Goal: Information Seeking & Learning: Learn about a topic

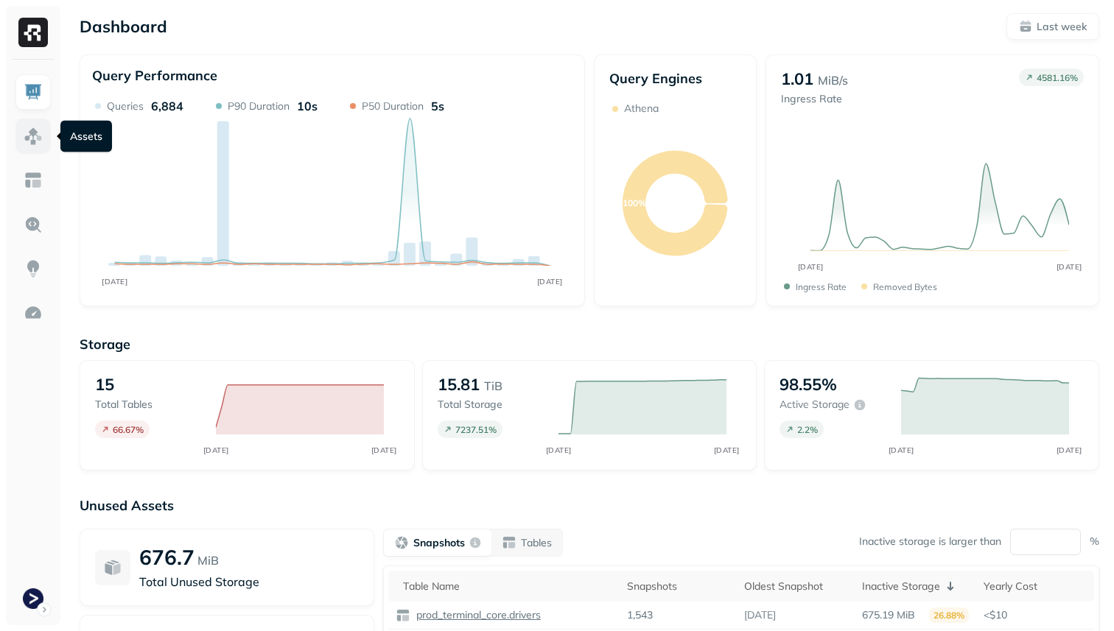
click at [38, 135] on img at bounding box center [33, 136] width 19 height 19
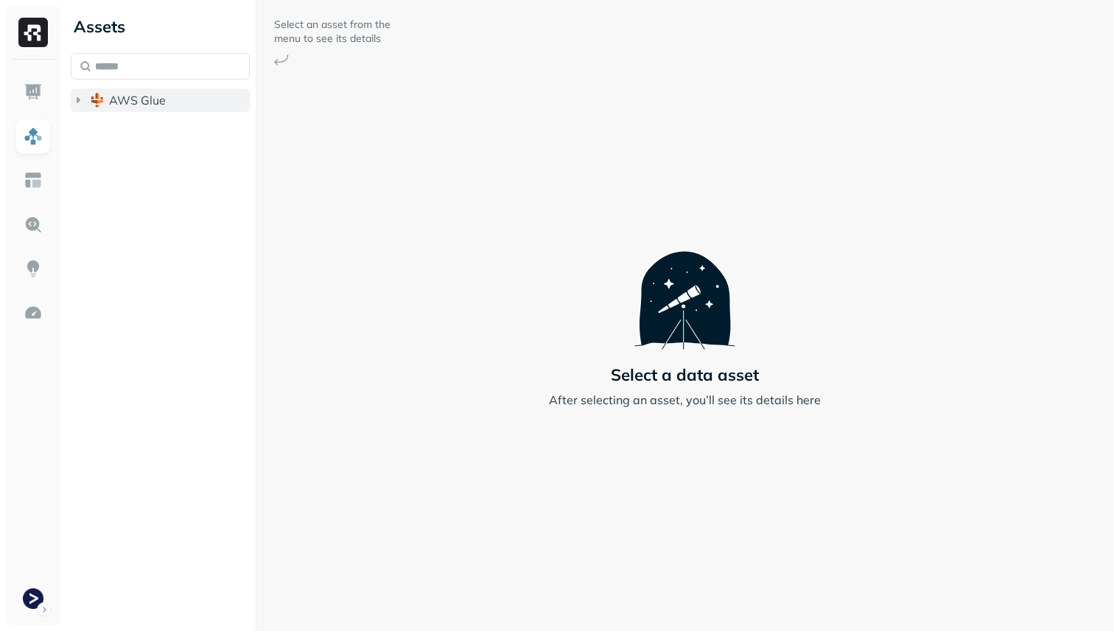
click at [142, 101] on span "AWS Glue" at bounding box center [137, 100] width 57 height 15
click at [157, 128] on span "prod_terminal_core" at bounding box center [177, 128] width 107 height 15
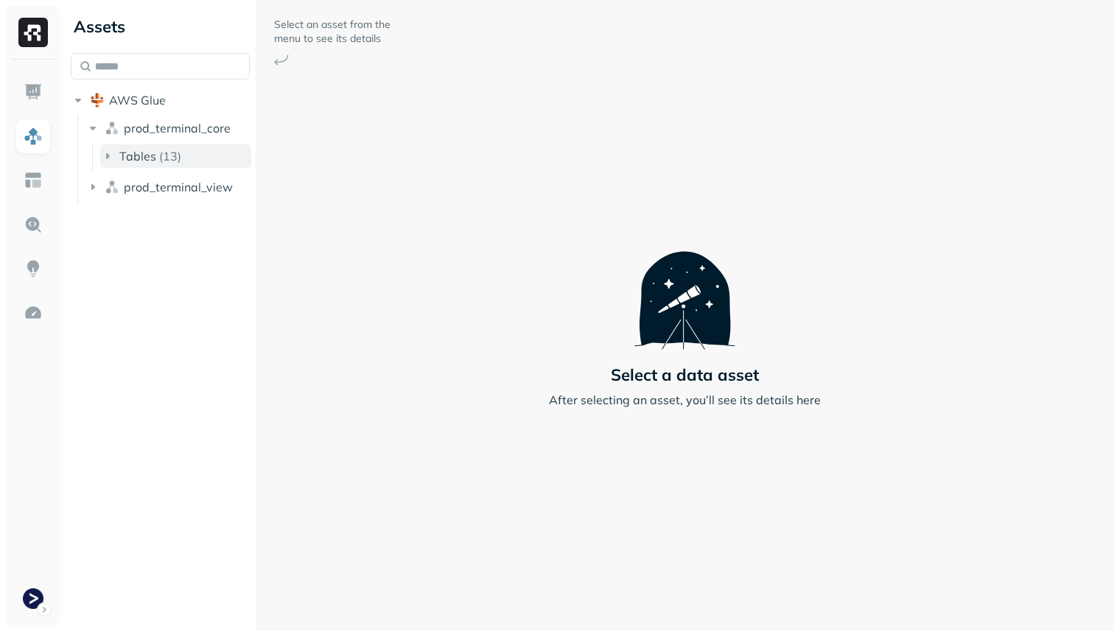
click at [164, 157] on p "( 13 )" at bounding box center [170, 156] width 22 height 15
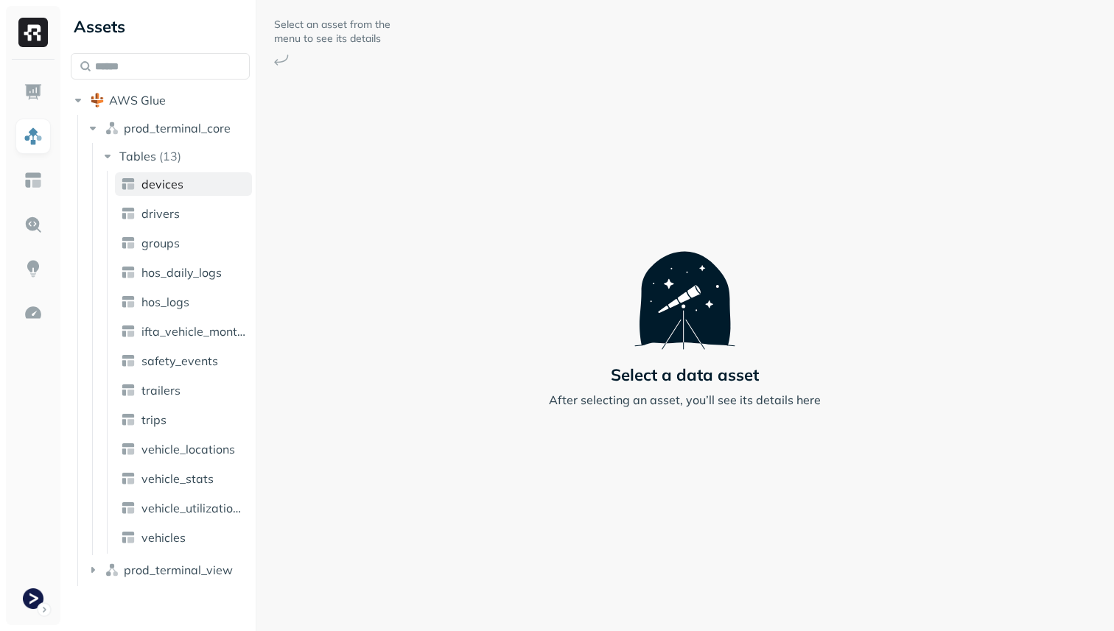
click at [175, 188] on span "devices" at bounding box center [162, 184] width 42 height 15
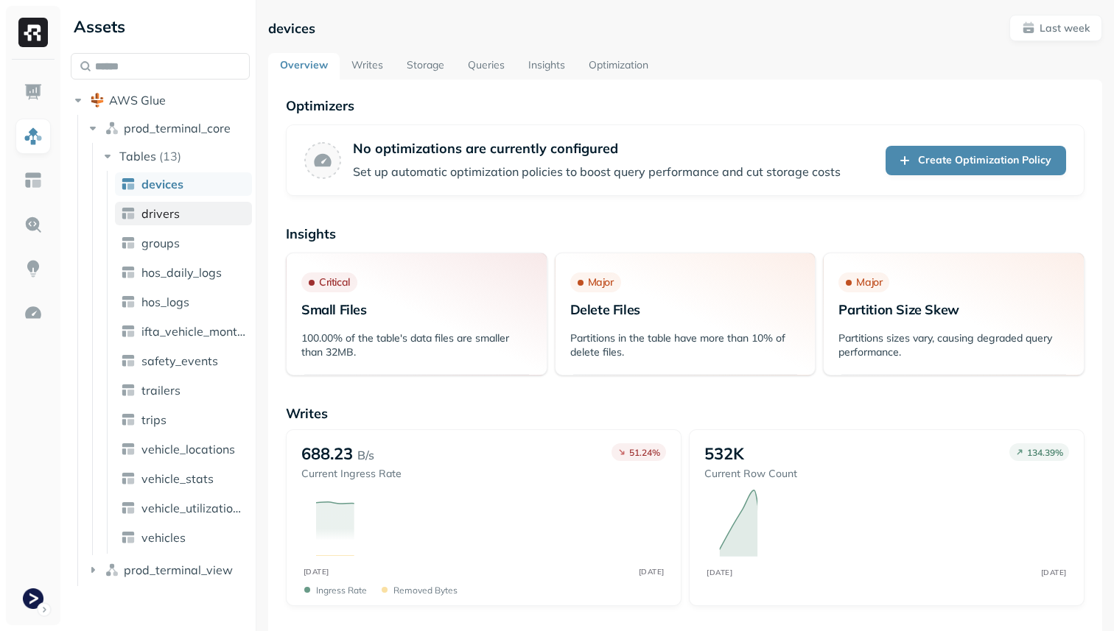
click at [176, 216] on span "drivers" at bounding box center [160, 213] width 38 height 15
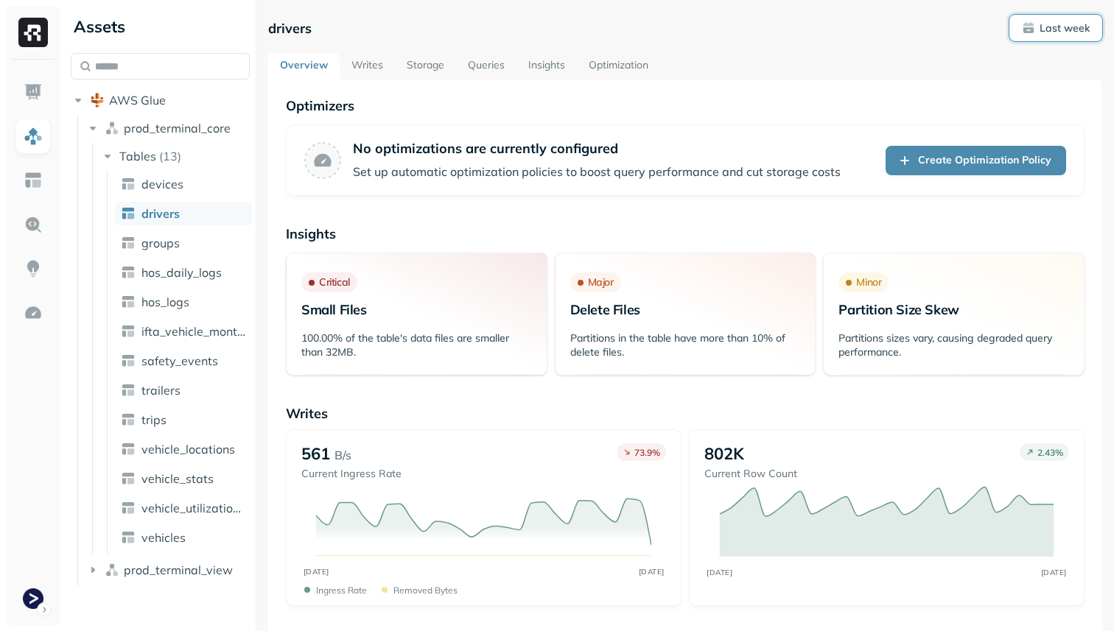
click at [1053, 32] on p "Last week" at bounding box center [1065, 28] width 50 height 14
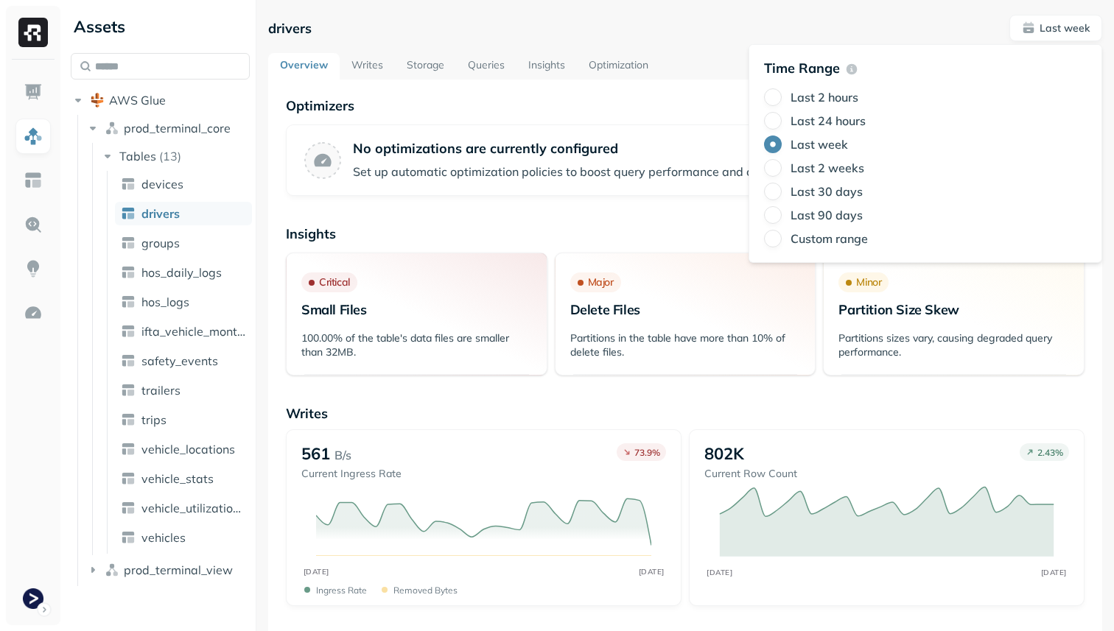
click at [820, 95] on label "Last 2 hours" at bounding box center [825, 97] width 68 height 15
click at [782, 95] on button "Last 2 hours" at bounding box center [773, 97] width 18 height 18
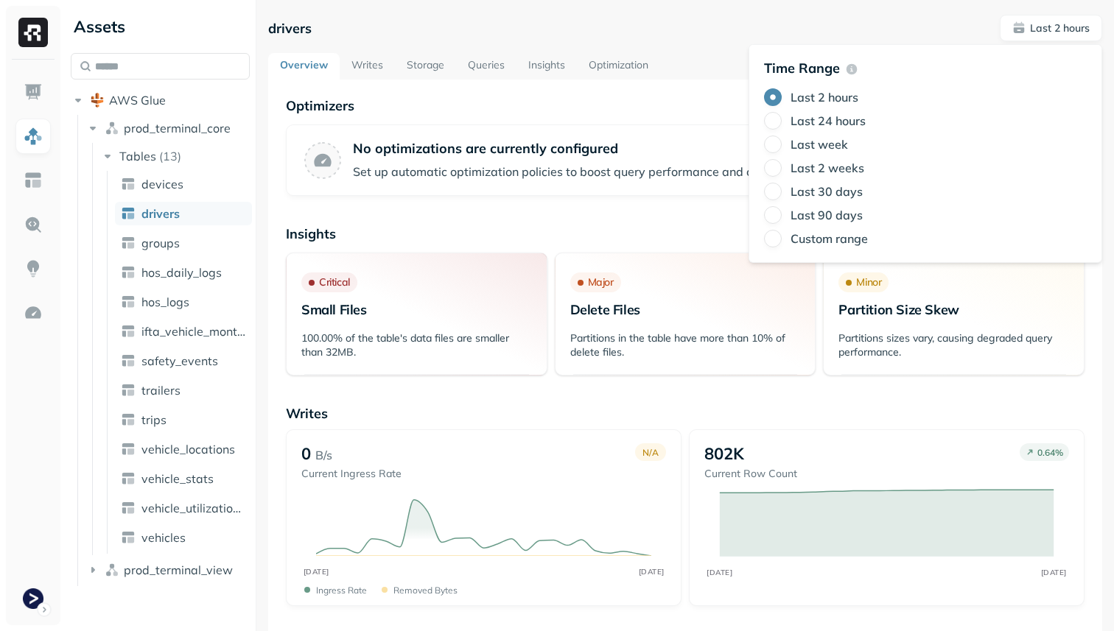
click at [435, 77] on link "Storage" at bounding box center [425, 66] width 61 height 27
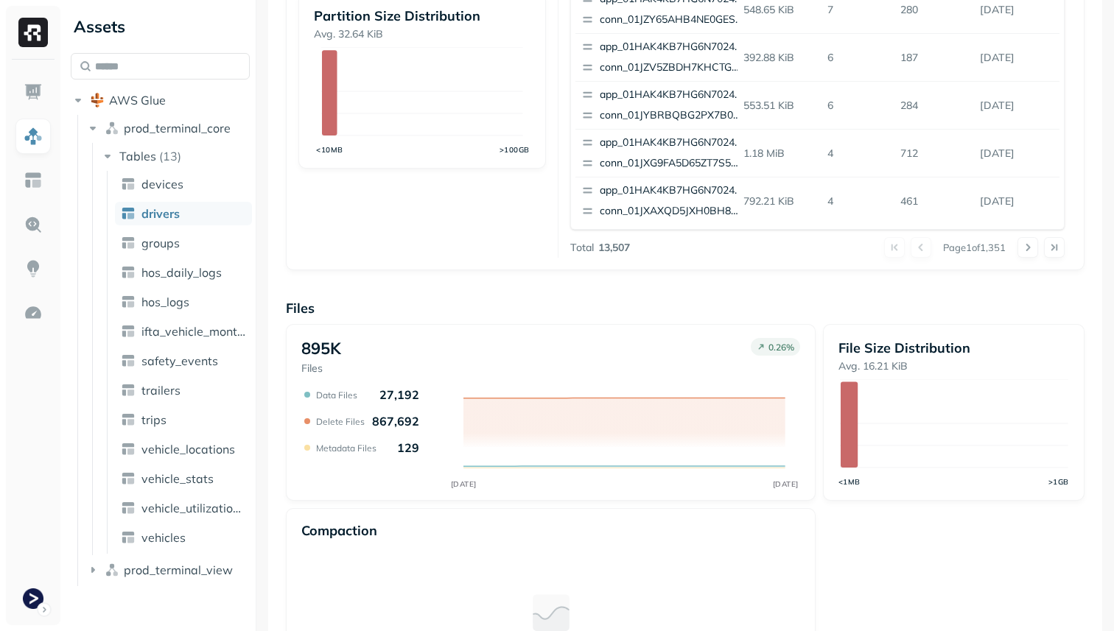
scroll to position [495, 0]
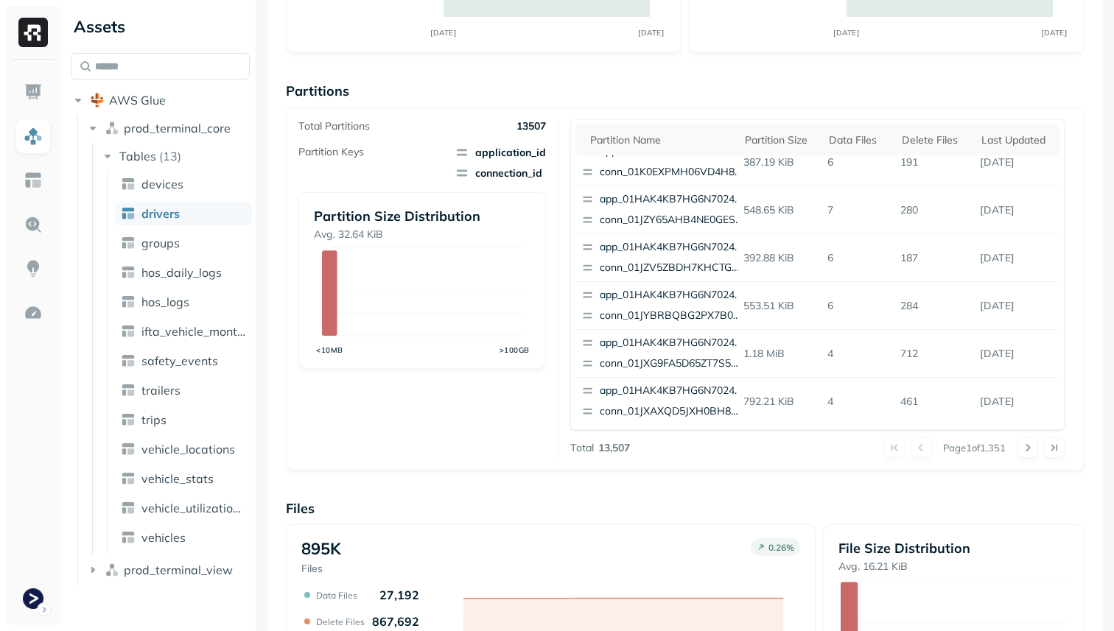
scroll to position [495, 0]
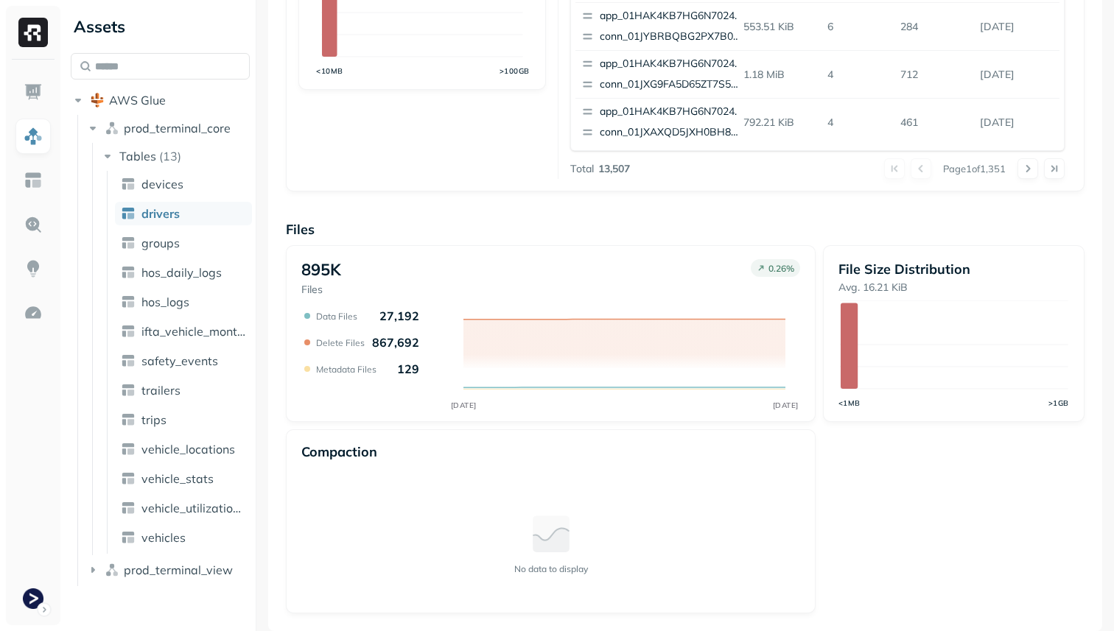
click at [405, 341] on p "867,692" at bounding box center [395, 342] width 47 height 15
click at [413, 351] on div "Data Files 27,192 Delete Files 867,692 Metadata Files 129" at bounding box center [360, 343] width 118 height 68
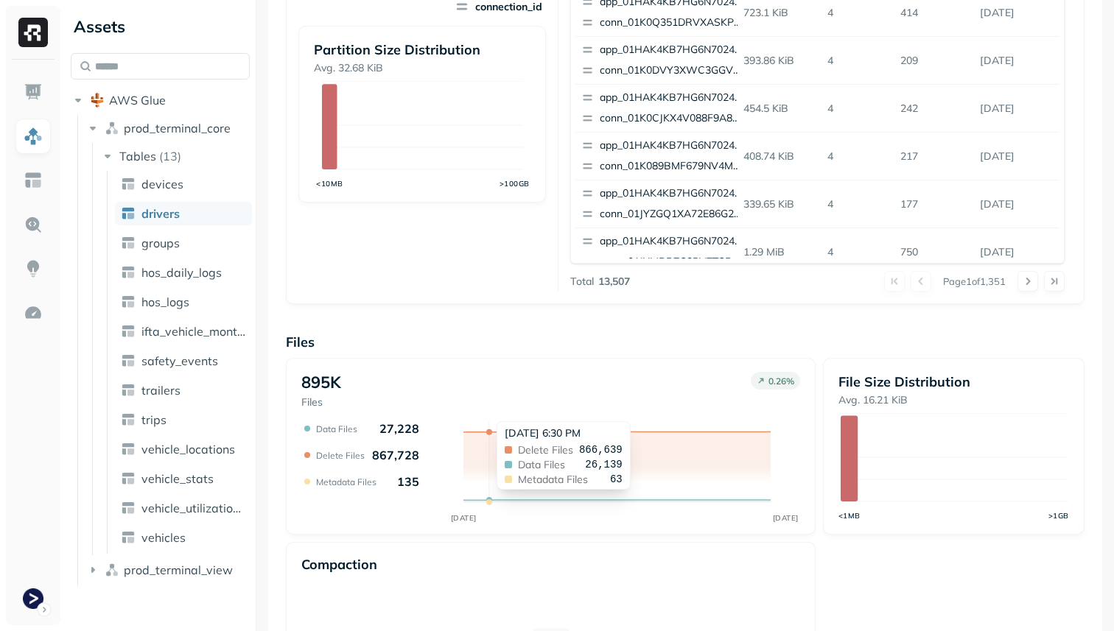
scroll to position [495, 0]
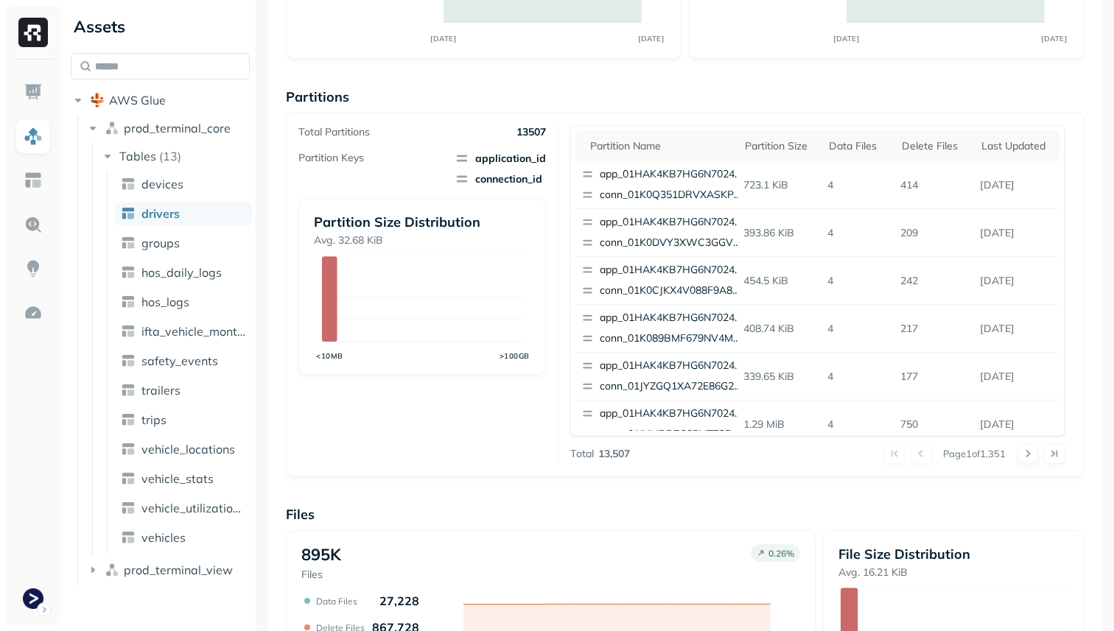
scroll to position [495, 0]
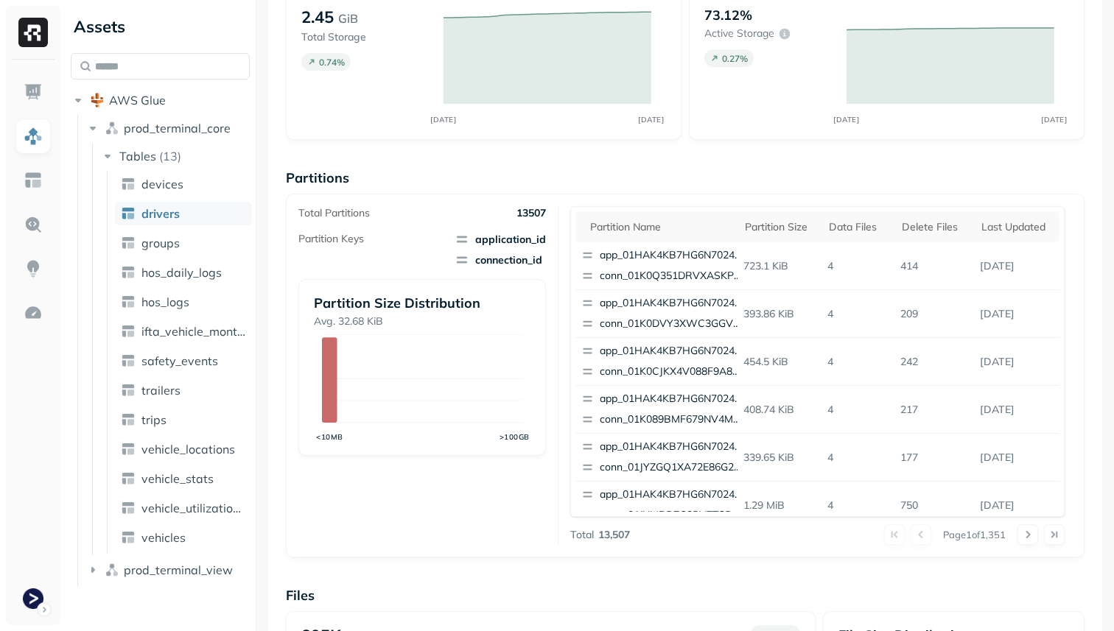
scroll to position [128, 0]
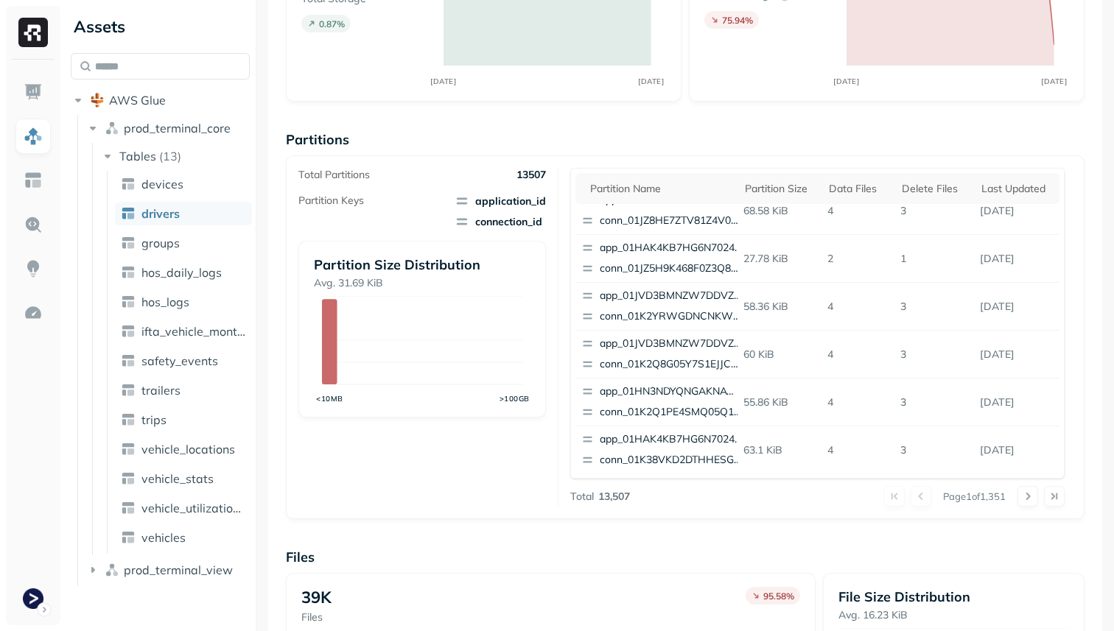
scroll to position [495, 0]
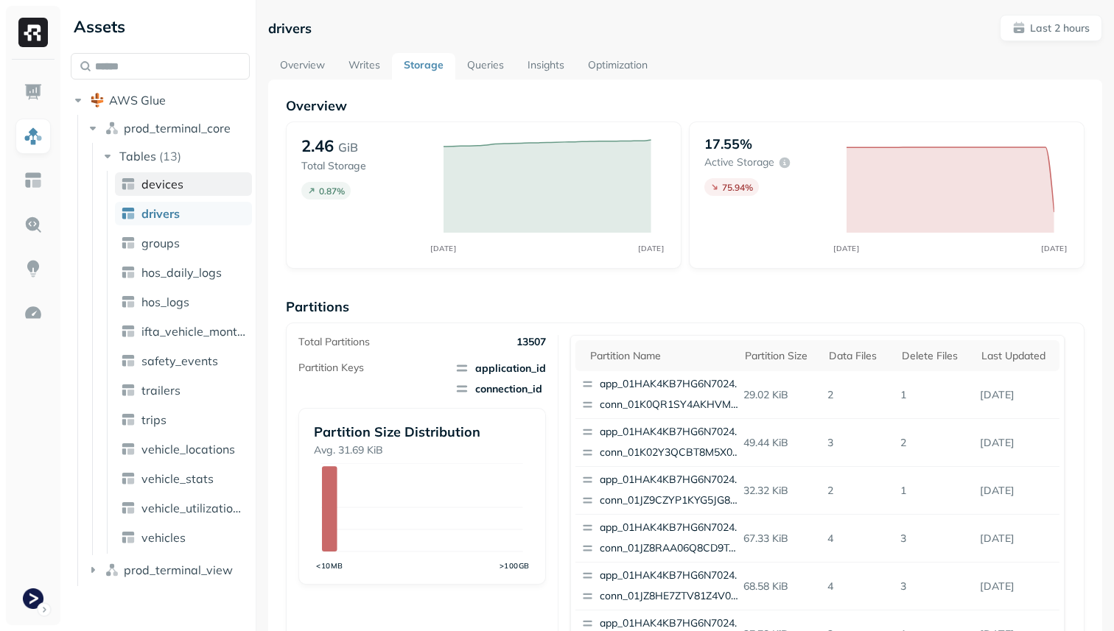
click at [200, 186] on link "devices" at bounding box center [183, 184] width 137 height 24
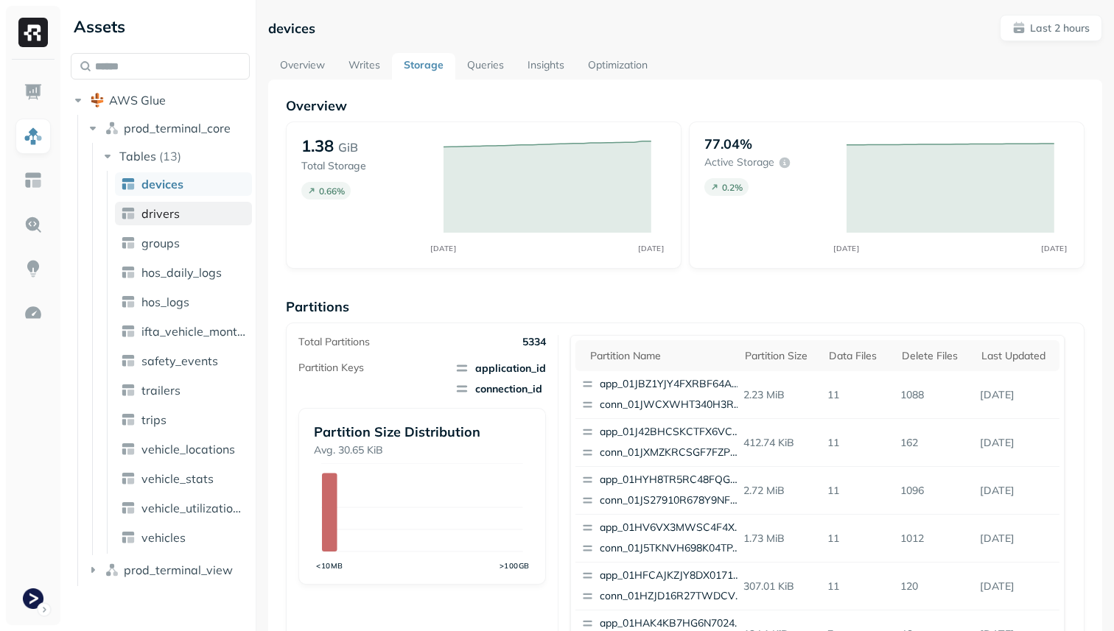
click at [183, 214] on link "drivers" at bounding box center [183, 214] width 137 height 24
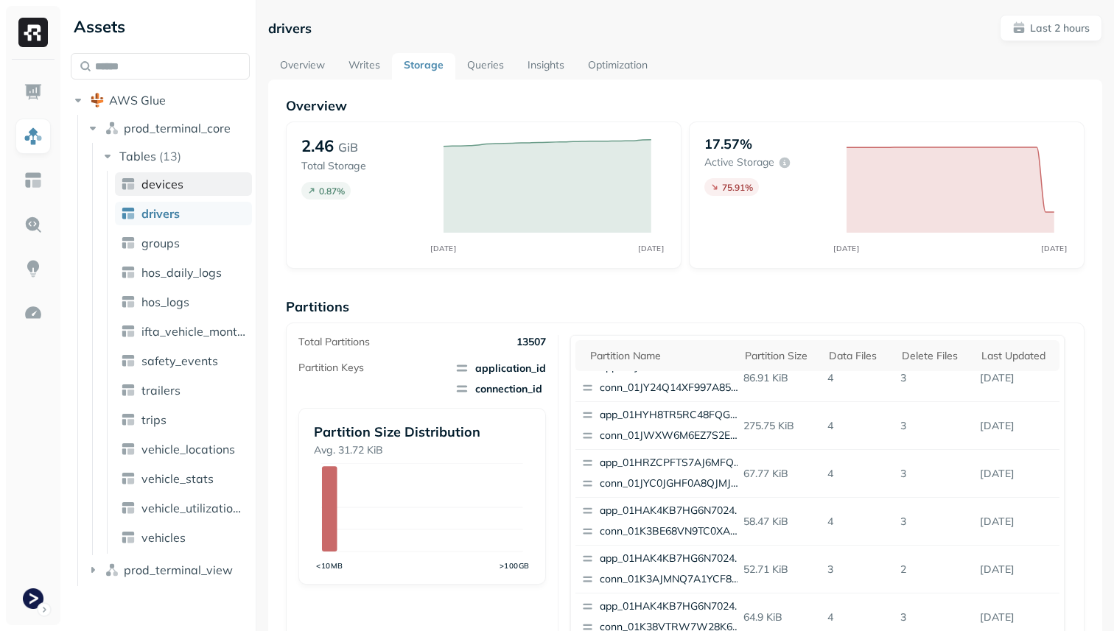
click at [204, 192] on link "devices" at bounding box center [183, 184] width 137 height 24
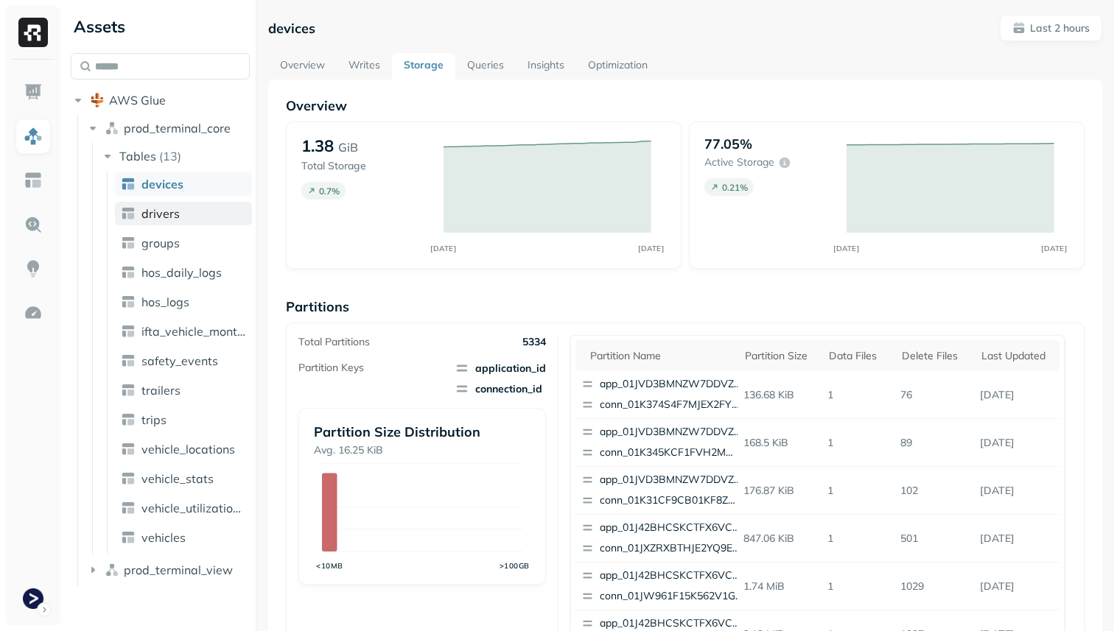
click at [190, 215] on link "drivers" at bounding box center [183, 214] width 137 height 24
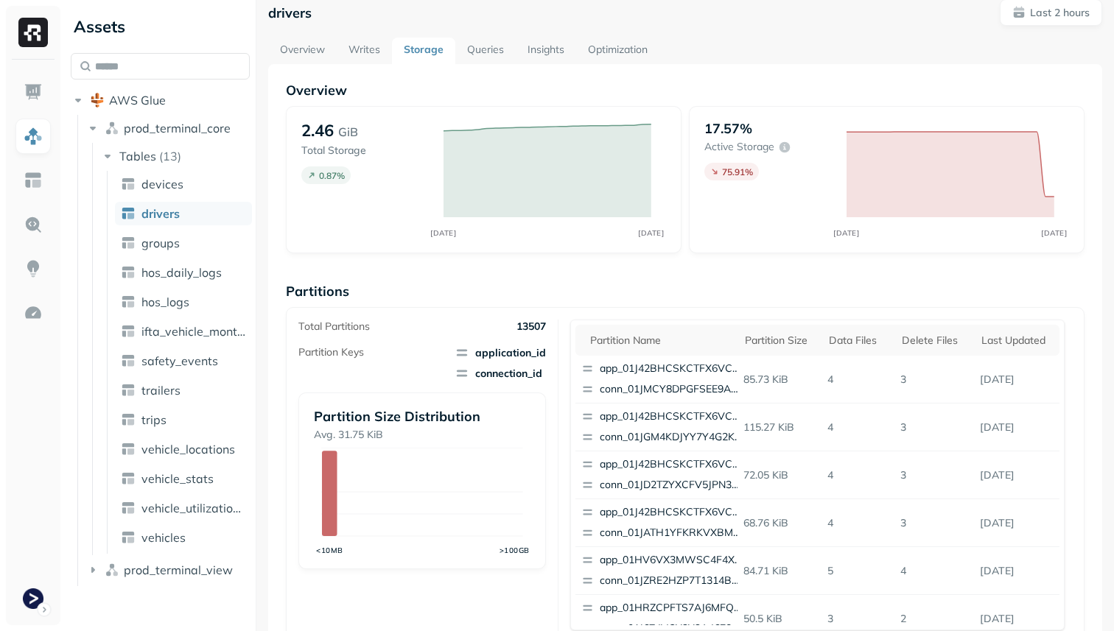
scroll to position [4, 0]
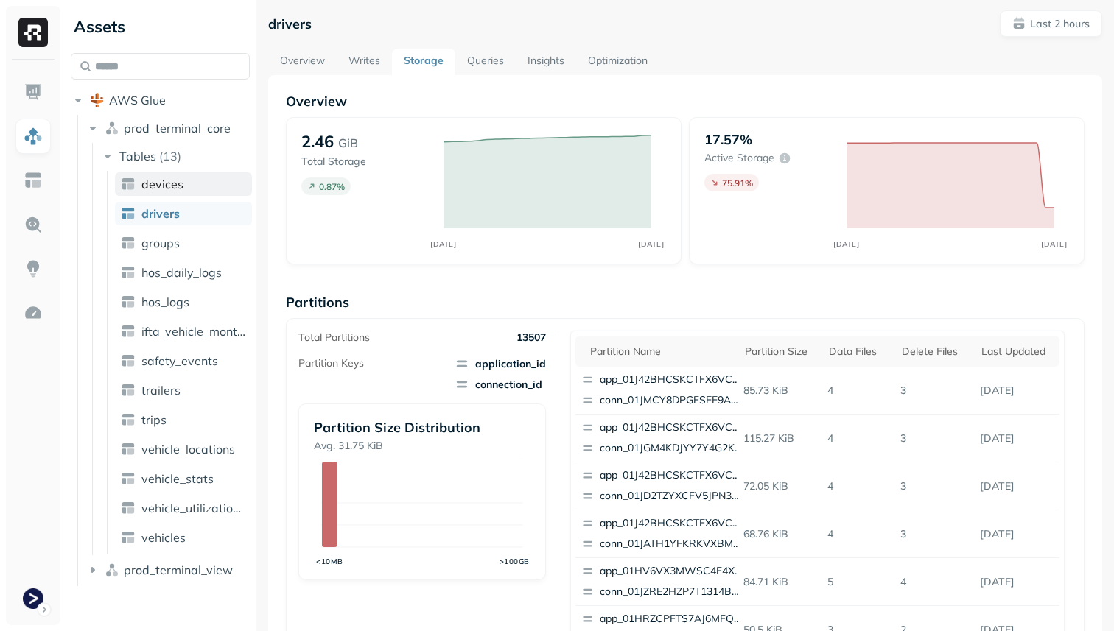
click at [214, 181] on link "devices" at bounding box center [183, 184] width 137 height 24
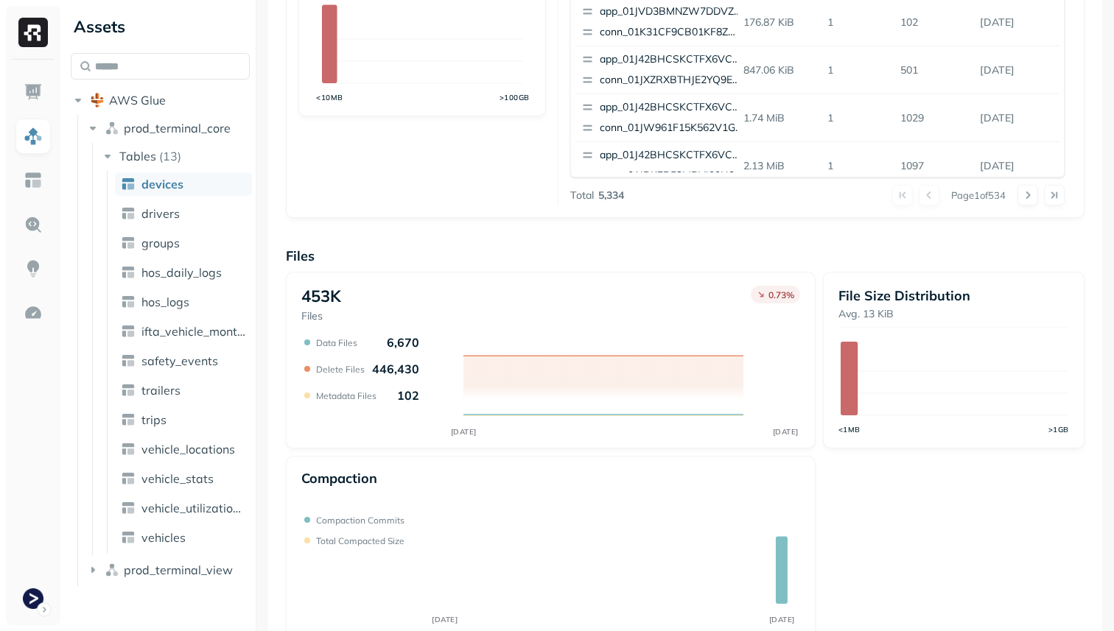
scroll to position [495, 0]
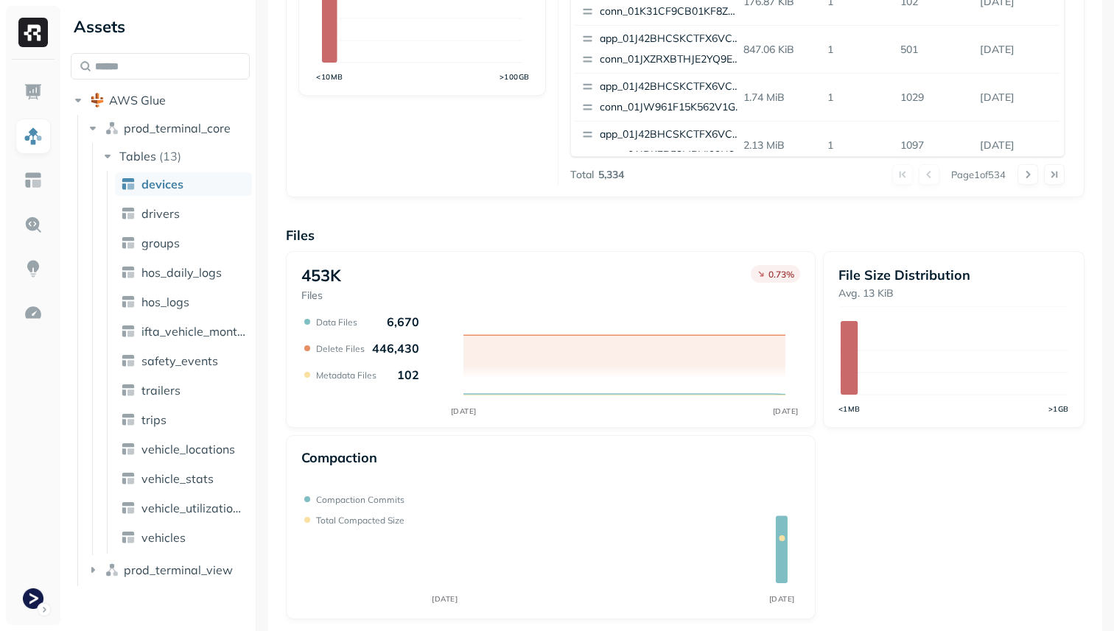
scroll to position [495, 0]
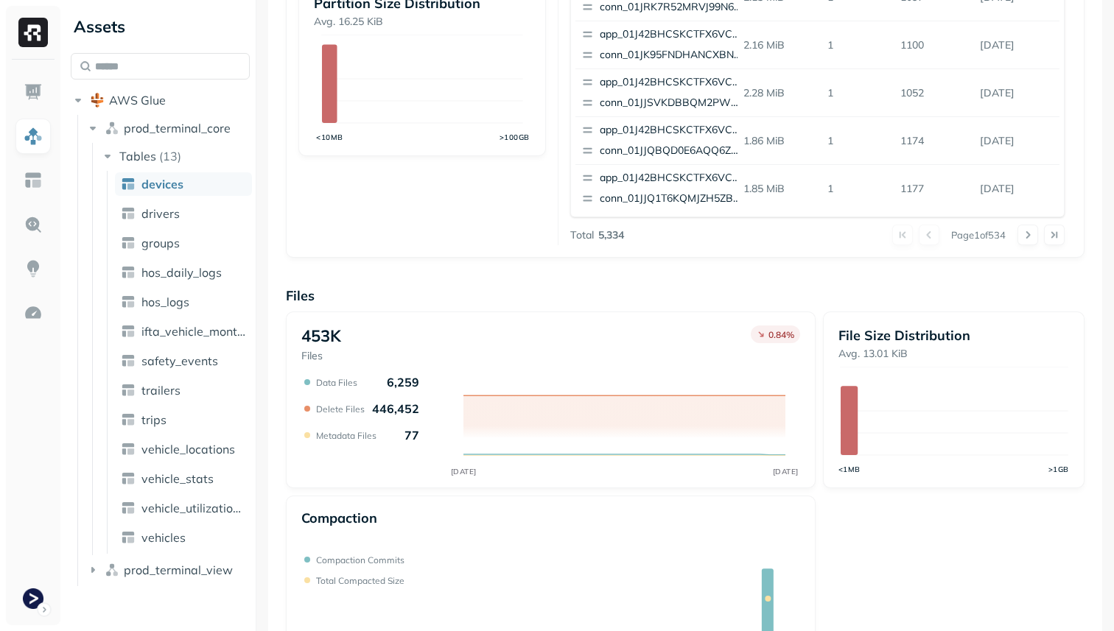
scroll to position [495, 0]
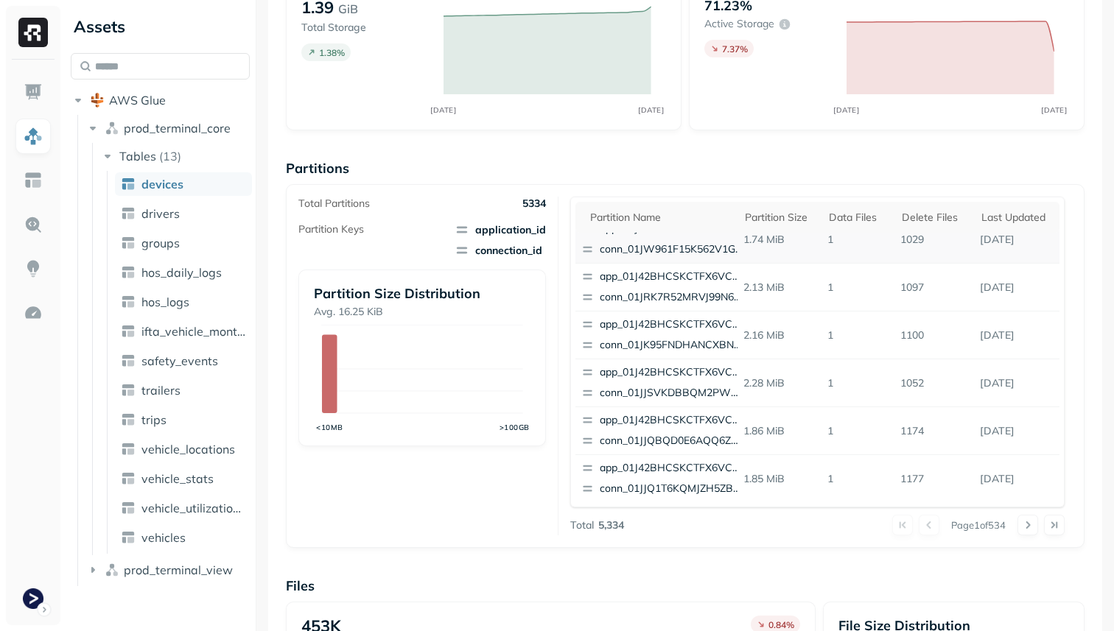
scroll to position [495, 0]
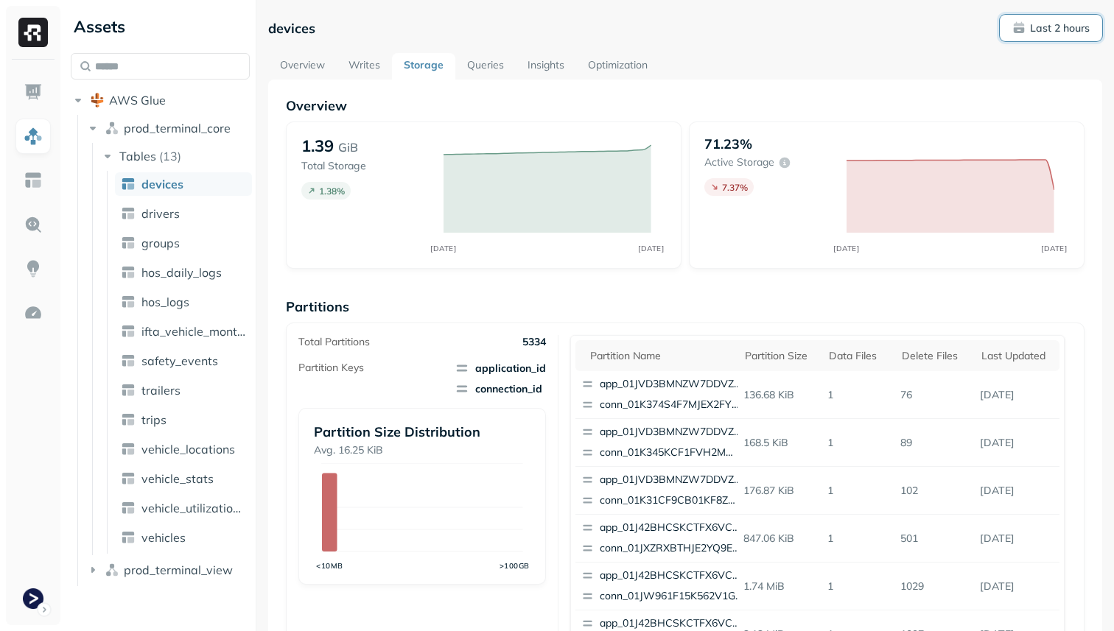
click at [1052, 17] on button "Last 2 hours" at bounding box center [1051, 28] width 102 height 27
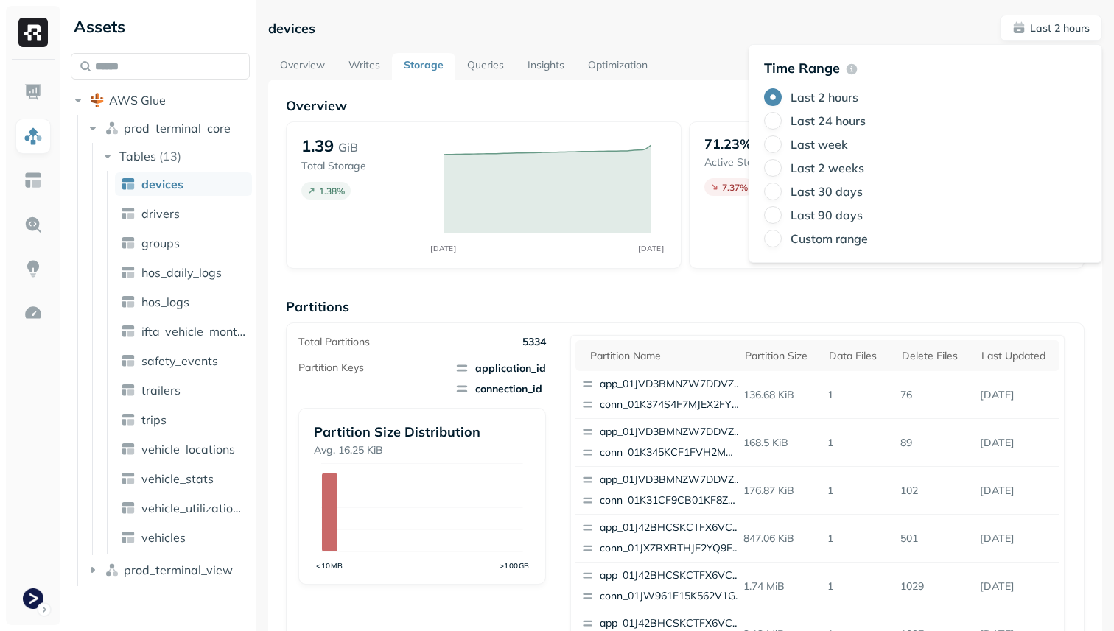
click at [836, 94] on label "Last 2 hours" at bounding box center [825, 97] width 68 height 15
click at [782, 94] on button "Last 2 hours" at bounding box center [773, 97] width 18 height 18
type button "1"
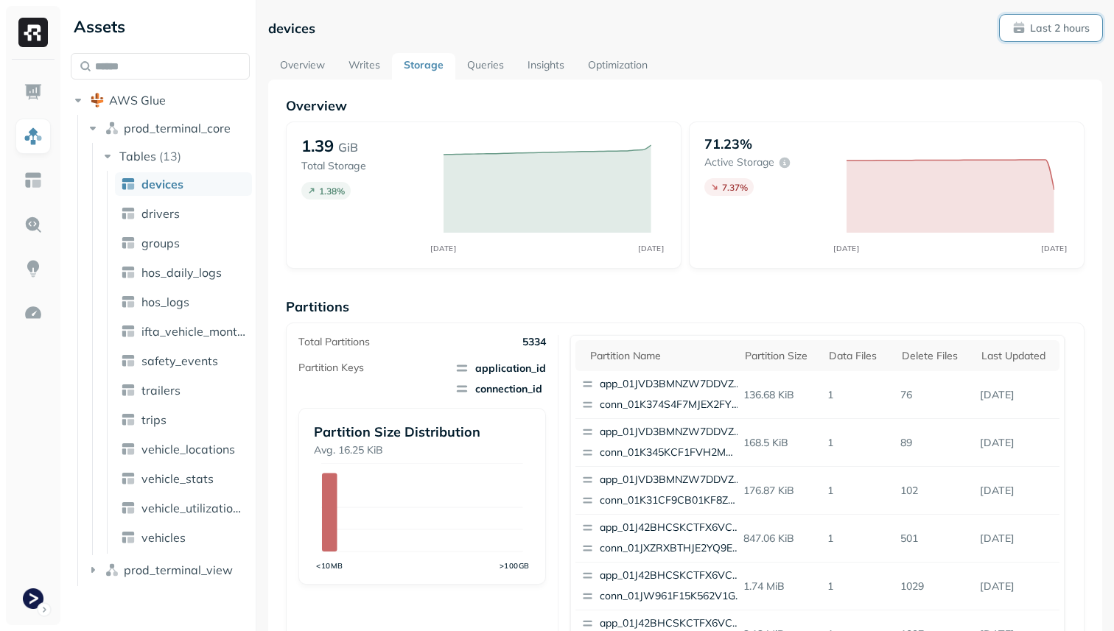
scroll to position [495, 0]
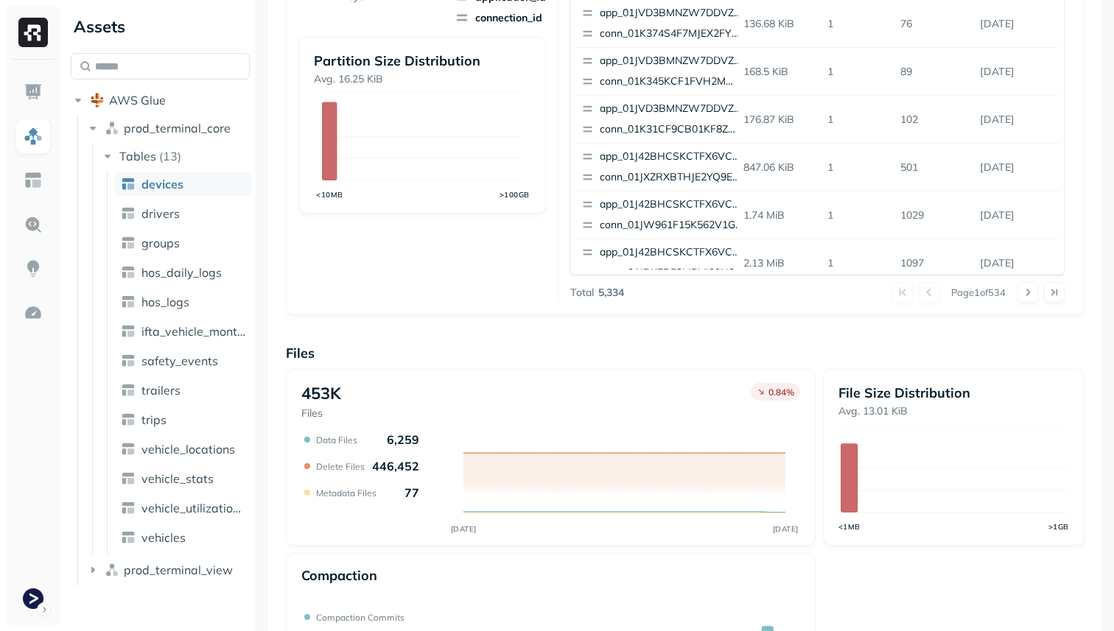
scroll to position [495, 0]
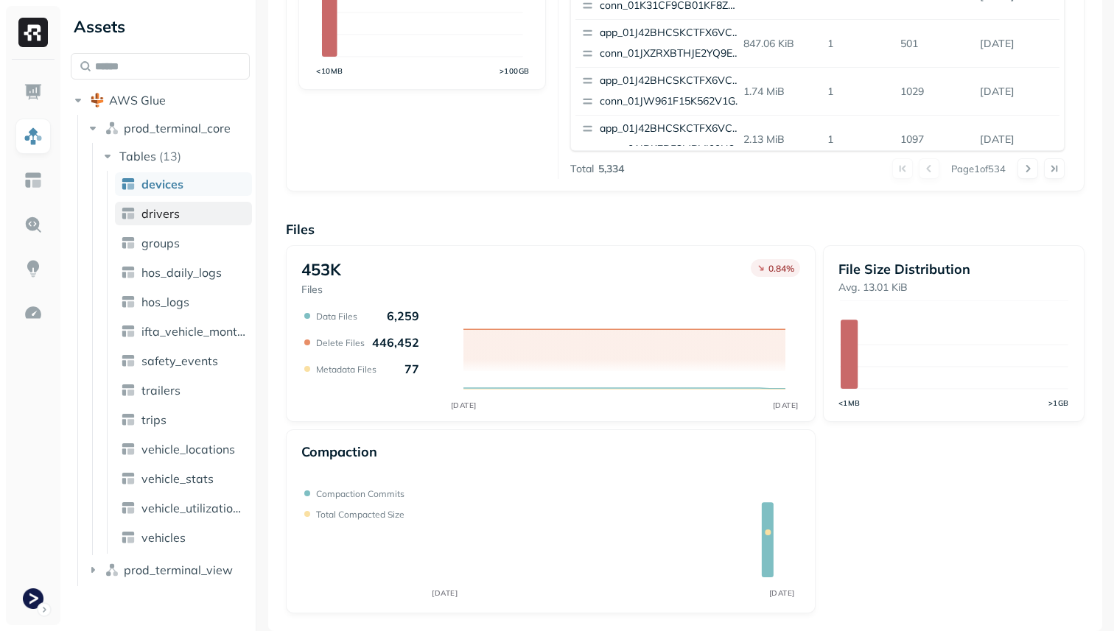
click at [171, 211] on span "drivers" at bounding box center [160, 213] width 38 height 15
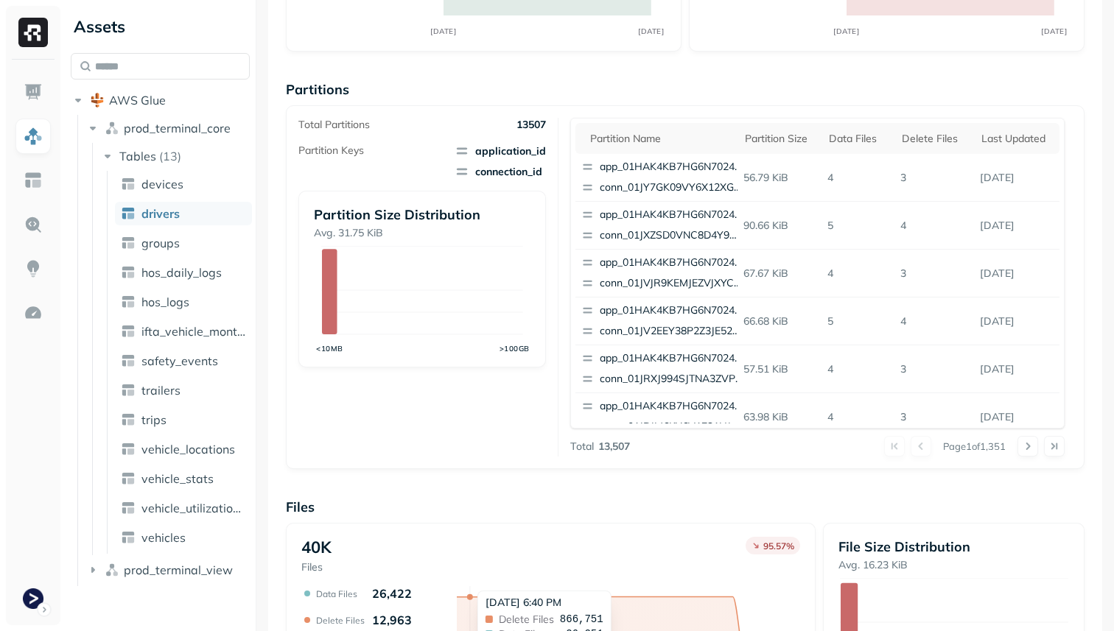
scroll to position [99, 0]
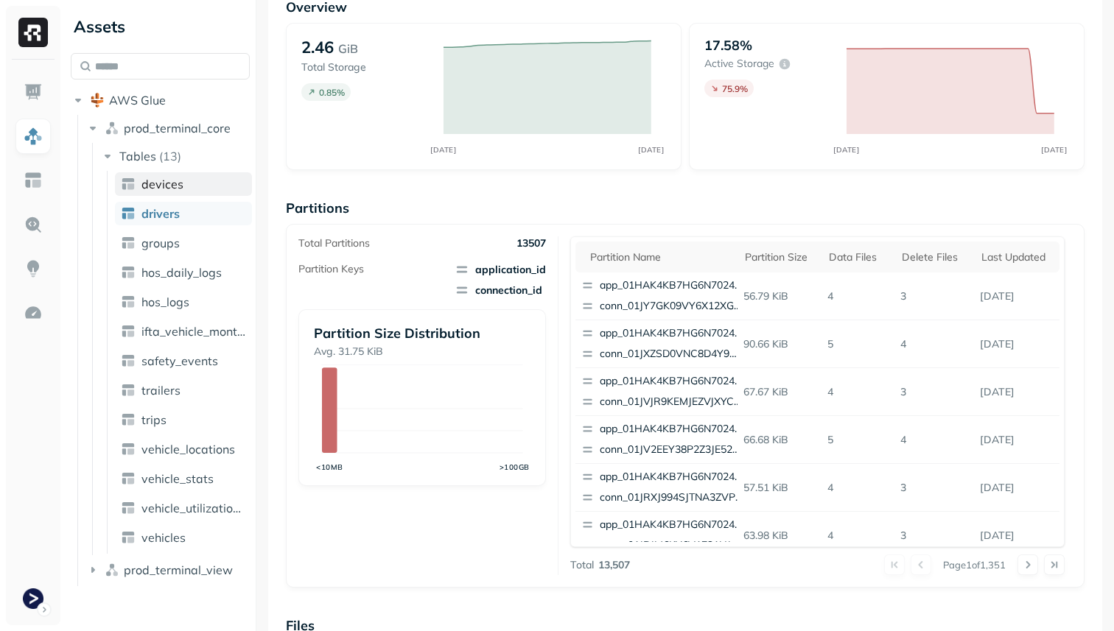
click at [185, 189] on link "devices" at bounding box center [183, 184] width 137 height 24
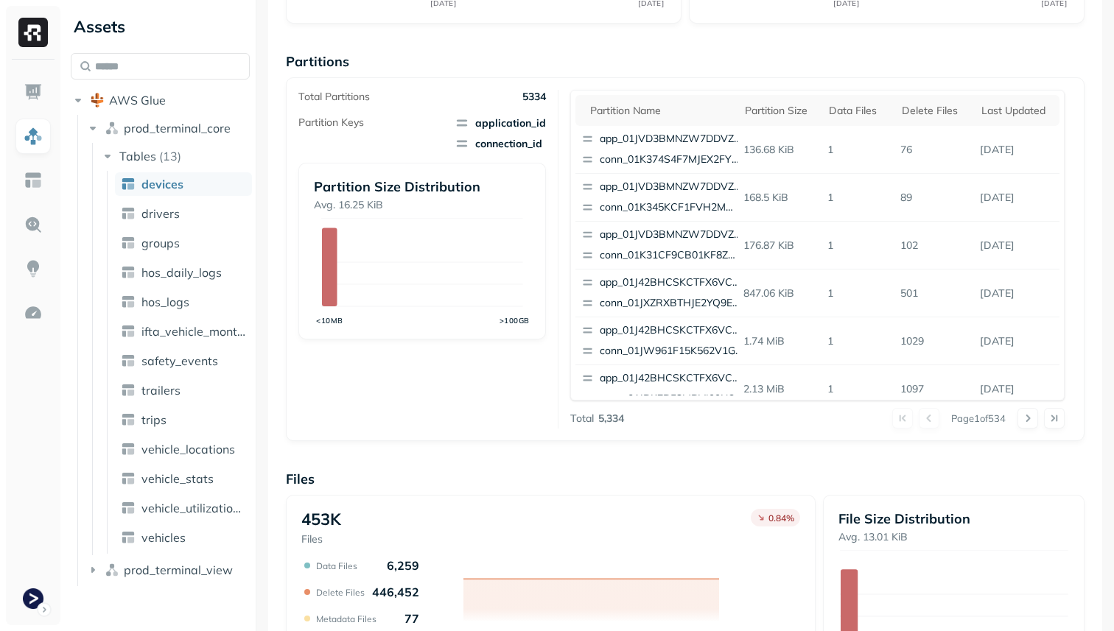
scroll to position [495, 0]
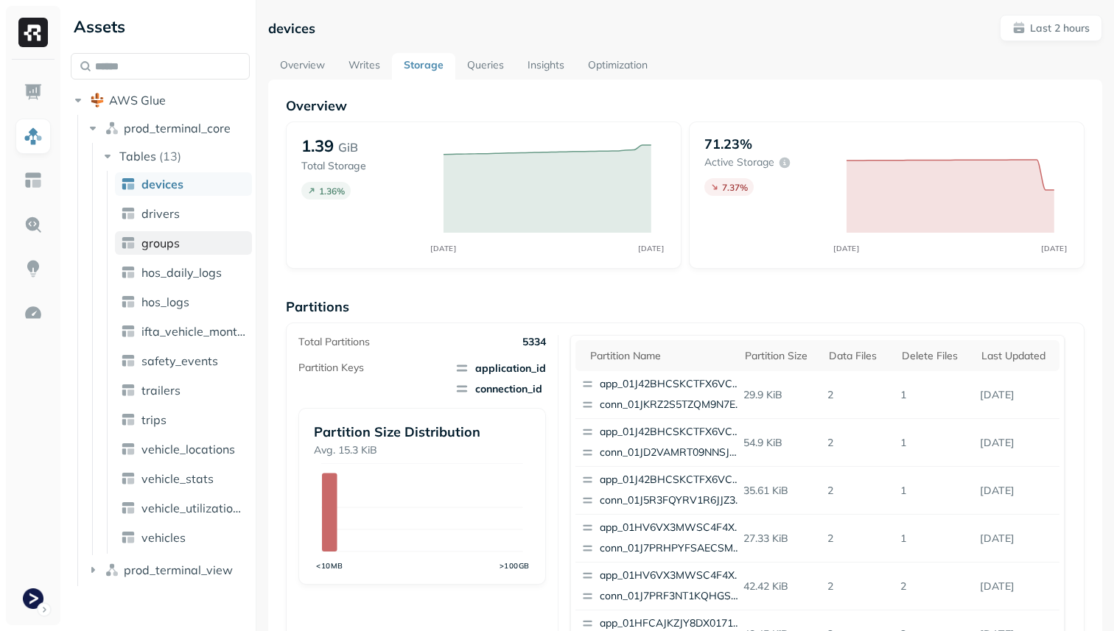
click at [164, 240] on span "groups" at bounding box center [160, 243] width 38 height 15
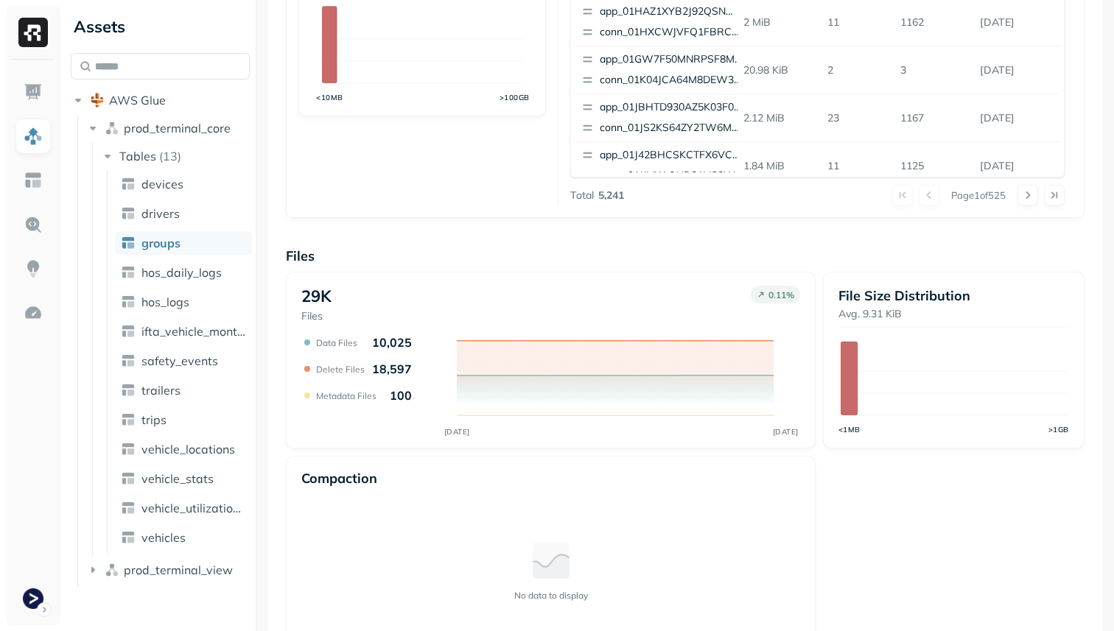
scroll to position [495, 0]
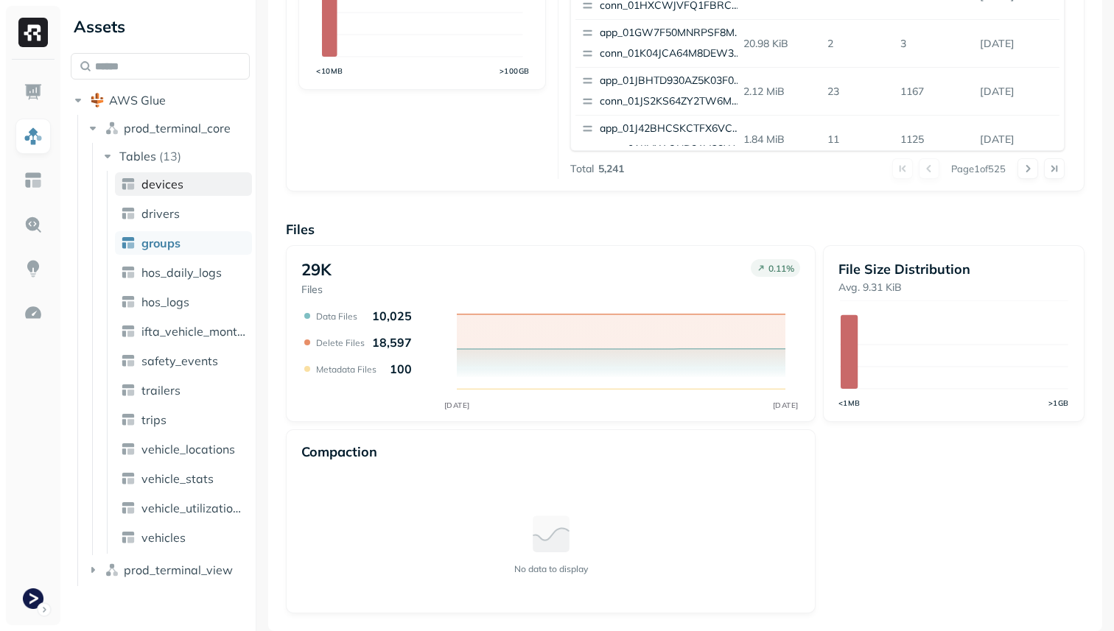
click at [203, 178] on link "devices" at bounding box center [183, 184] width 137 height 24
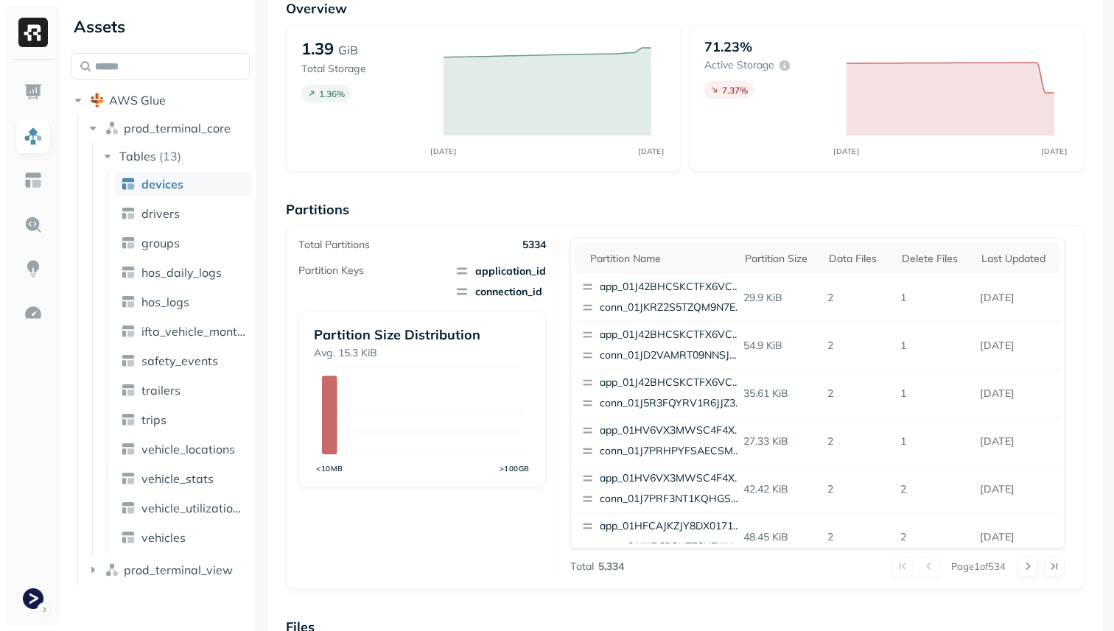
scroll to position [495, 0]
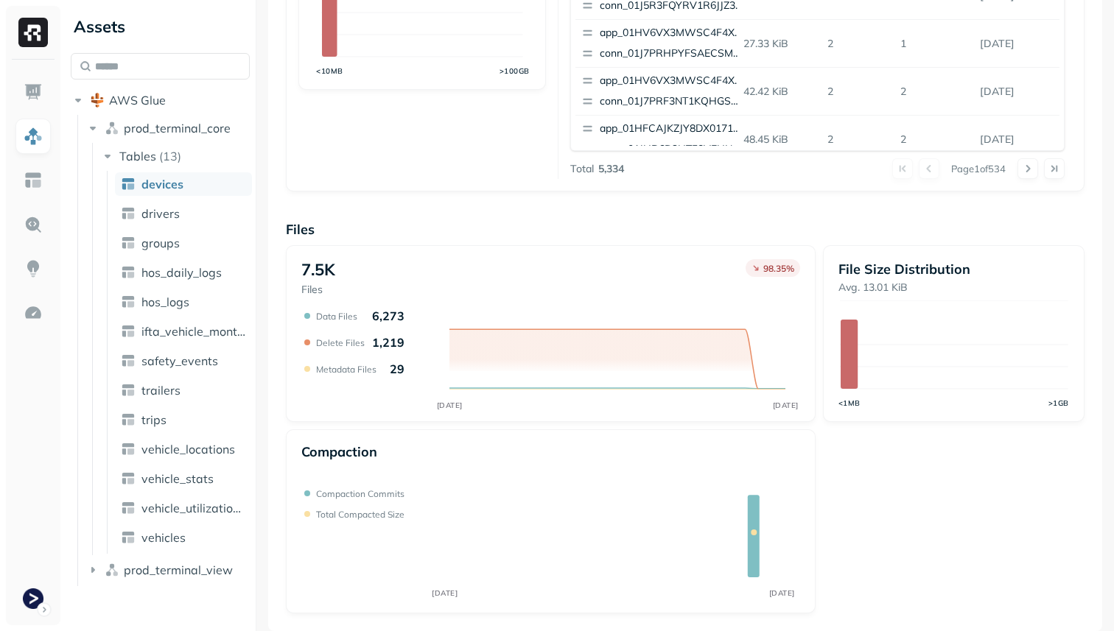
click at [171, 225] on ul "devices drivers groups hos_daily_logs hos_logs ifta_vehicle_months safety_event…" at bounding box center [179, 362] width 145 height 383
click at [168, 214] on span "drivers" at bounding box center [160, 213] width 38 height 15
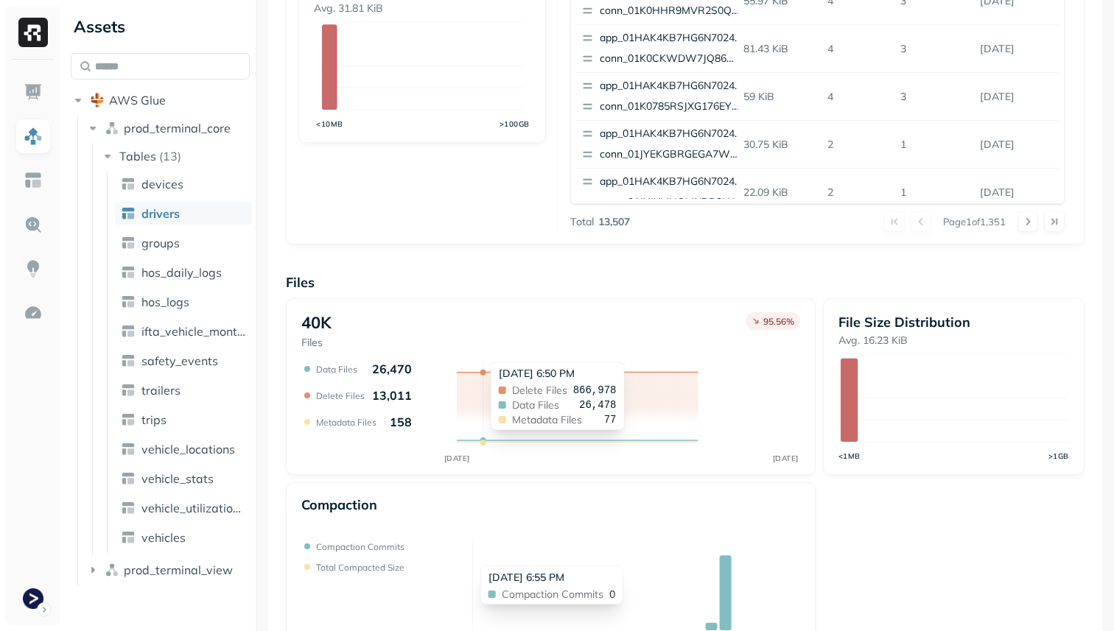
scroll to position [495, 0]
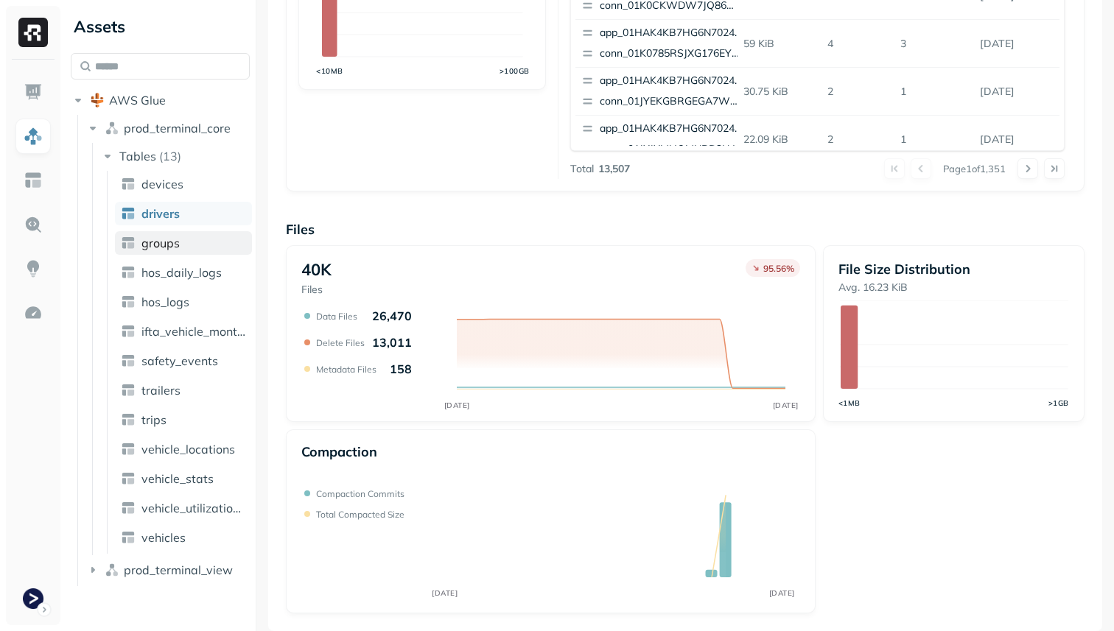
click at [200, 239] on link "groups" at bounding box center [183, 243] width 137 height 24
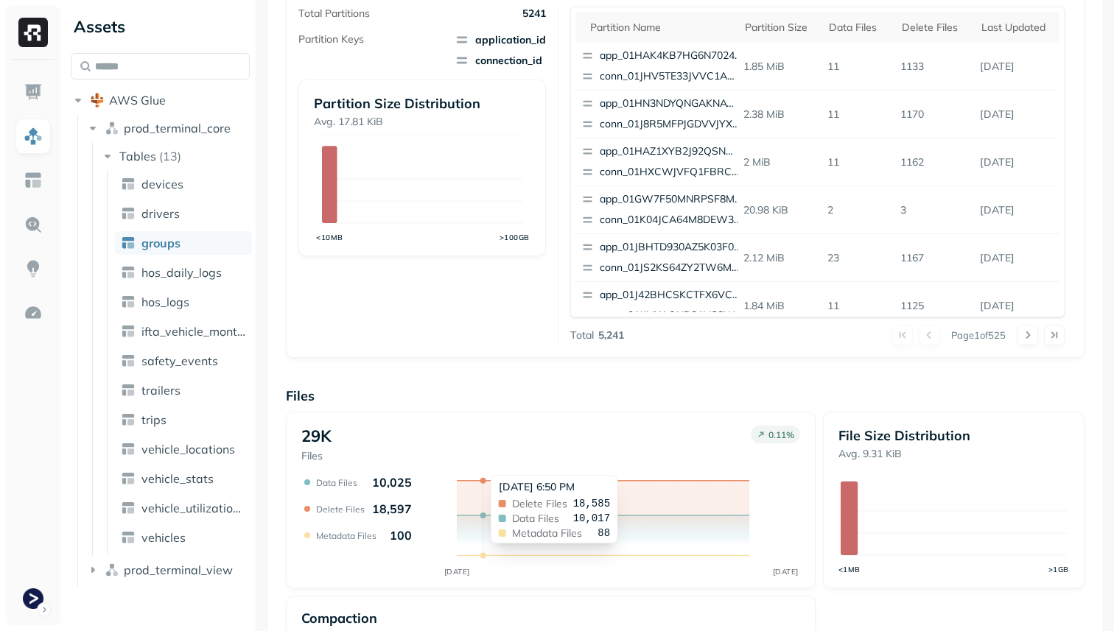
scroll to position [495, 0]
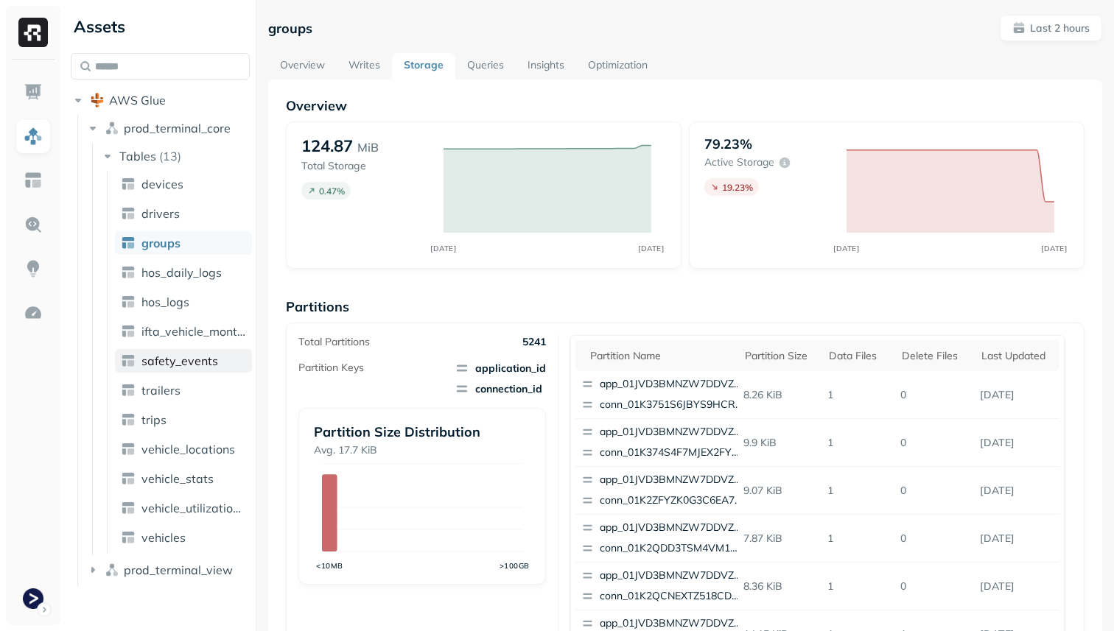
click at [193, 362] on span "safety_events" at bounding box center [179, 361] width 77 height 15
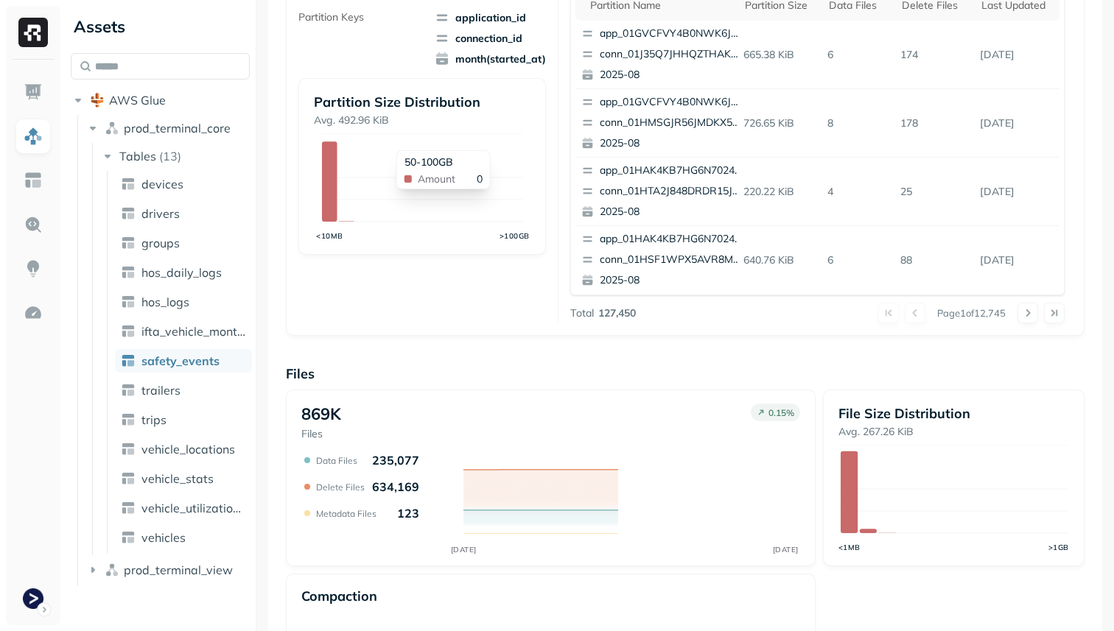
scroll to position [495, 0]
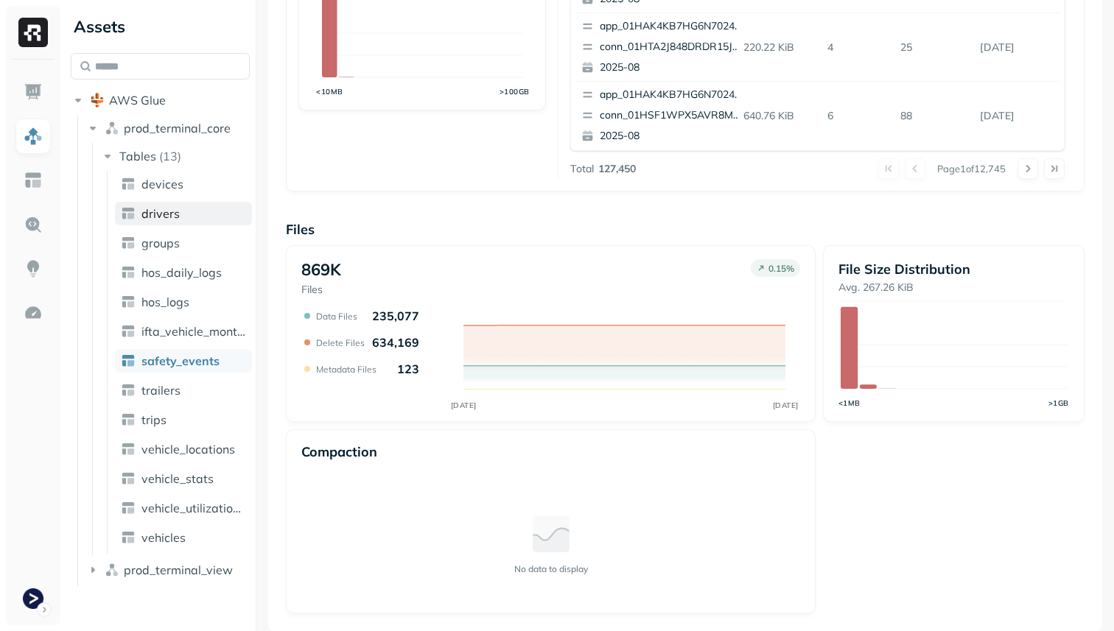
click at [172, 208] on span "drivers" at bounding box center [160, 213] width 38 height 15
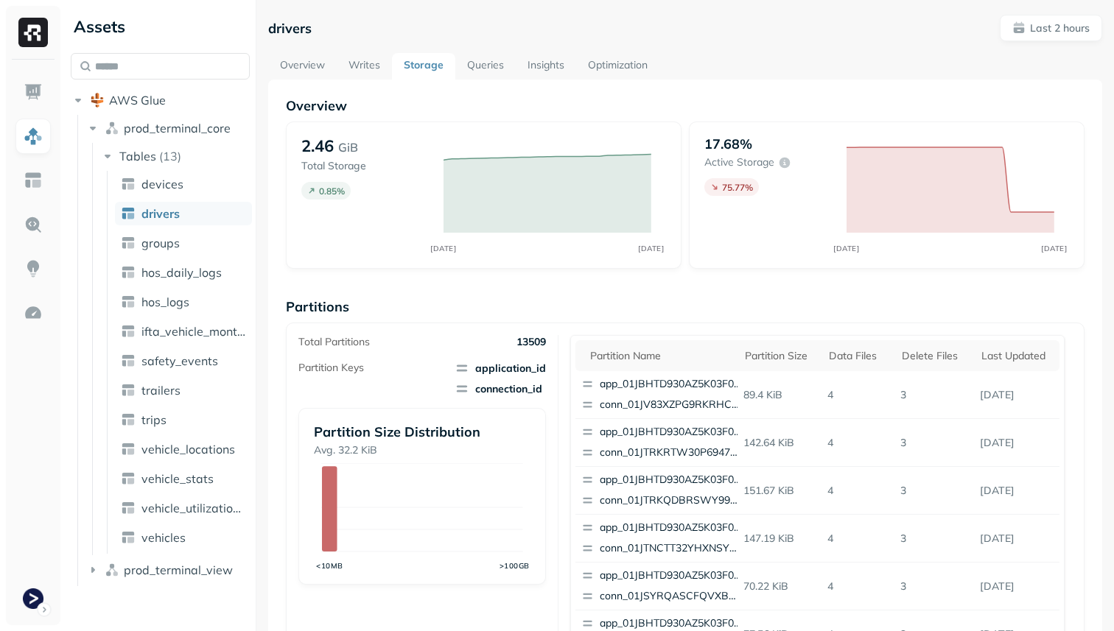
scroll to position [495, 0]
click at [204, 181] on link "devices" at bounding box center [183, 184] width 137 height 24
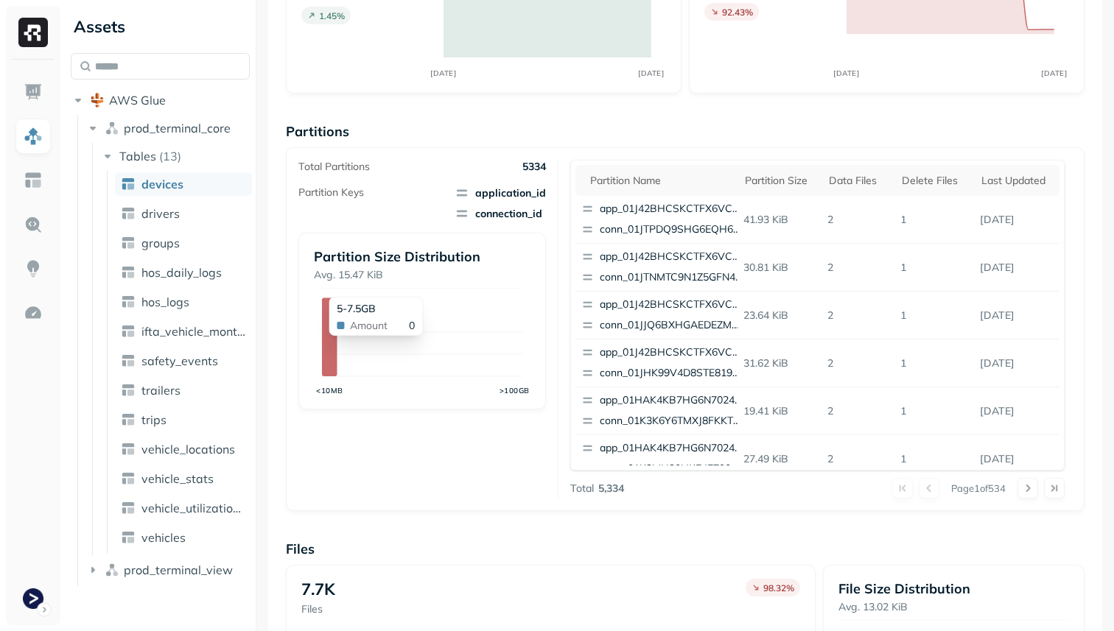
scroll to position [495, 0]
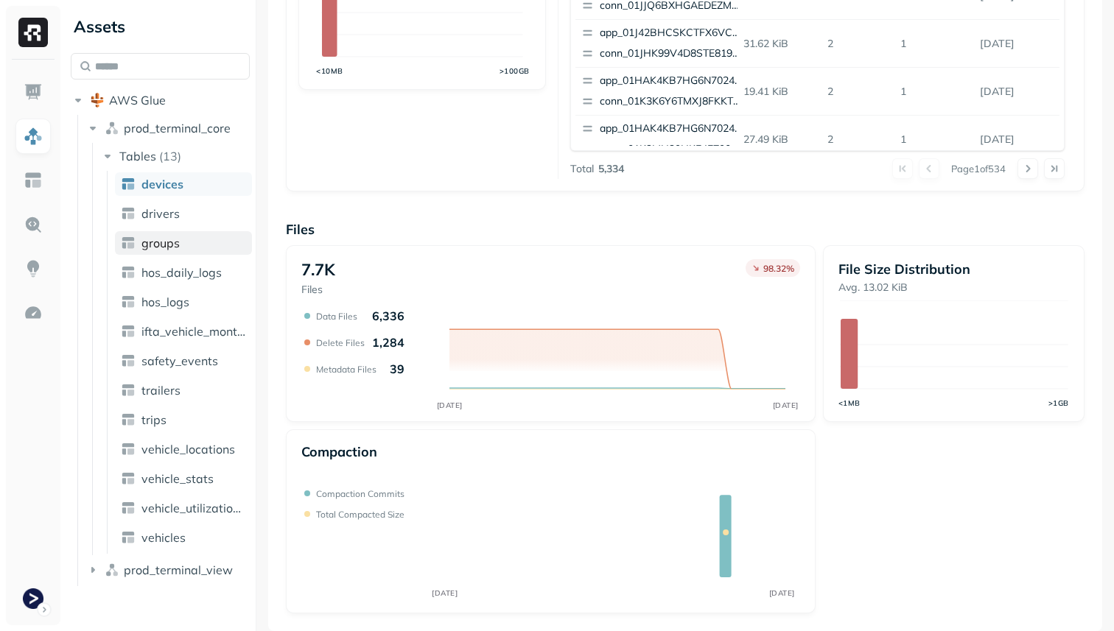
click at [186, 234] on link "groups" at bounding box center [183, 243] width 137 height 24
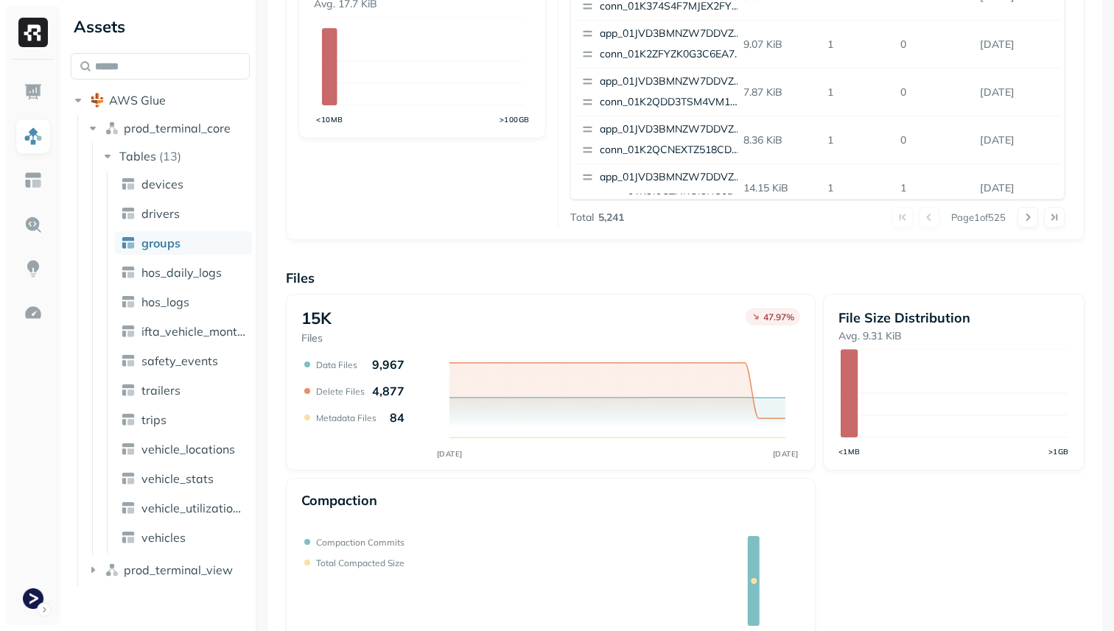
scroll to position [495, 0]
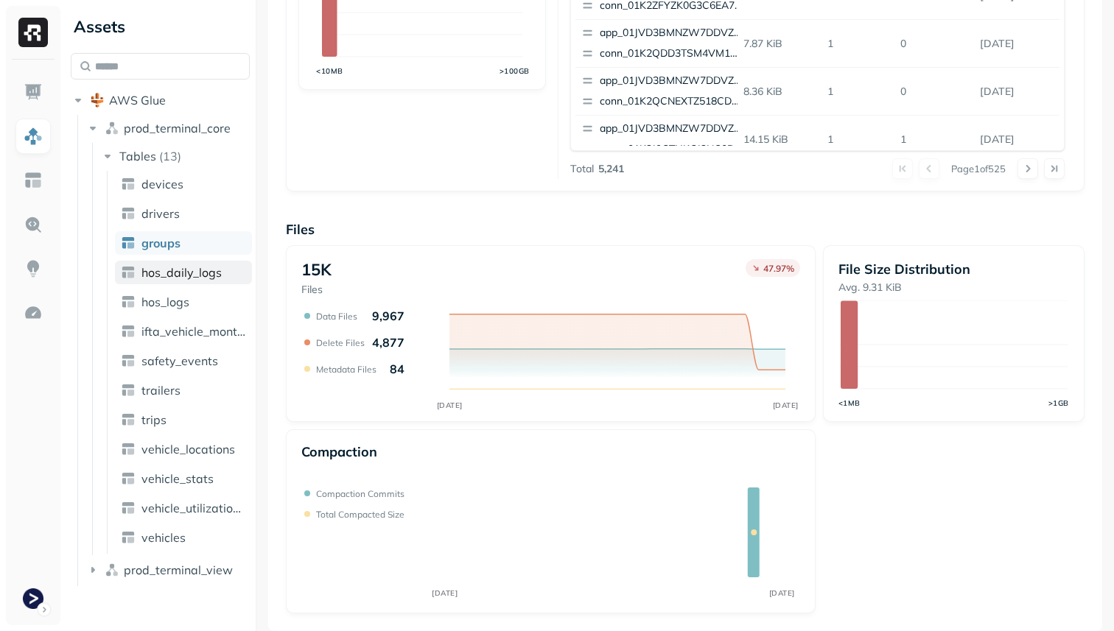
click at [172, 273] on span "hos_daily_logs" at bounding box center [181, 272] width 80 height 15
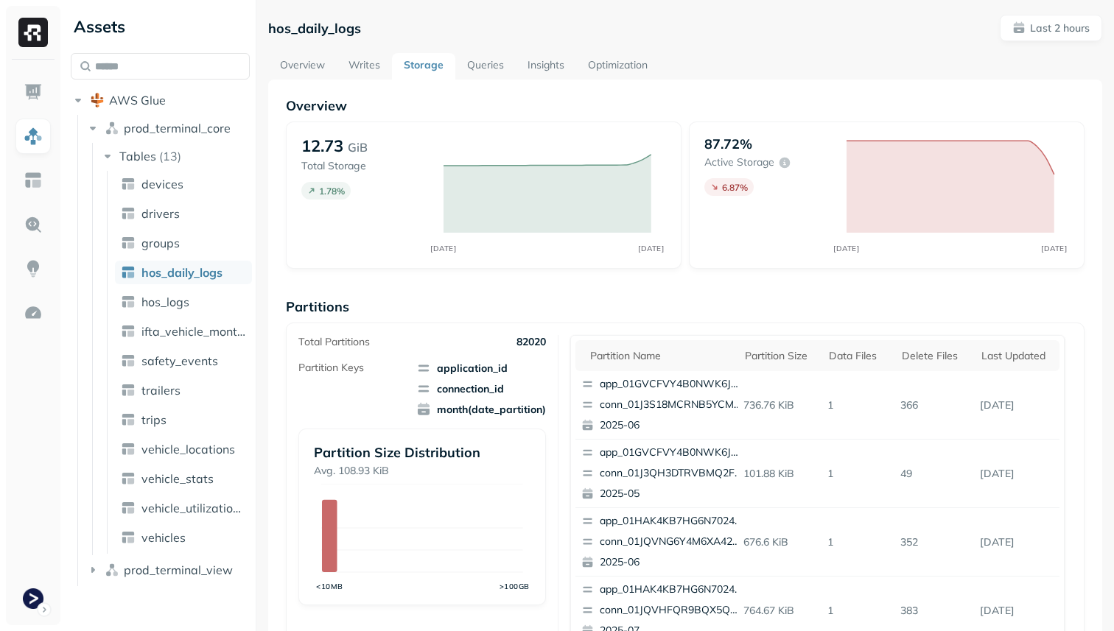
click at [180, 278] on span "hos_daily_logs" at bounding box center [181, 272] width 81 height 15
click at [176, 299] on span "hos_logs" at bounding box center [165, 302] width 48 height 15
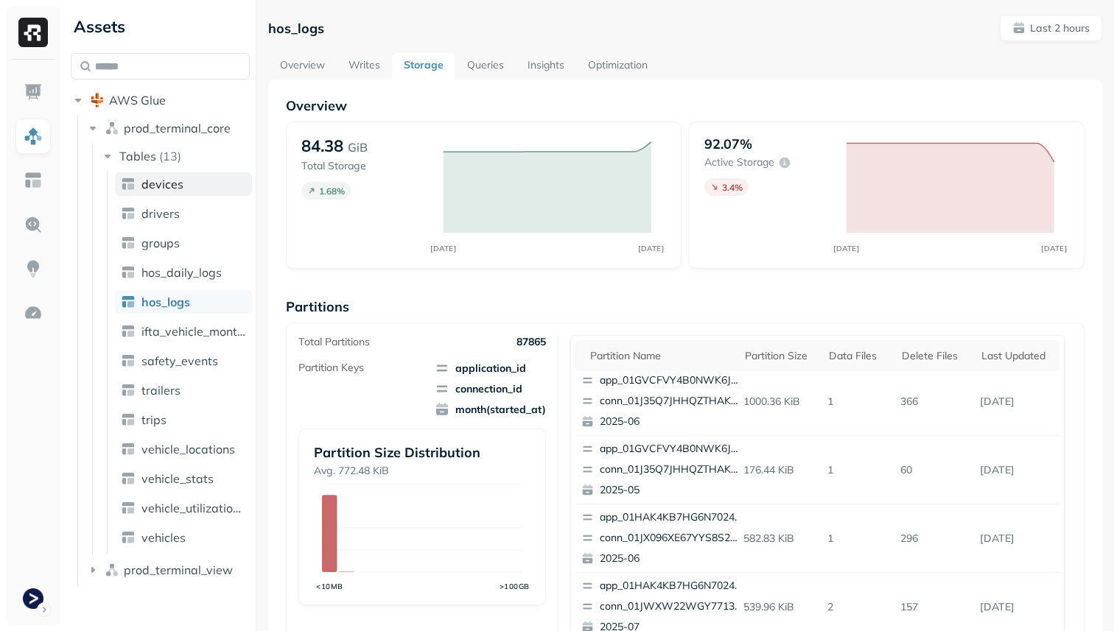
click at [149, 193] on link "devices" at bounding box center [183, 184] width 137 height 24
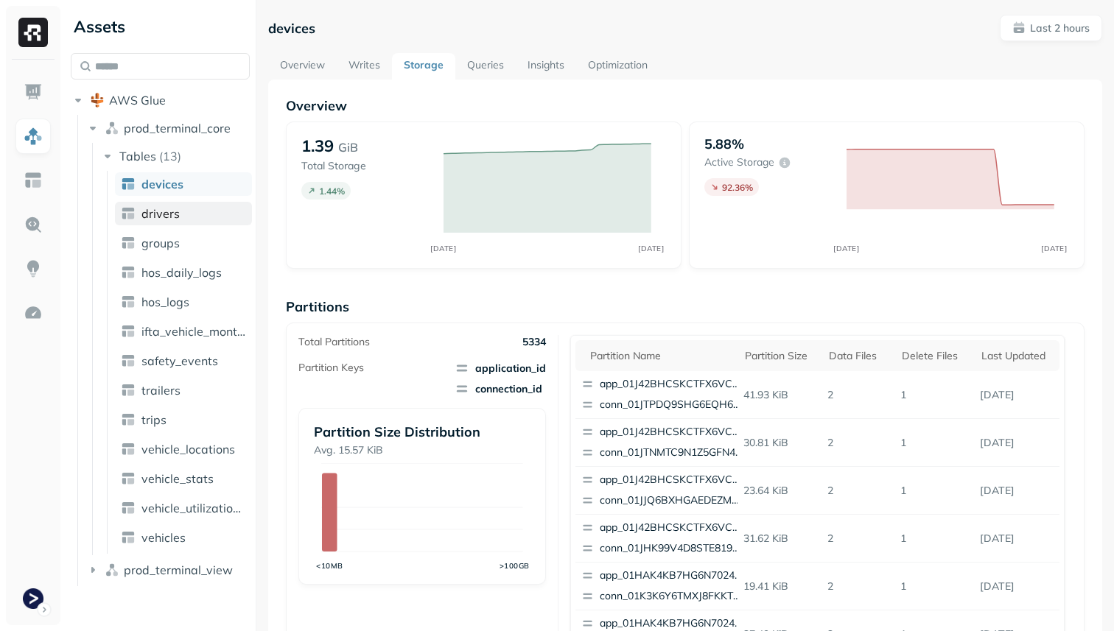
click at [200, 219] on link "drivers" at bounding box center [183, 214] width 137 height 24
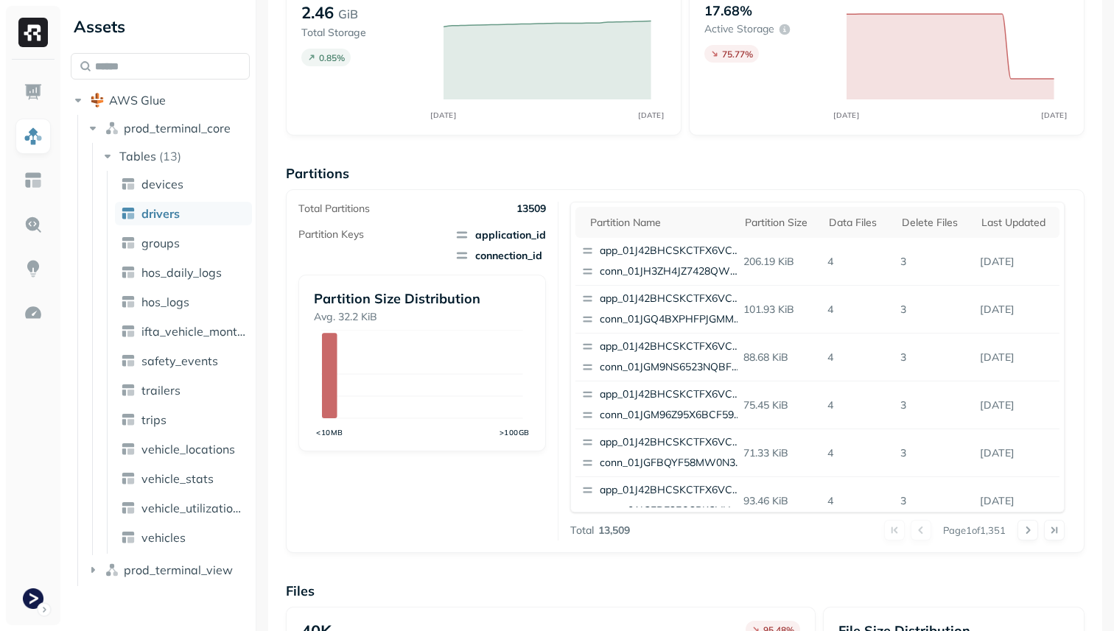
scroll to position [18, 0]
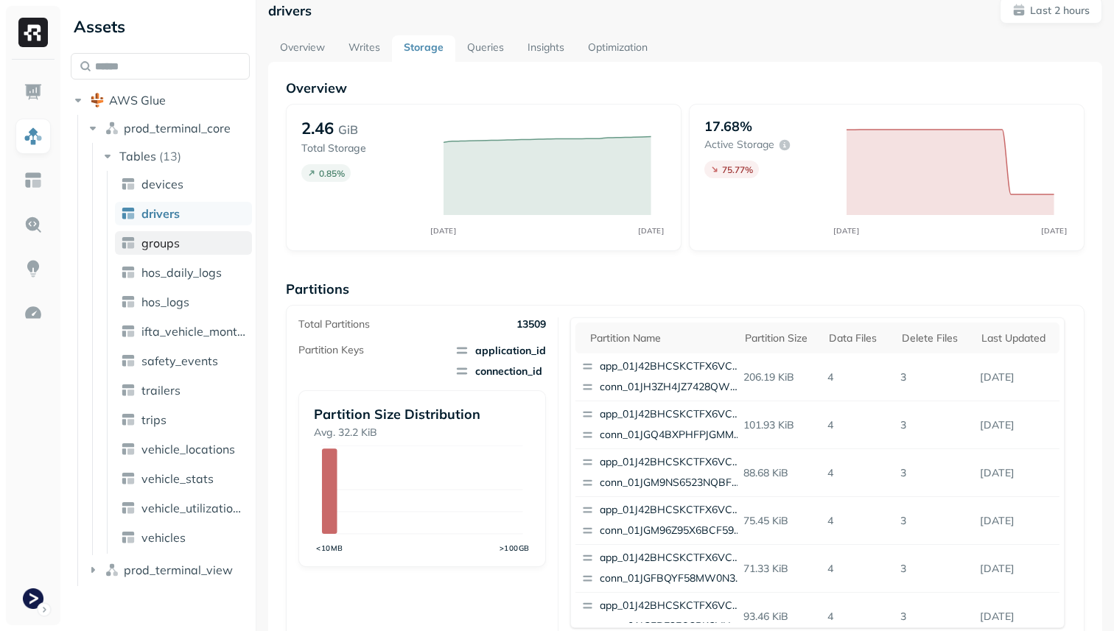
click at [208, 251] on link "groups" at bounding box center [183, 243] width 137 height 24
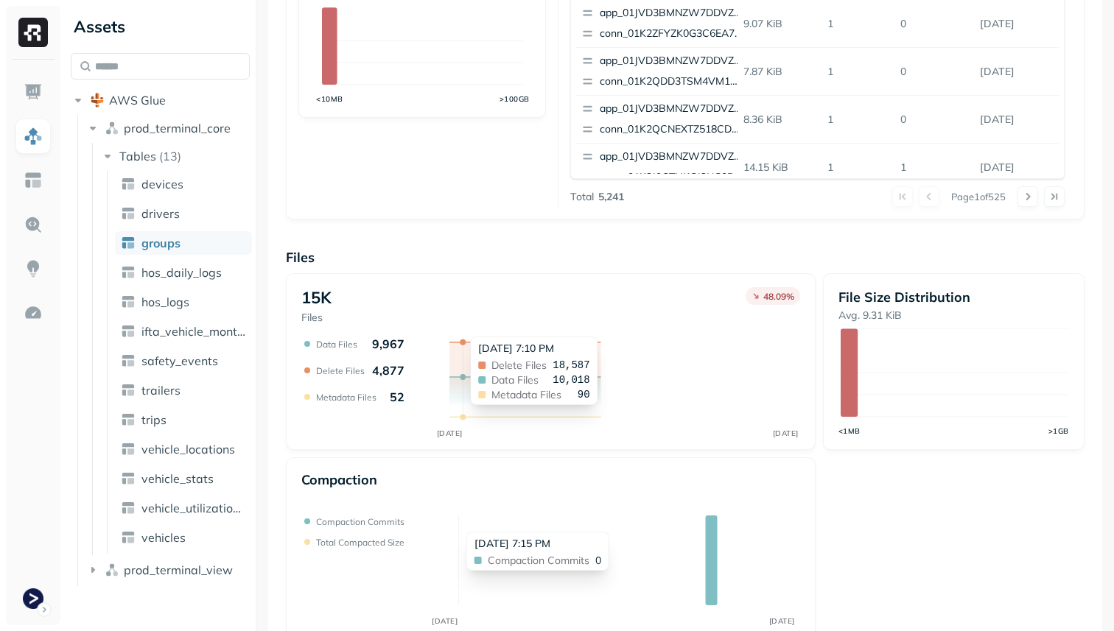
scroll to position [495, 0]
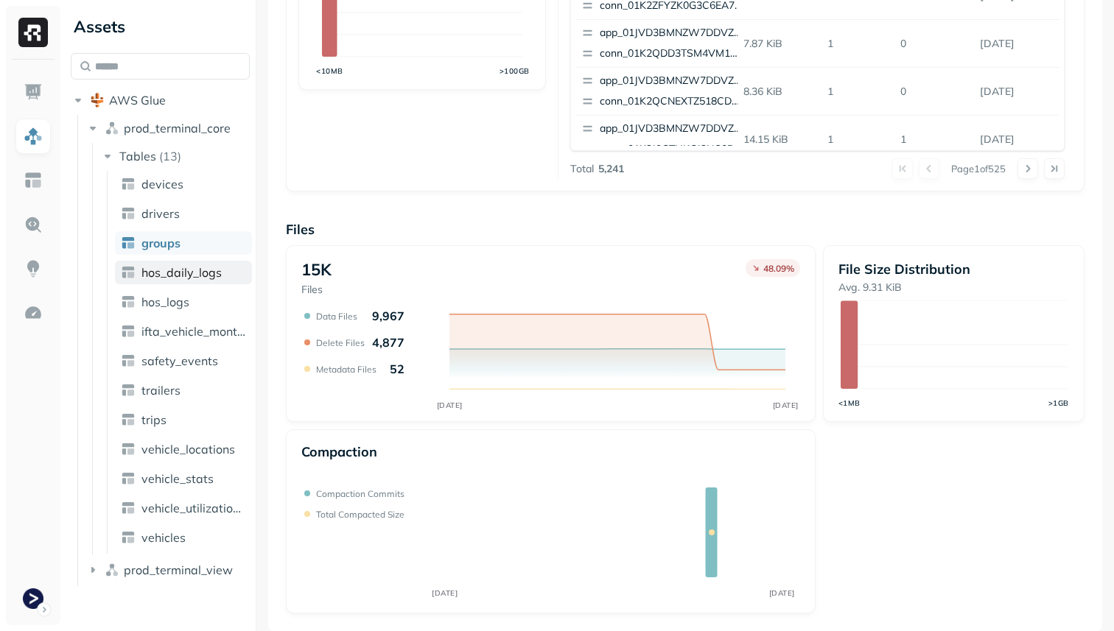
click at [199, 281] on link "hos_daily_logs" at bounding box center [183, 273] width 137 height 24
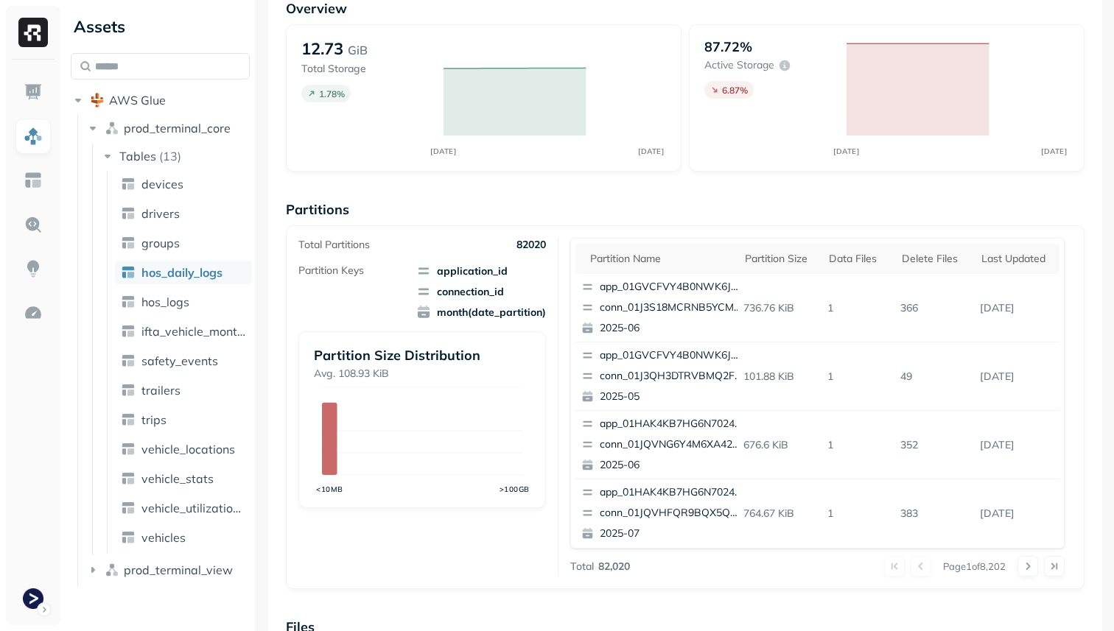
scroll to position [495, 0]
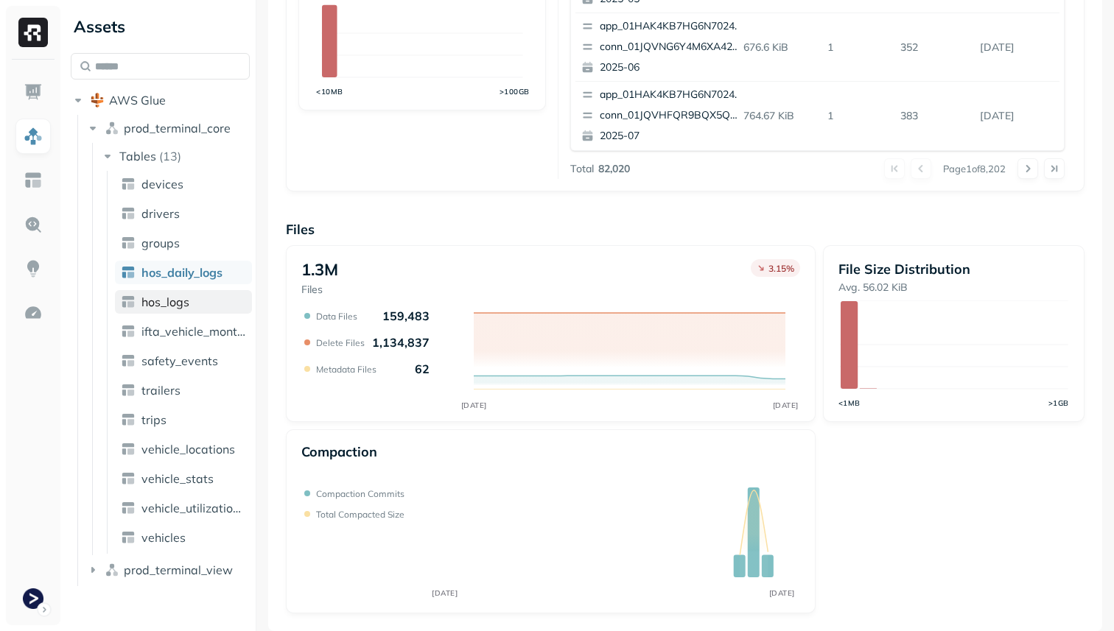
click at [205, 304] on link "hos_logs" at bounding box center [183, 302] width 137 height 24
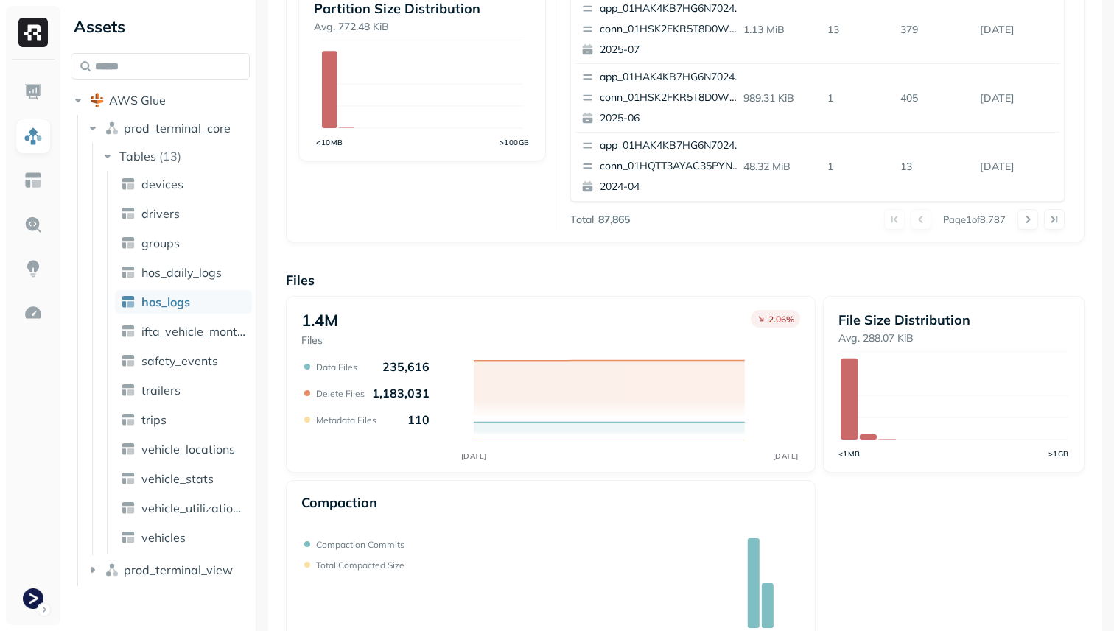
scroll to position [495, 0]
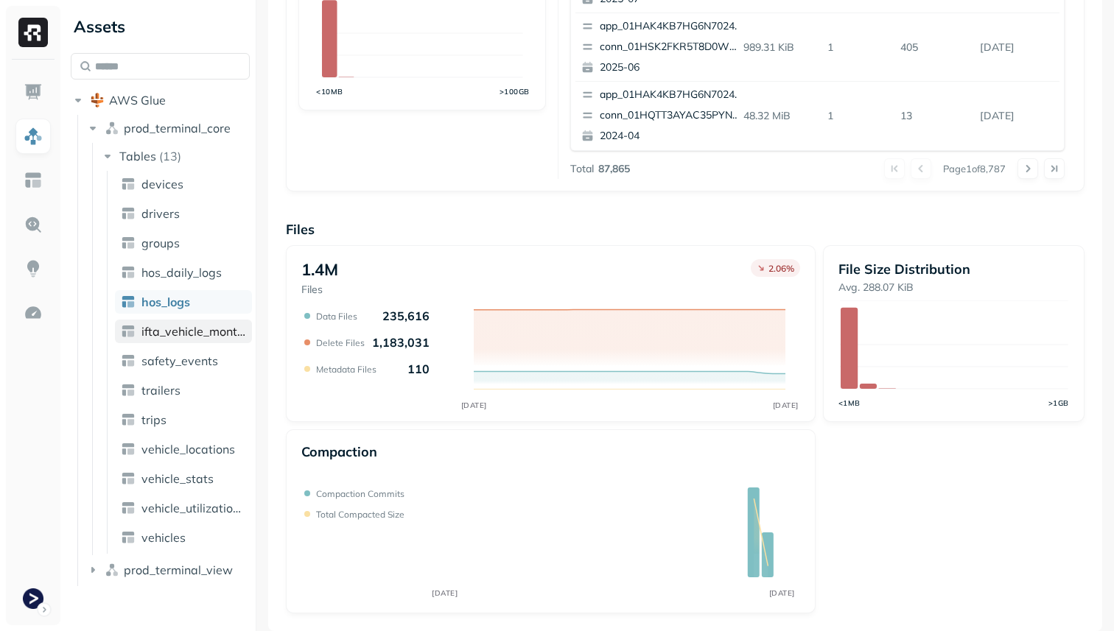
click at [221, 324] on span "ifta_vehicle_months" at bounding box center [193, 331] width 105 height 15
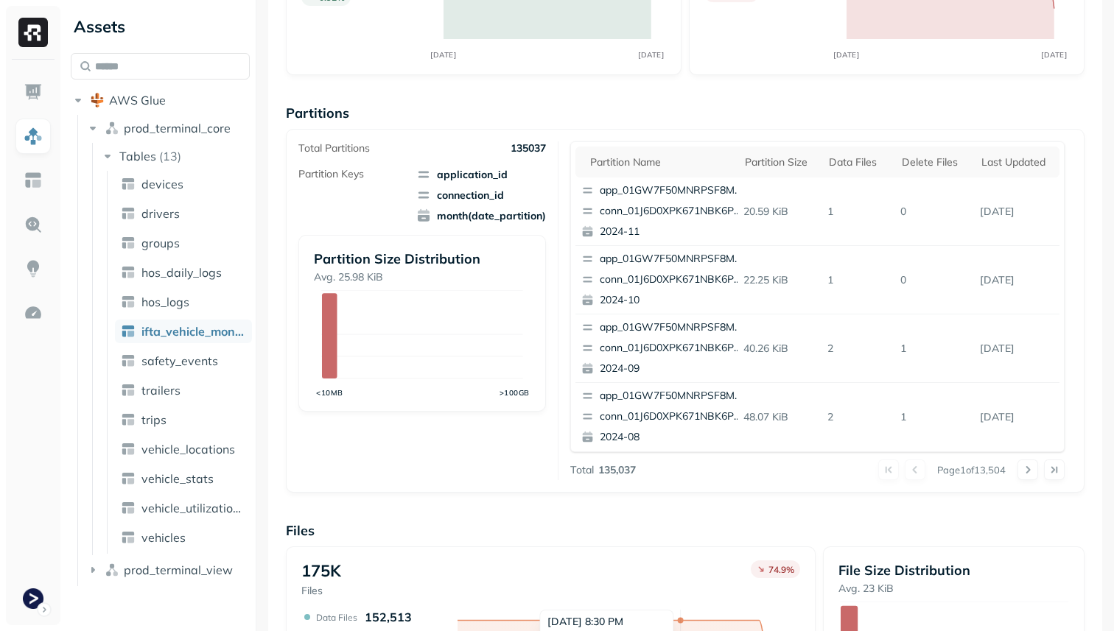
scroll to position [12, 0]
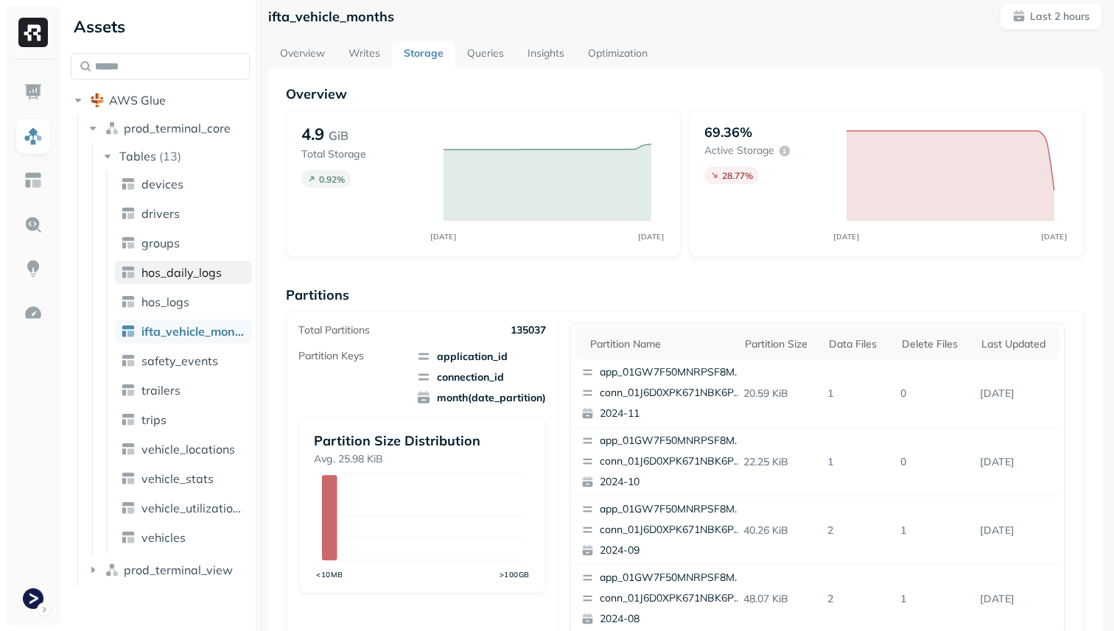
click at [210, 267] on span "hos_daily_logs" at bounding box center [181, 272] width 80 height 15
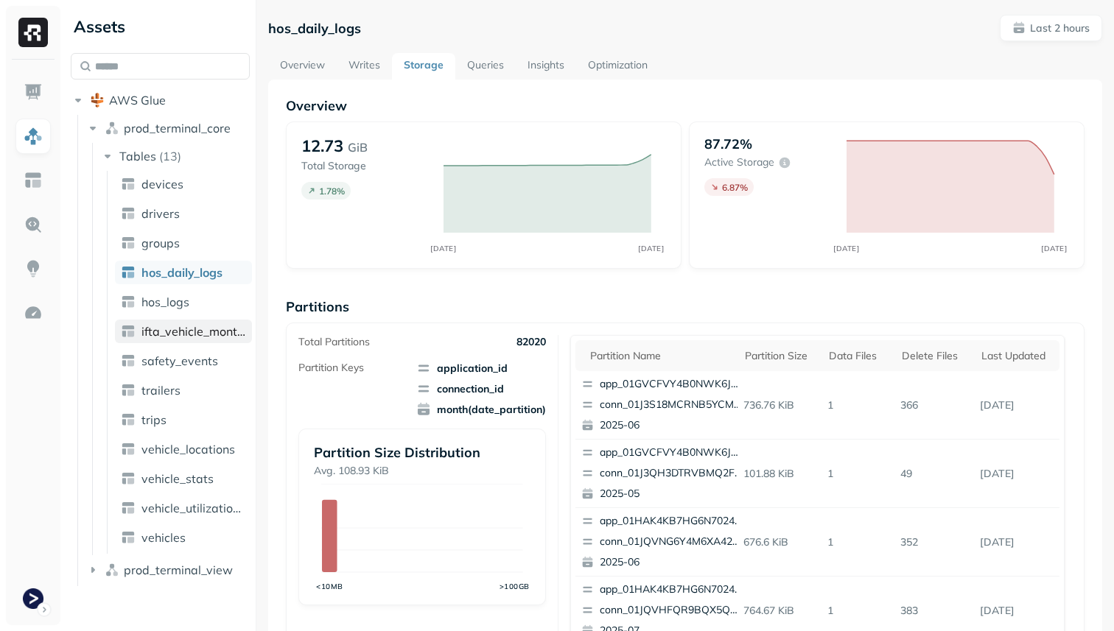
click at [206, 329] on span "ifta_vehicle_months" at bounding box center [193, 331] width 105 height 15
click at [155, 279] on link "hos_daily_logs" at bounding box center [183, 273] width 137 height 24
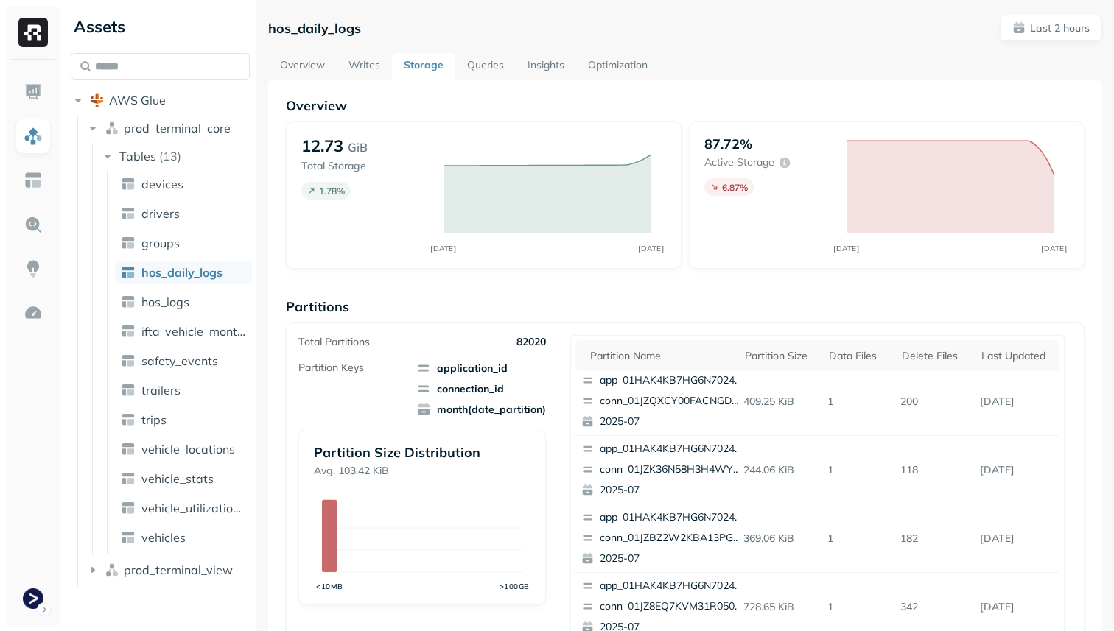
scroll to position [495, 0]
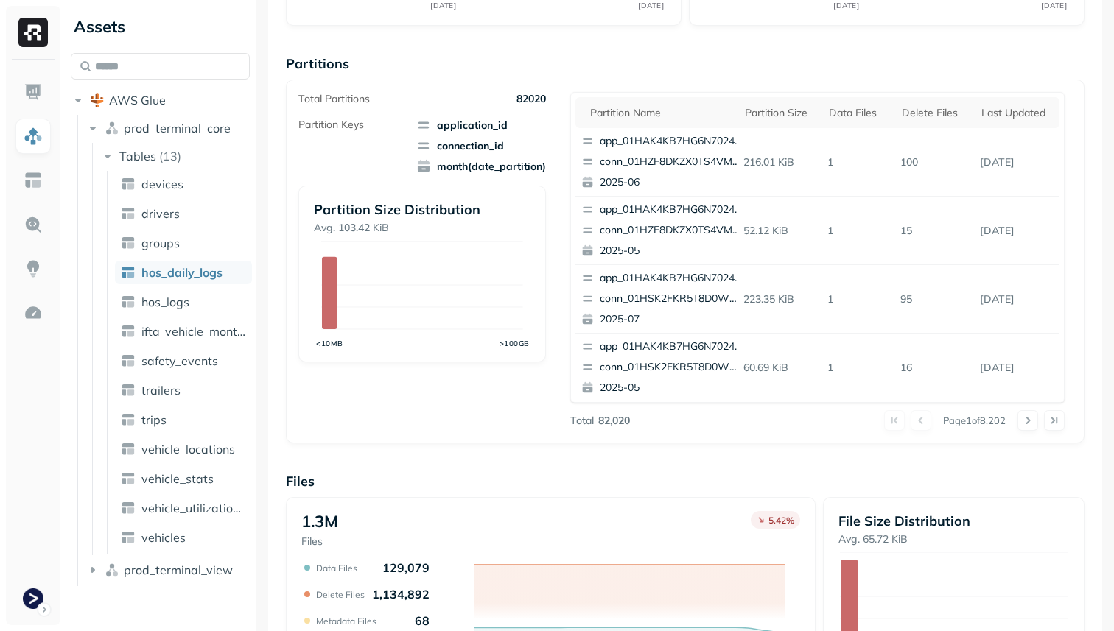
scroll to position [495, 0]
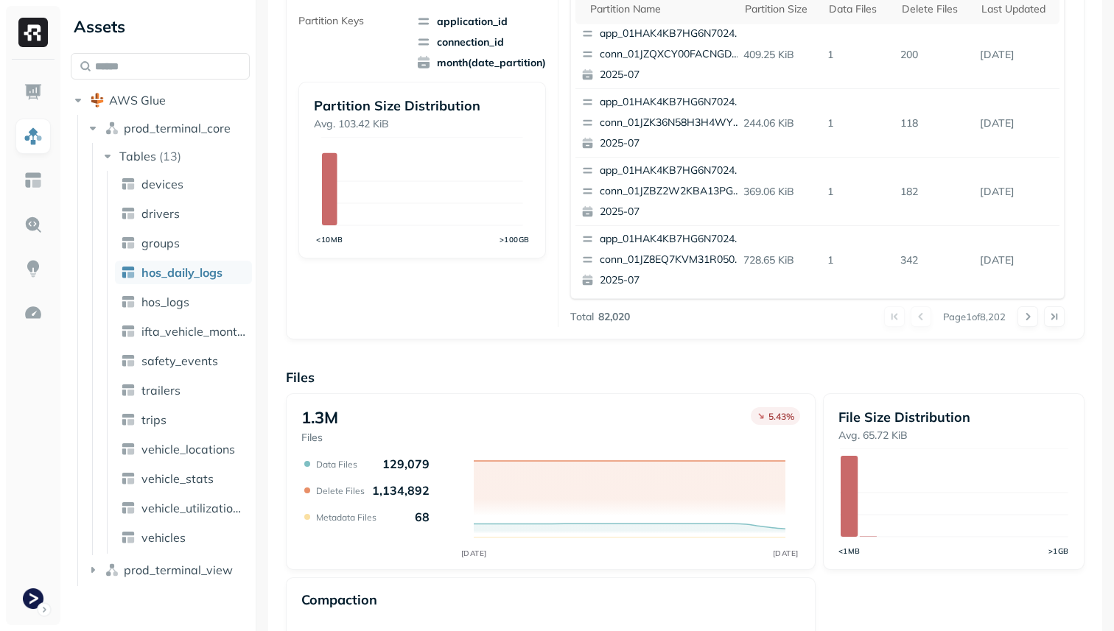
scroll to position [495, 0]
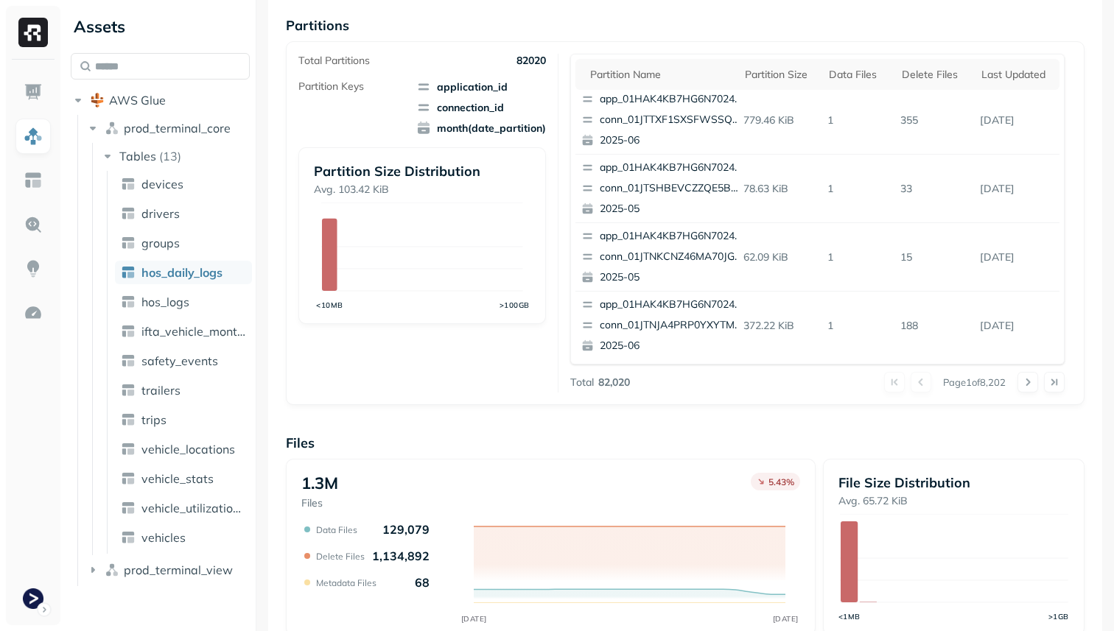
scroll to position [495, 0]
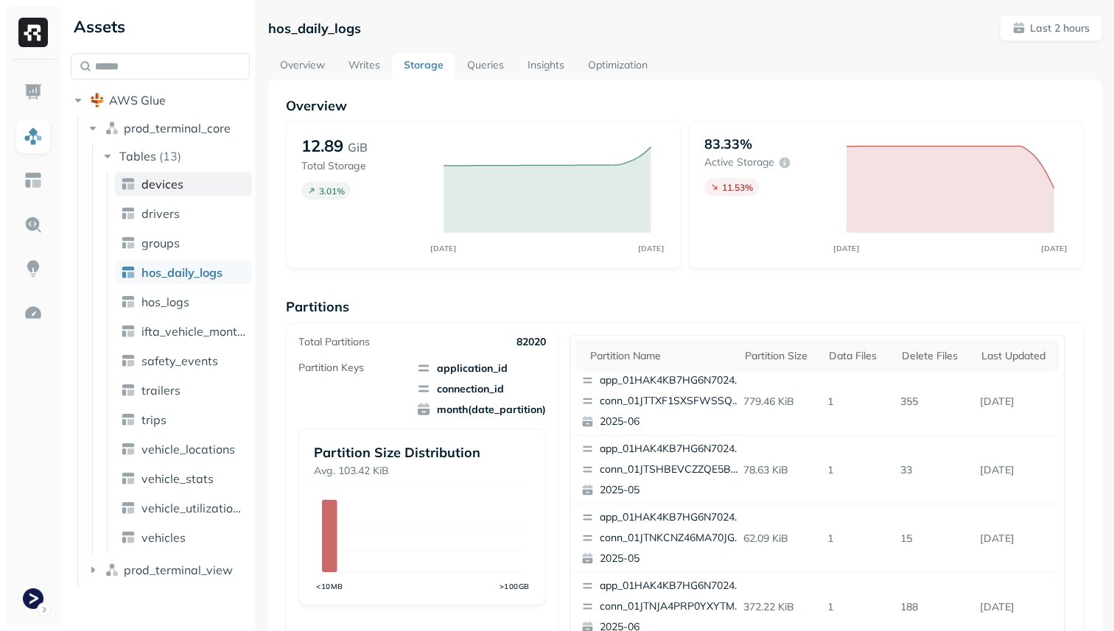
click at [175, 180] on span "devices" at bounding box center [162, 184] width 42 height 15
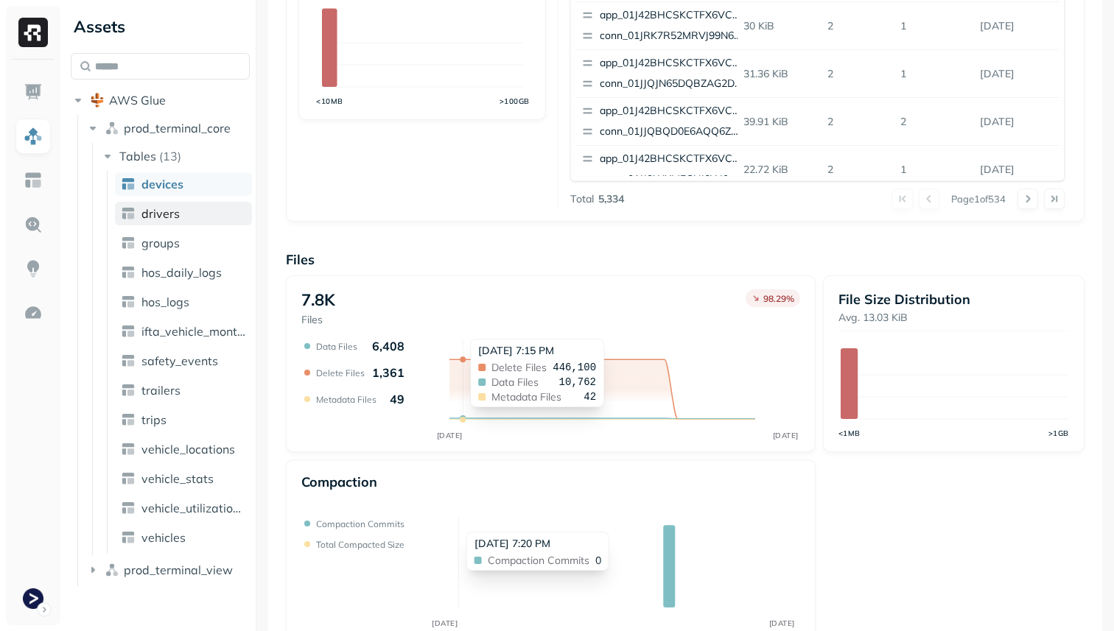
scroll to position [495, 0]
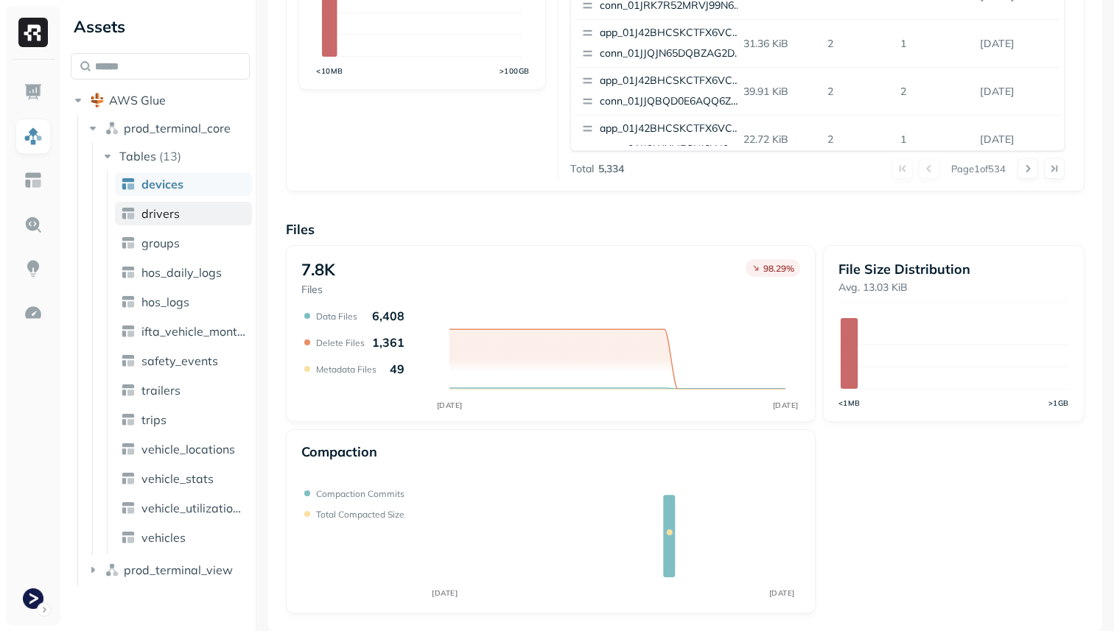
click at [223, 222] on link "drivers" at bounding box center [183, 214] width 137 height 24
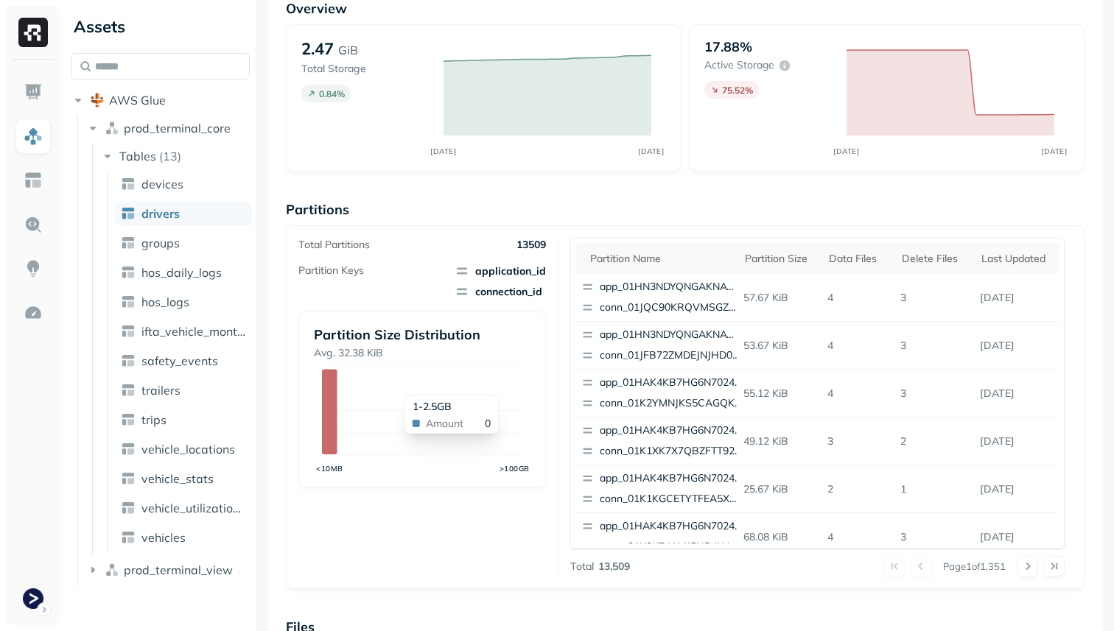
scroll to position [495, 0]
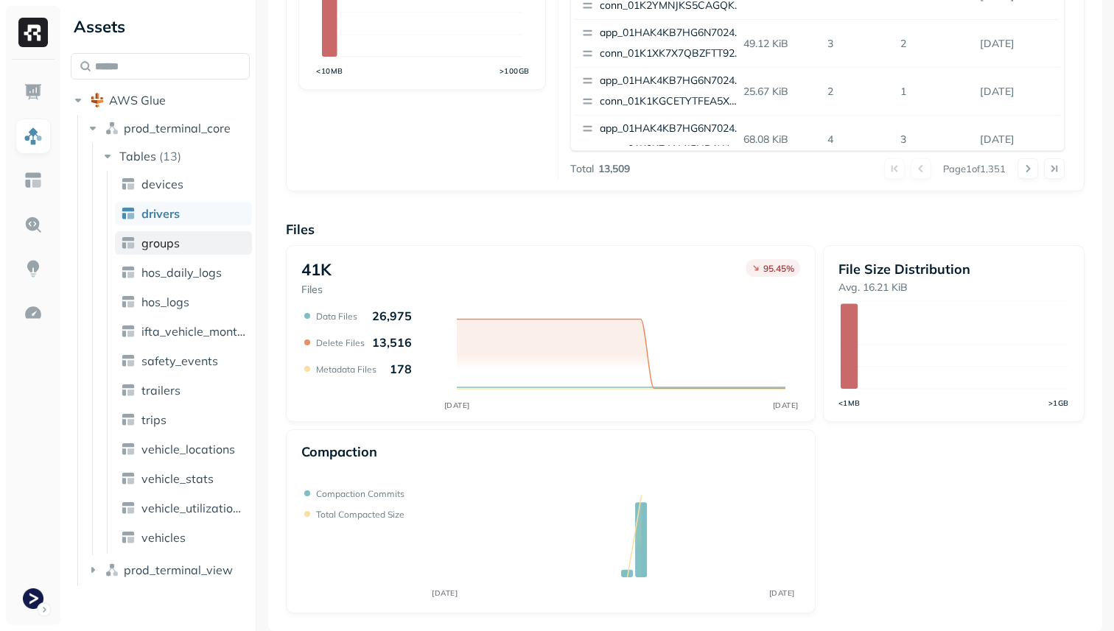
click at [178, 251] on link "groups" at bounding box center [183, 243] width 137 height 24
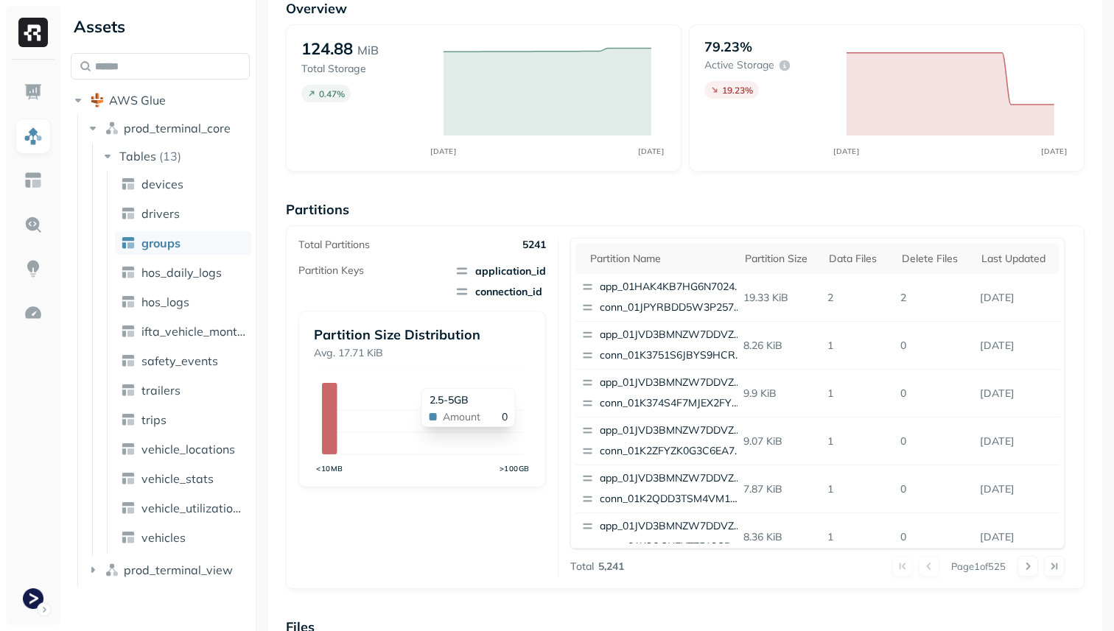
scroll to position [495, 0]
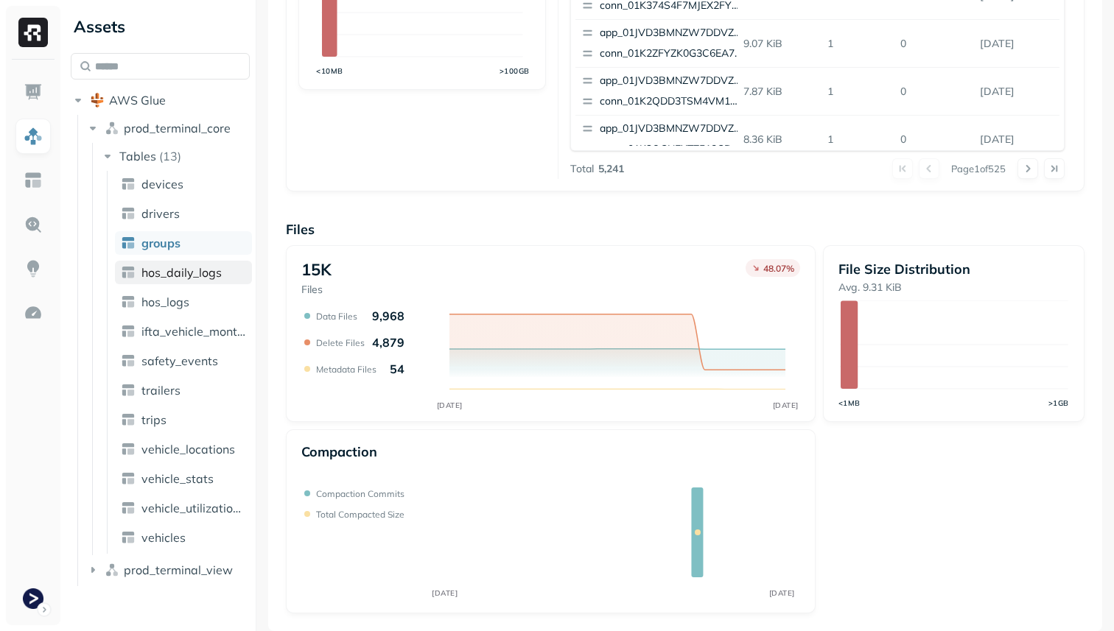
click at [183, 273] on span "hos_daily_logs" at bounding box center [181, 272] width 80 height 15
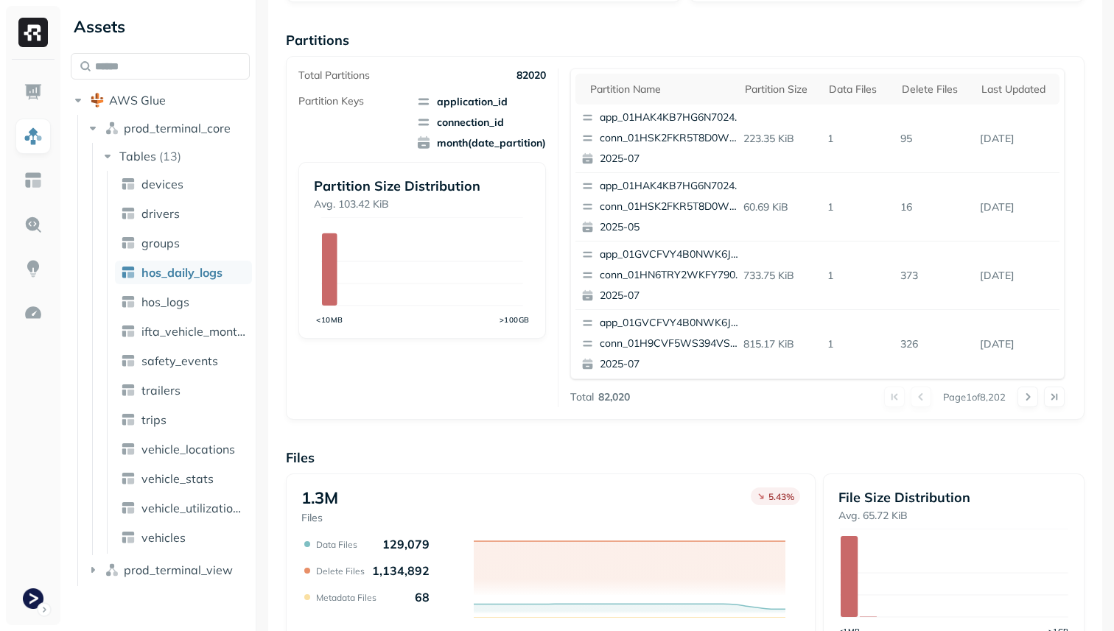
scroll to position [495, 0]
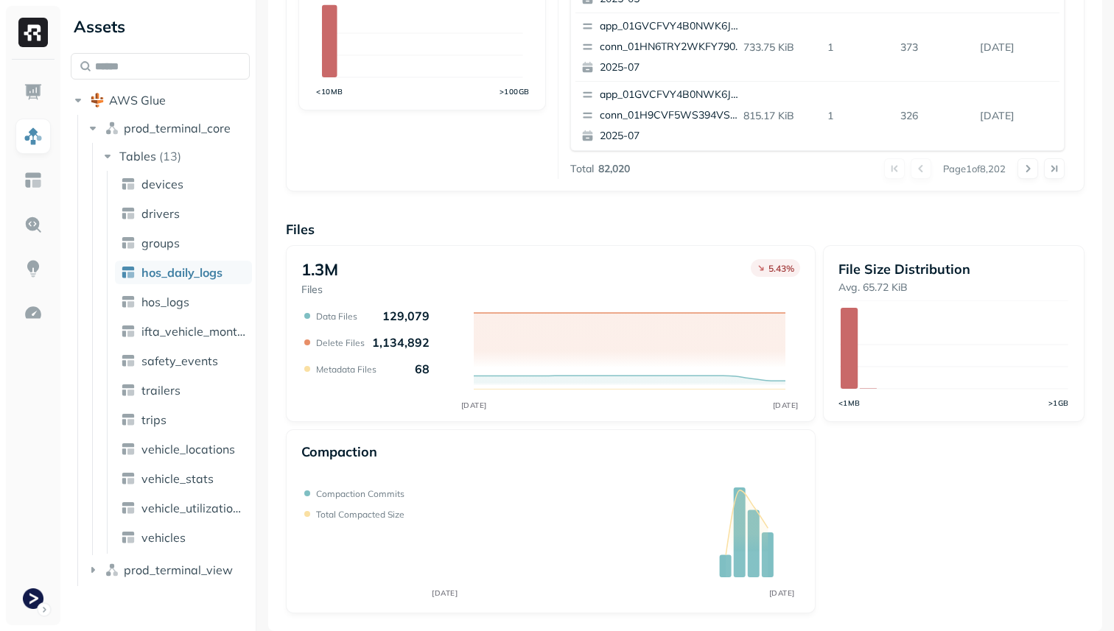
click at [199, 314] on ul "devices drivers groups hos_daily_logs hos_logs ifta_vehicle_months safety_event…" at bounding box center [179, 362] width 145 height 383
click at [189, 298] on link "hos_logs" at bounding box center [183, 302] width 137 height 24
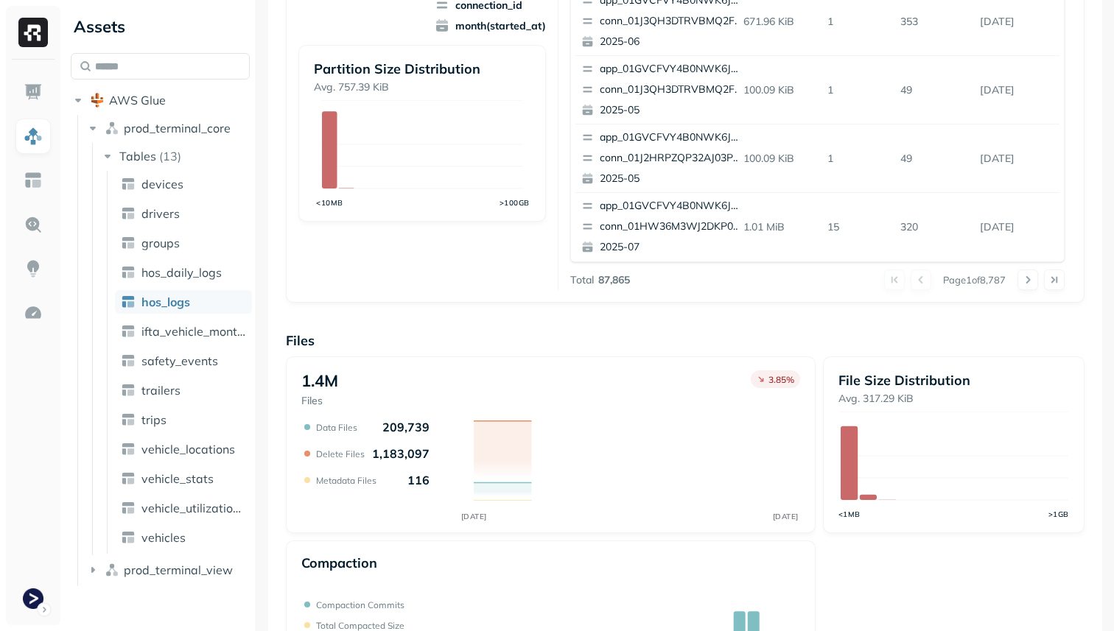
scroll to position [495, 0]
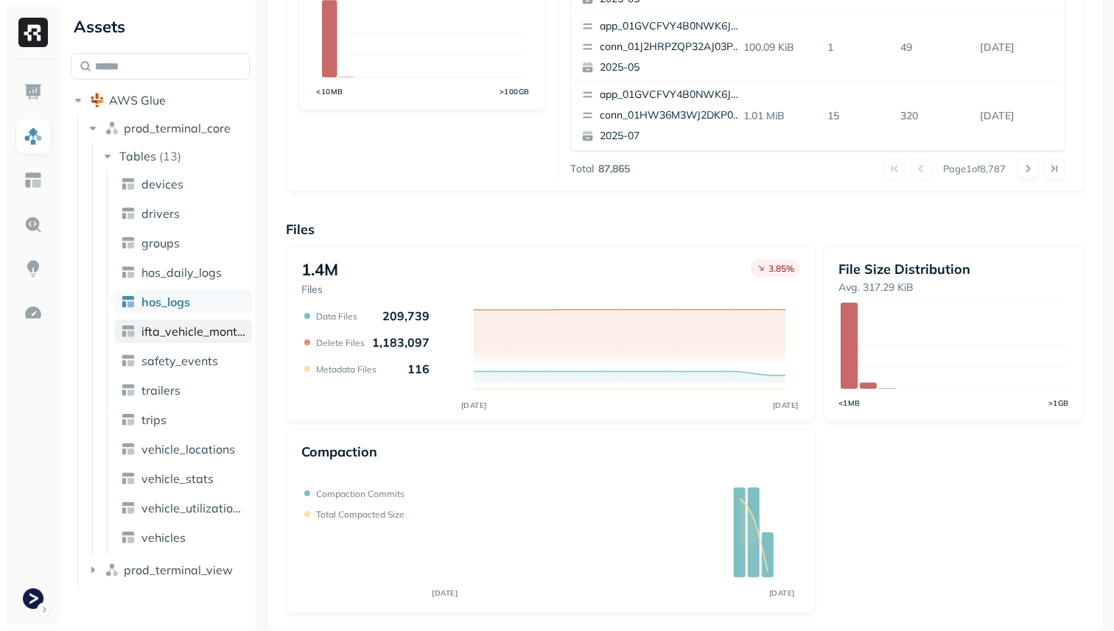
click at [197, 335] on span "ifta_vehicle_months" at bounding box center [193, 331] width 105 height 15
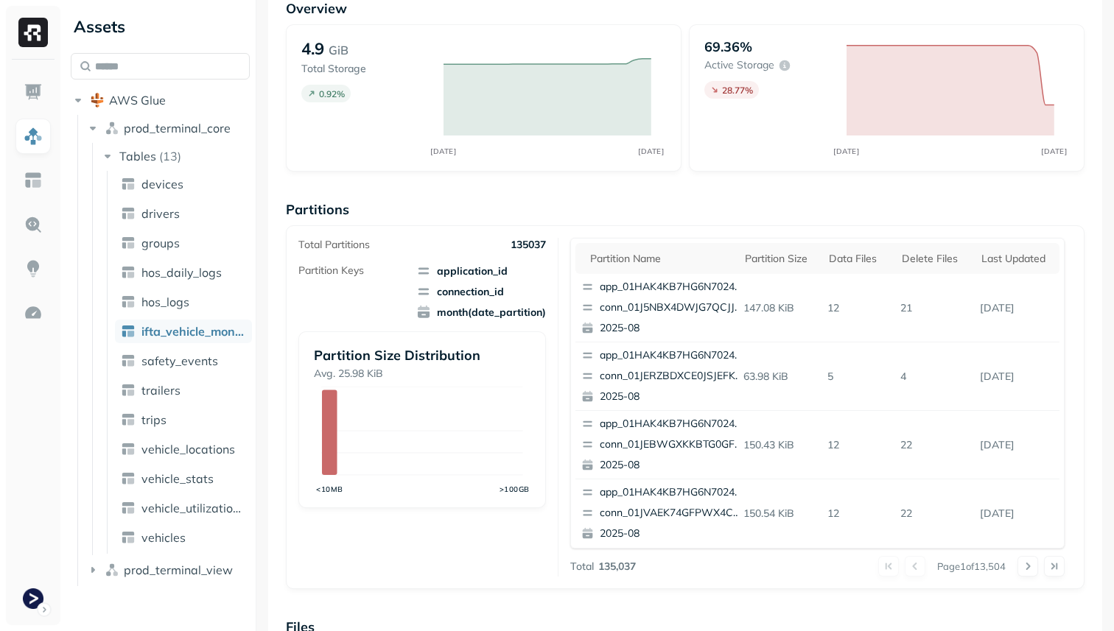
scroll to position [495, 0]
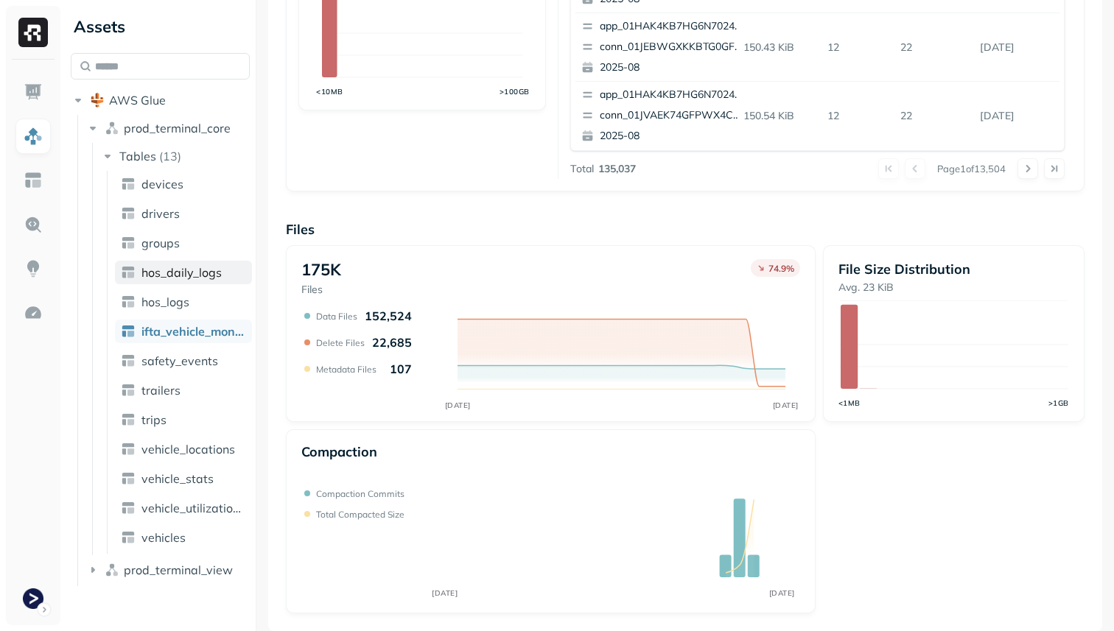
click at [164, 270] on span "hos_daily_logs" at bounding box center [181, 272] width 80 height 15
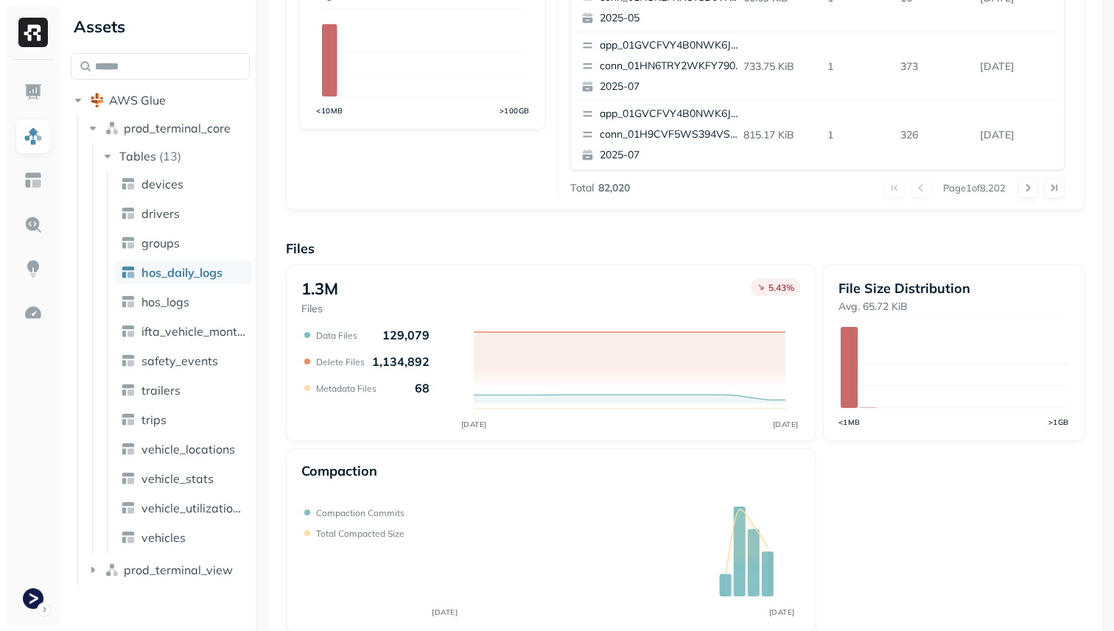
scroll to position [495, 0]
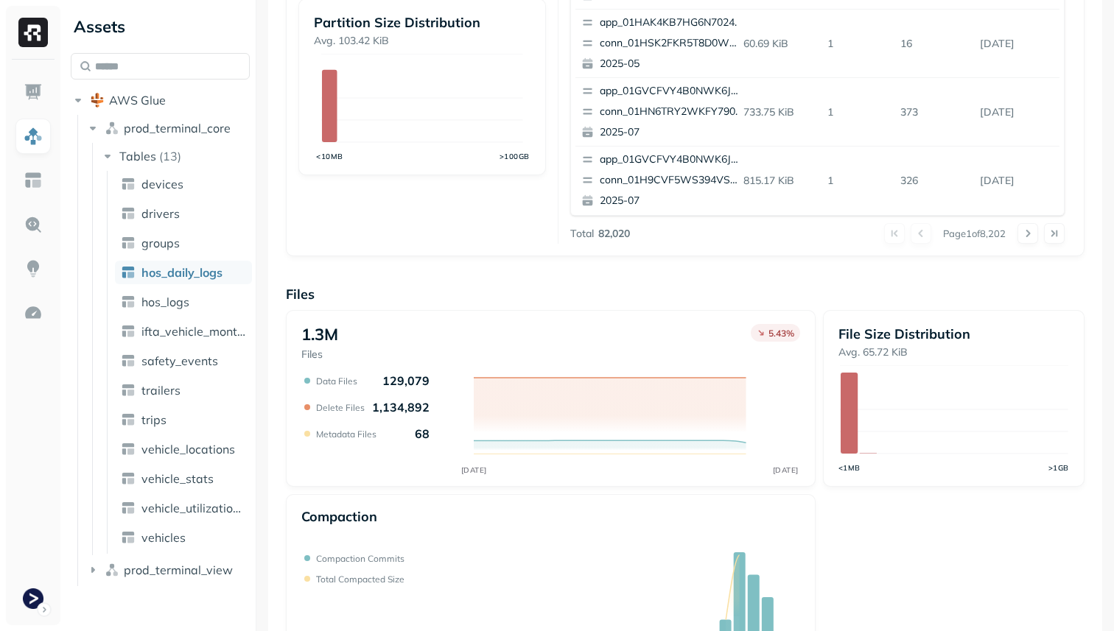
scroll to position [495, 0]
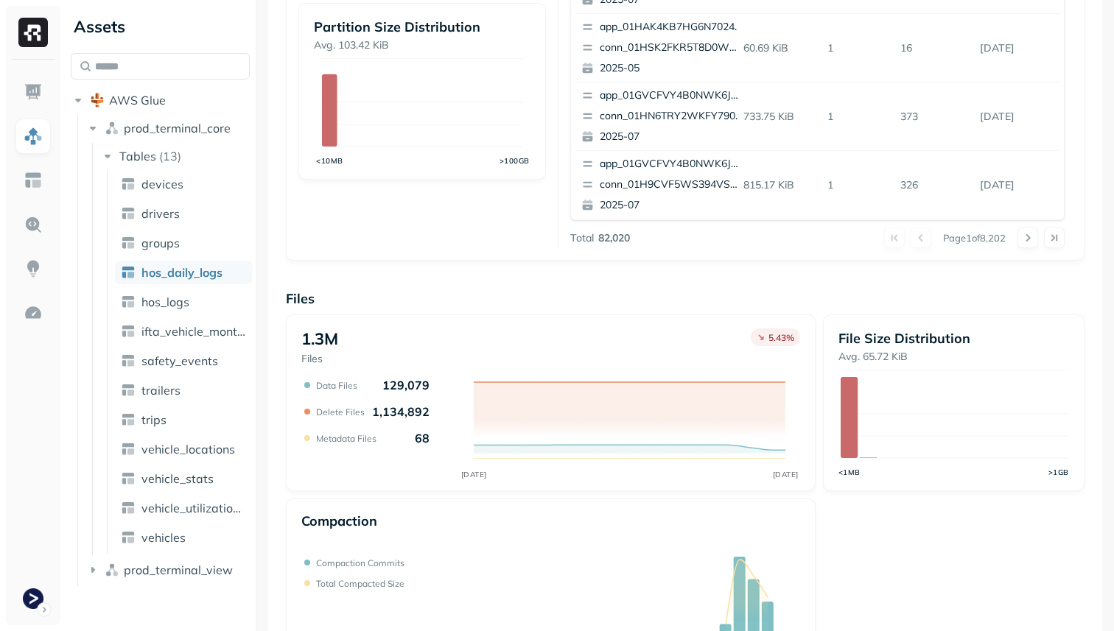
scroll to position [495, 0]
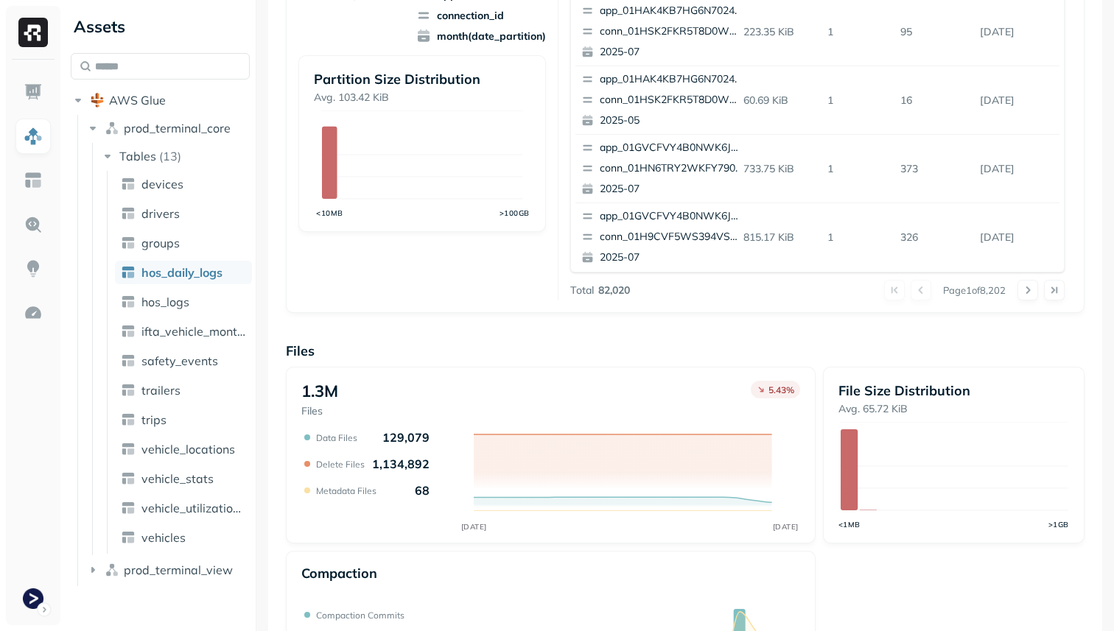
scroll to position [495, 0]
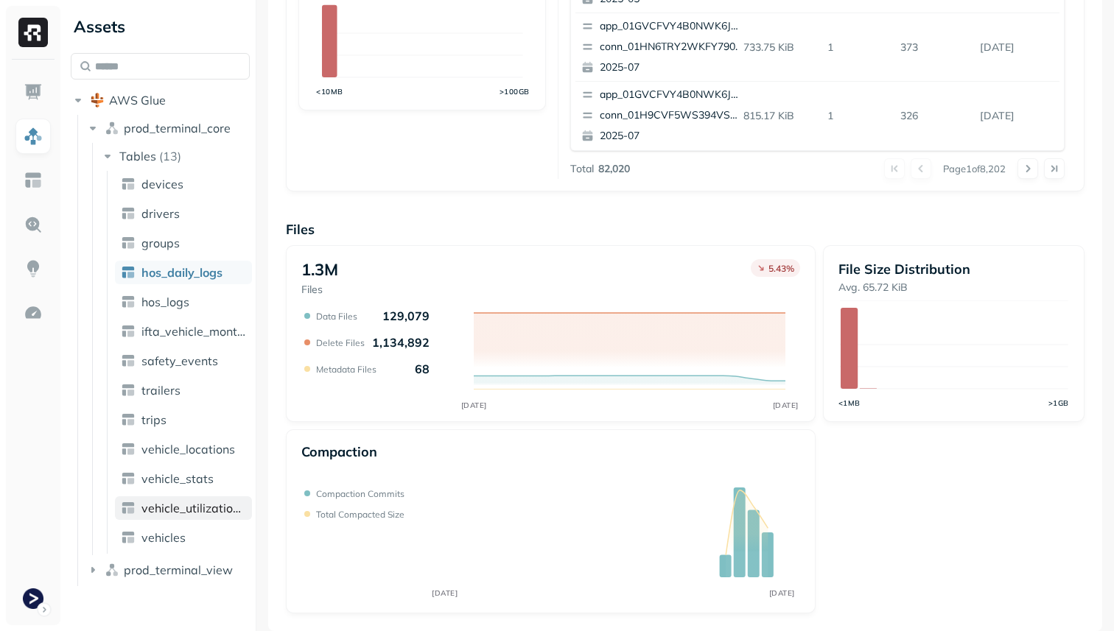
click at [192, 507] on span "vehicle_utilization_day" at bounding box center [193, 508] width 105 height 15
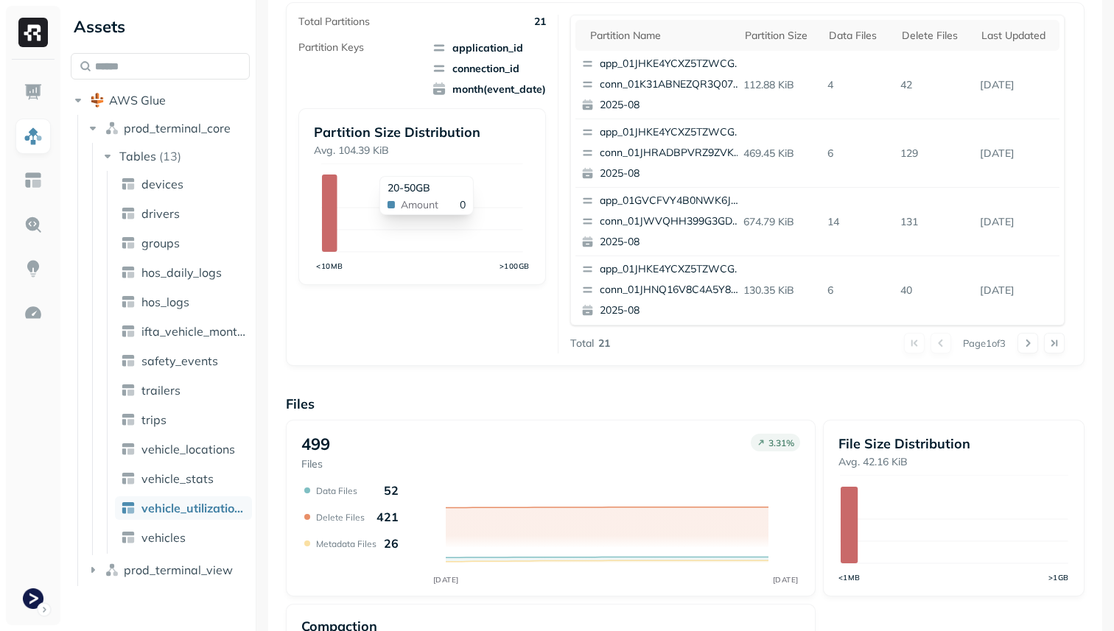
scroll to position [495, 0]
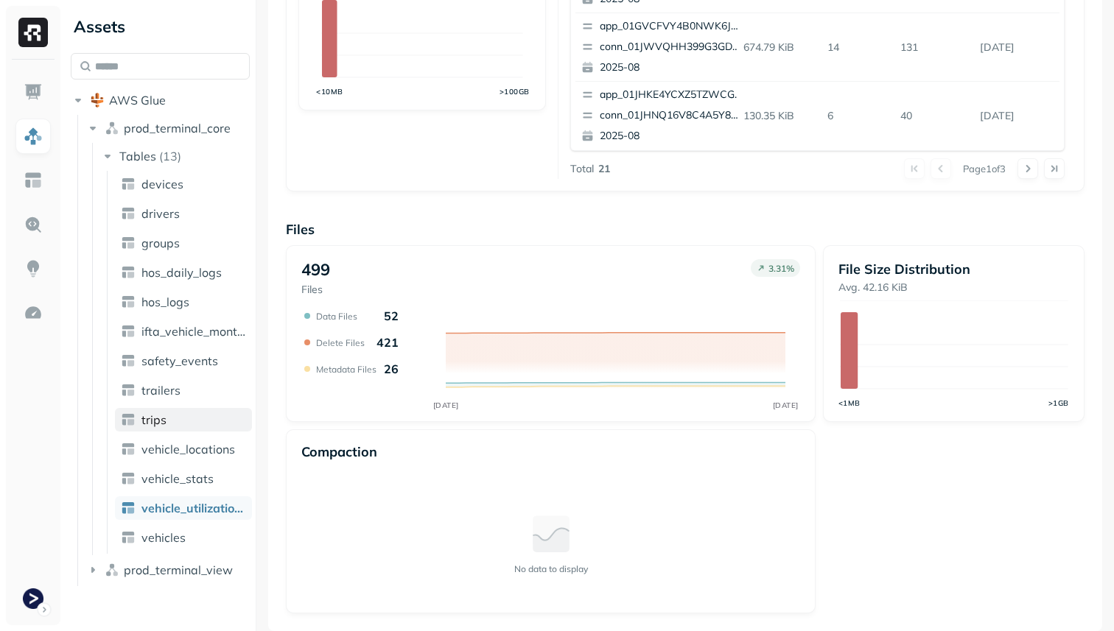
click at [177, 417] on link "trips" at bounding box center [183, 420] width 137 height 24
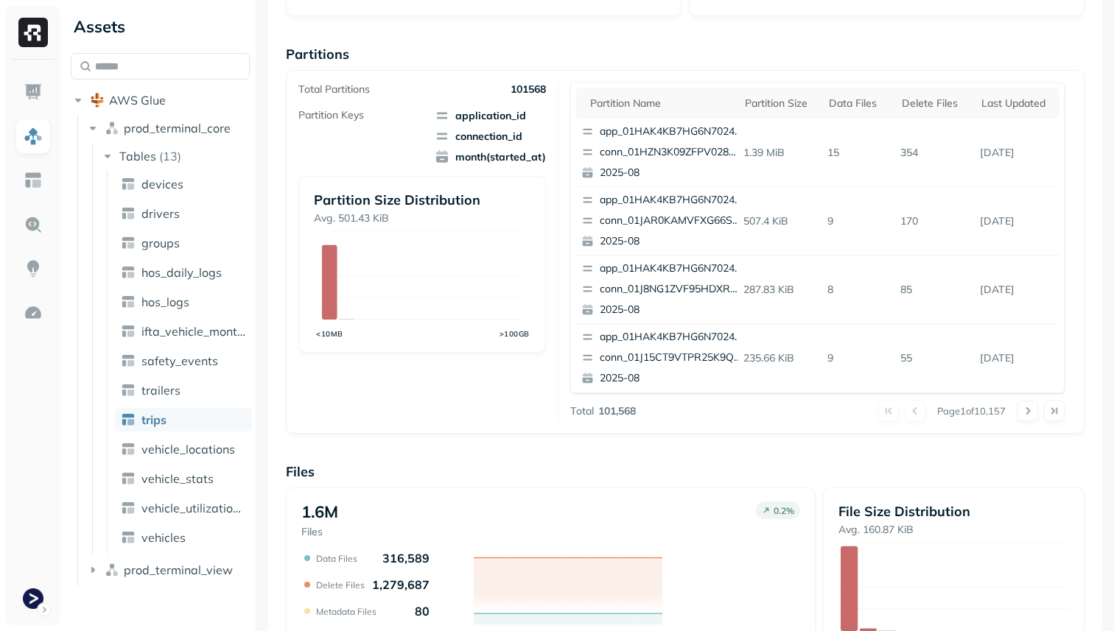
scroll to position [495, 0]
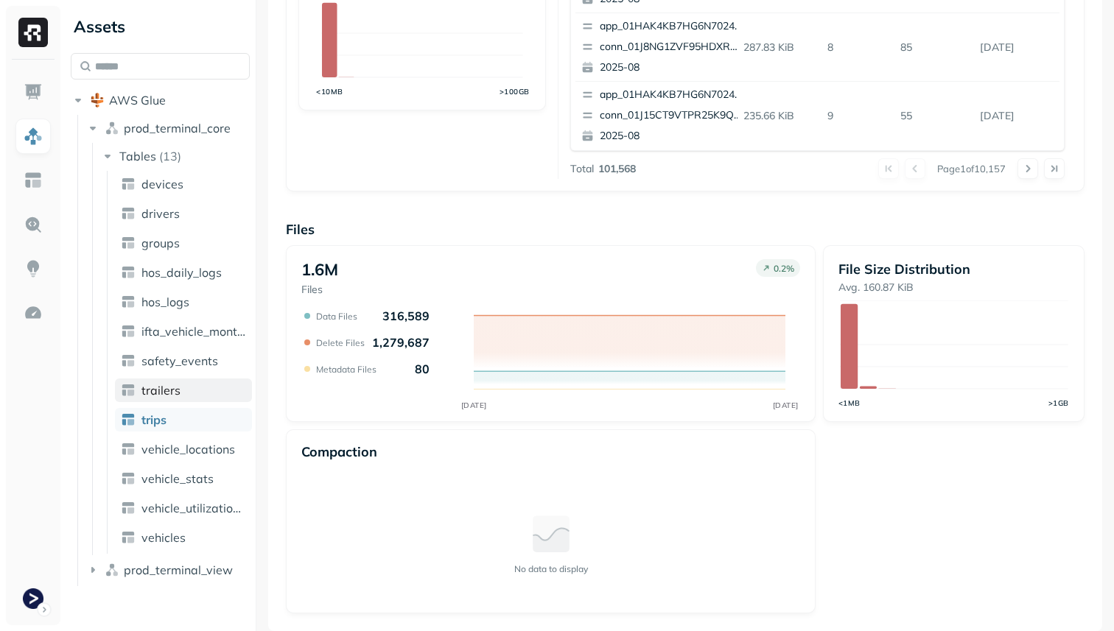
click at [192, 393] on link "trailers" at bounding box center [183, 391] width 137 height 24
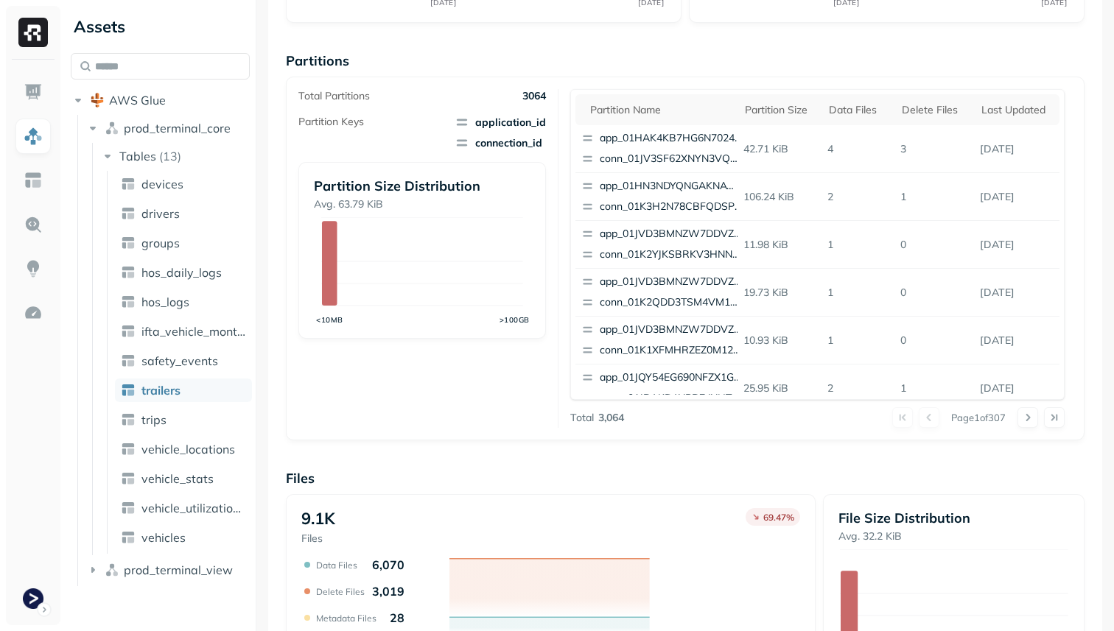
scroll to position [495, 0]
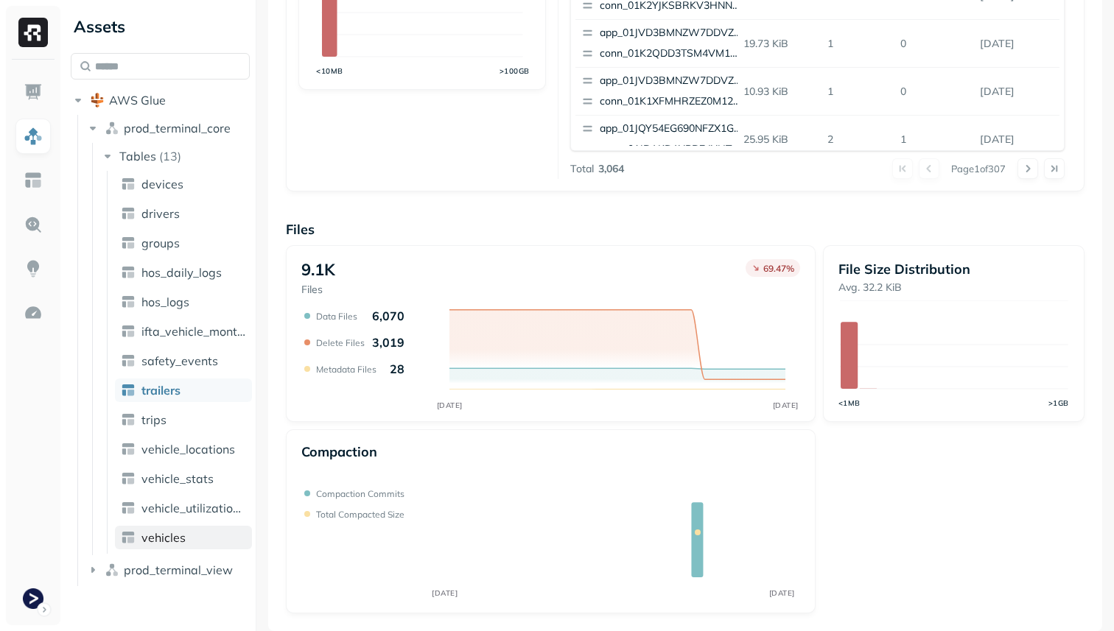
click at [211, 531] on link "vehicles" at bounding box center [183, 538] width 137 height 24
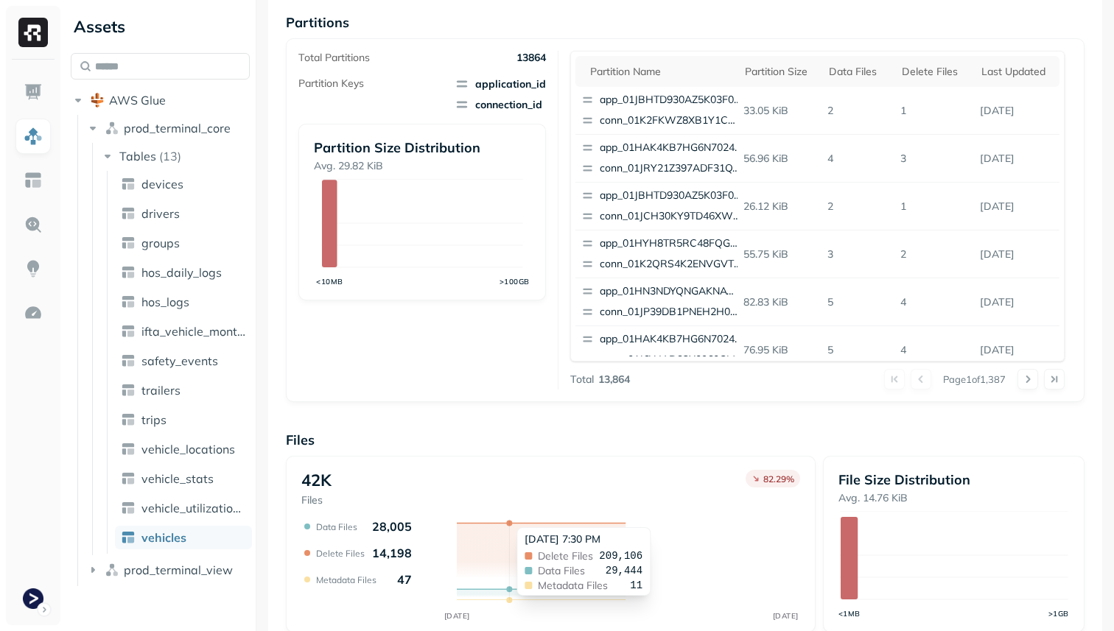
scroll to position [495, 0]
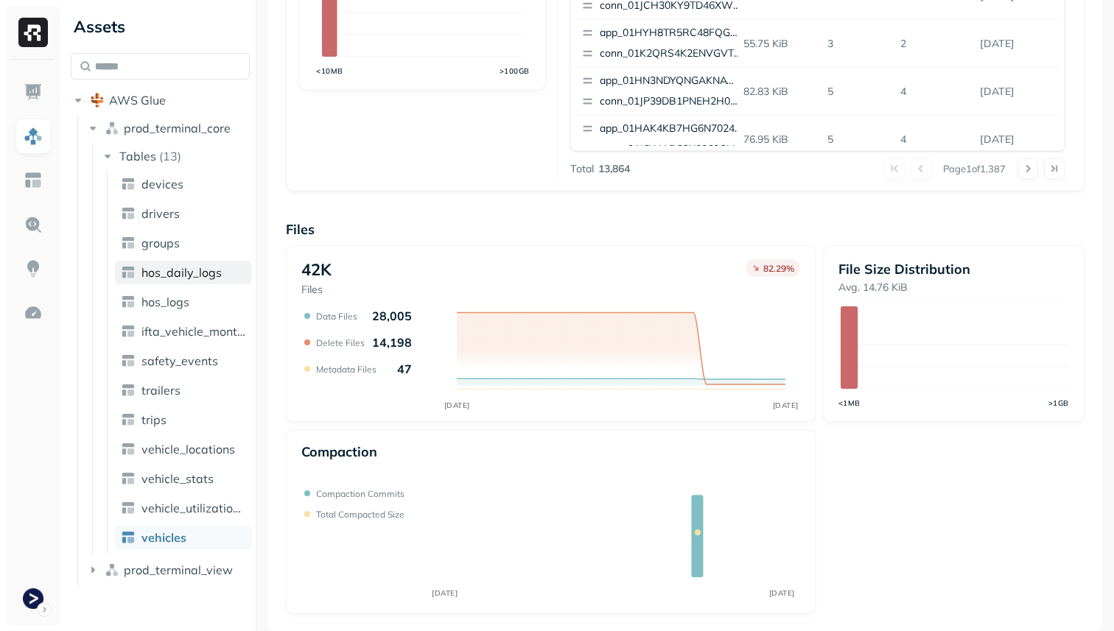
click at [200, 277] on span "hos_daily_logs" at bounding box center [181, 272] width 80 height 15
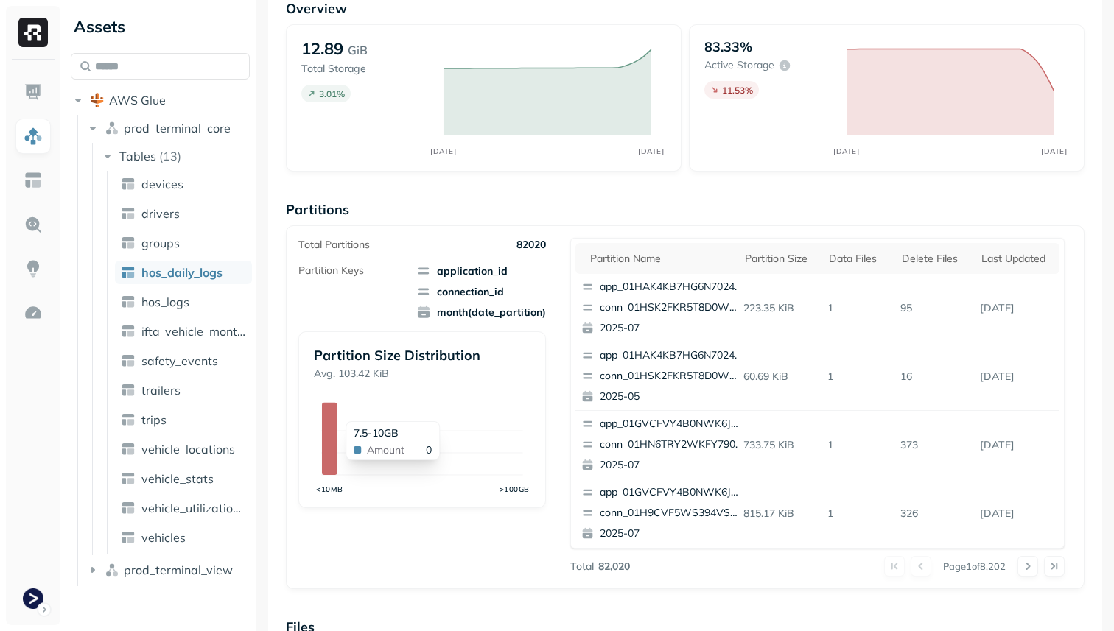
scroll to position [495, 0]
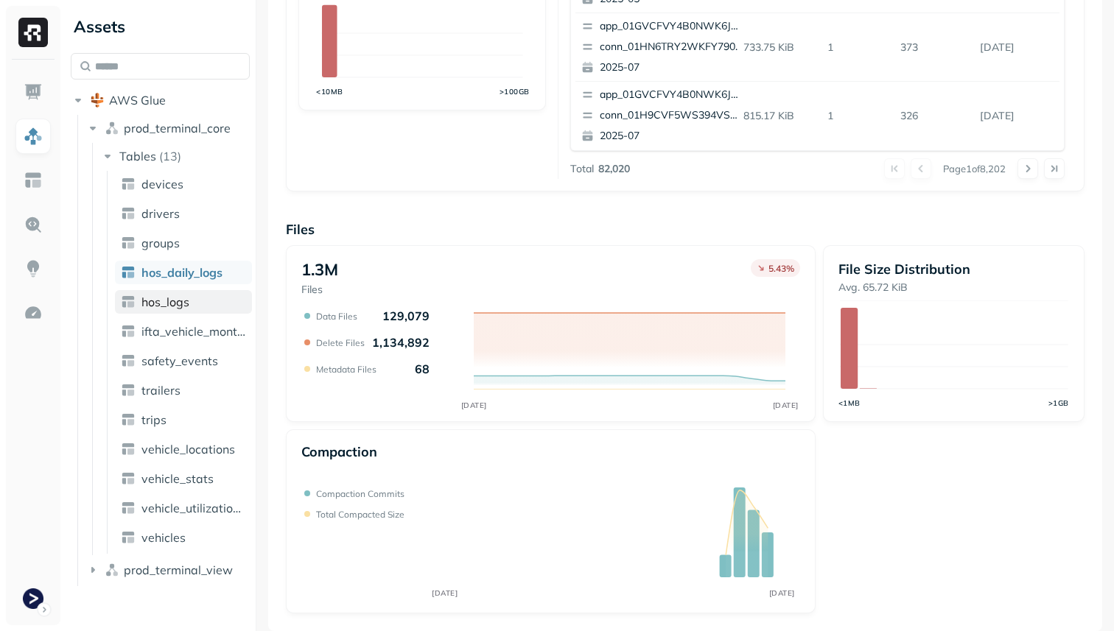
click at [200, 297] on link "hos_logs" at bounding box center [183, 302] width 137 height 24
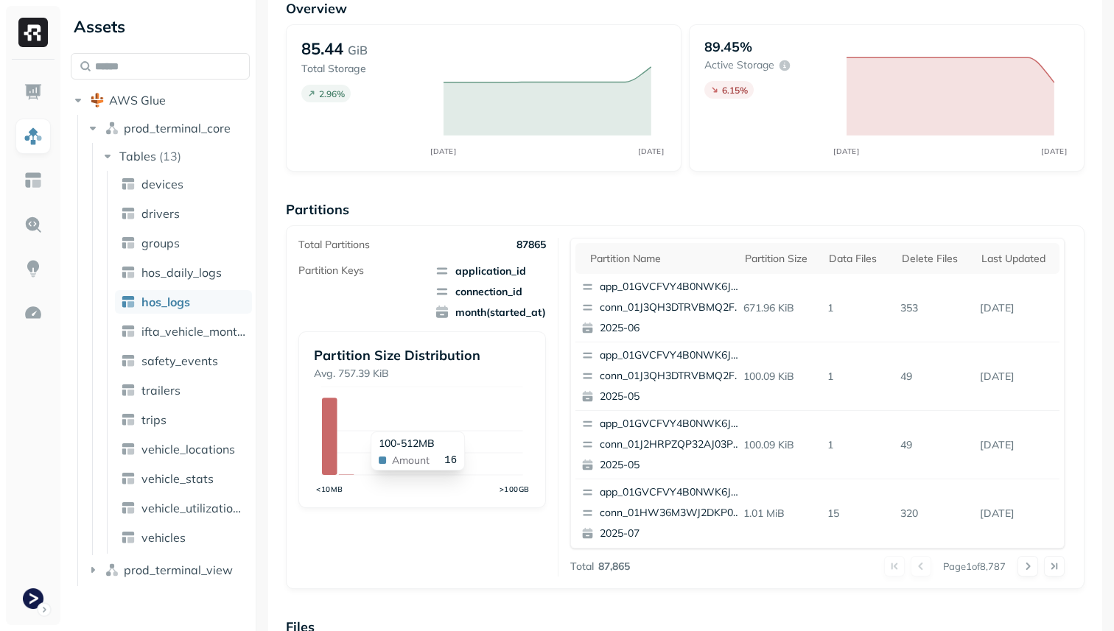
scroll to position [495, 0]
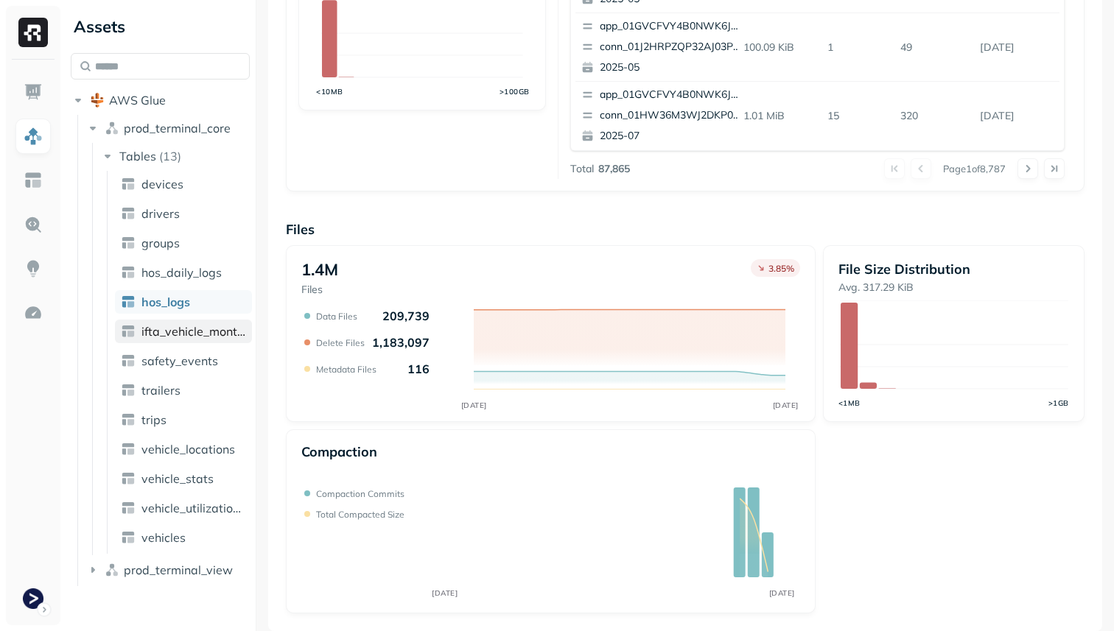
click at [155, 329] on span "ifta_vehicle_months" at bounding box center [193, 331] width 105 height 15
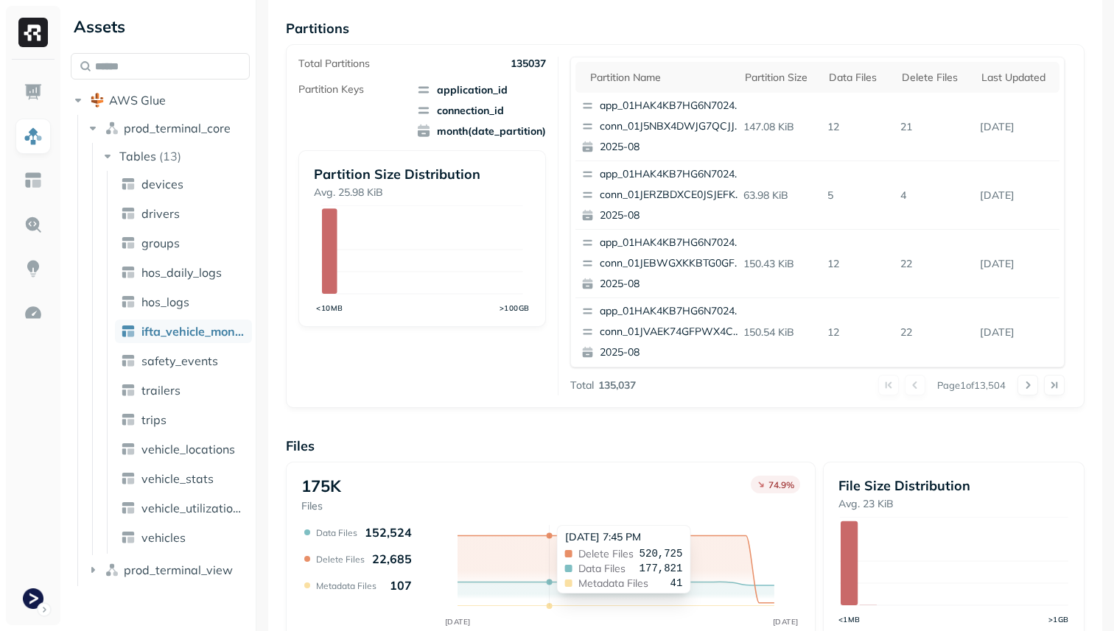
scroll to position [495, 0]
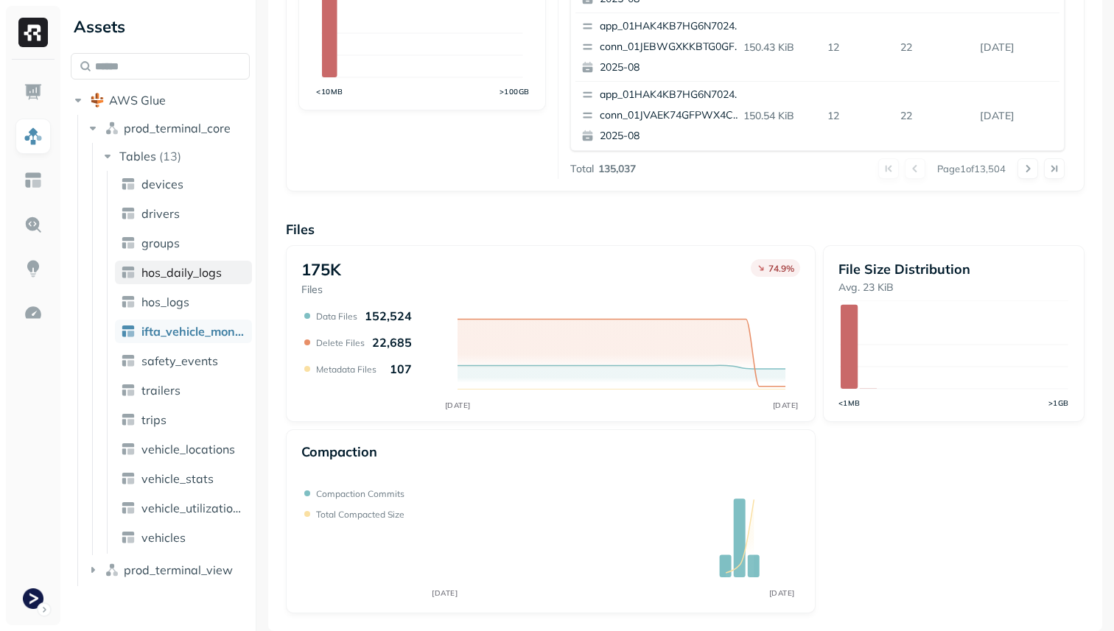
click at [180, 277] on span "hos_daily_logs" at bounding box center [181, 272] width 80 height 15
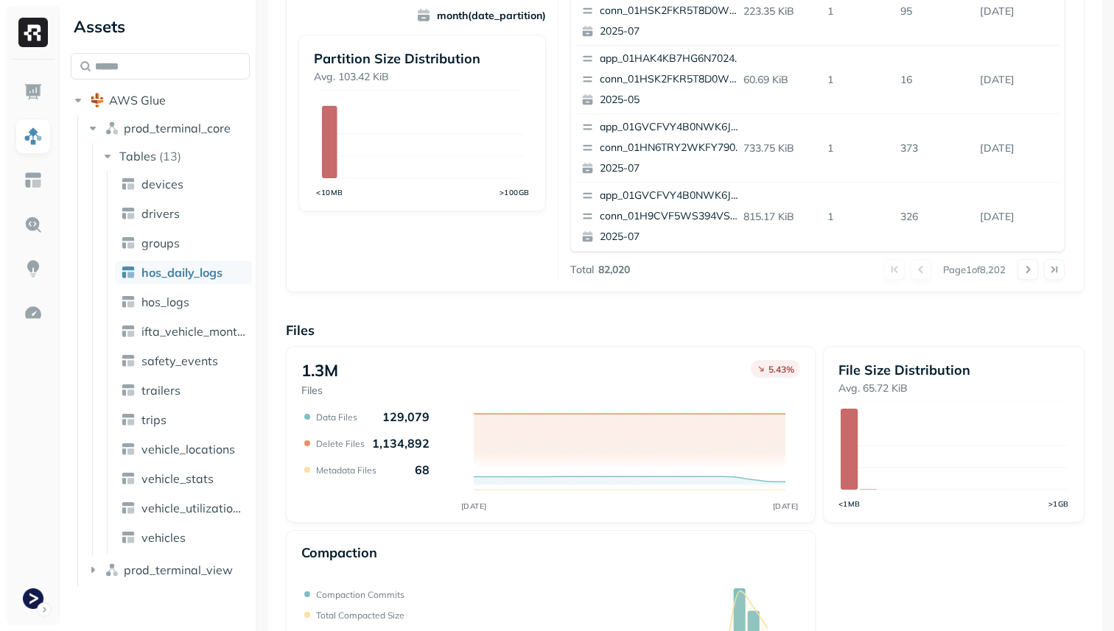
scroll to position [495, 0]
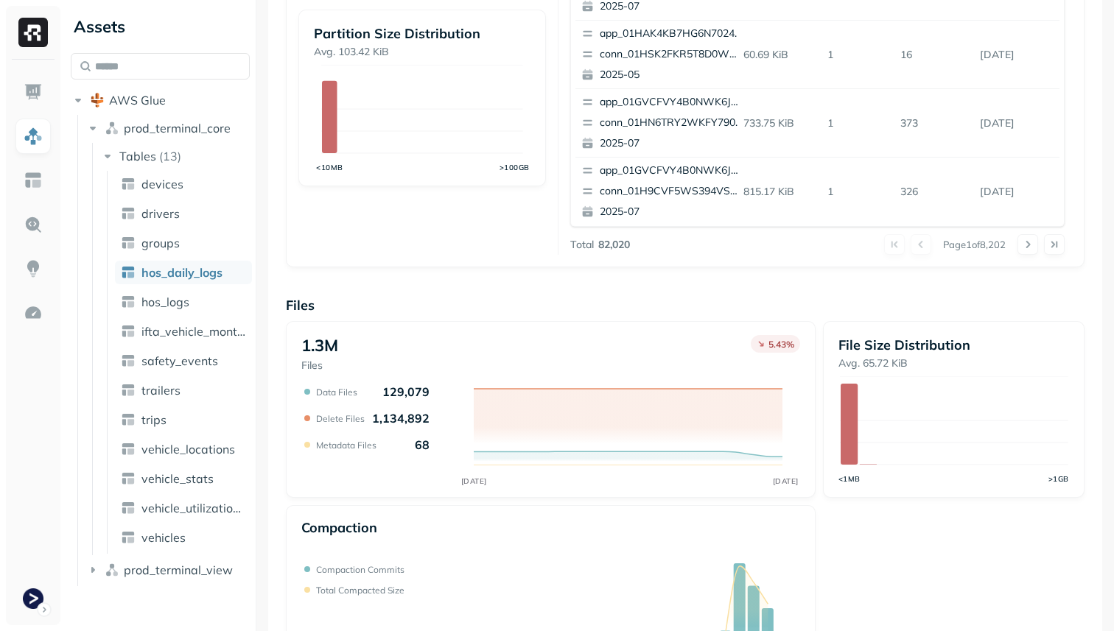
scroll to position [495, 0]
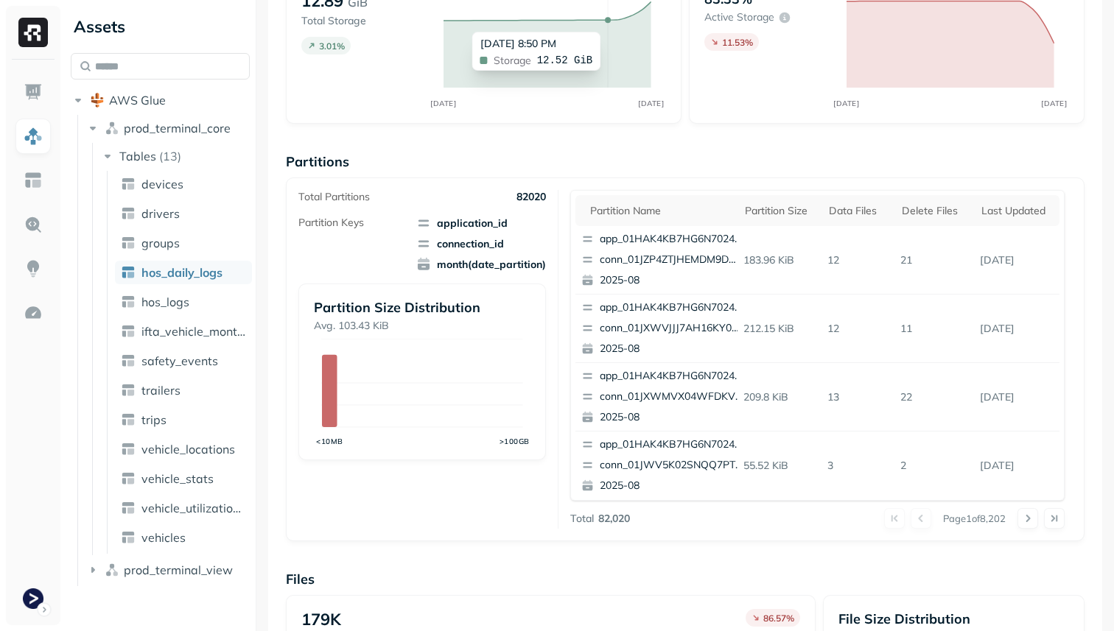
scroll to position [495, 0]
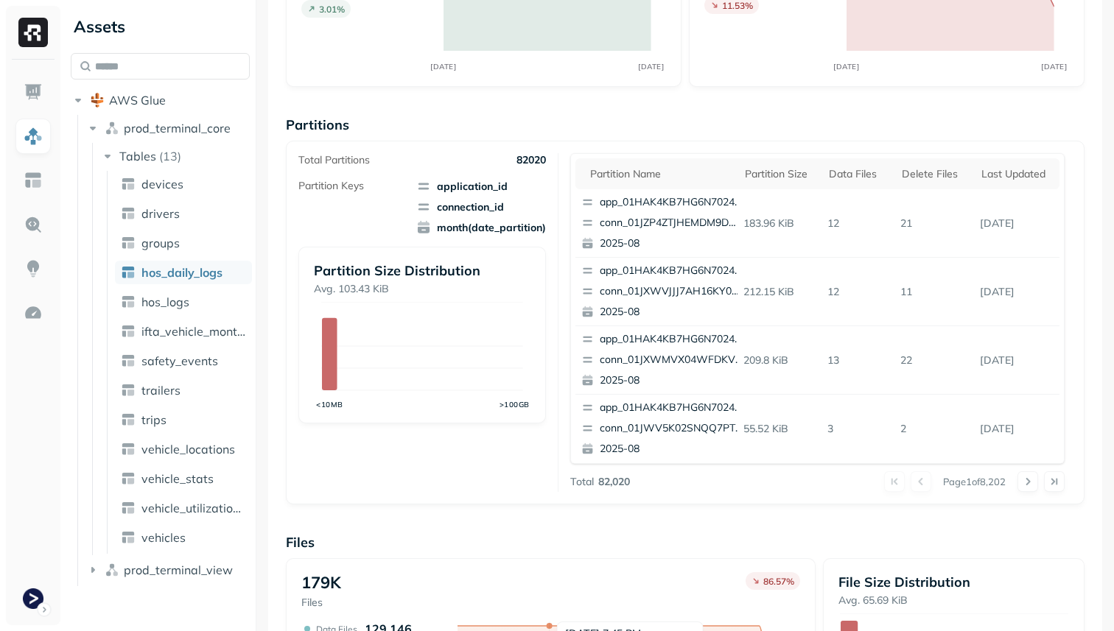
scroll to position [69, 0]
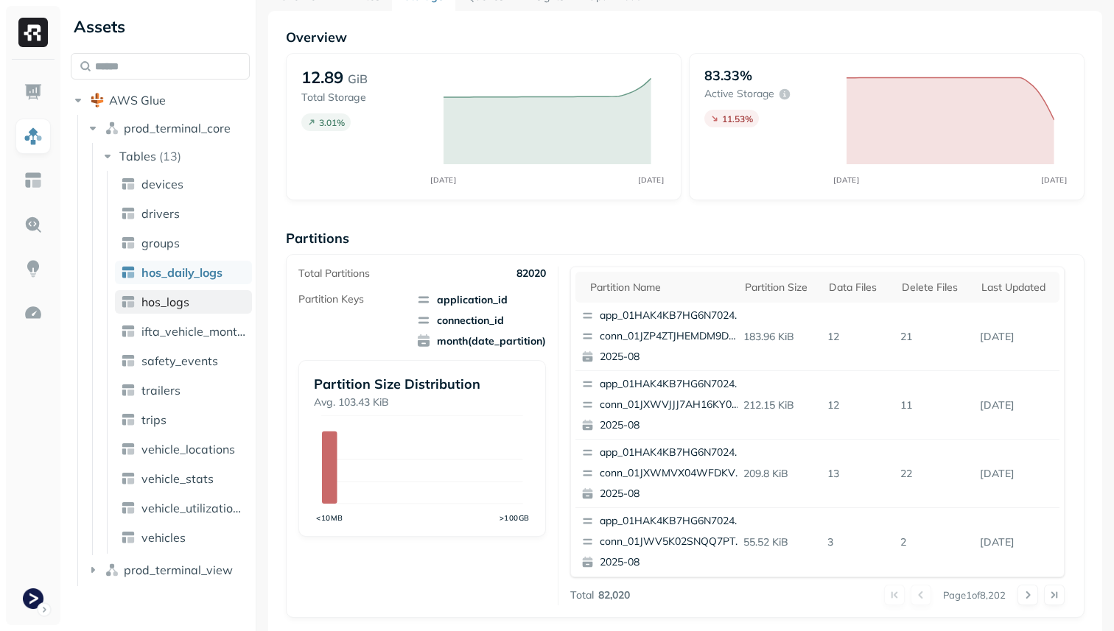
click at [178, 313] on link "hos_logs" at bounding box center [183, 302] width 137 height 24
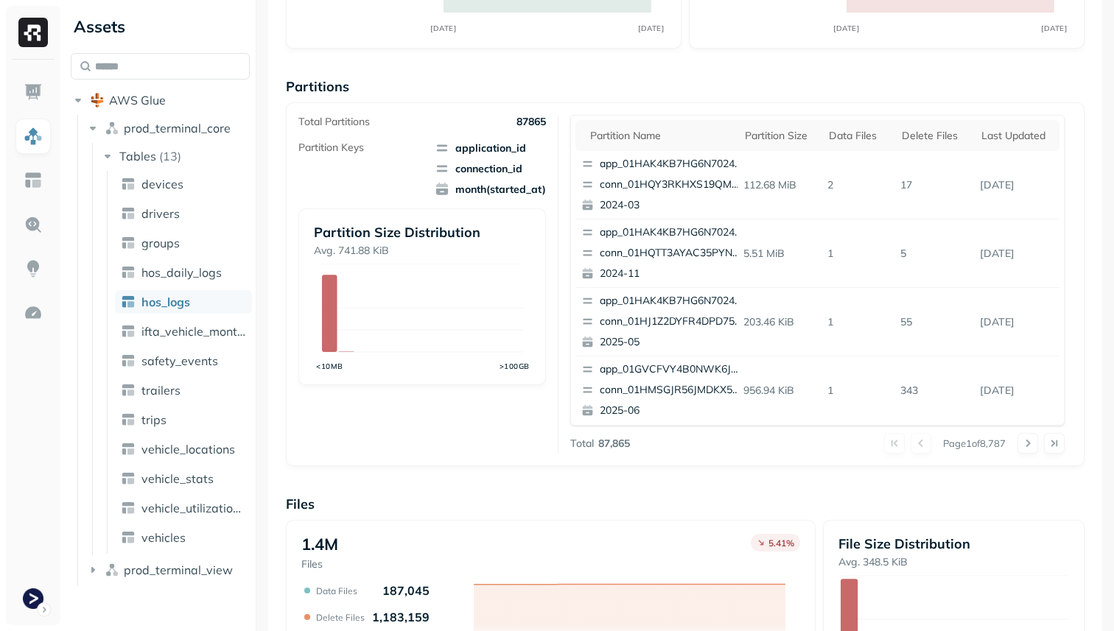
scroll to position [40, 0]
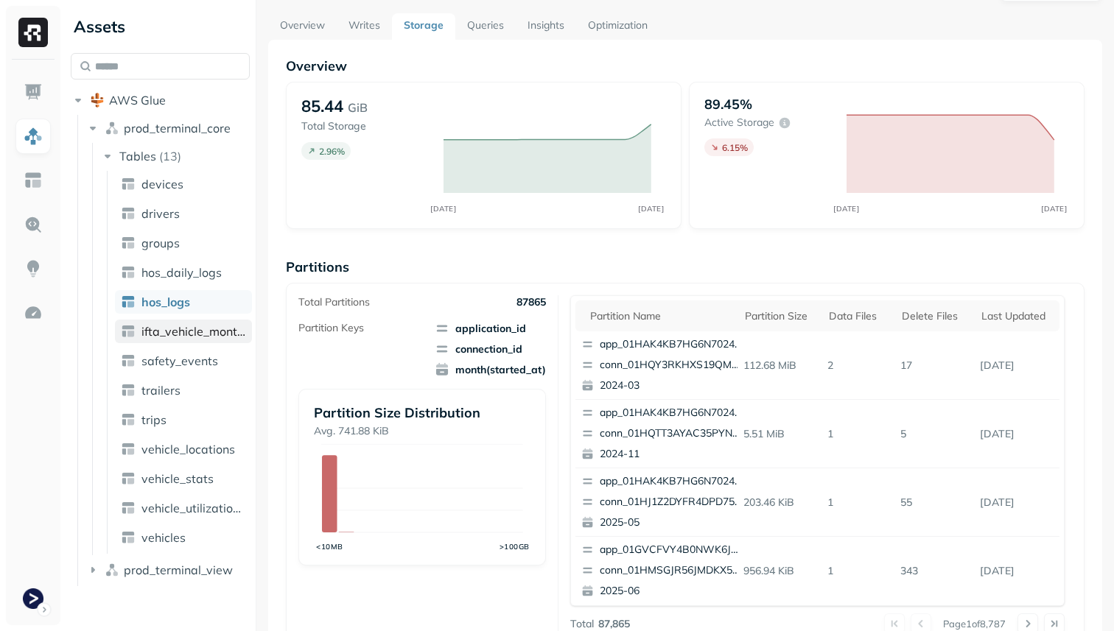
click at [228, 334] on span "ifta_vehicle_months" at bounding box center [193, 331] width 105 height 15
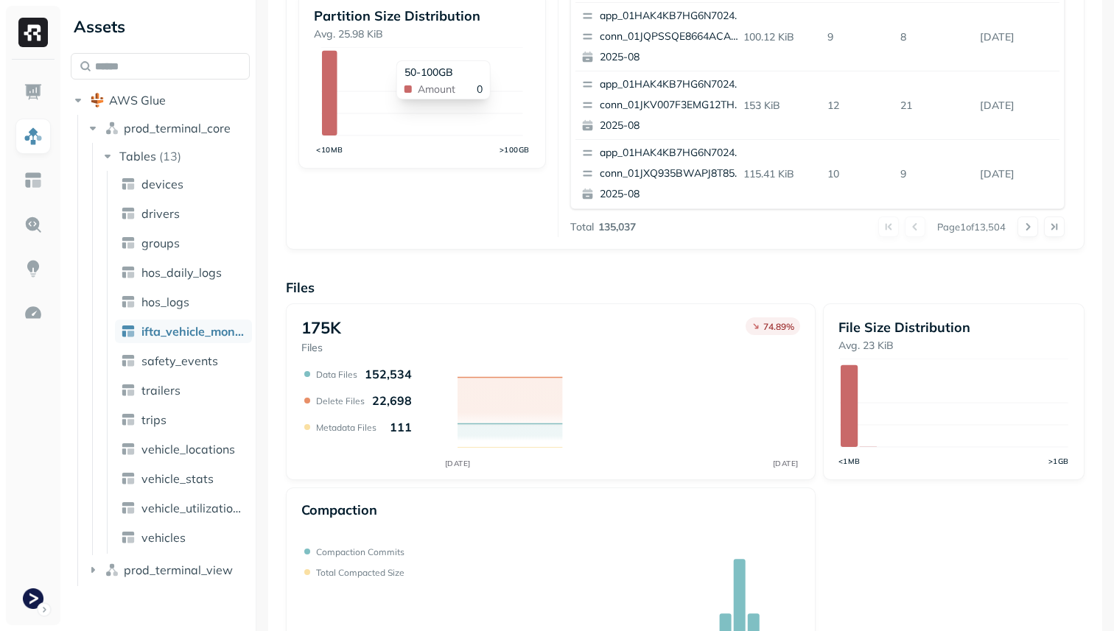
scroll to position [495, 0]
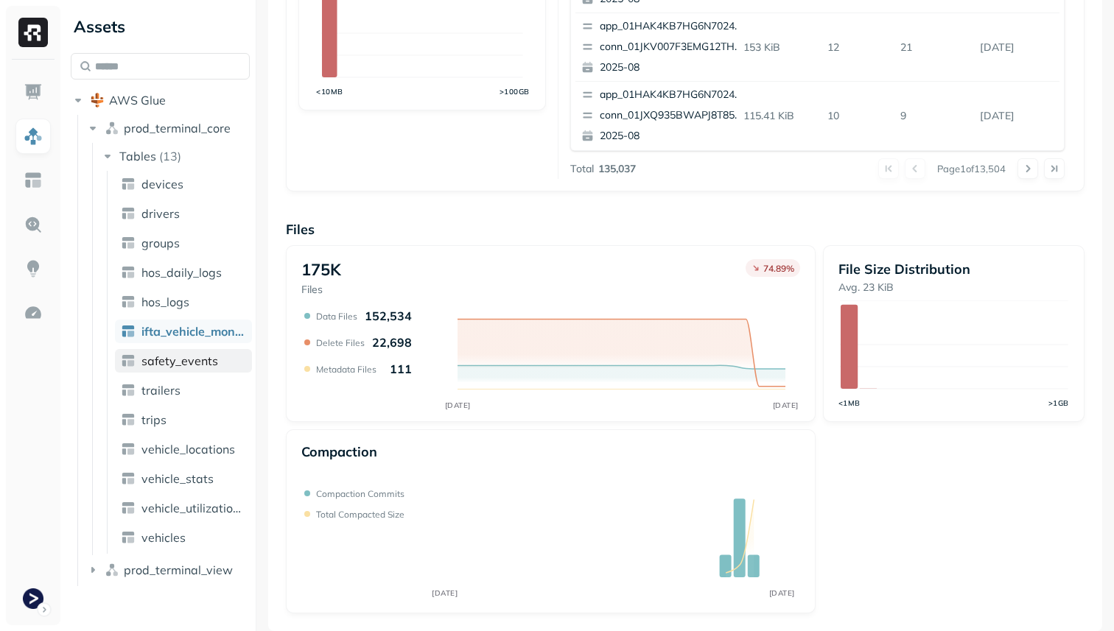
click at [204, 367] on span "safety_events" at bounding box center [179, 361] width 77 height 15
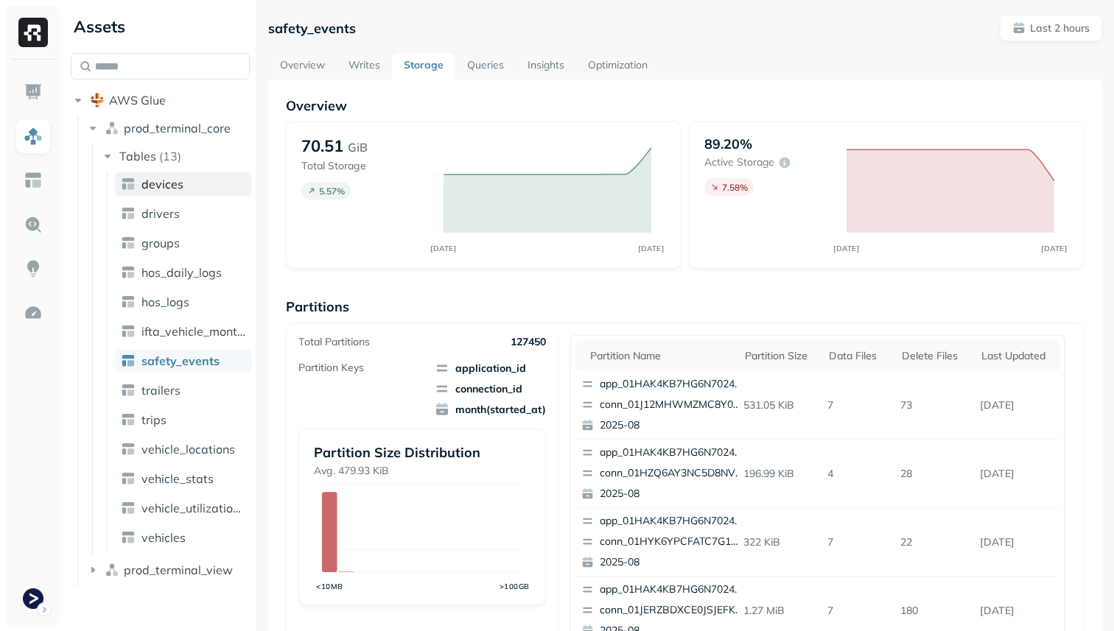
click at [143, 181] on span "devices" at bounding box center [162, 184] width 42 height 15
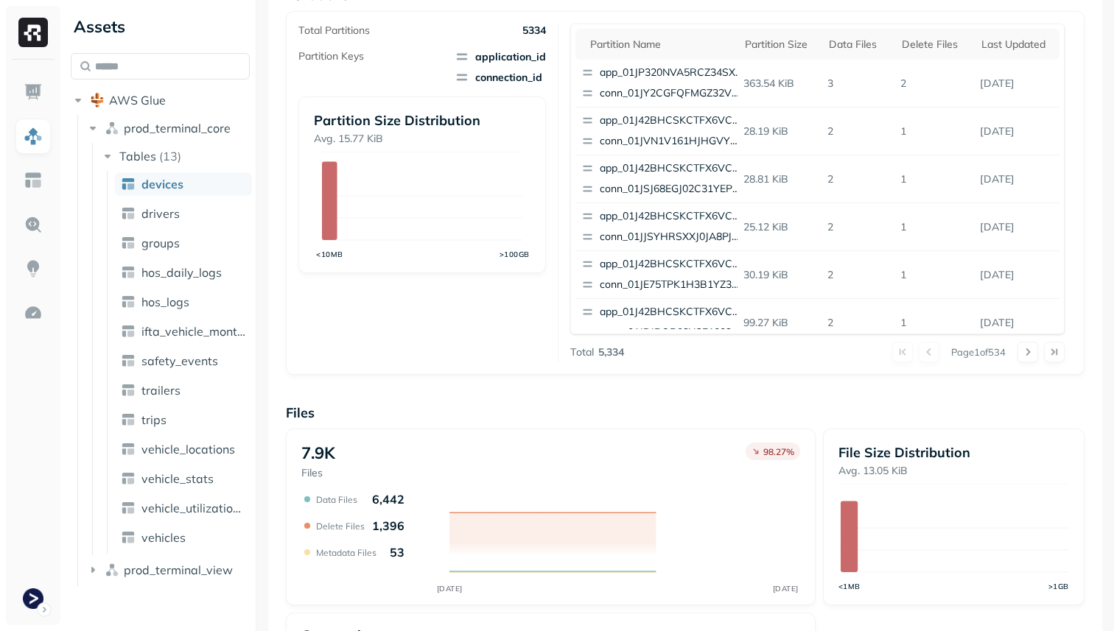
scroll to position [495, 0]
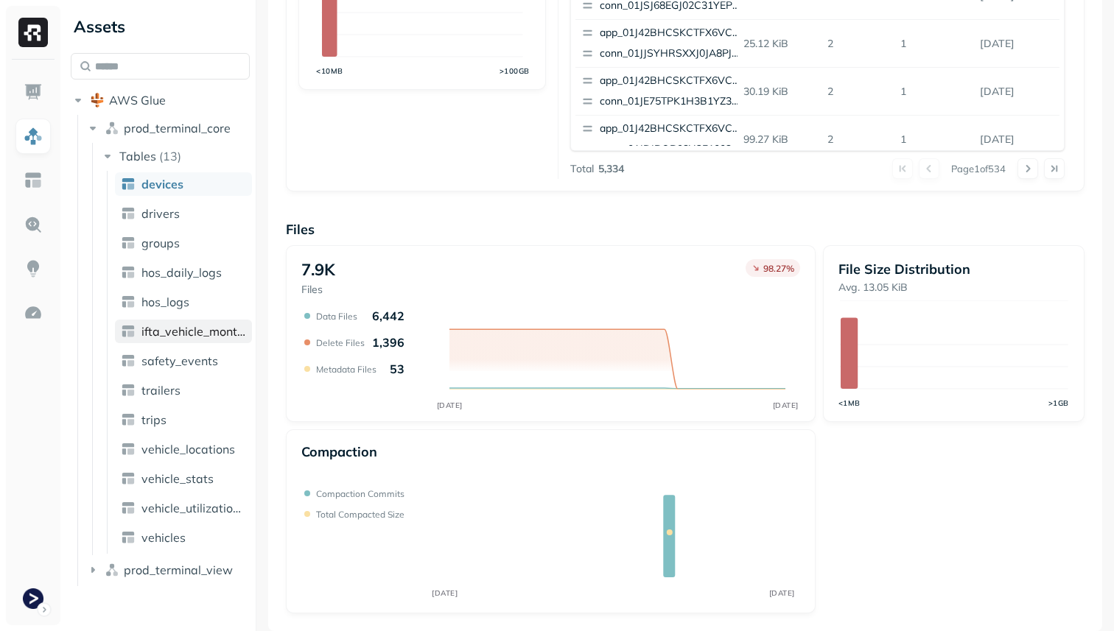
click at [205, 329] on span "ifta_vehicle_months" at bounding box center [193, 331] width 105 height 15
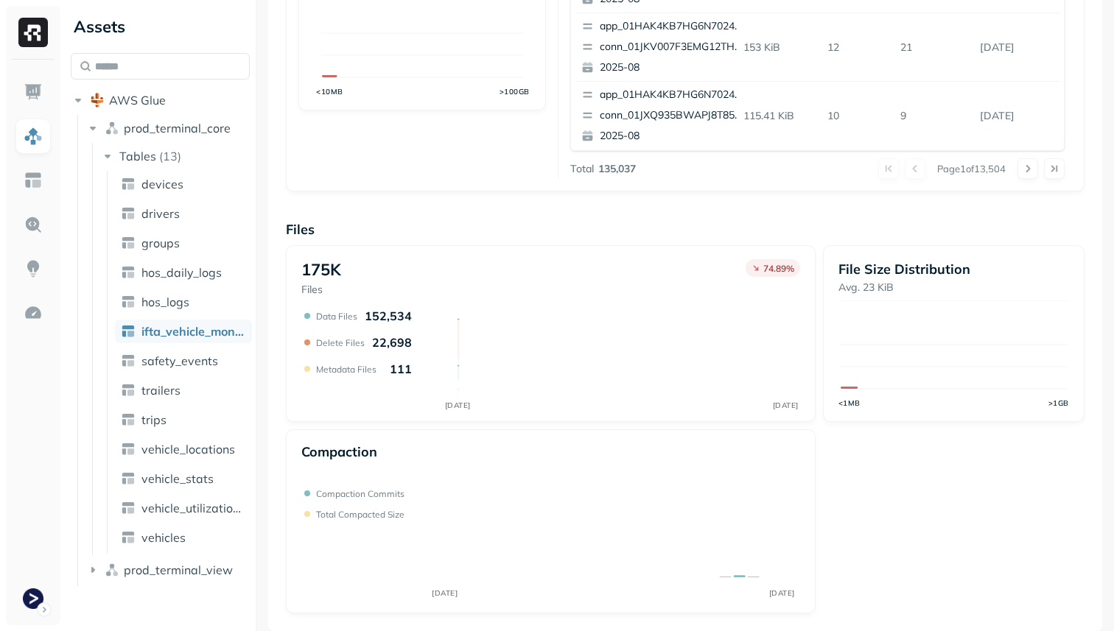
scroll to position [97, 0]
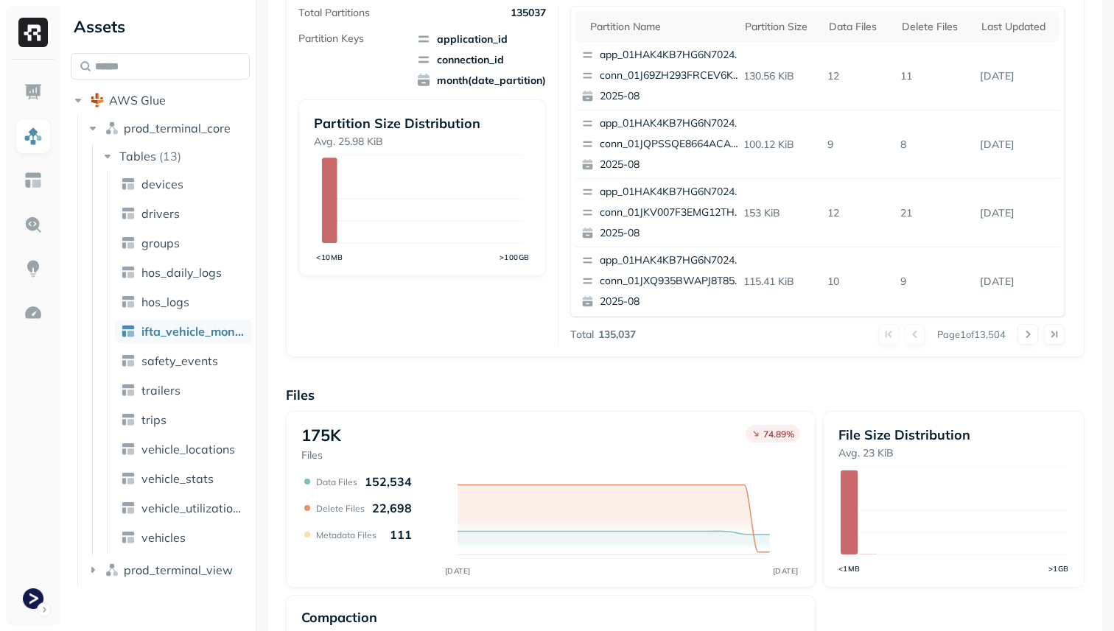
scroll to position [495, 0]
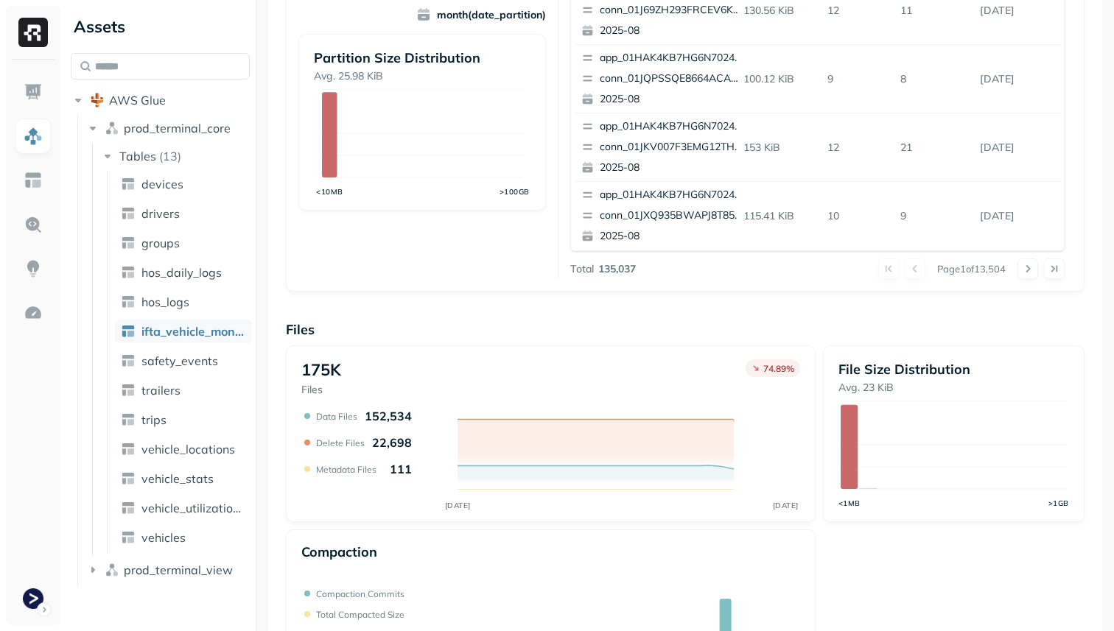
scroll to position [495, 0]
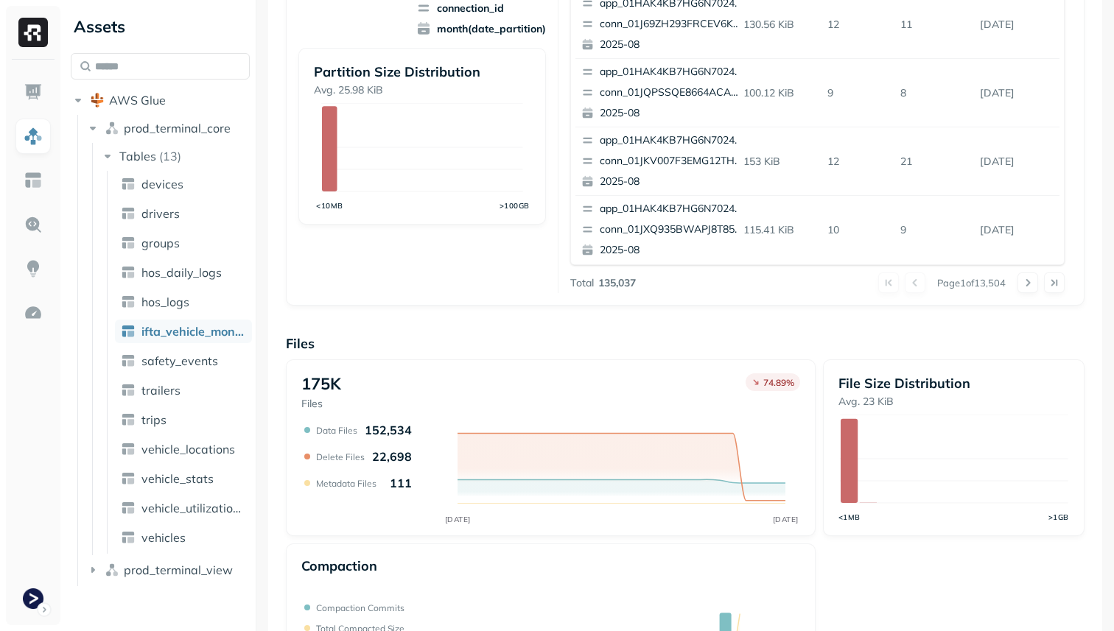
scroll to position [495, 0]
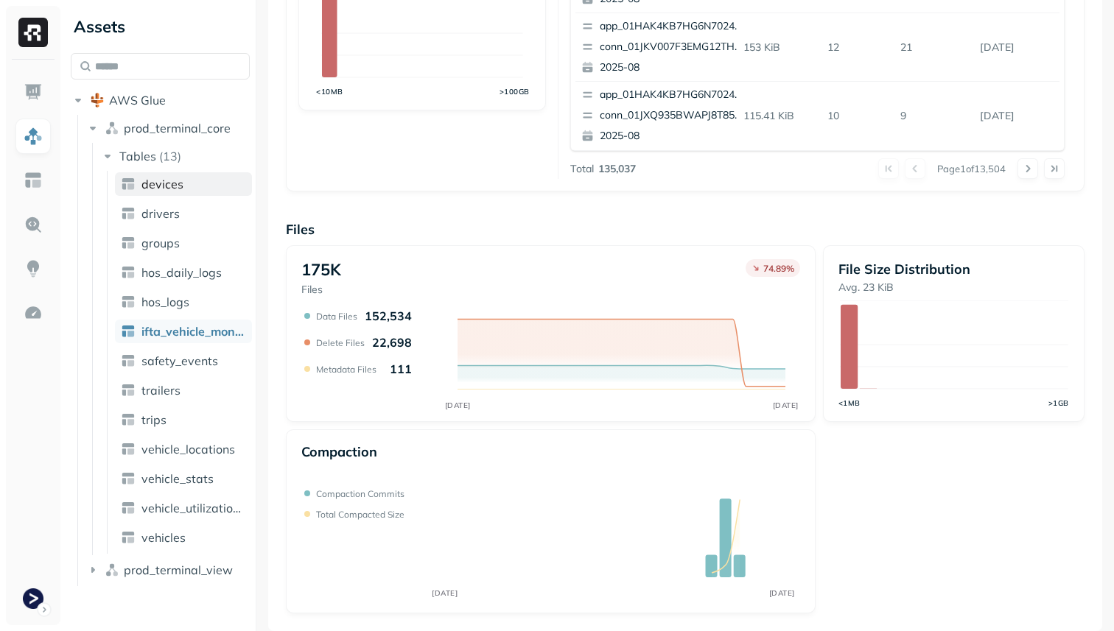
click at [169, 172] on link "devices" at bounding box center [183, 184] width 137 height 24
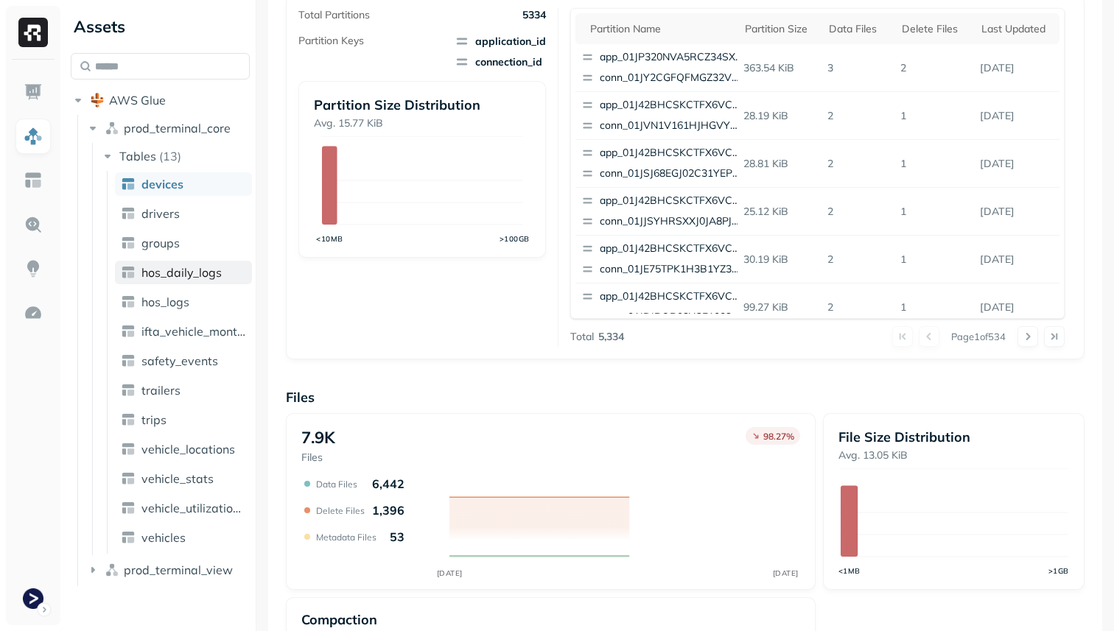
scroll to position [495, 0]
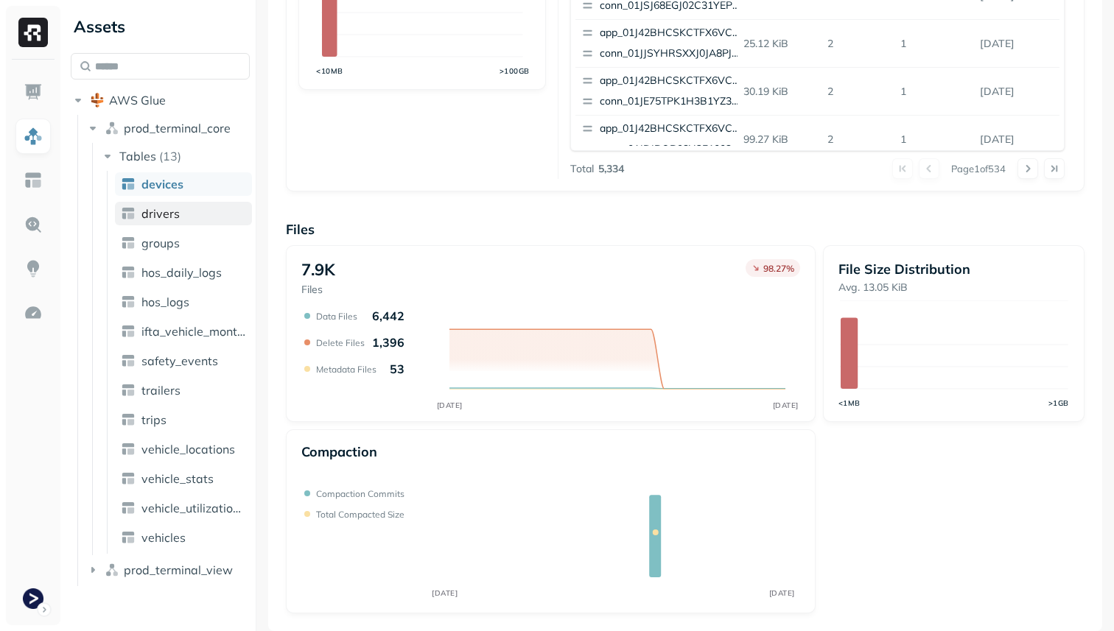
click at [174, 217] on span "drivers" at bounding box center [160, 213] width 38 height 15
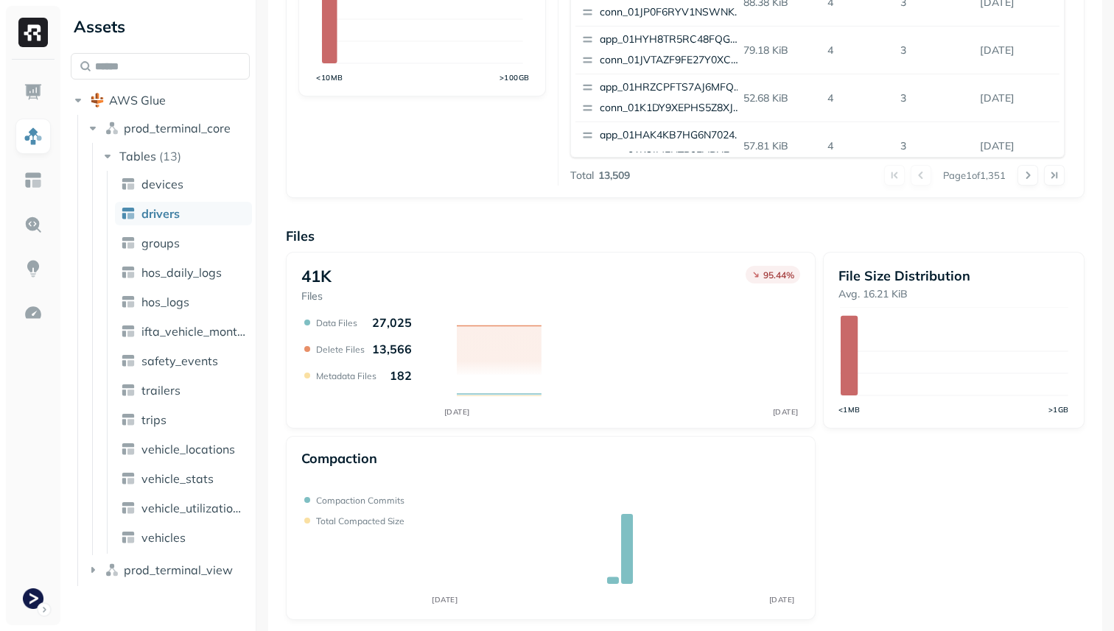
scroll to position [495, 0]
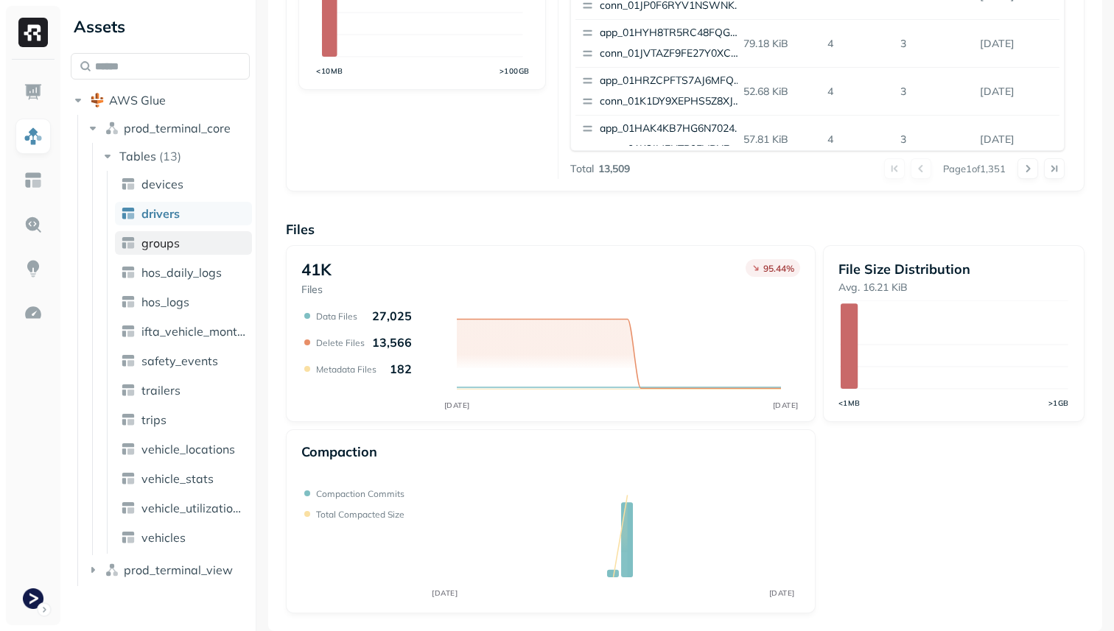
click at [152, 250] on span "groups" at bounding box center [160, 243] width 38 height 15
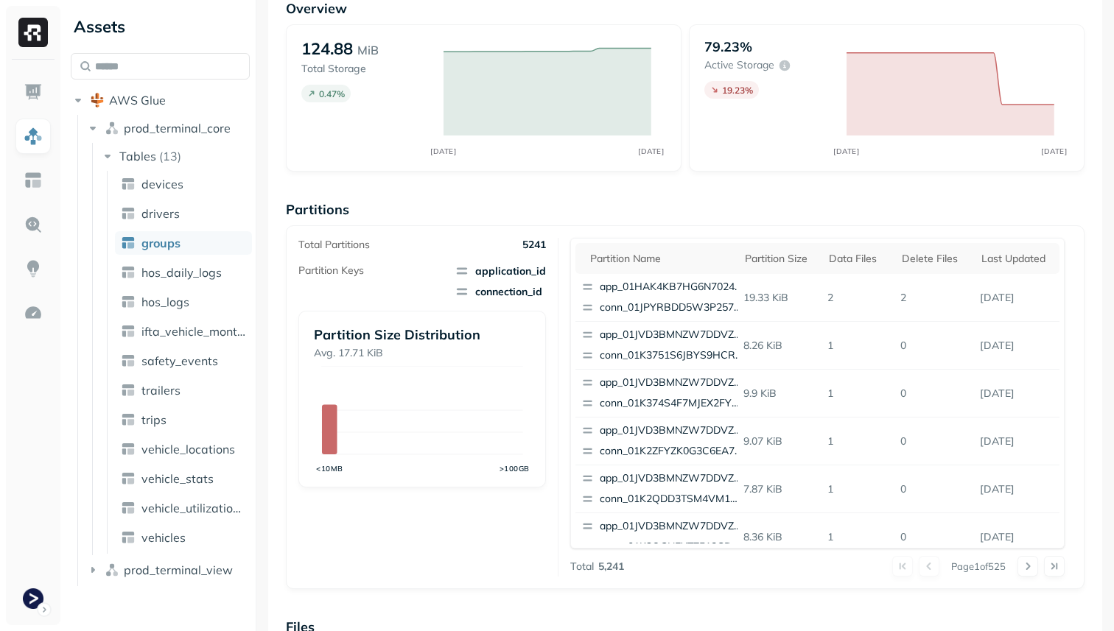
scroll to position [495, 0]
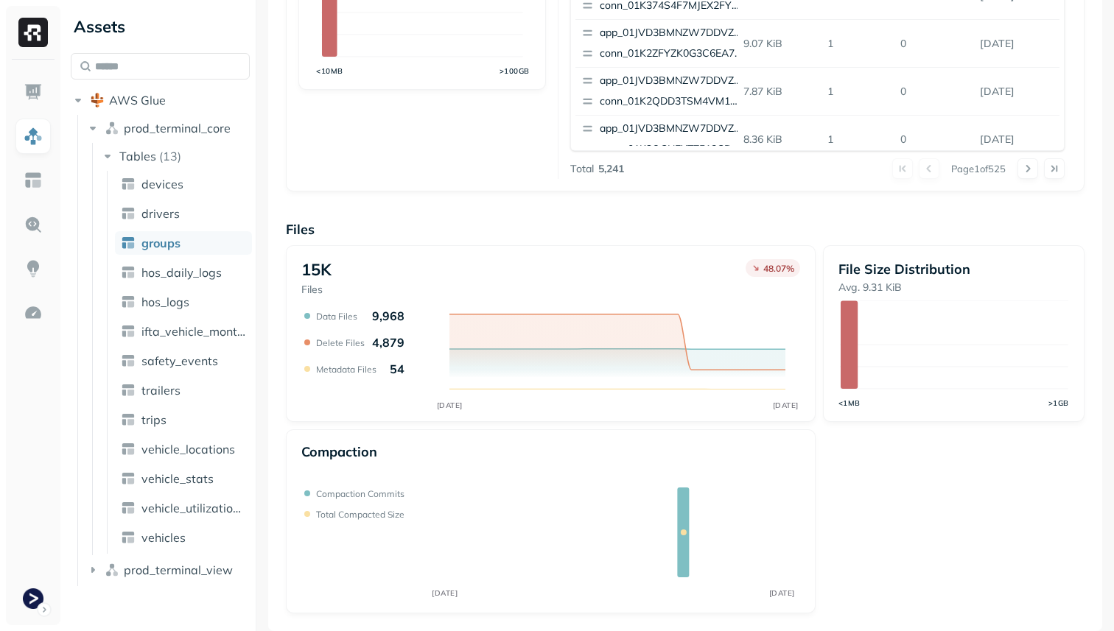
click at [160, 286] on ul "devices drivers groups hos_daily_logs hos_logs ifta_vehicle_months safety_event…" at bounding box center [179, 362] width 145 height 383
click at [160, 278] on span "hos_daily_logs" at bounding box center [181, 272] width 80 height 15
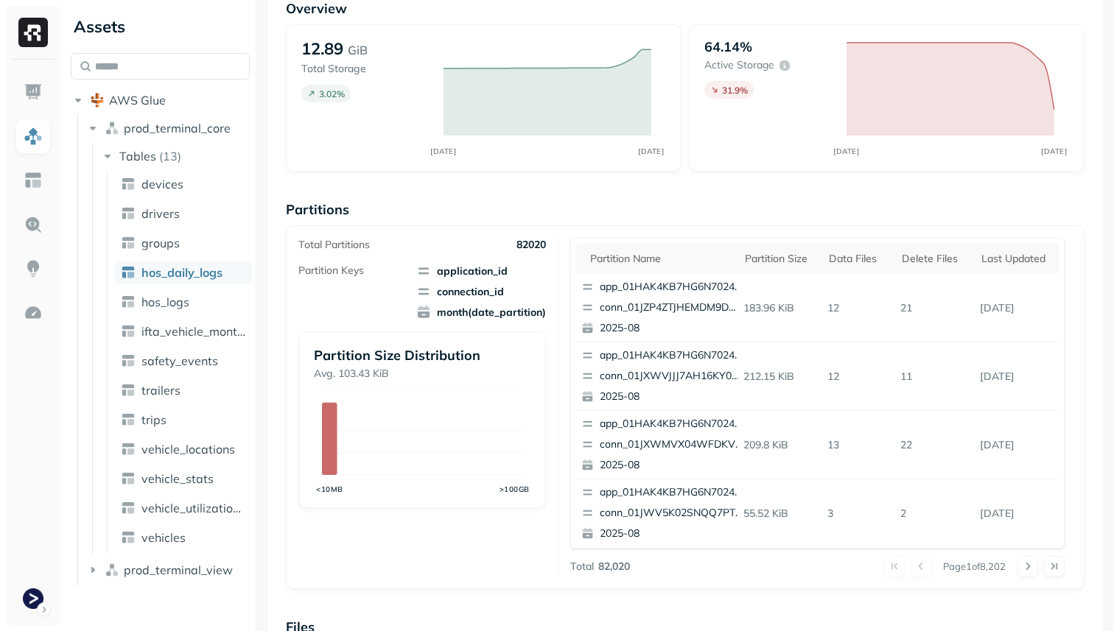
scroll to position [495, 0]
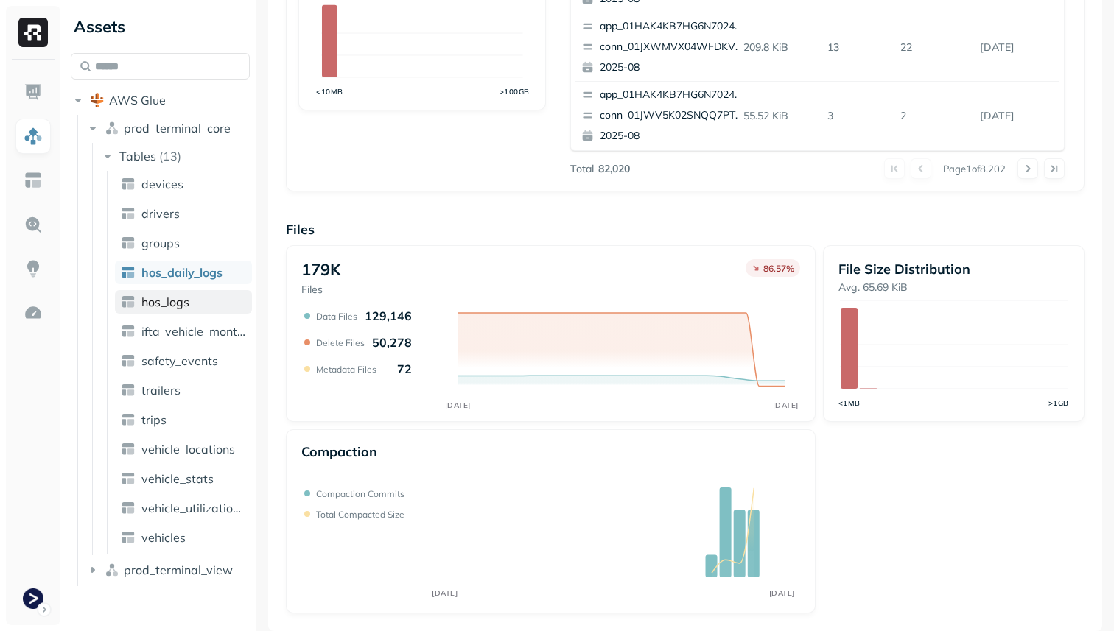
click at [186, 307] on span "hos_logs" at bounding box center [165, 302] width 48 height 15
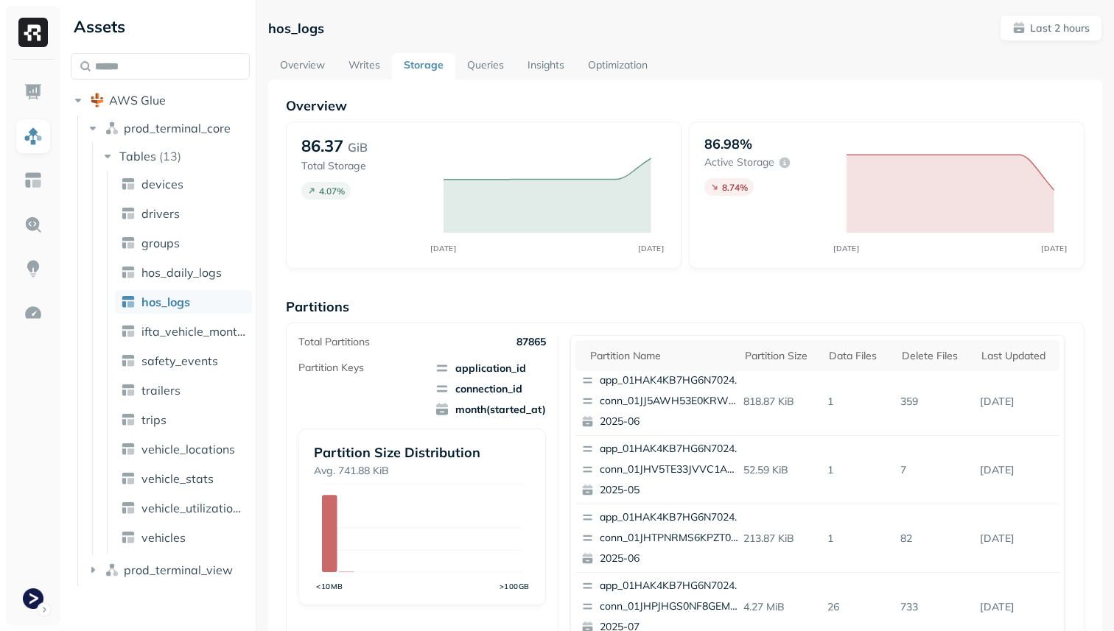
scroll to position [495, 0]
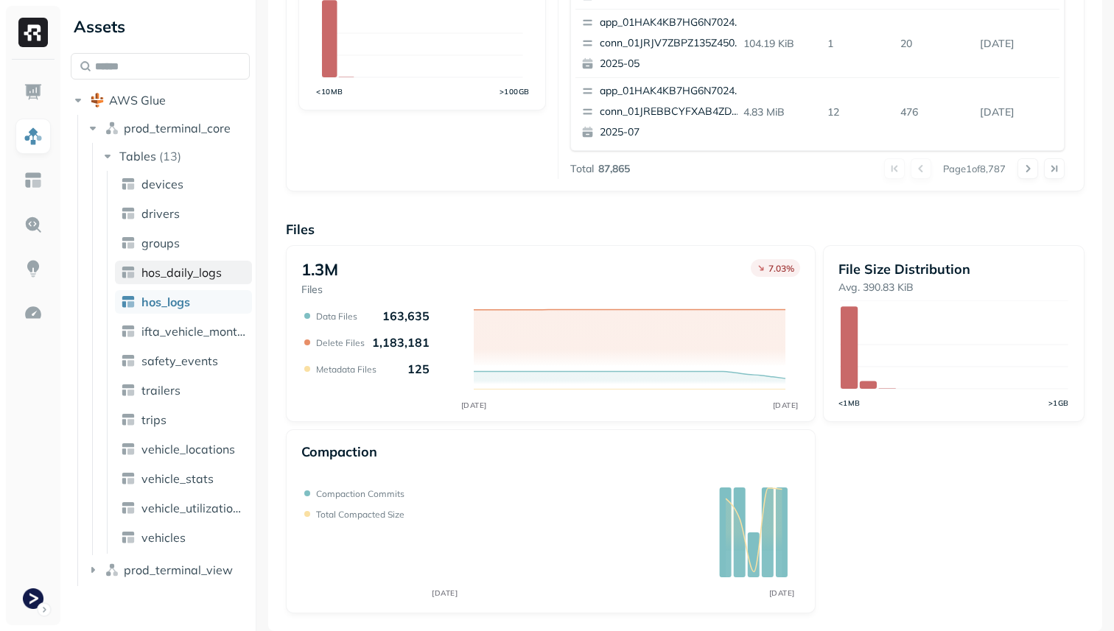
click at [197, 275] on span "hos_daily_logs" at bounding box center [181, 272] width 80 height 15
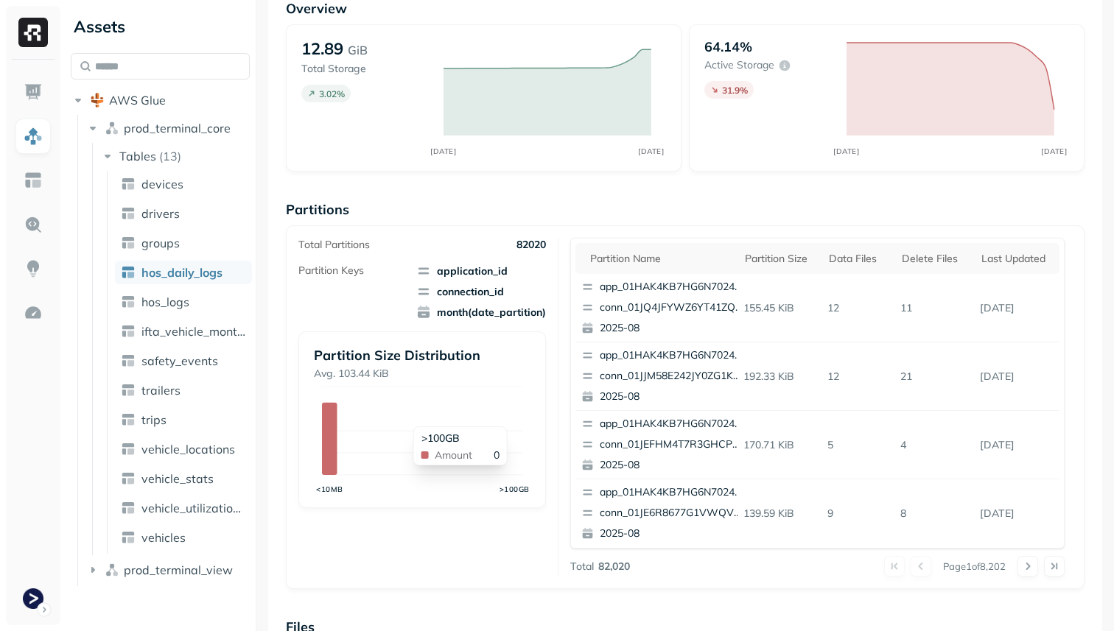
scroll to position [495, 0]
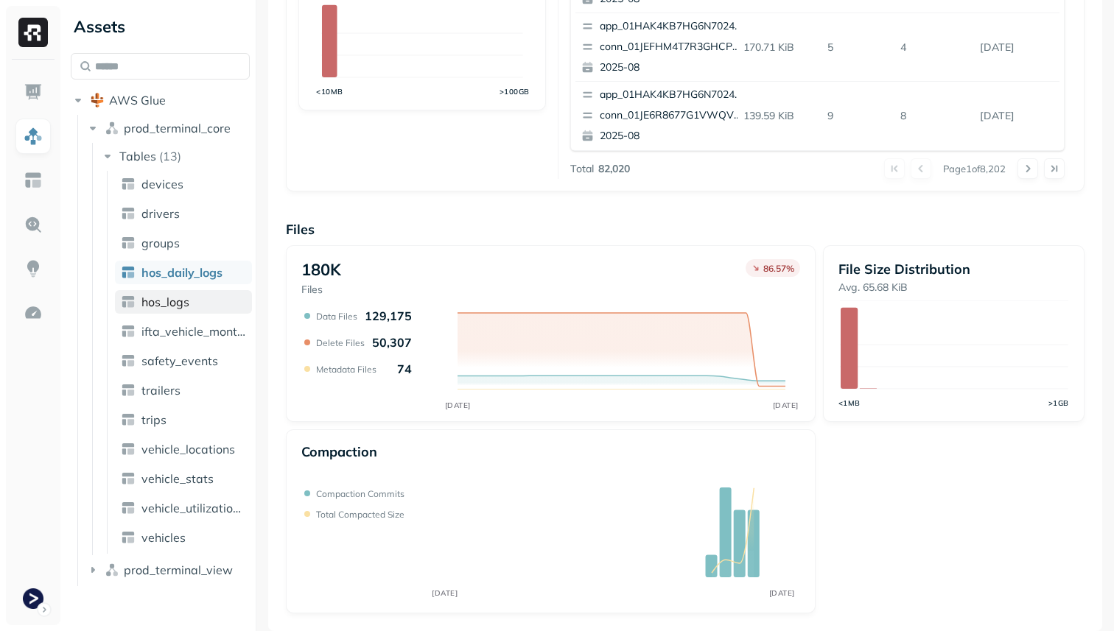
click at [160, 301] on span "hos_logs" at bounding box center [165, 302] width 48 height 15
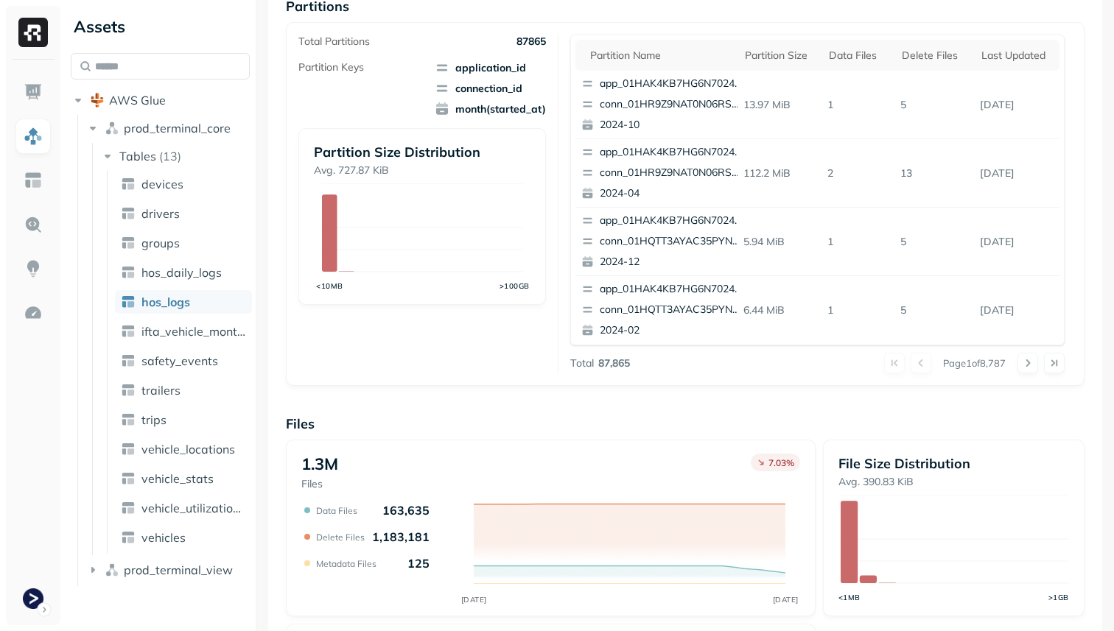
scroll to position [224, 0]
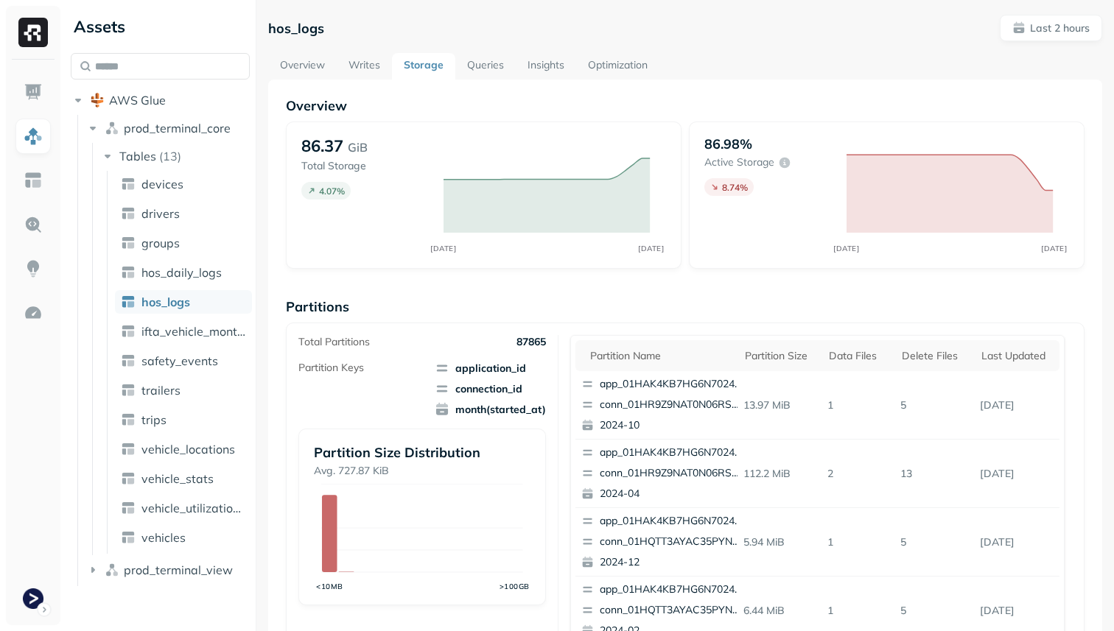
scroll to position [495, 0]
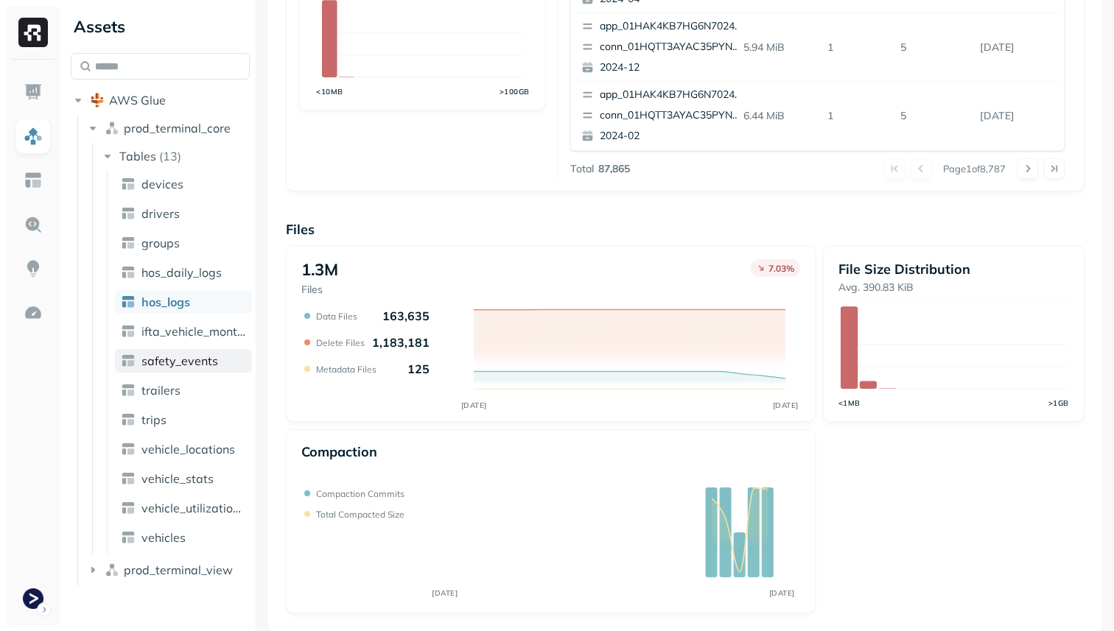
click at [194, 363] on span "safety_events" at bounding box center [179, 361] width 77 height 15
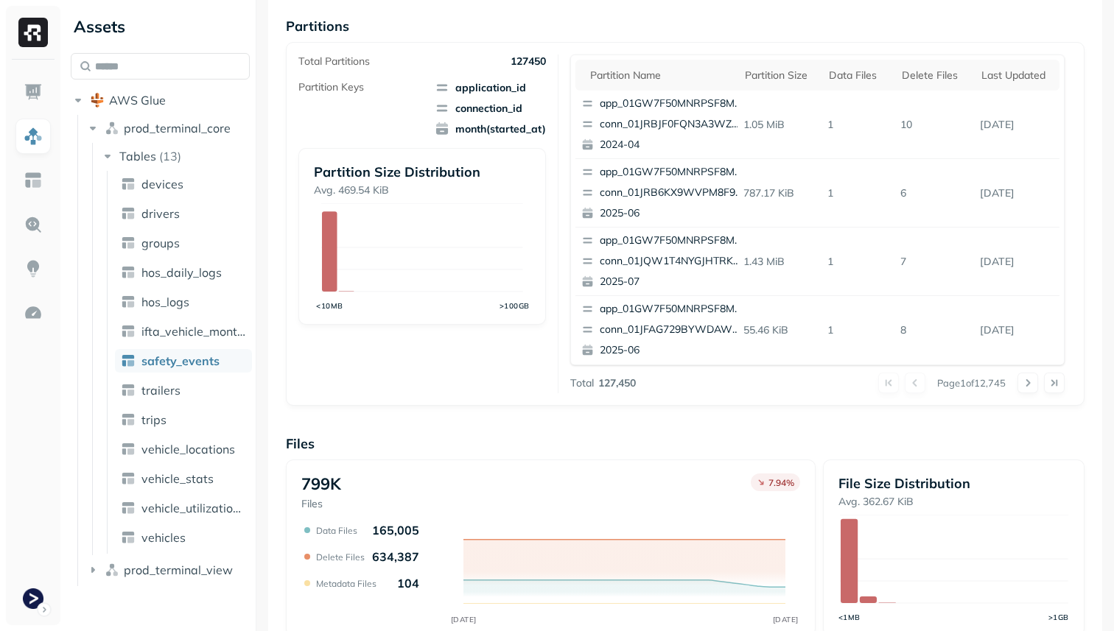
scroll to position [495, 0]
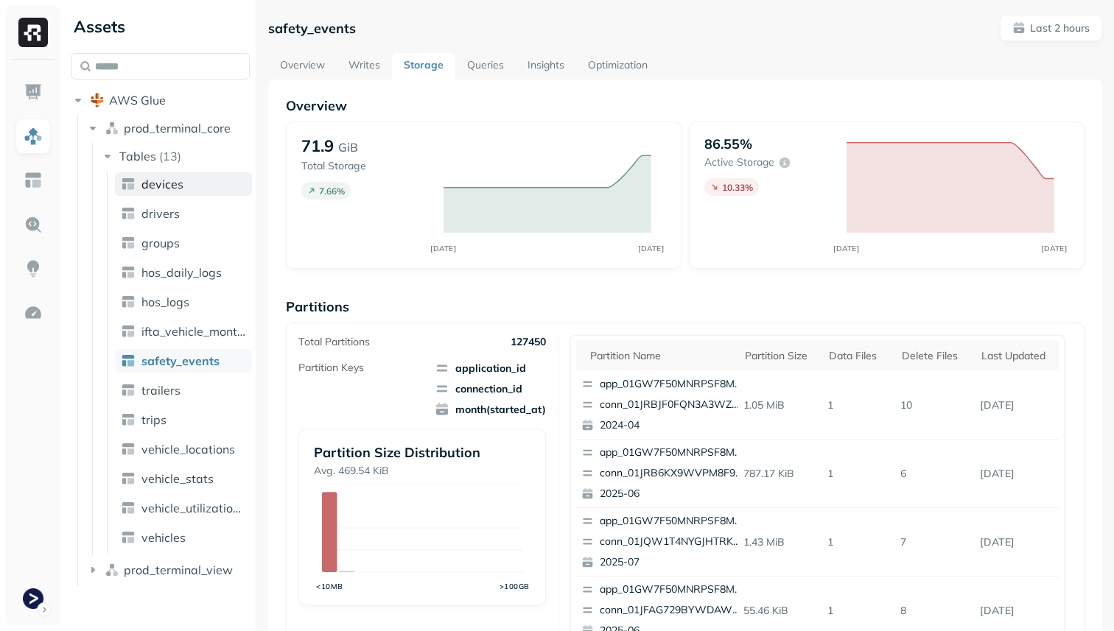
click at [202, 190] on link "devices" at bounding box center [183, 184] width 137 height 24
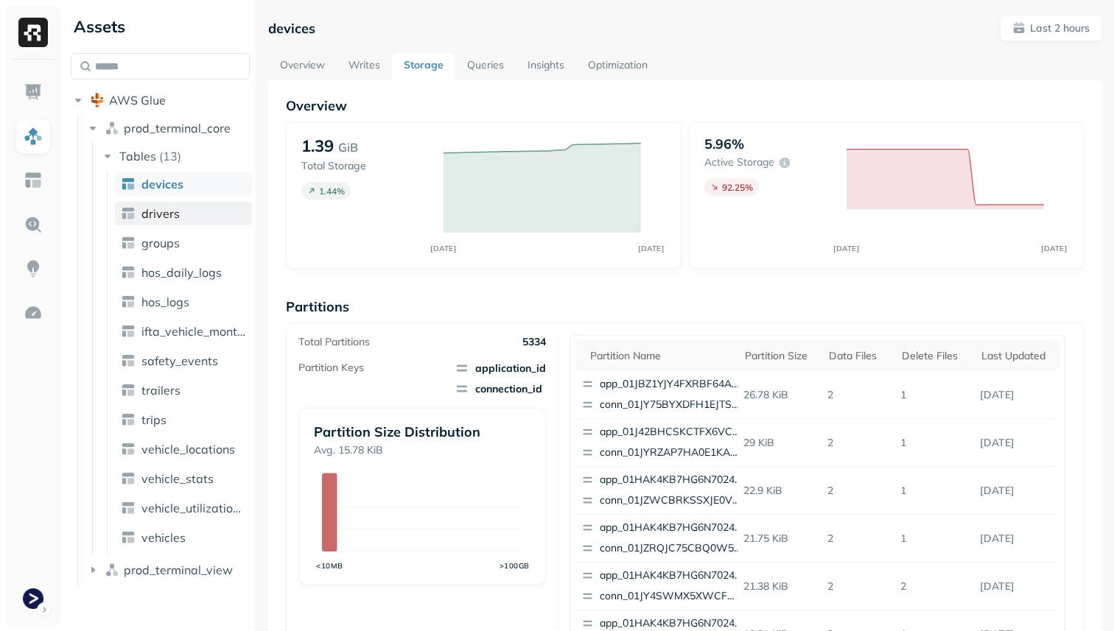
click at [174, 211] on span "drivers" at bounding box center [160, 213] width 38 height 15
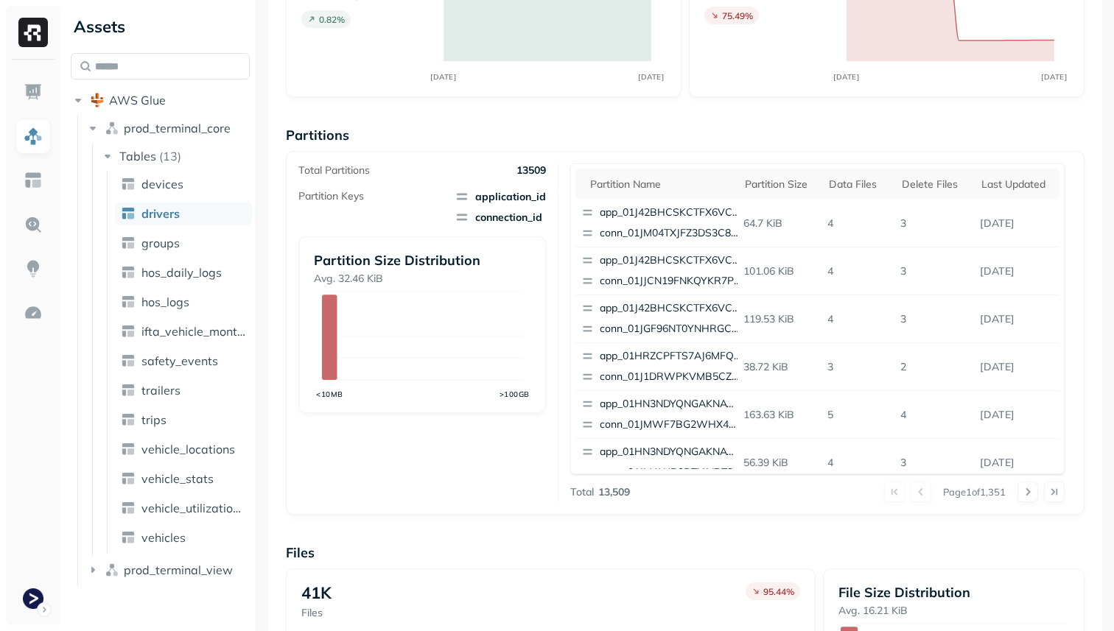
scroll to position [495, 0]
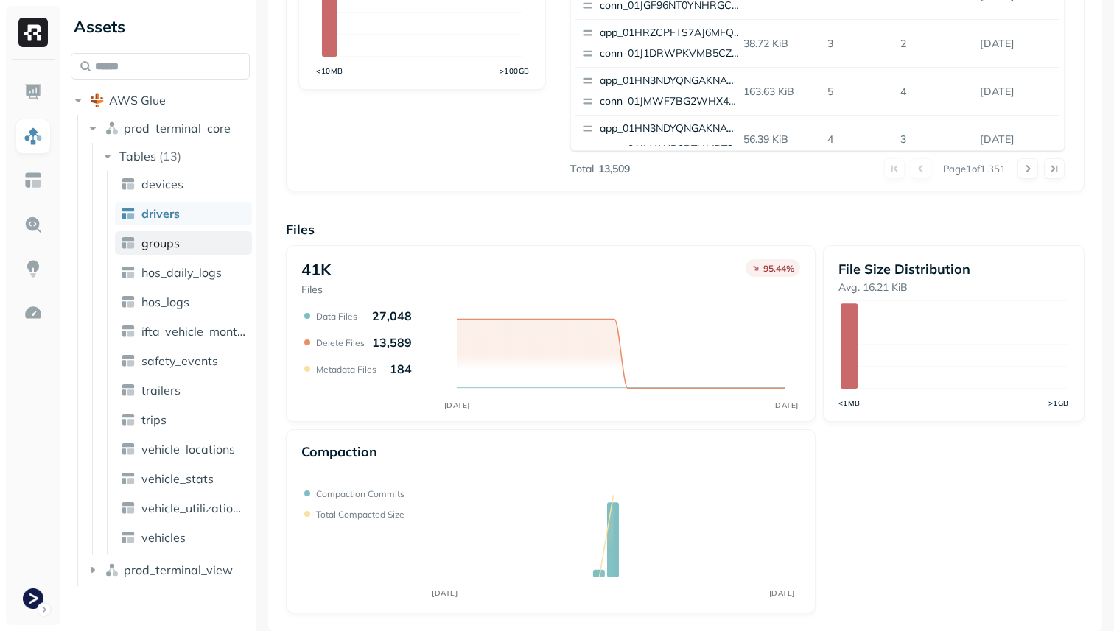
click at [172, 247] on span "groups" at bounding box center [160, 243] width 38 height 15
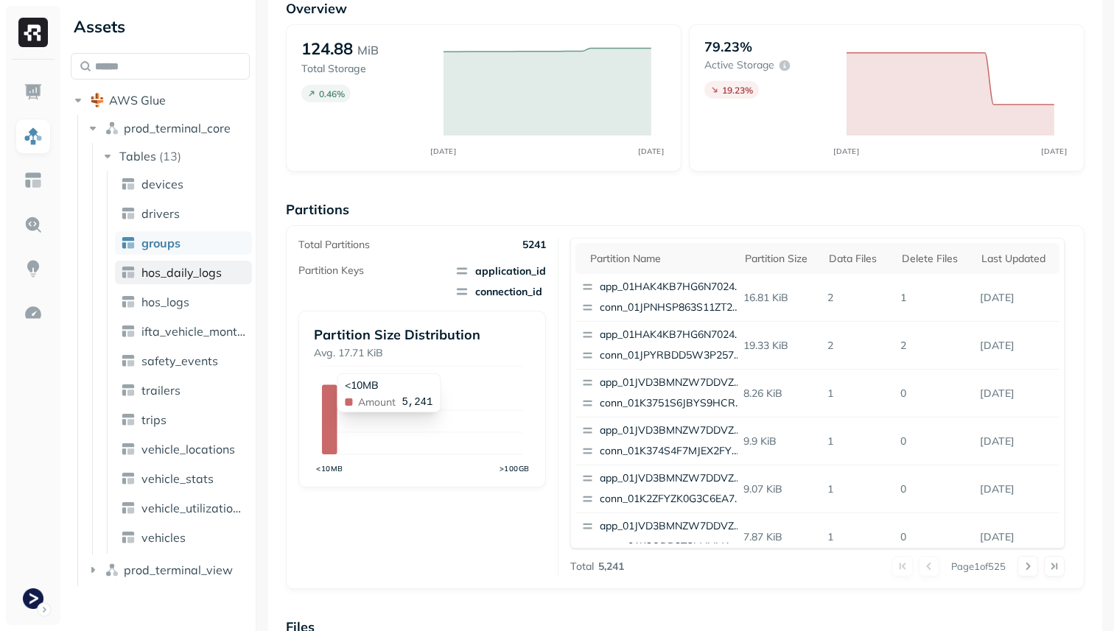
scroll to position [495, 0]
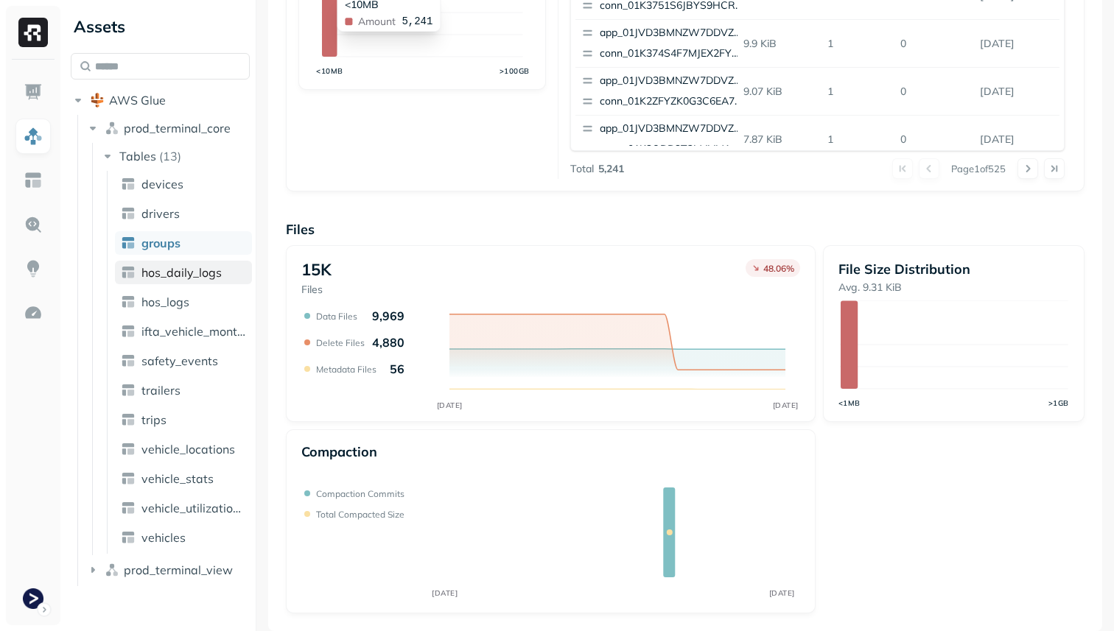
click at [181, 273] on span "hos_daily_logs" at bounding box center [181, 272] width 80 height 15
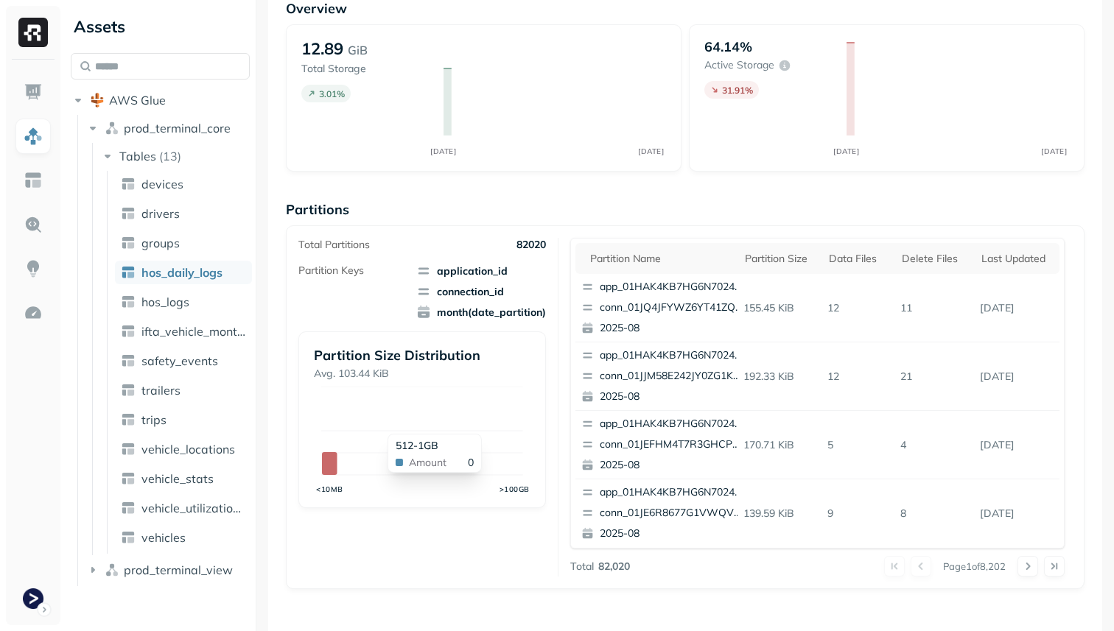
scroll to position [495, 0]
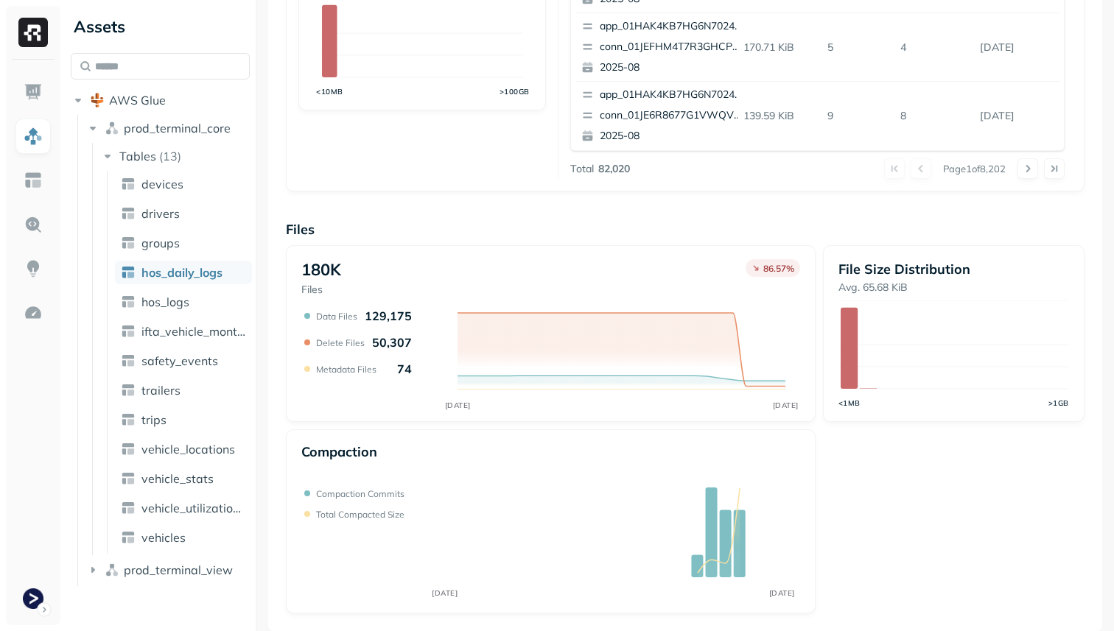
click at [196, 314] on ul "devices drivers groups hos_daily_logs hos_logs ifta_vehicle_months safety_event…" at bounding box center [179, 362] width 145 height 383
click at [190, 305] on link "hos_logs" at bounding box center [183, 302] width 137 height 24
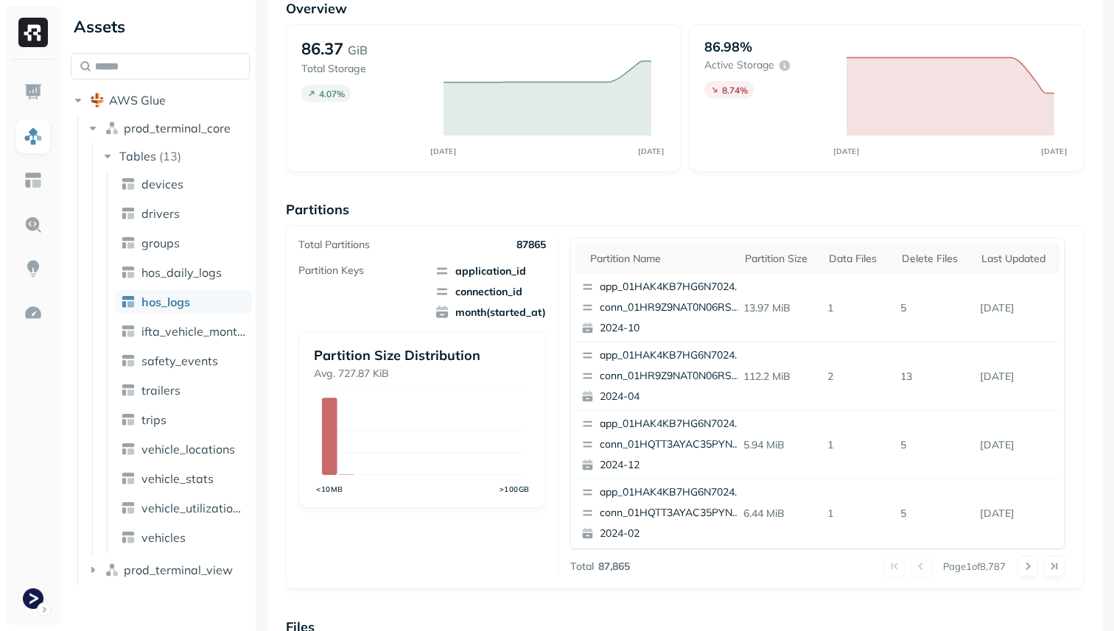
scroll to position [495, 0]
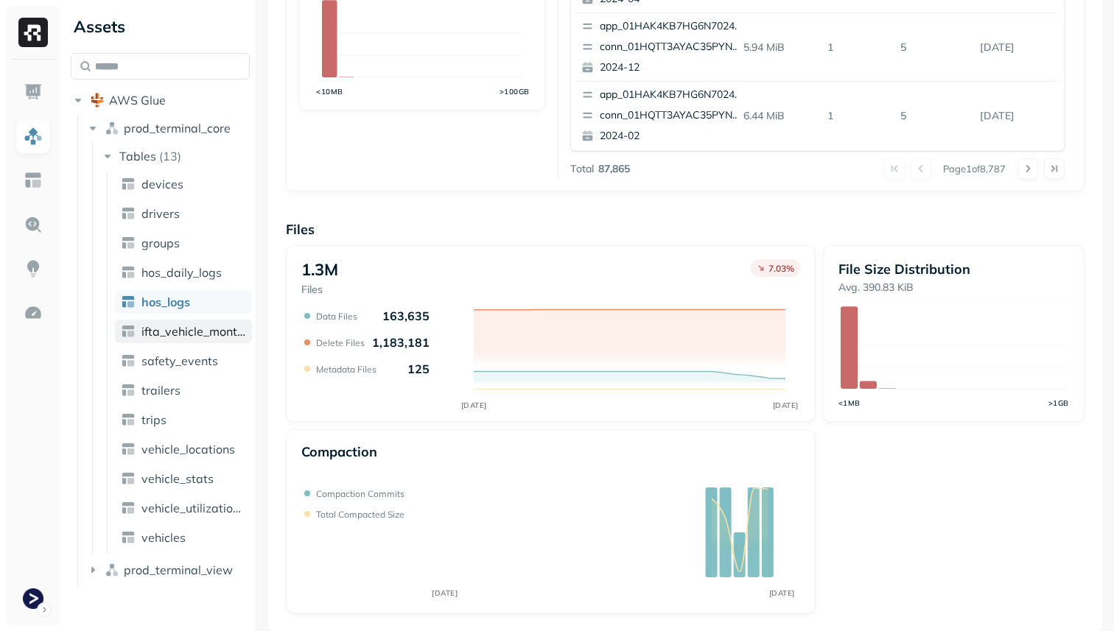
click at [204, 336] on span "ifta_vehicle_months" at bounding box center [193, 331] width 105 height 15
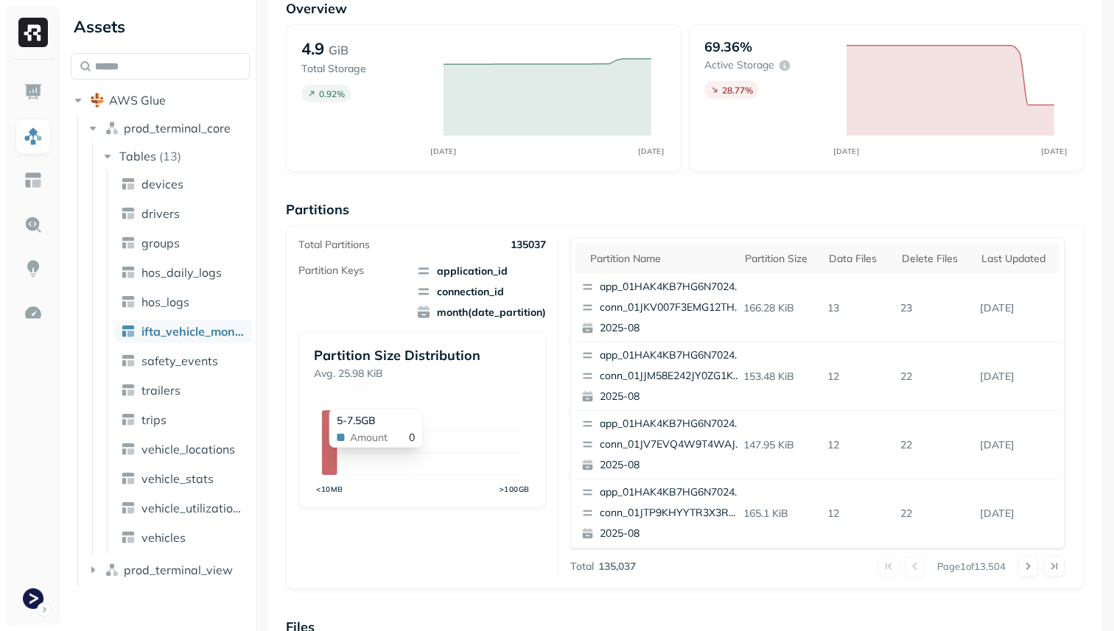
scroll to position [495, 0]
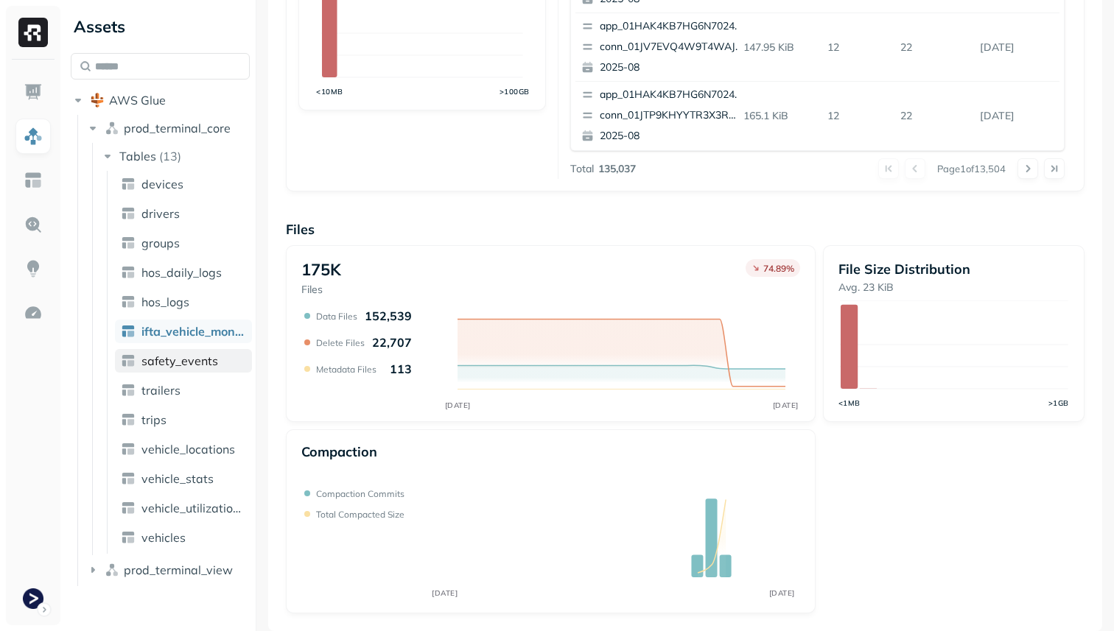
click at [186, 359] on span "safety_events" at bounding box center [179, 361] width 77 height 15
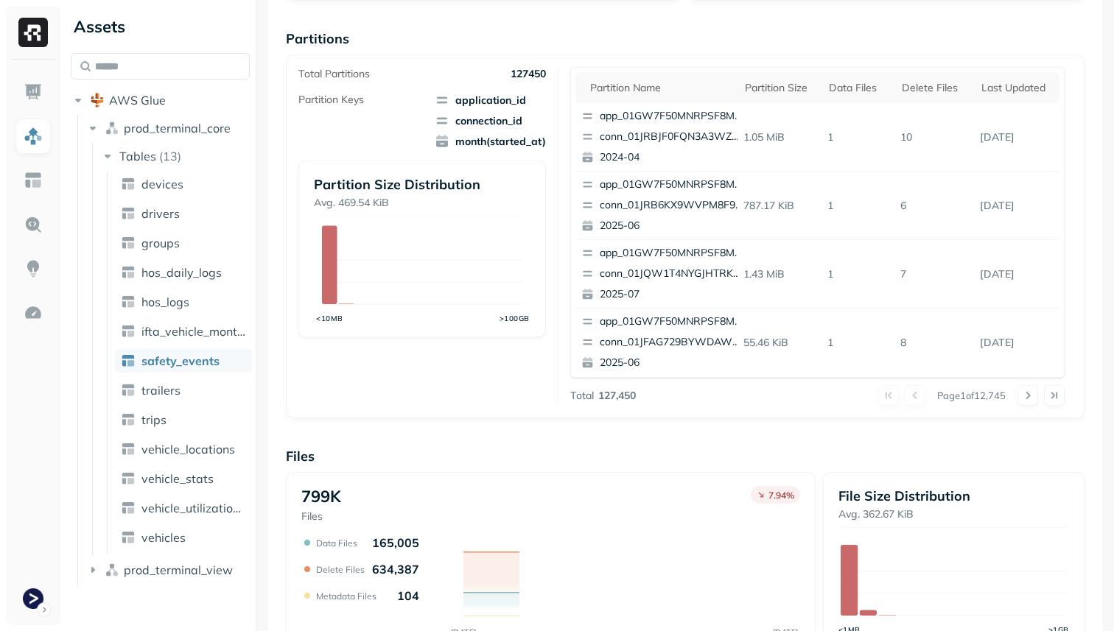
scroll to position [495, 0]
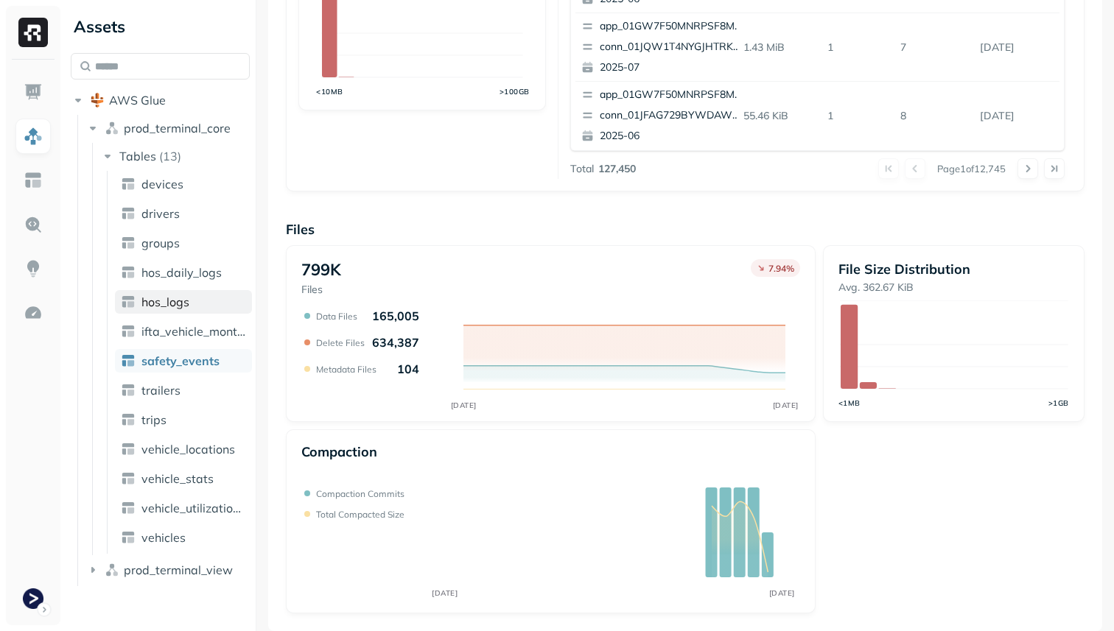
click at [220, 307] on link "hos_logs" at bounding box center [183, 302] width 137 height 24
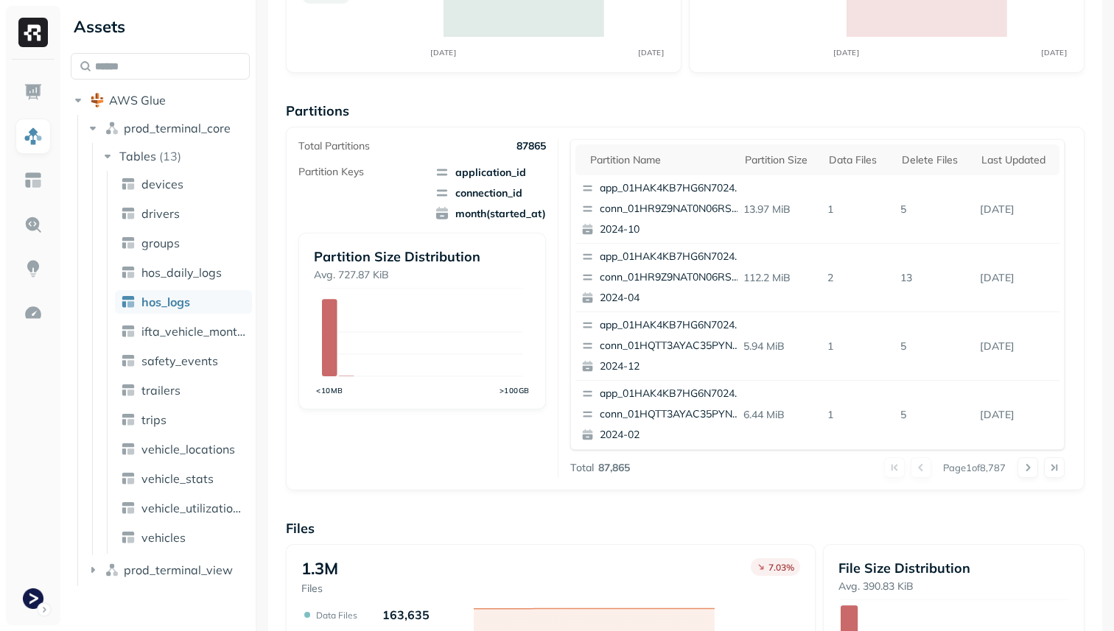
scroll to position [495, 0]
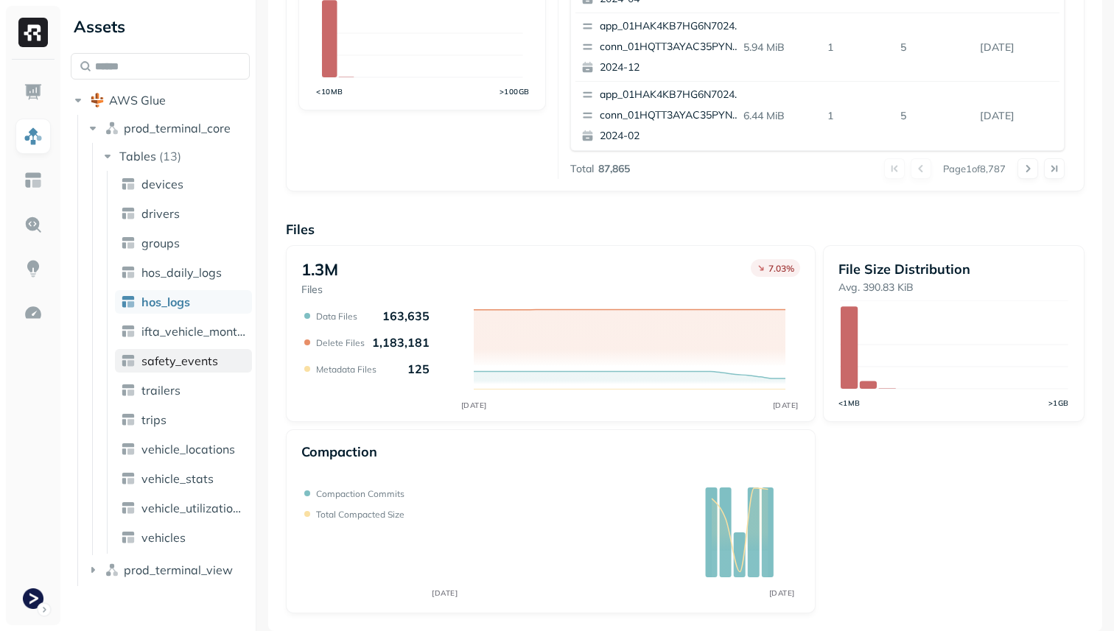
click at [203, 367] on span "safety_events" at bounding box center [179, 361] width 77 height 15
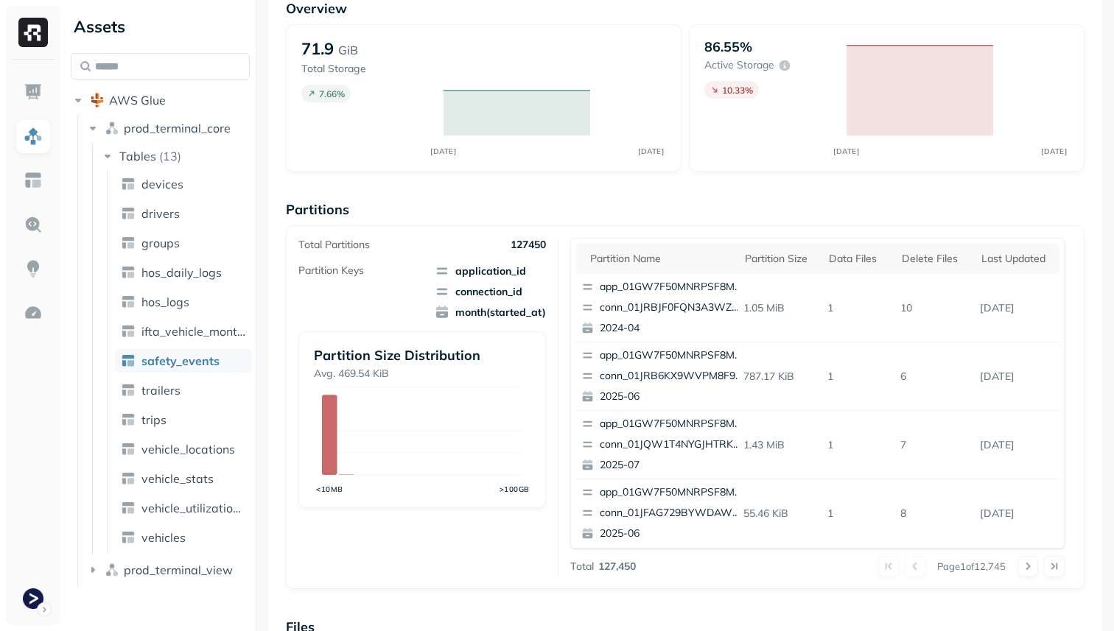
scroll to position [495, 0]
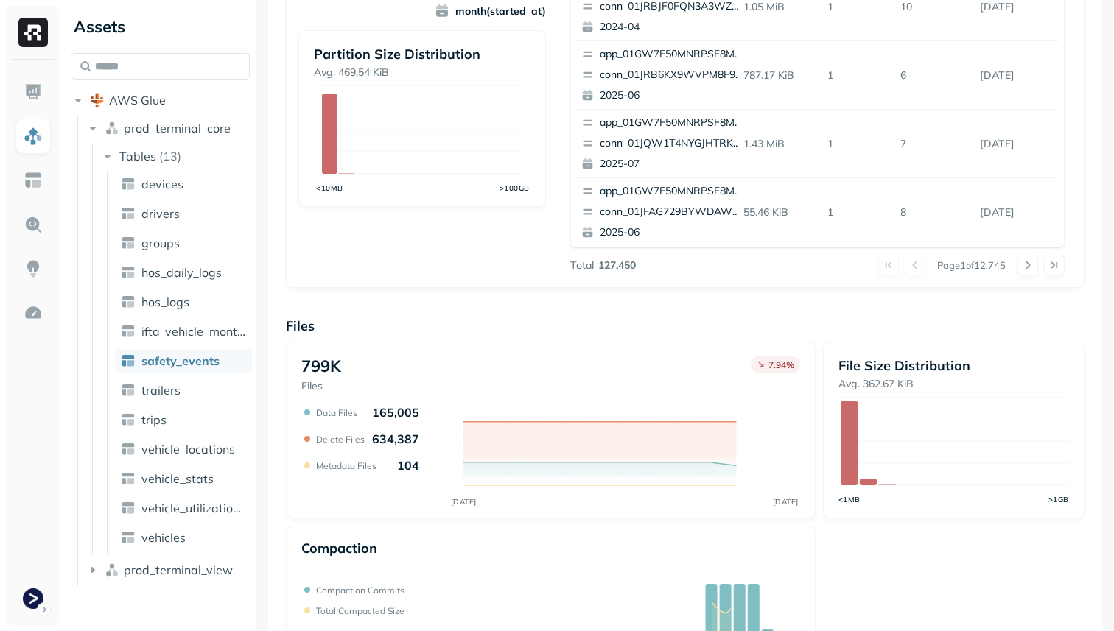
scroll to position [495, 0]
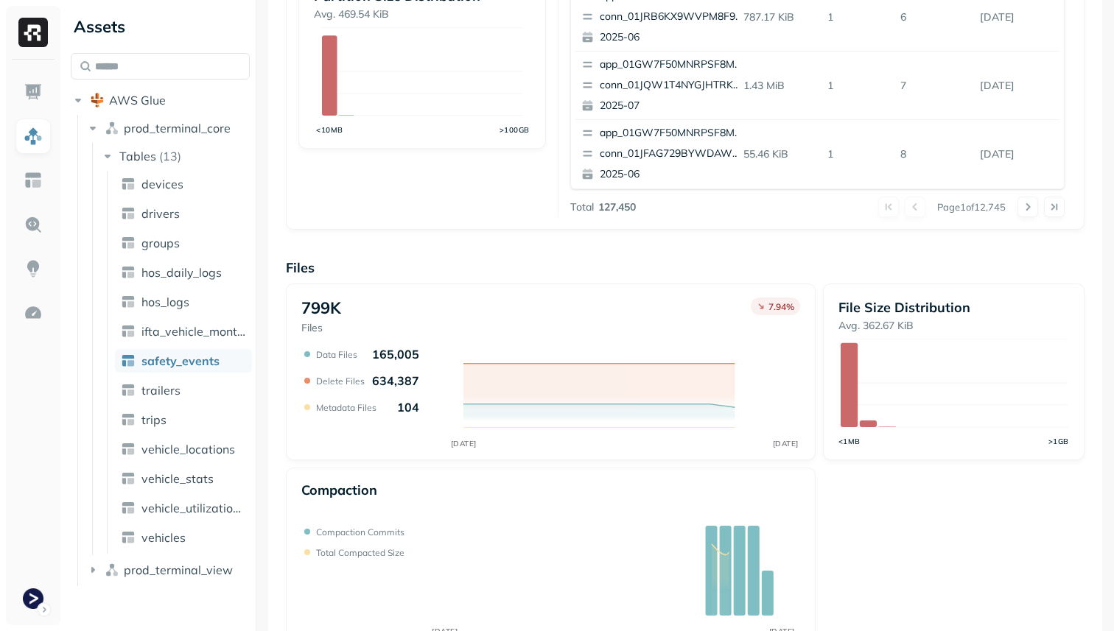
scroll to position [495, 0]
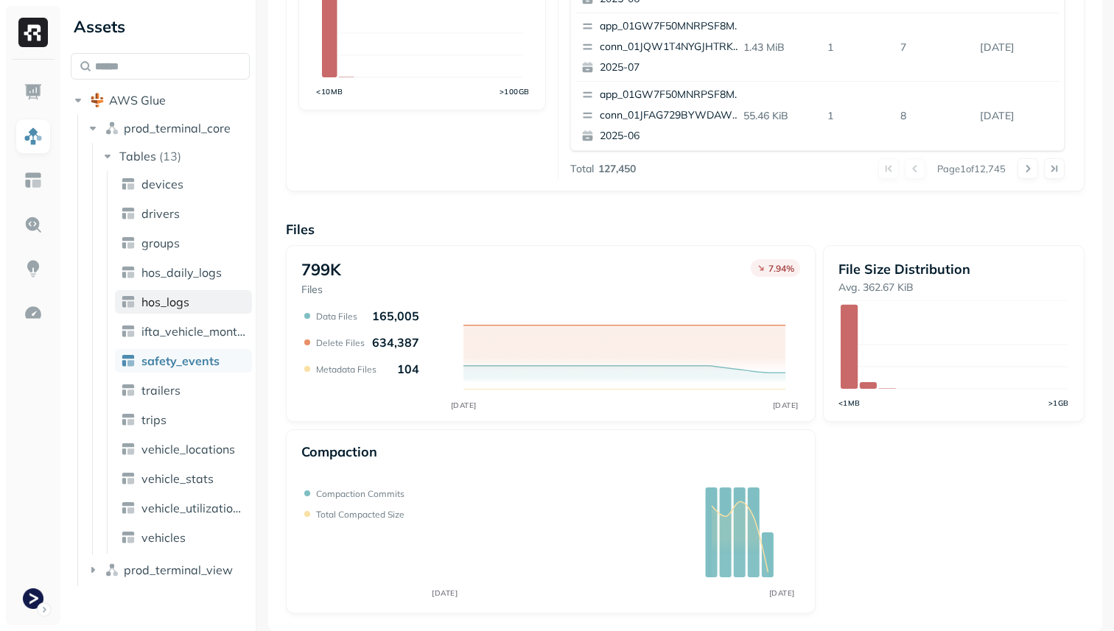
click at [218, 312] on link "hos_logs" at bounding box center [183, 302] width 137 height 24
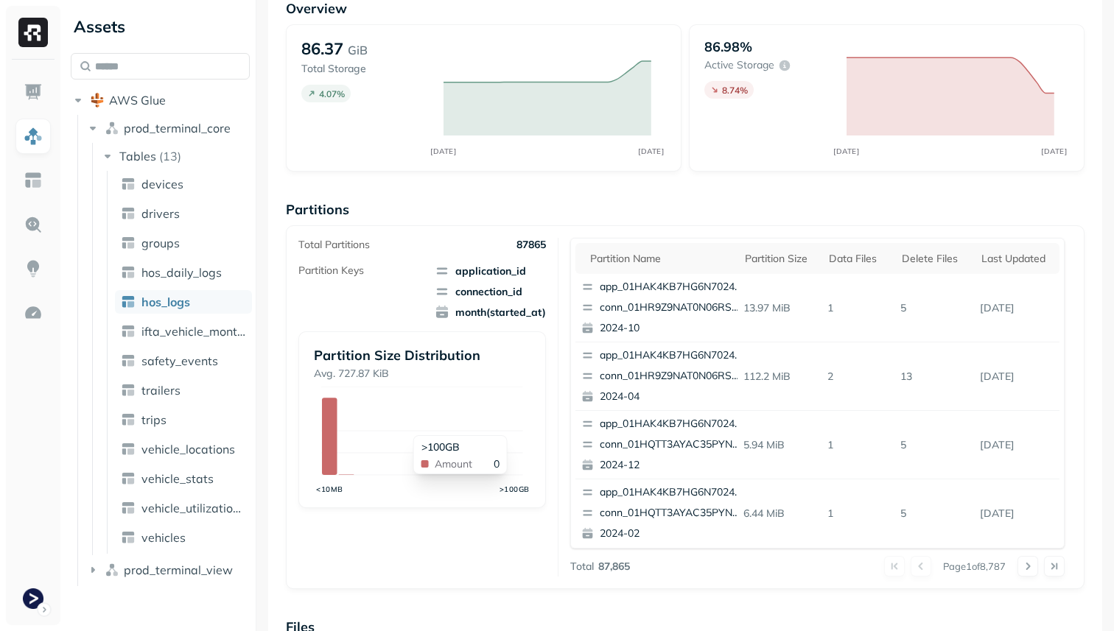
scroll to position [495, 0]
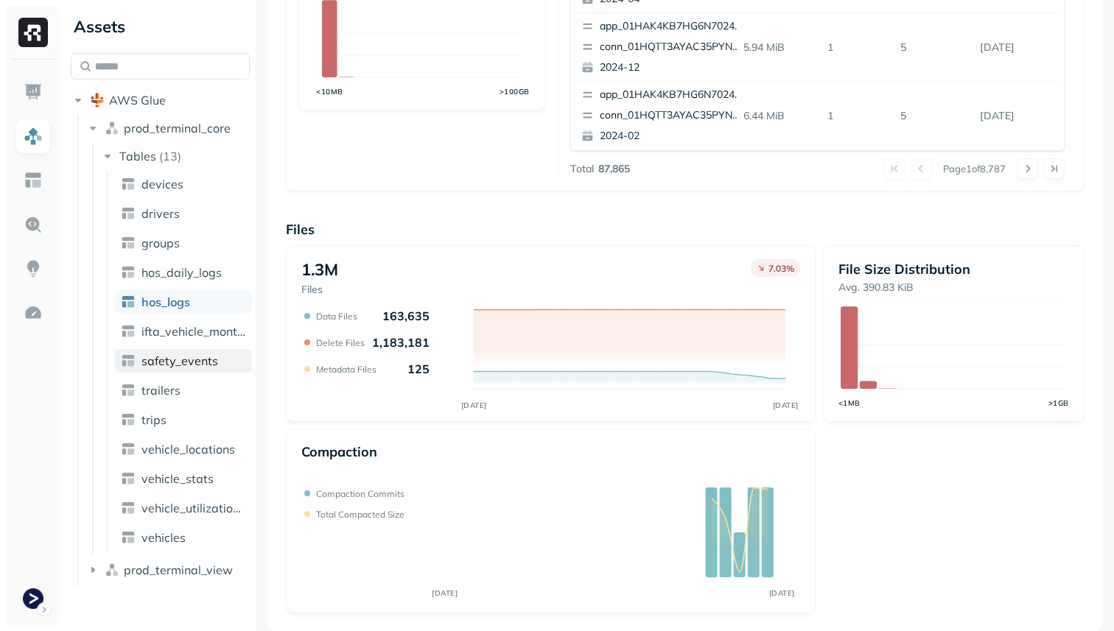
click at [200, 369] on link "safety_events" at bounding box center [183, 361] width 137 height 24
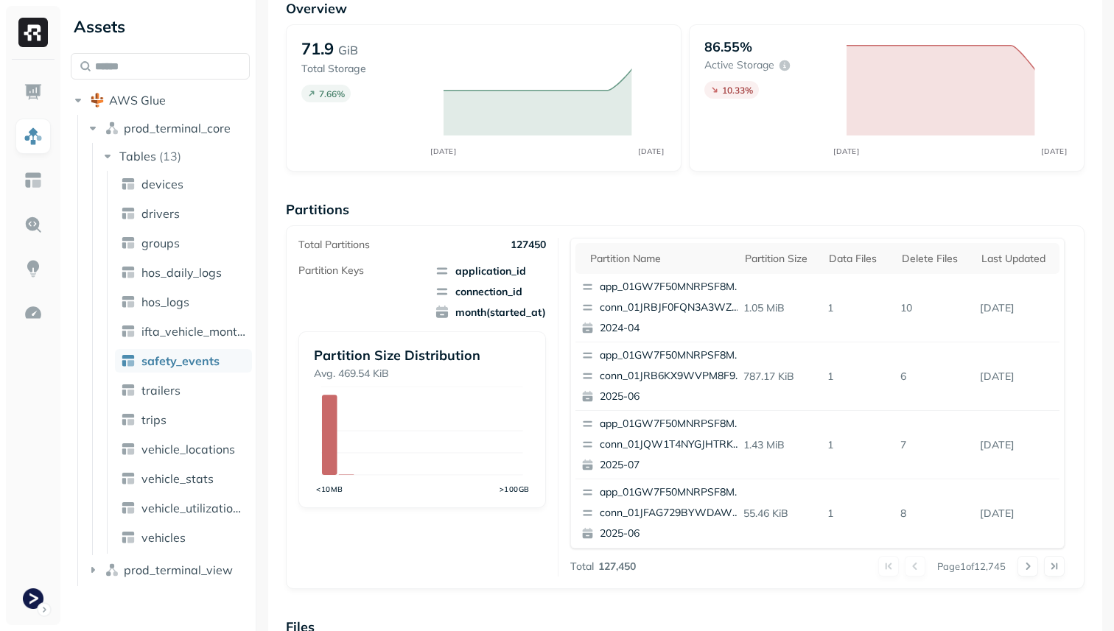
scroll to position [495, 0]
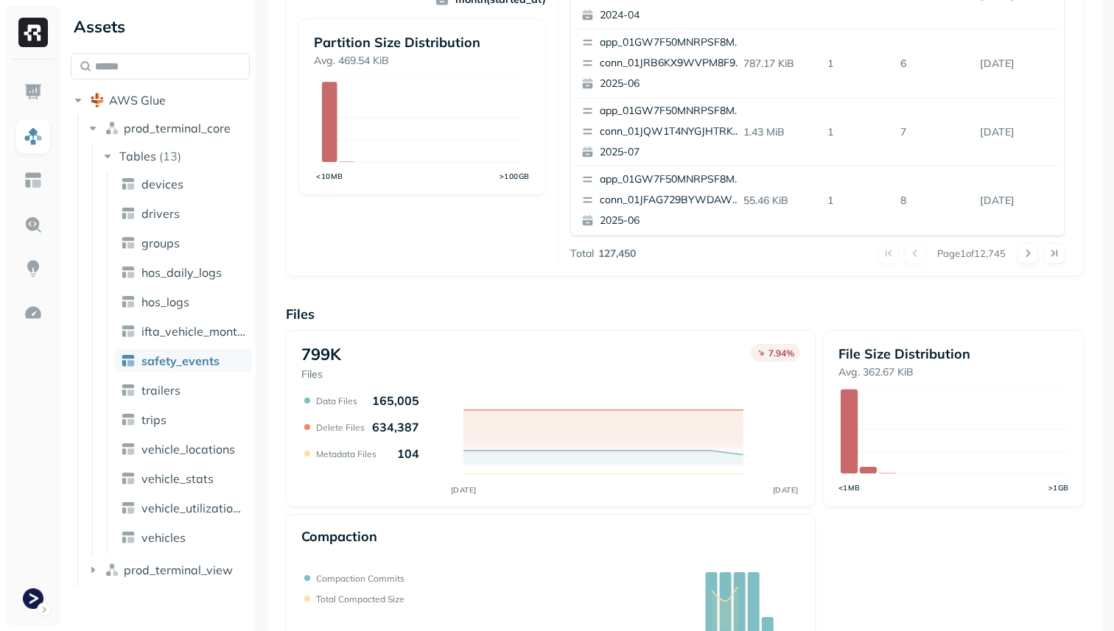
scroll to position [495, 0]
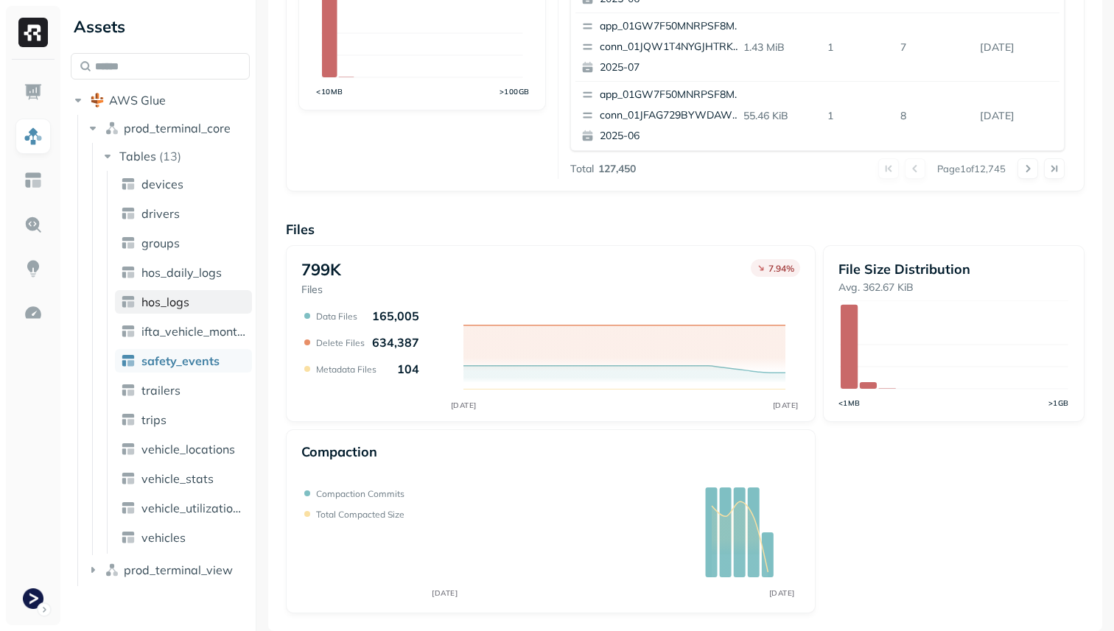
click at [191, 303] on link "hos_logs" at bounding box center [183, 302] width 137 height 24
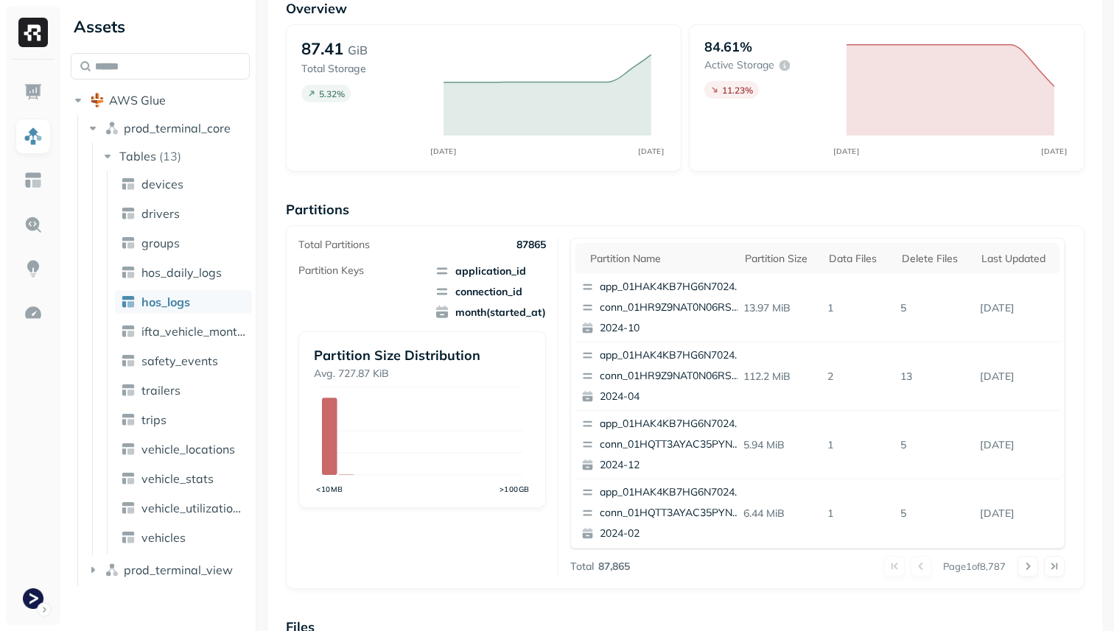
scroll to position [495, 0]
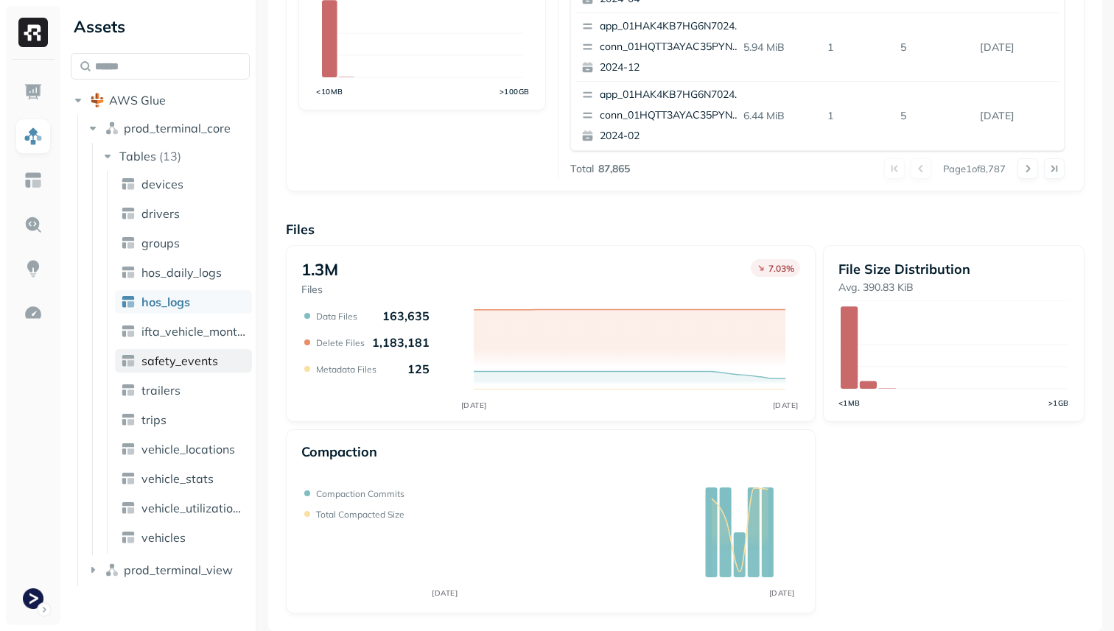
click at [212, 367] on span "safety_events" at bounding box center [179, 361] width 77 height 15
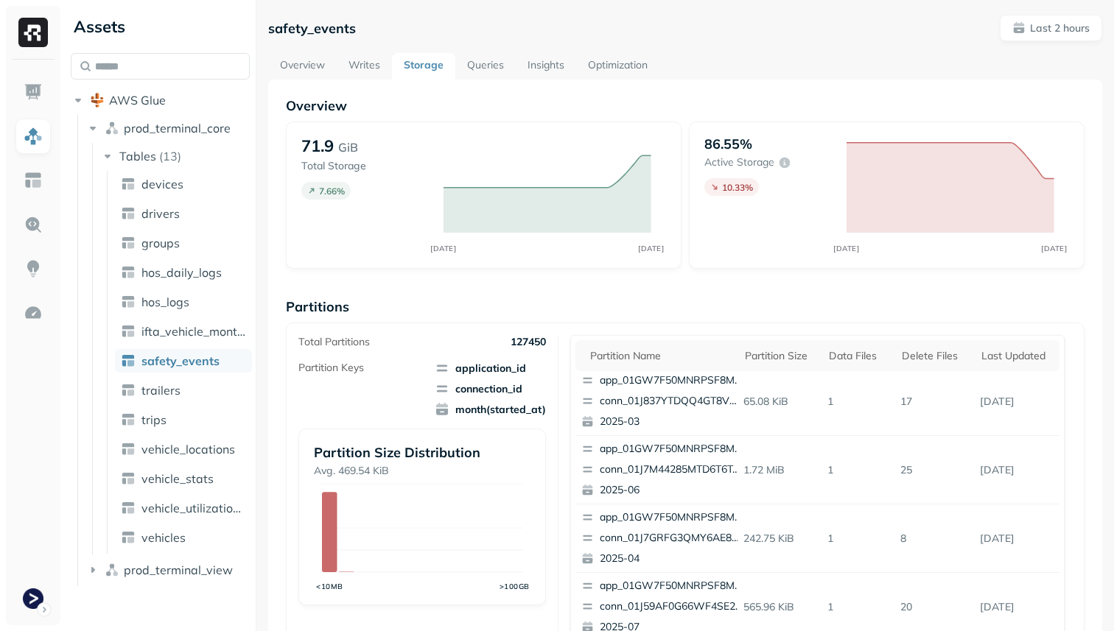
scroll to position [495, 0]
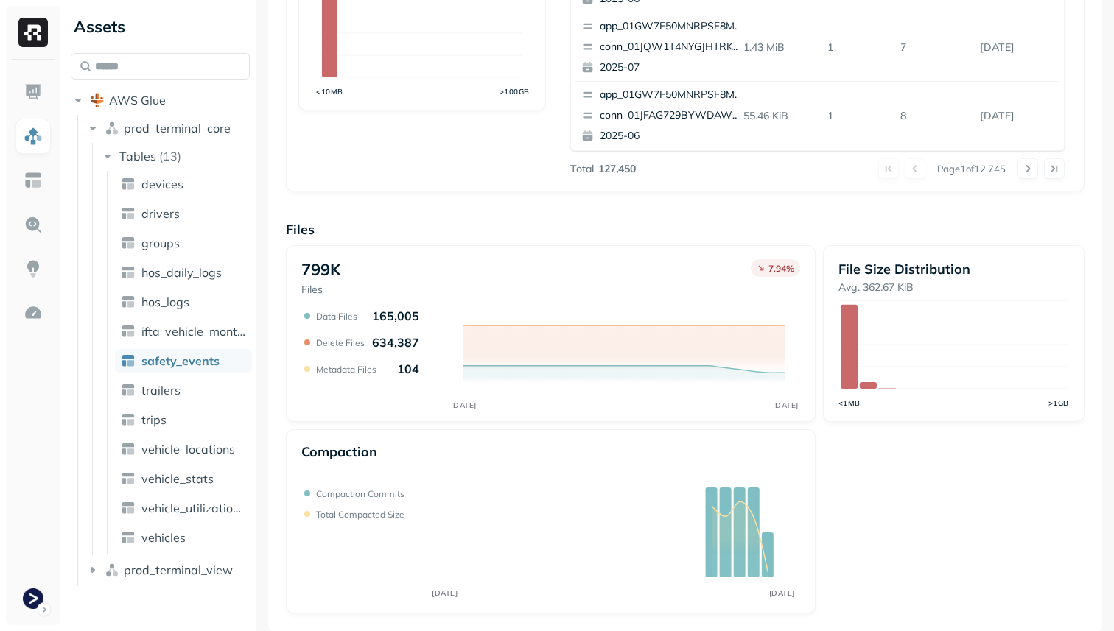
scroll to position [478, 0]
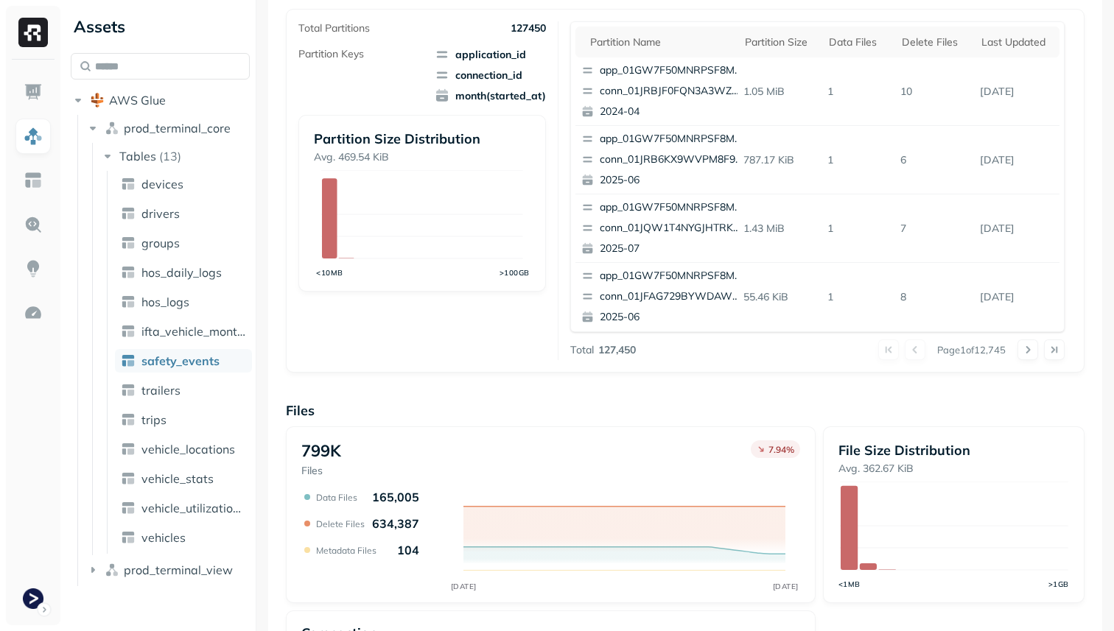
scroll to position [495, 0]
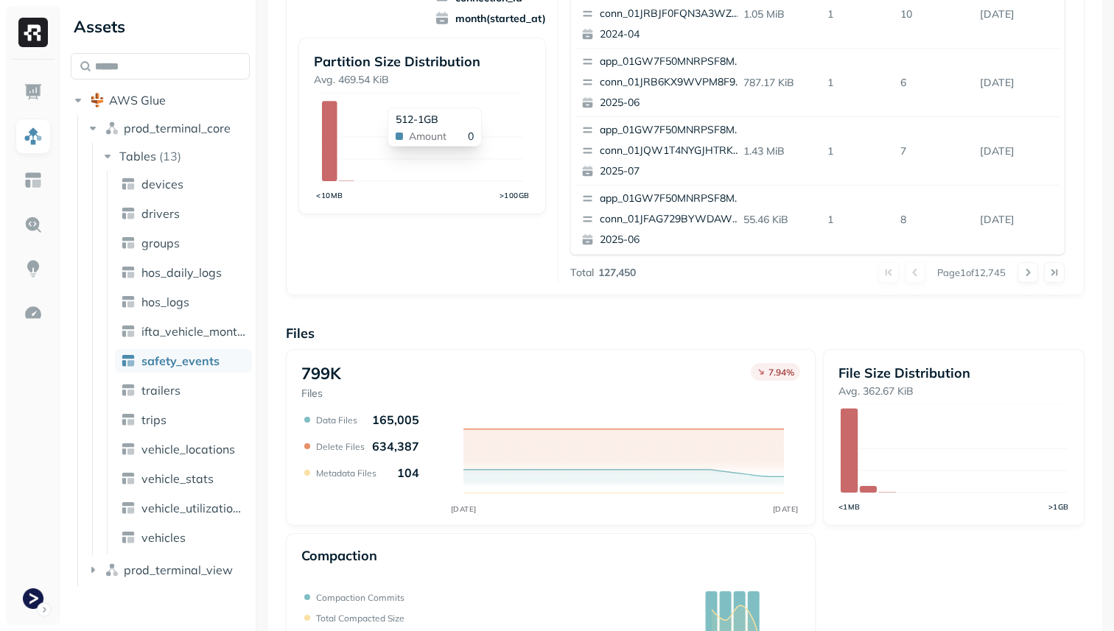
scroll to position [495, 0]
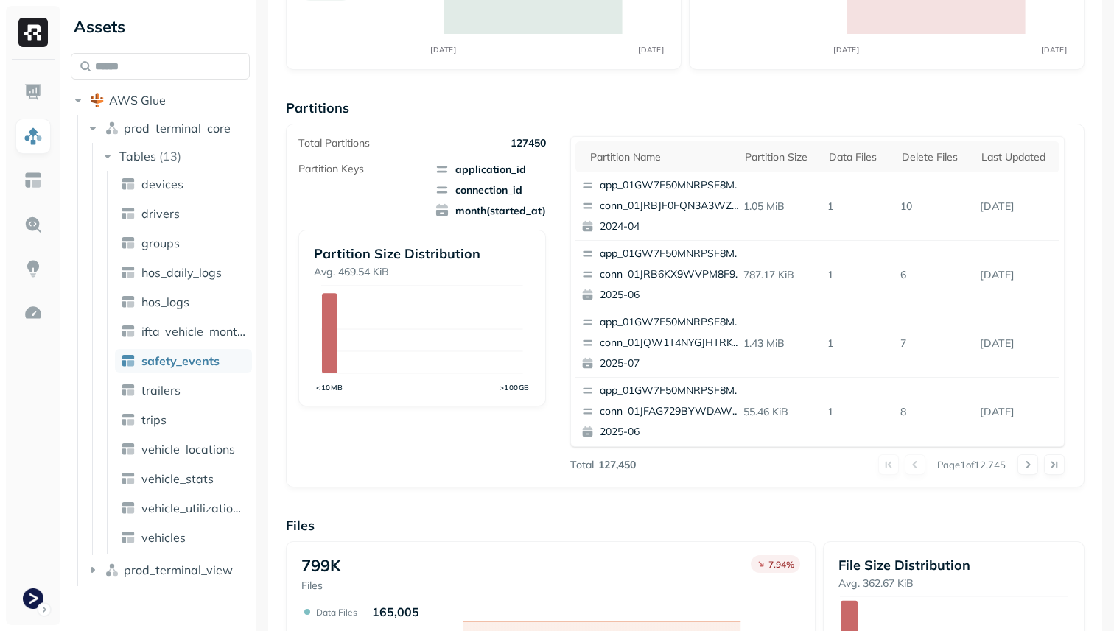
scroll to position [495, 0]
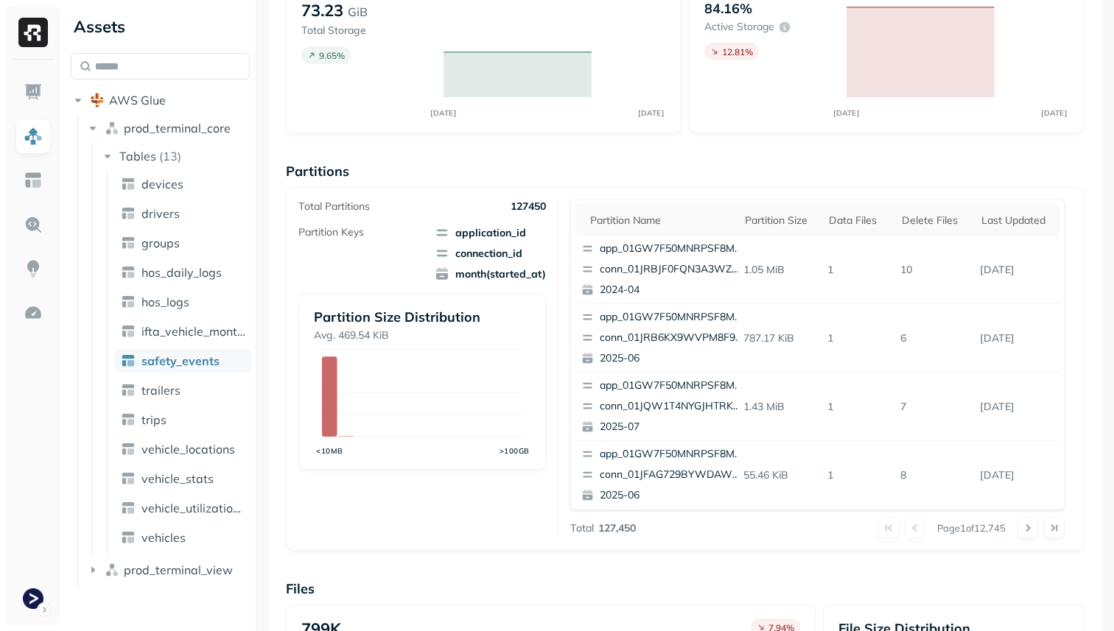
scroll to position [495, 0]
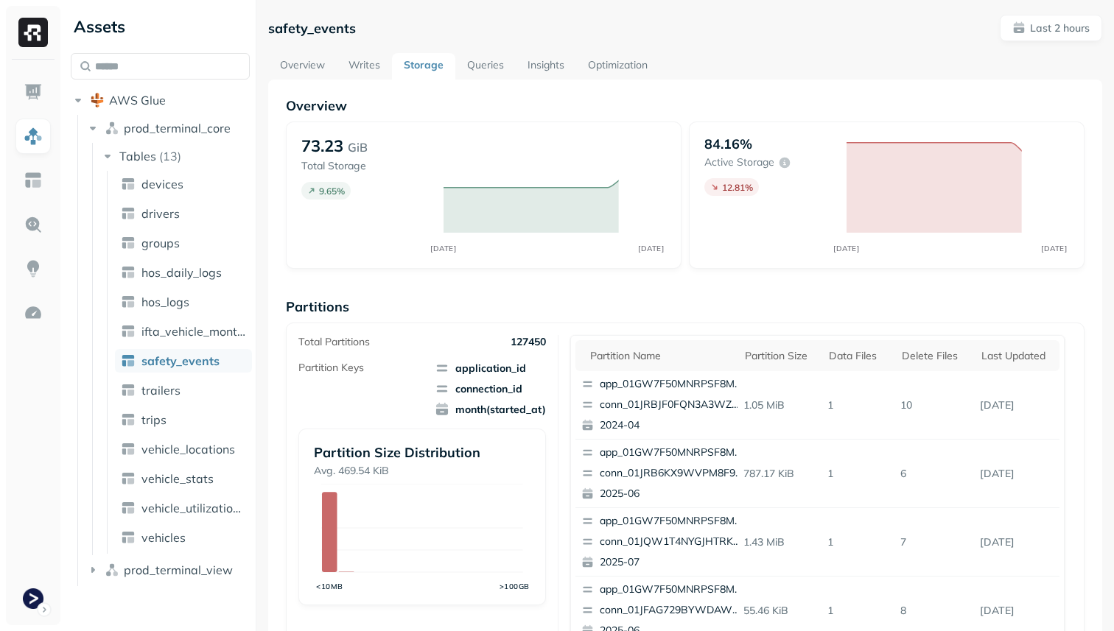
scroll to position [495, 0]
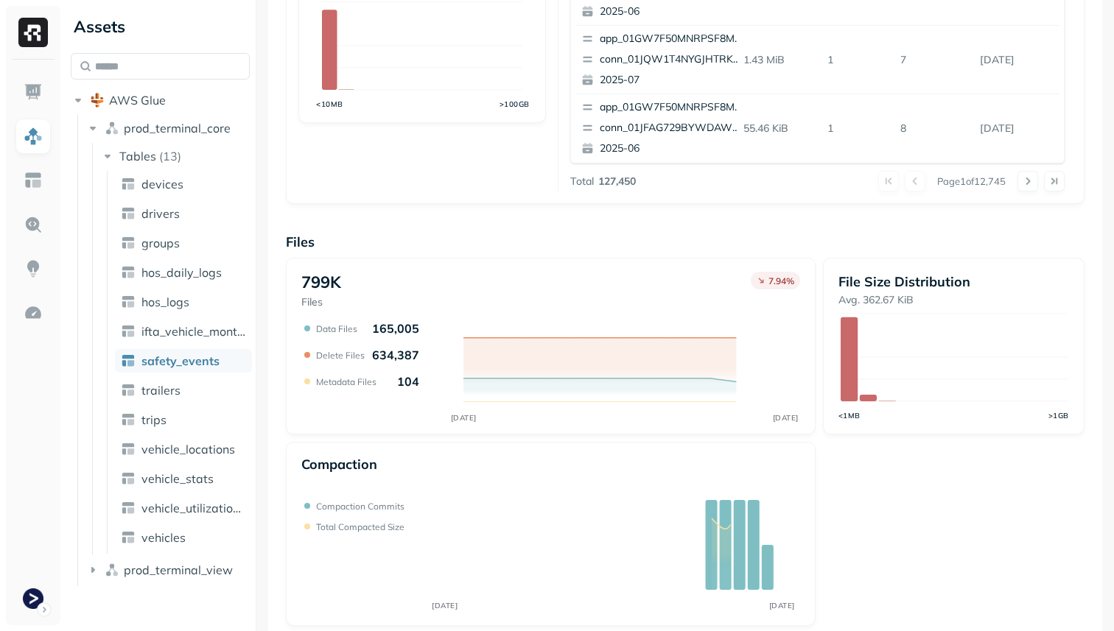
scroll to position [495, 0]
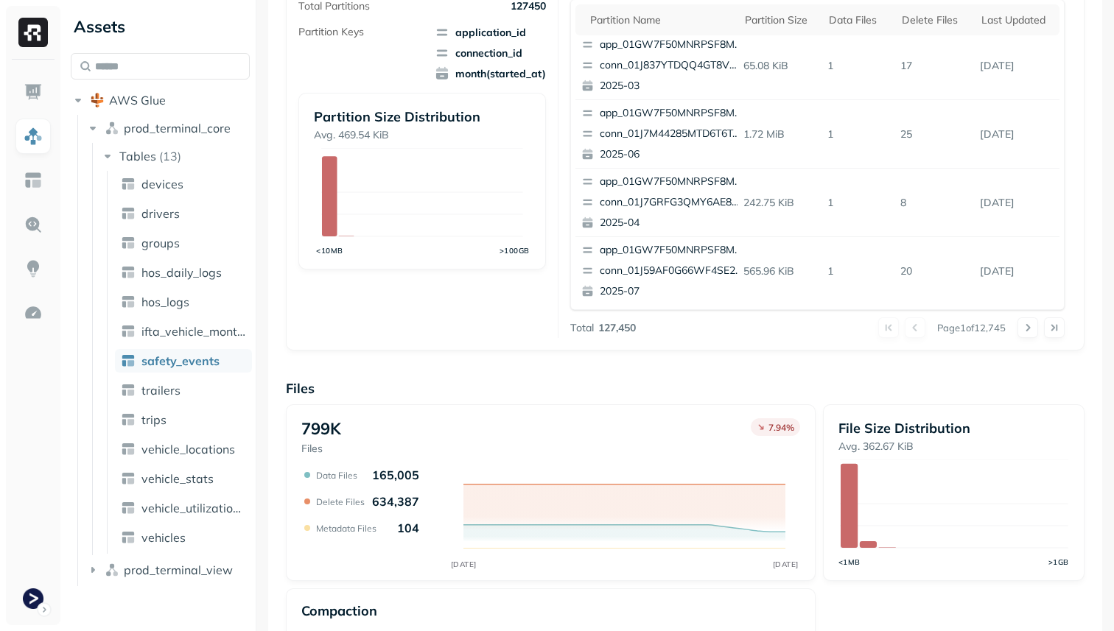
scroll to position [495, 0]
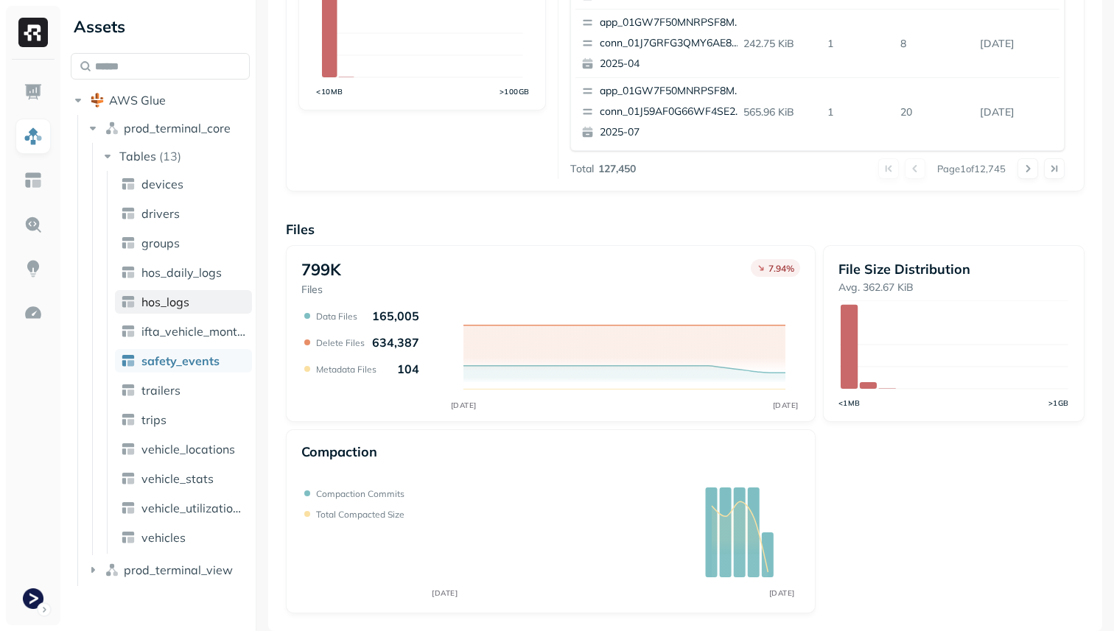
click at [202, 296] on link "hos_logs" at bounding box center [183, 302] width 137 height 24
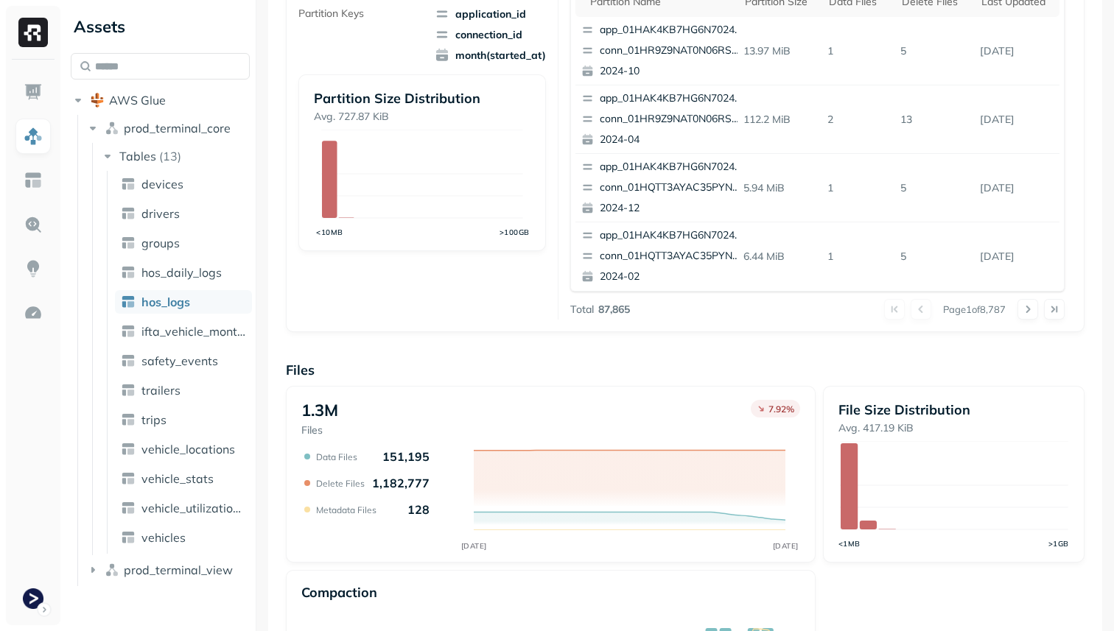
scroll to position [495, 0]
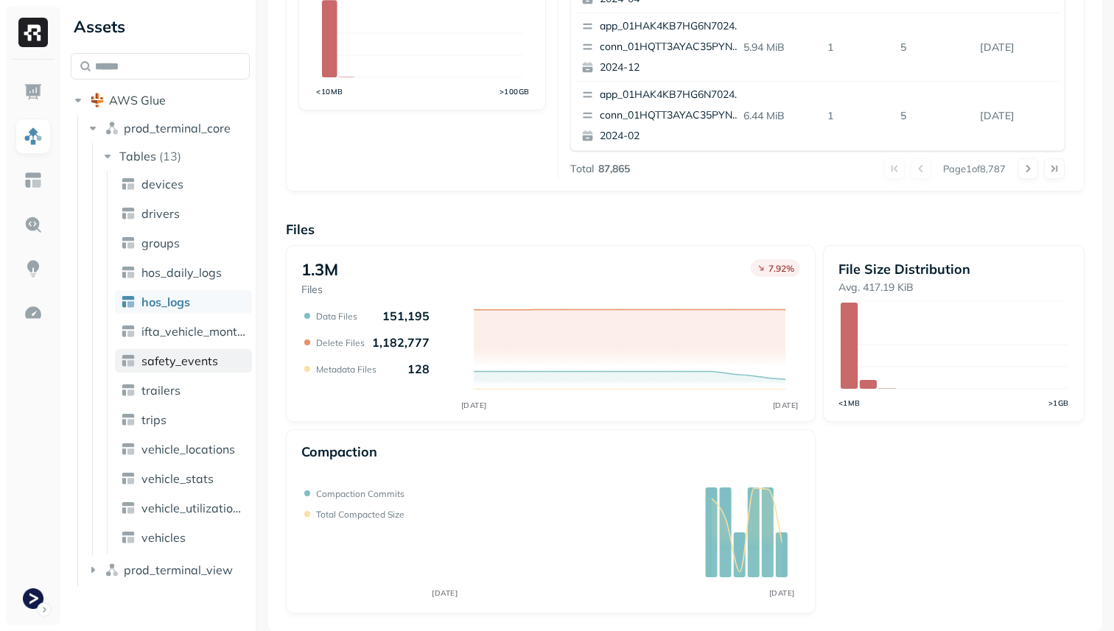
click at [214, 362] on span "safety_events" at bounding box center [179, 361] width 77 height 15
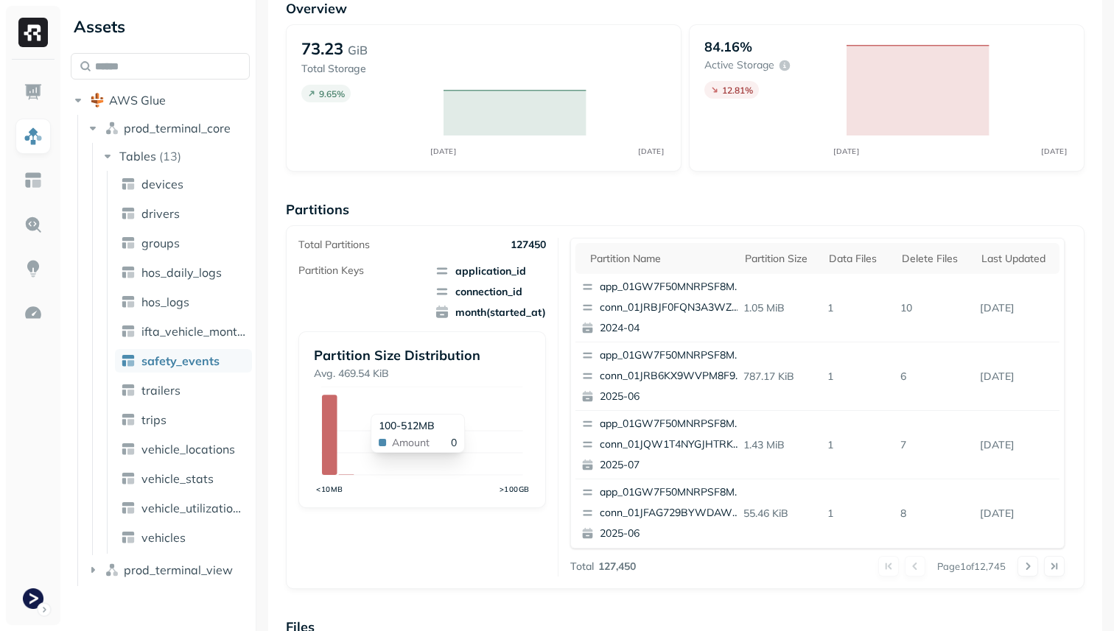
scroll to position [495, 0]
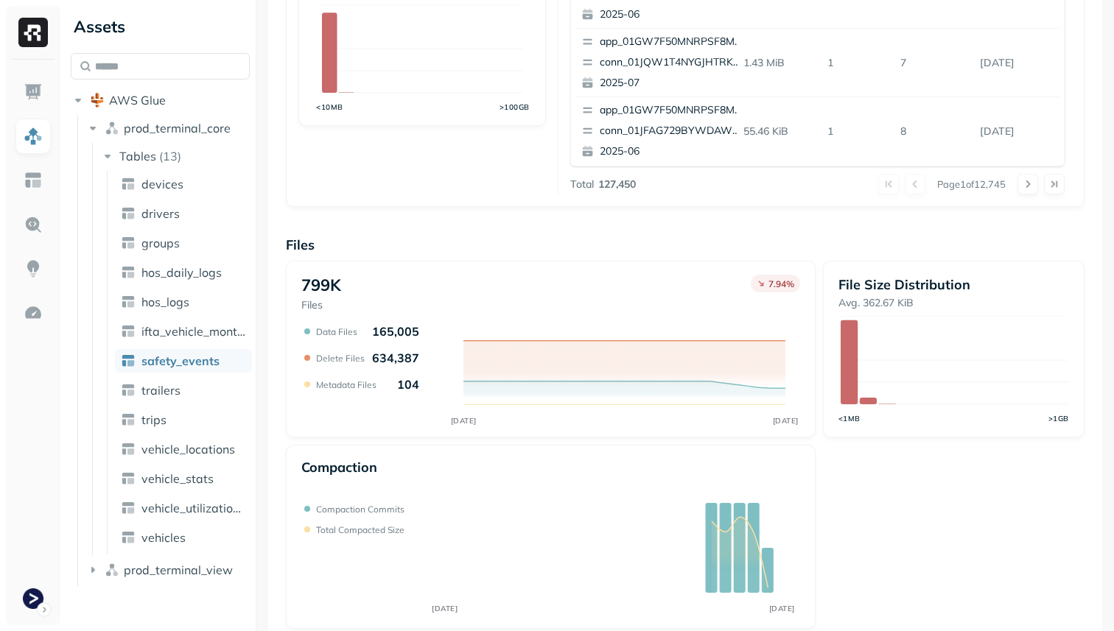
scroll to position [495, 0]
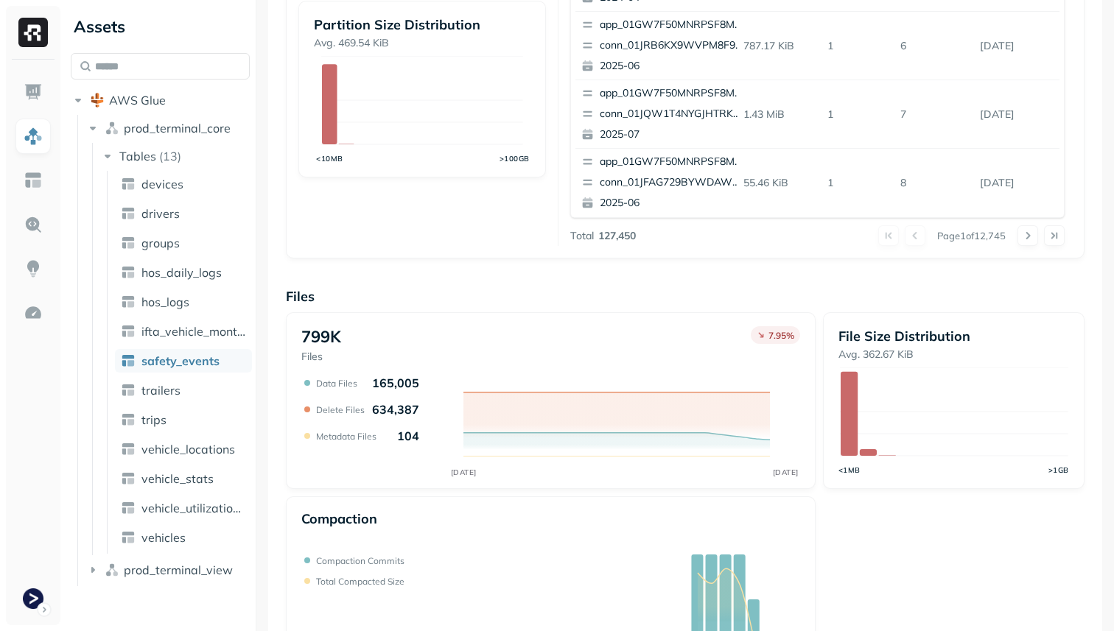
scroll to position [495, 0]
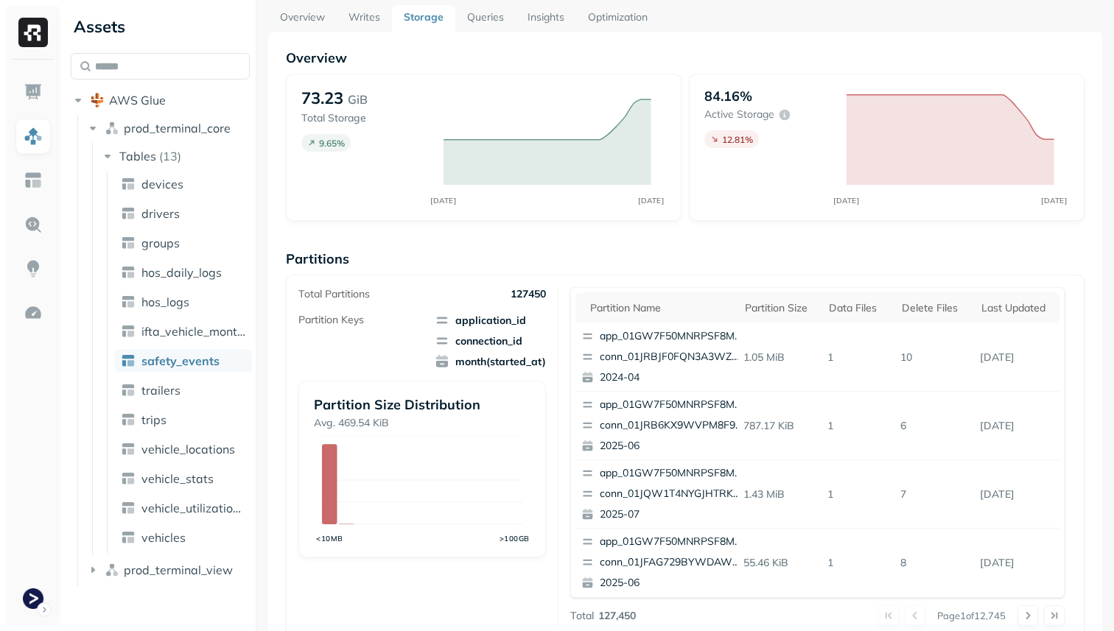
scroll to position [495, 0]
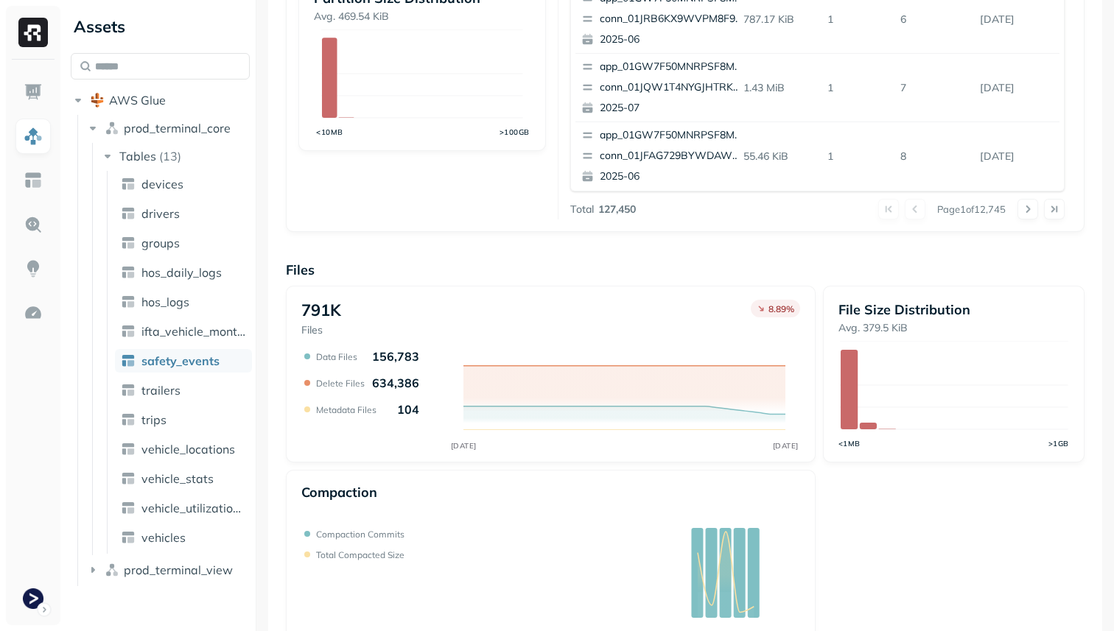
scroll to position [495, 0]
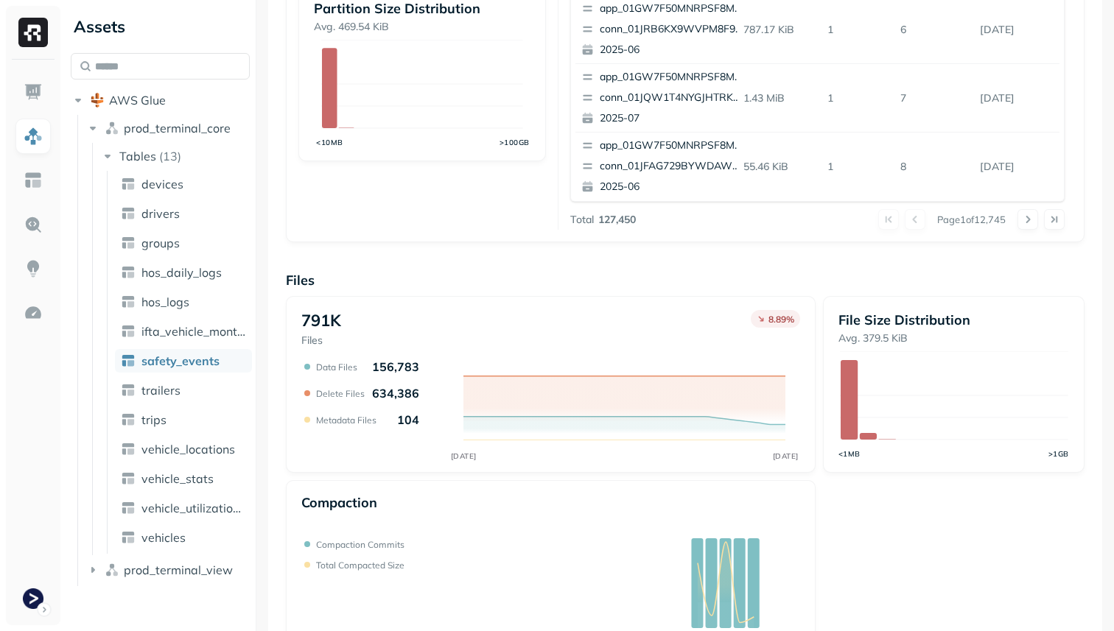
scroll to position [495, 0]
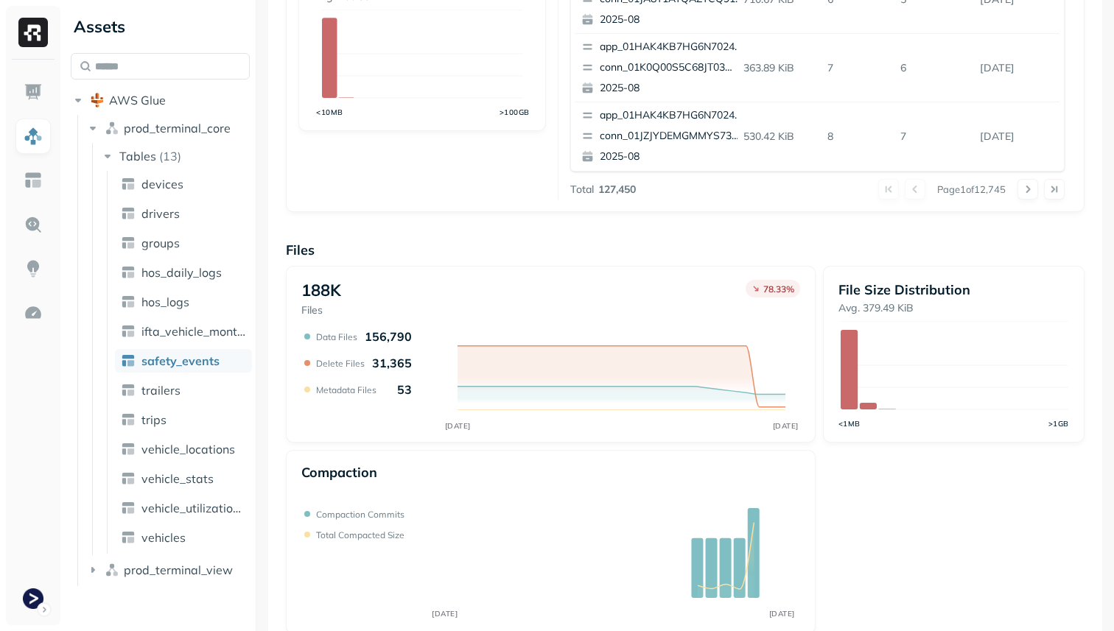
scroll to position [495, 0]
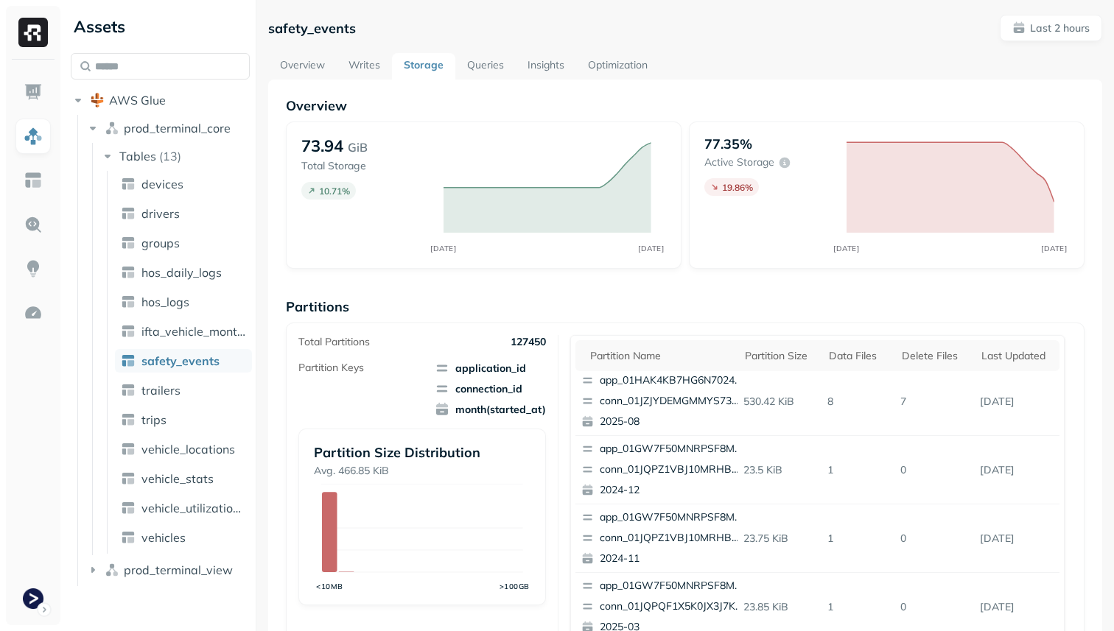
scroll to position [495, 0]
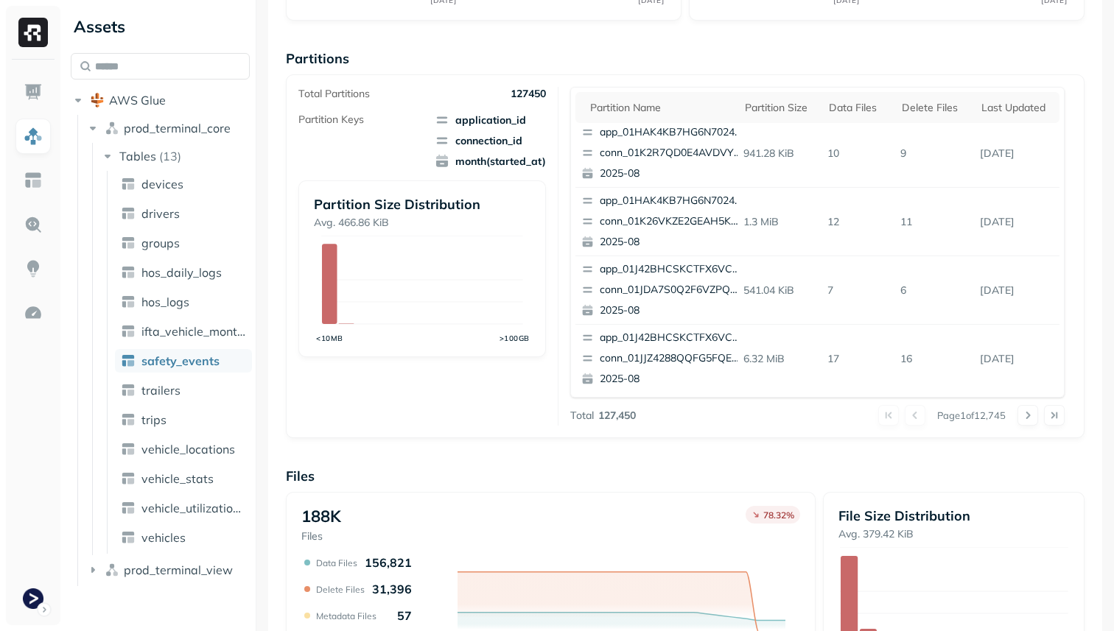
scroll to position [495, 0]
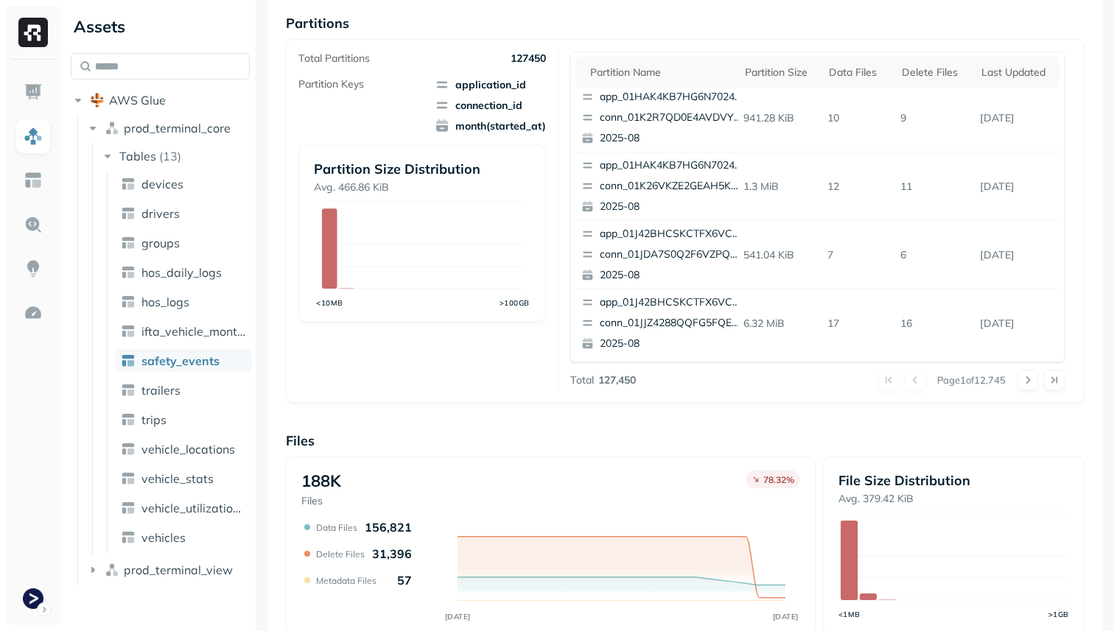
scroll to position [495, 0]
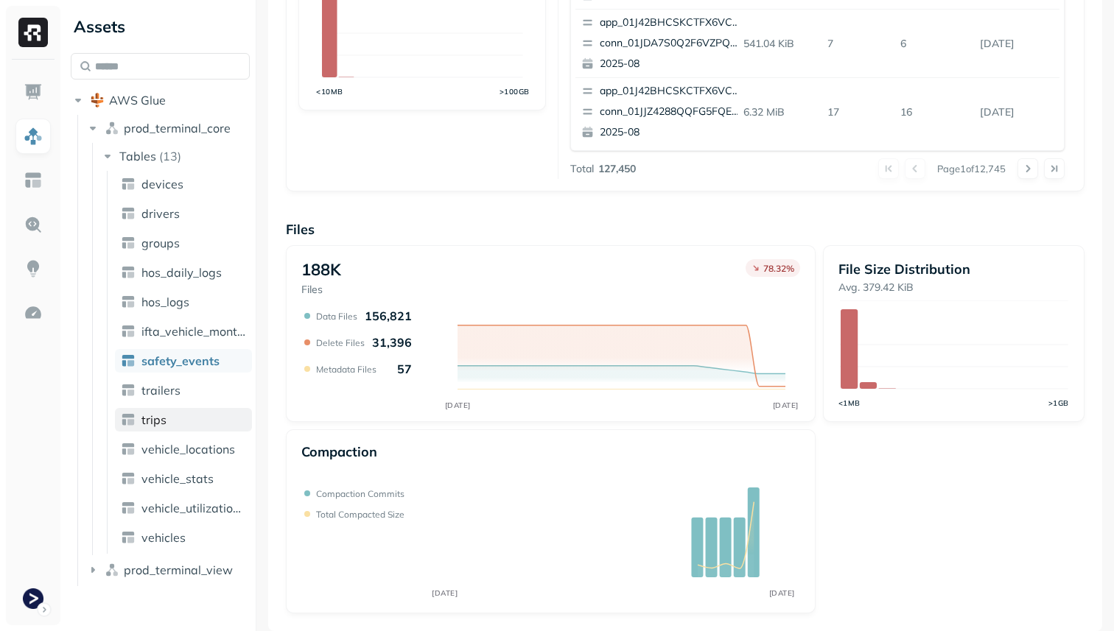
click at [193, 410] on link "trips" at bounding box center [183, 420] width 137 height 24
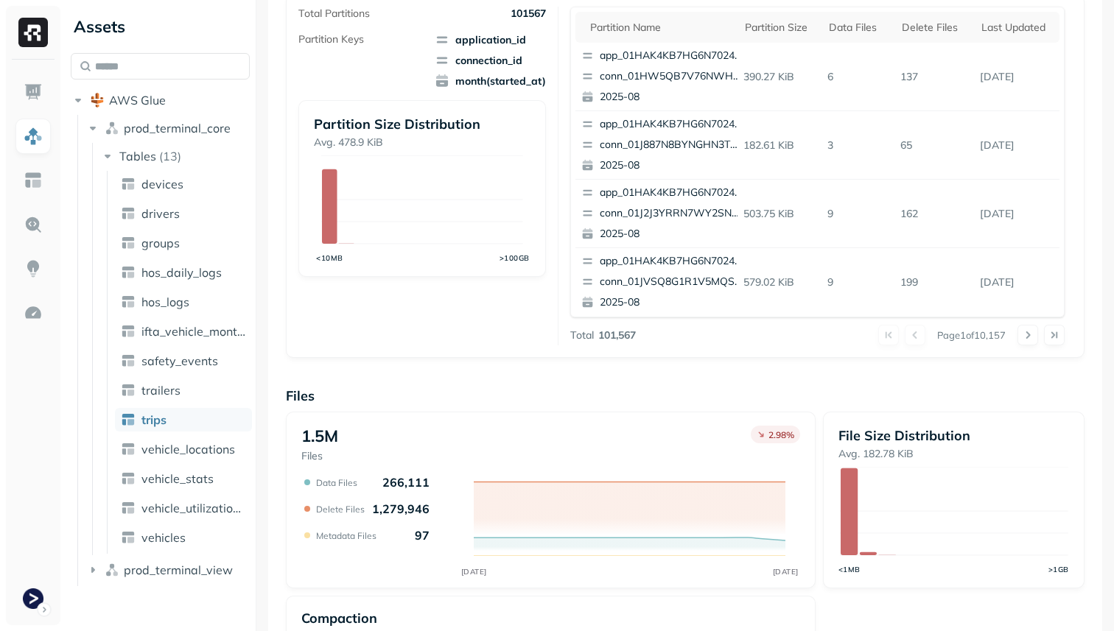
scroll to position [240, 0]
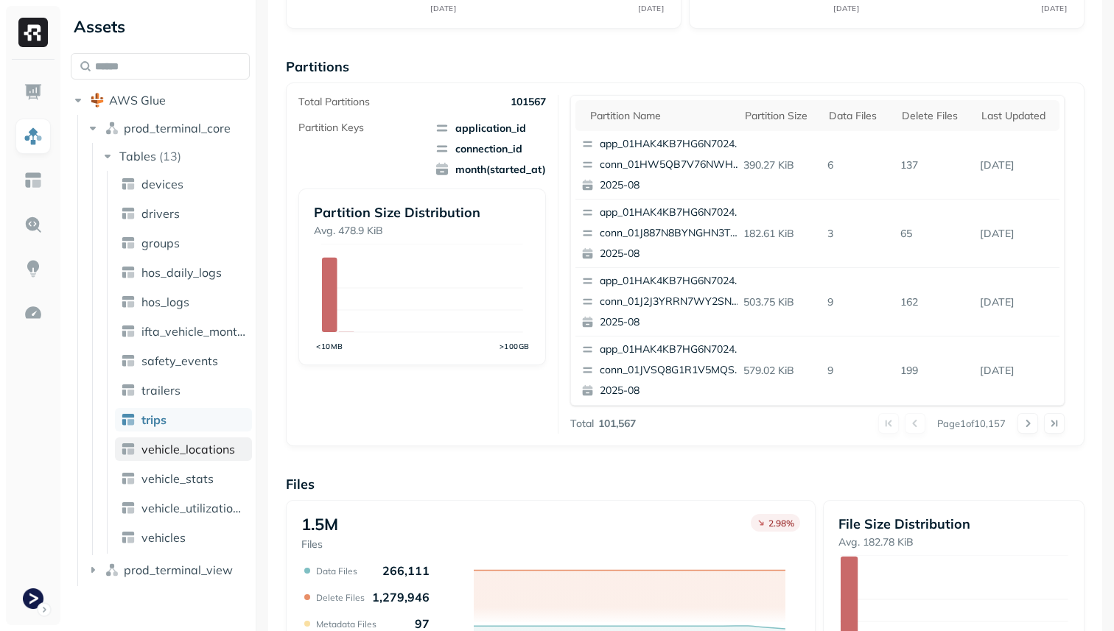
click at [228, 460] on link "vehicle_locations" at bounding box center [183, 450] width 137 height 24
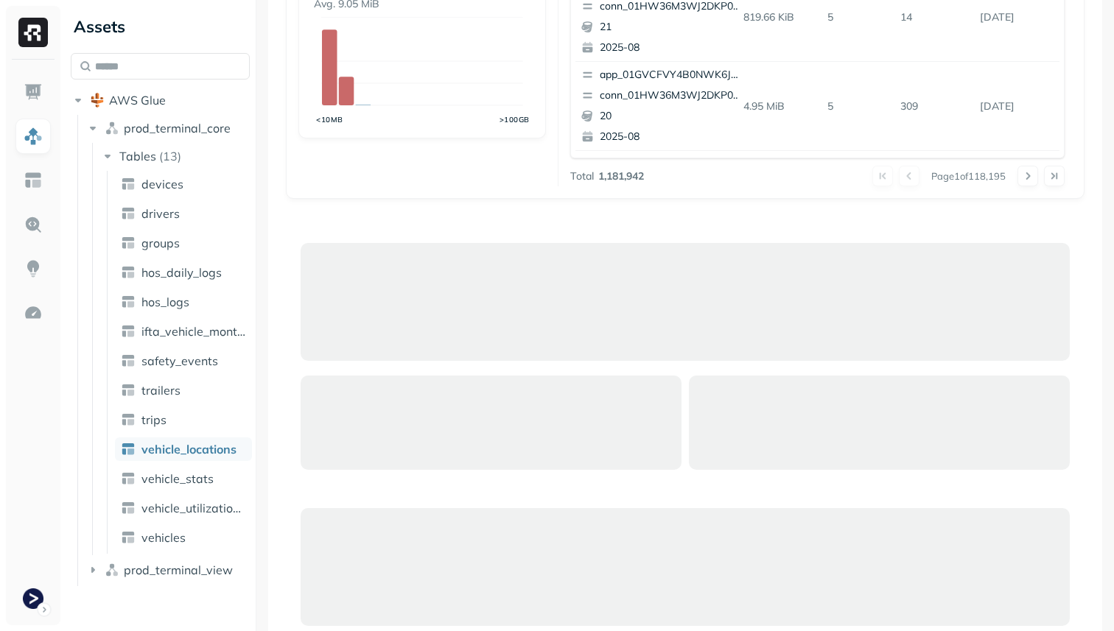
scroll to position [495, 0]
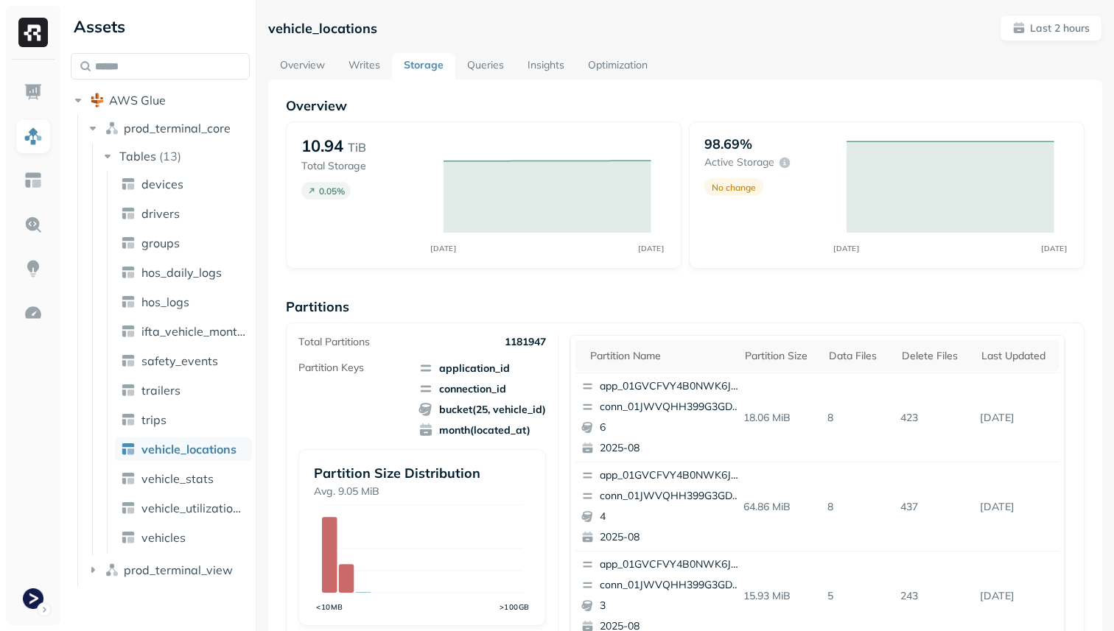
scroll to position [459, 0]
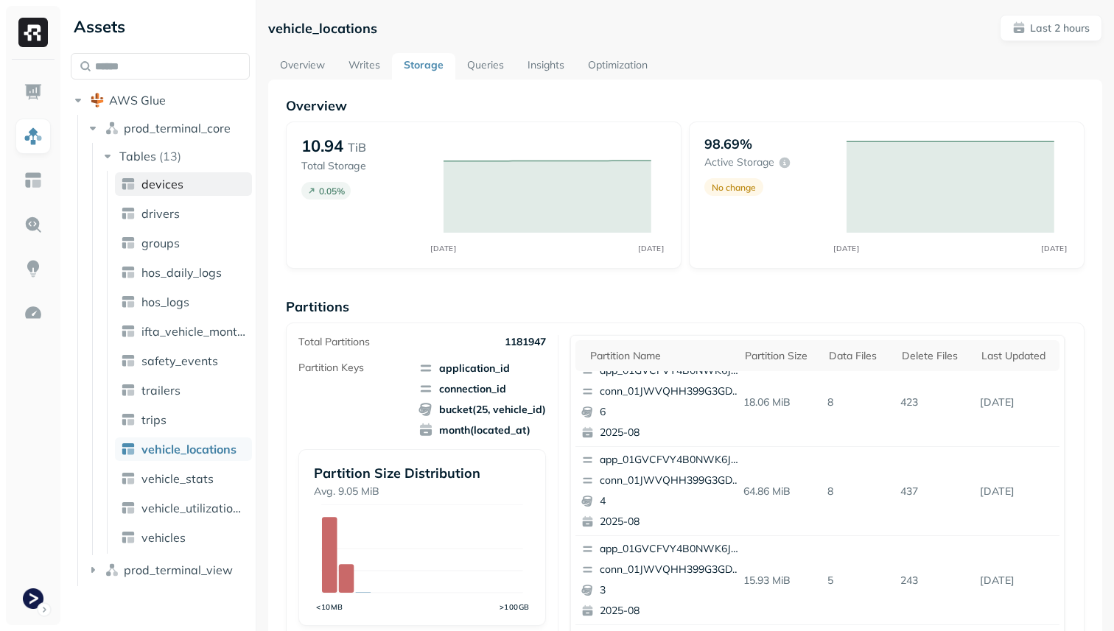
click at [183, 192] on link "devices" at bounding box center [183, 184] width 137 height 24
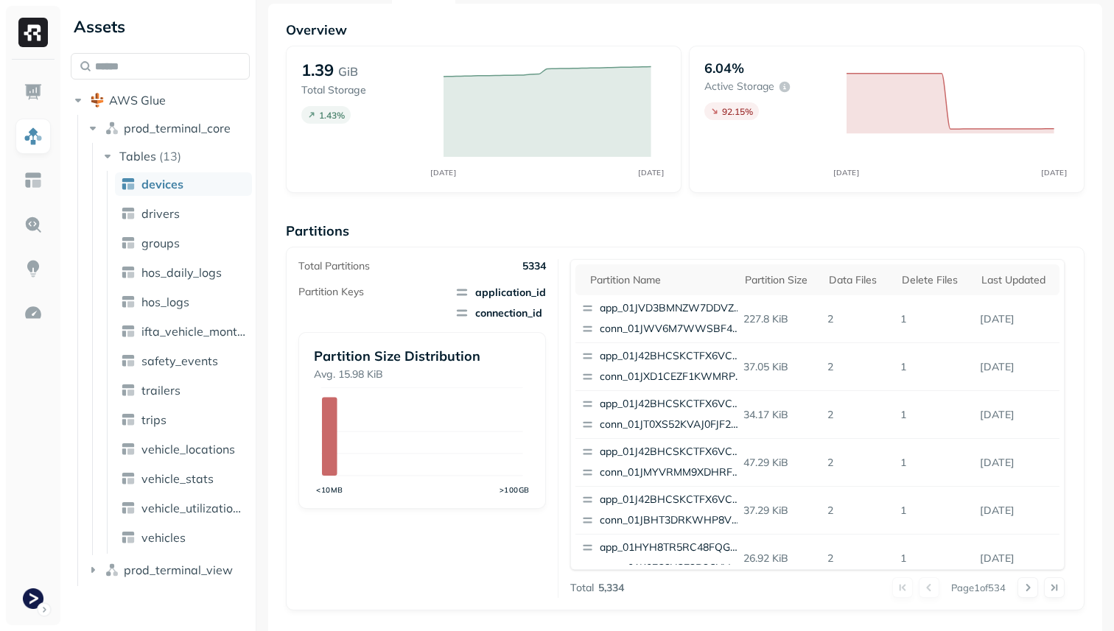
scroll to position [116, 0]
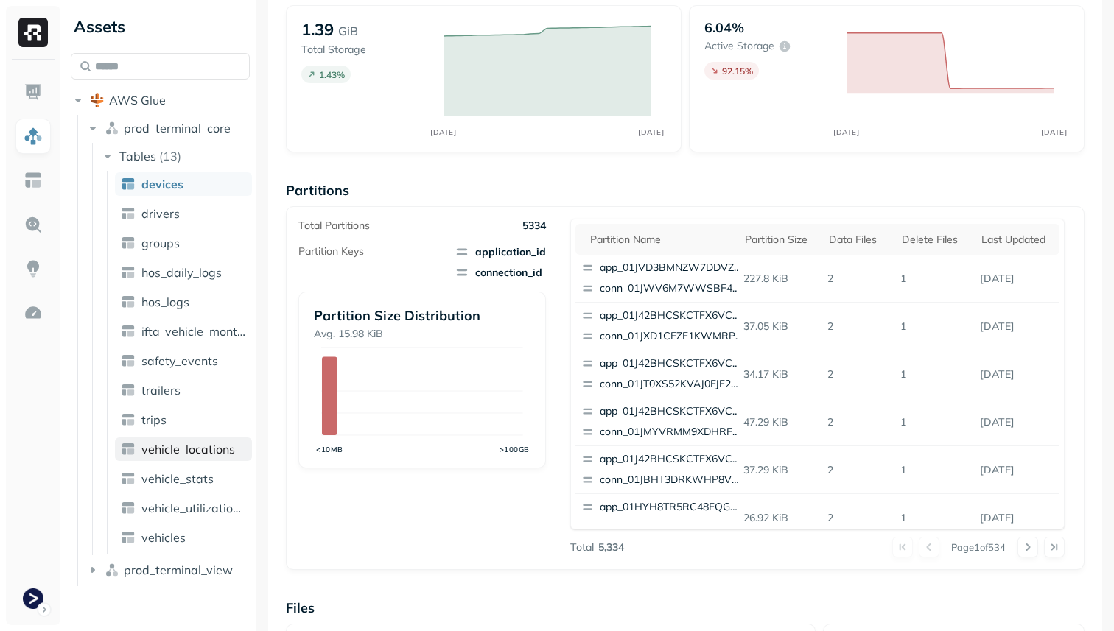
click at [214, 441] on link "vehicle_locations" at bounding box center [183, 450] width 137 height 24
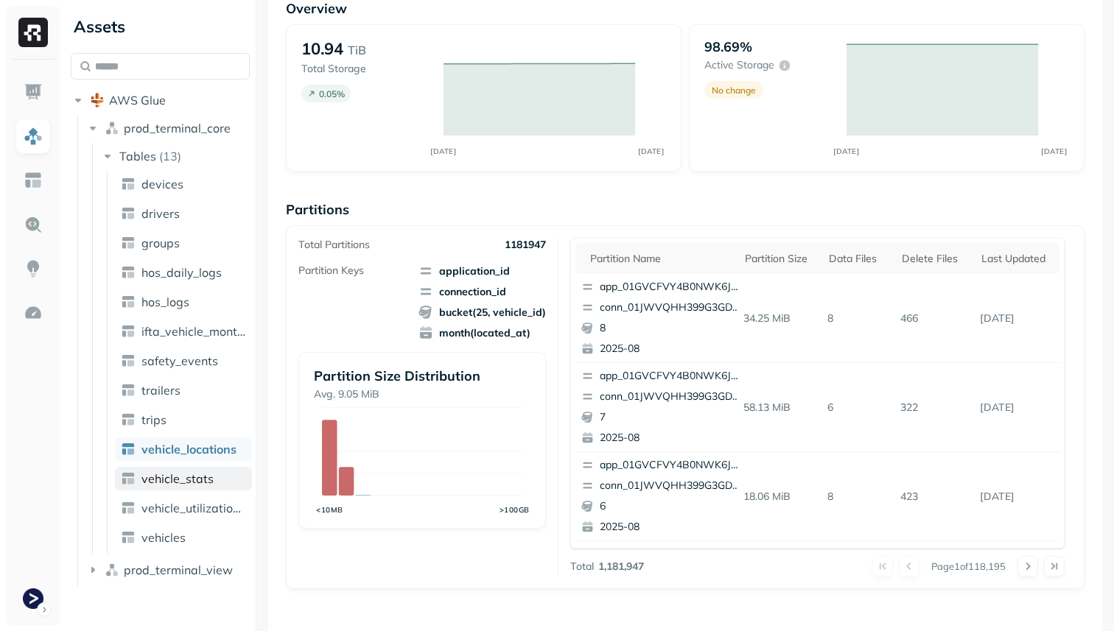
click at [205, 483] on span "vehicle_stats" at bounding box center [177, 479] width 72 height 15
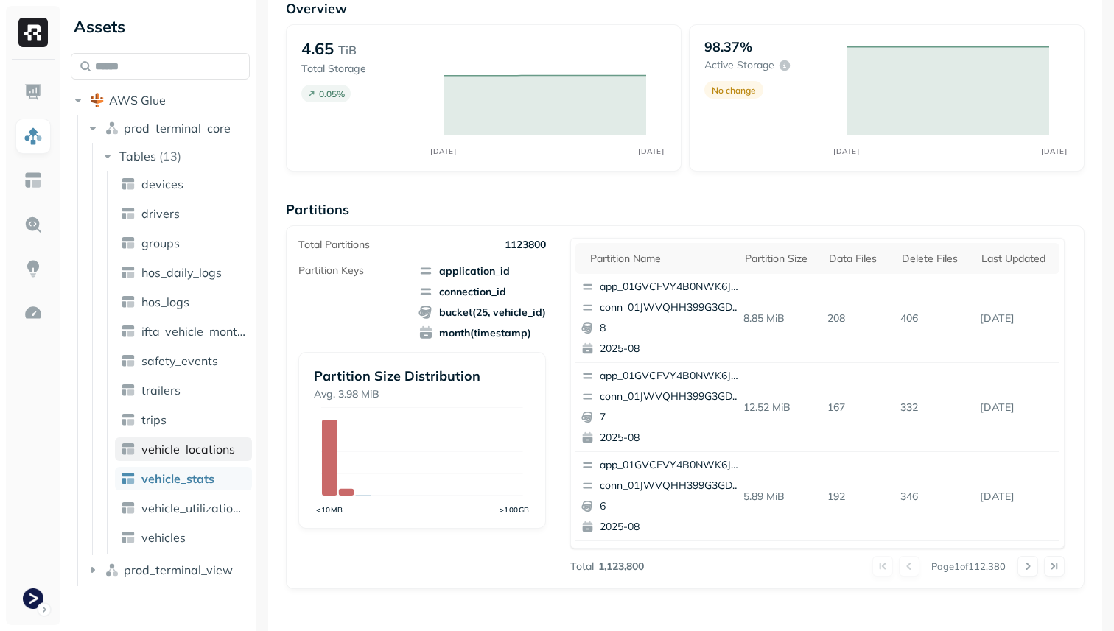
click at [203, 451] on span "vehicle_locations" at bounding box center [188, 449] width 94 height 15
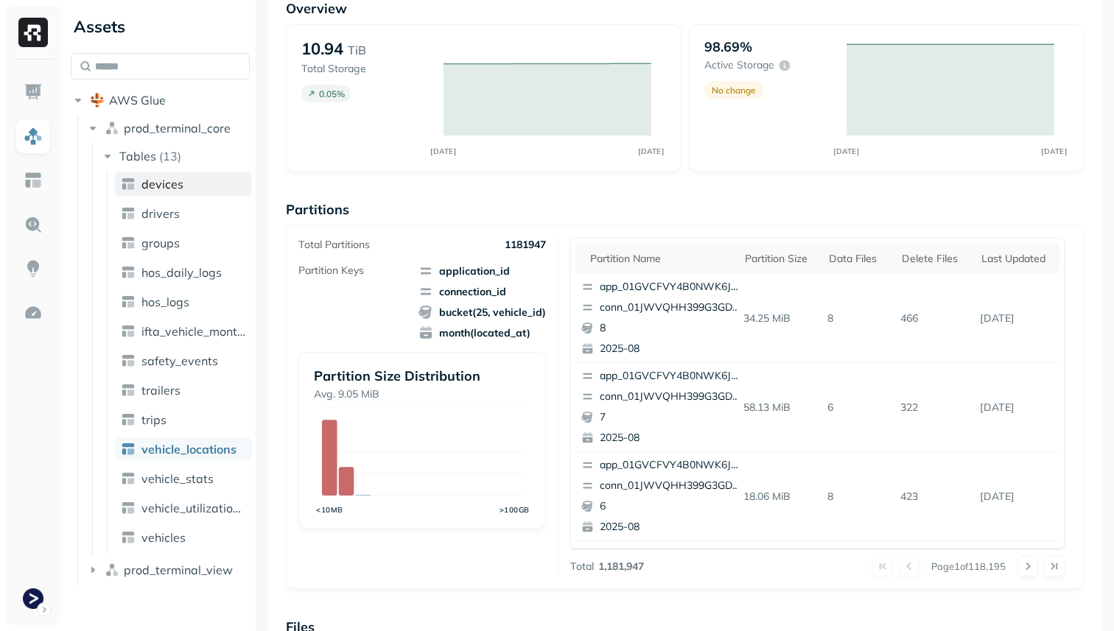
click at [186, 191] on link "devices" at bounding box center [183, 184] width 137 height 24
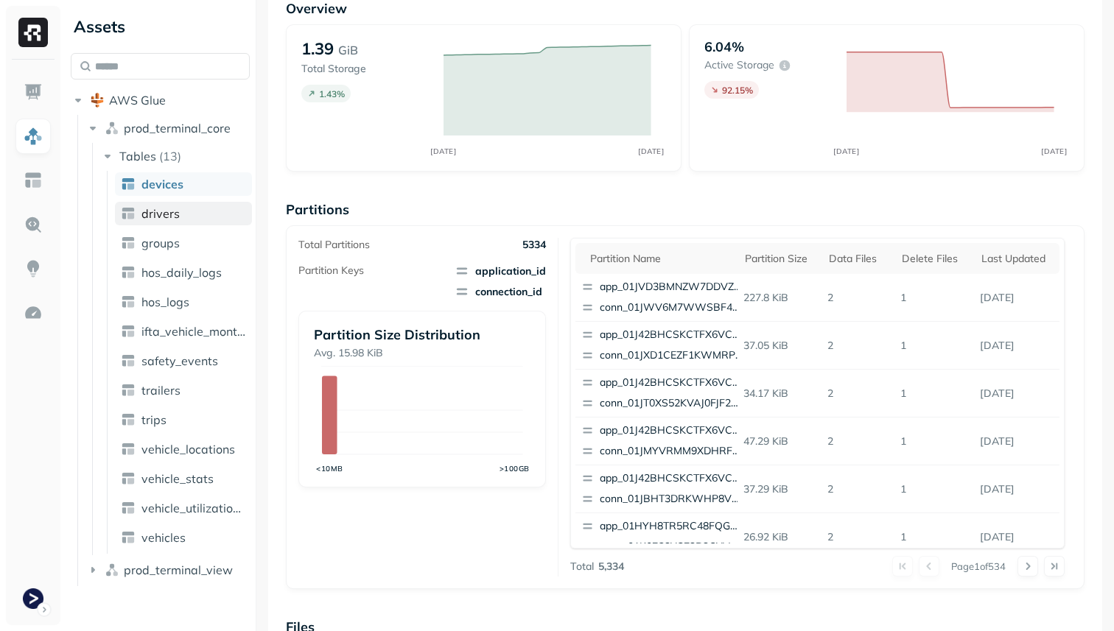
click at [202, 221] on link "drivers" at bounding box center [183, 214] width 137 height 24
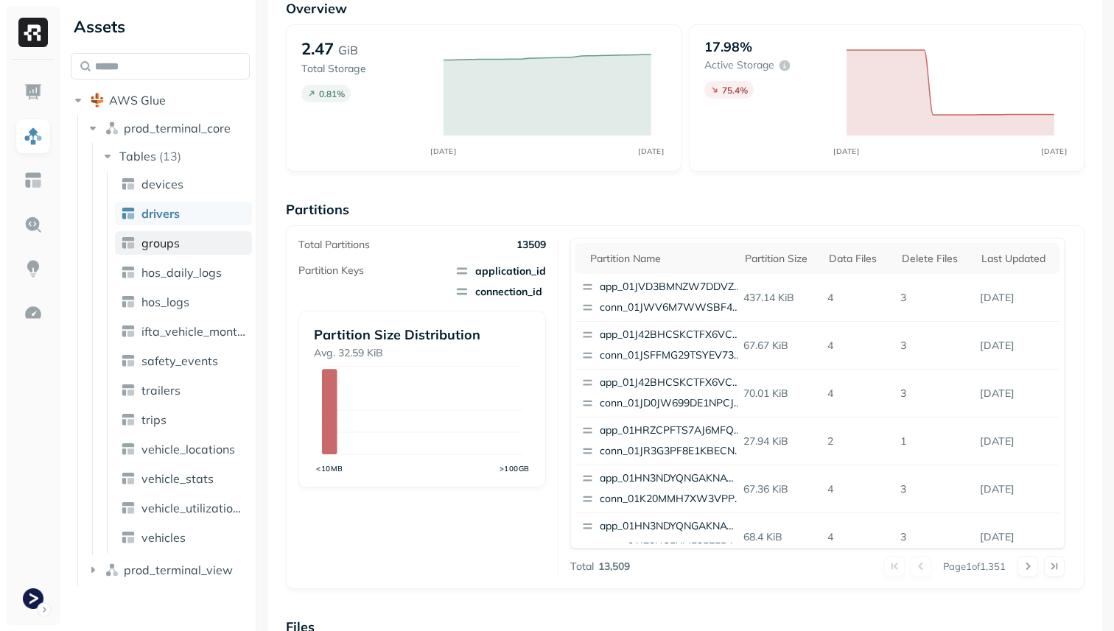
click at [198, 235] on link "groups" at bounding box center [183, 243] width 137 height 24
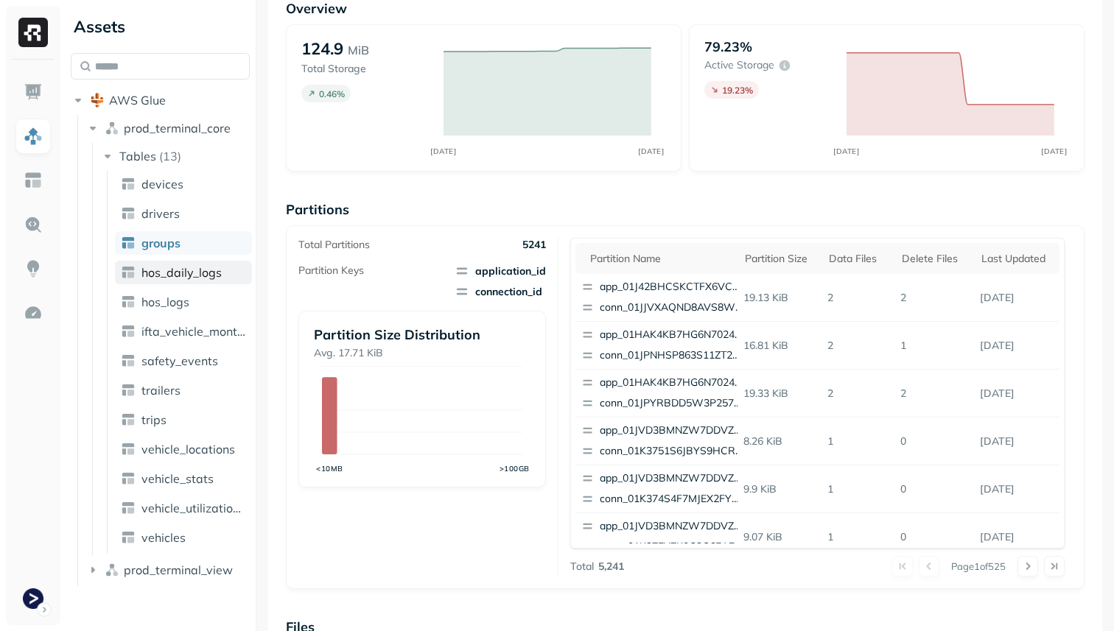
click at [212, 276] on span "hos_daily_logs" at bounding box center [181, 272] width 80 height 15
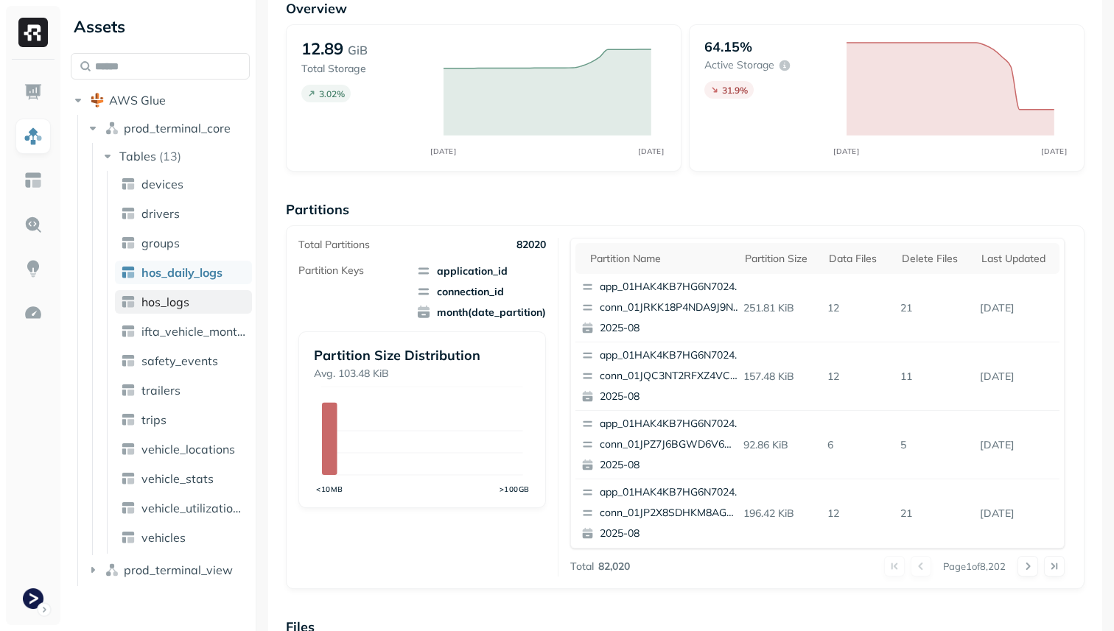
click at [202, 302] on link "hos_logs" at bounding box center [183, 302] width 137 height 24
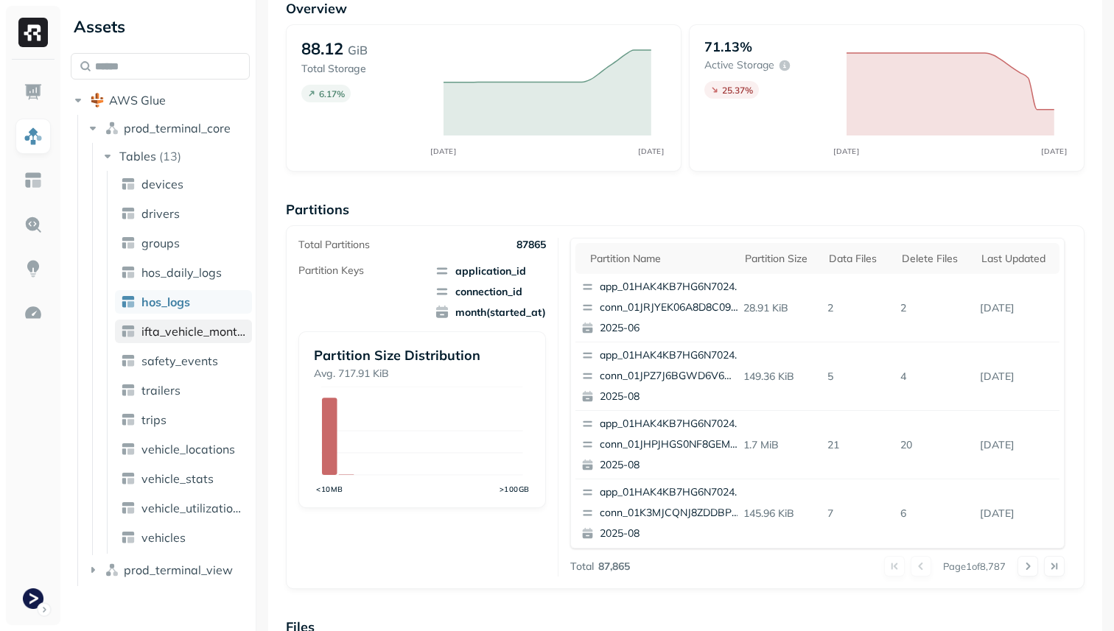
click at [199, 332] on span "ifta_vehicle_months" at bounding box center [193, 331] width 105 height 15
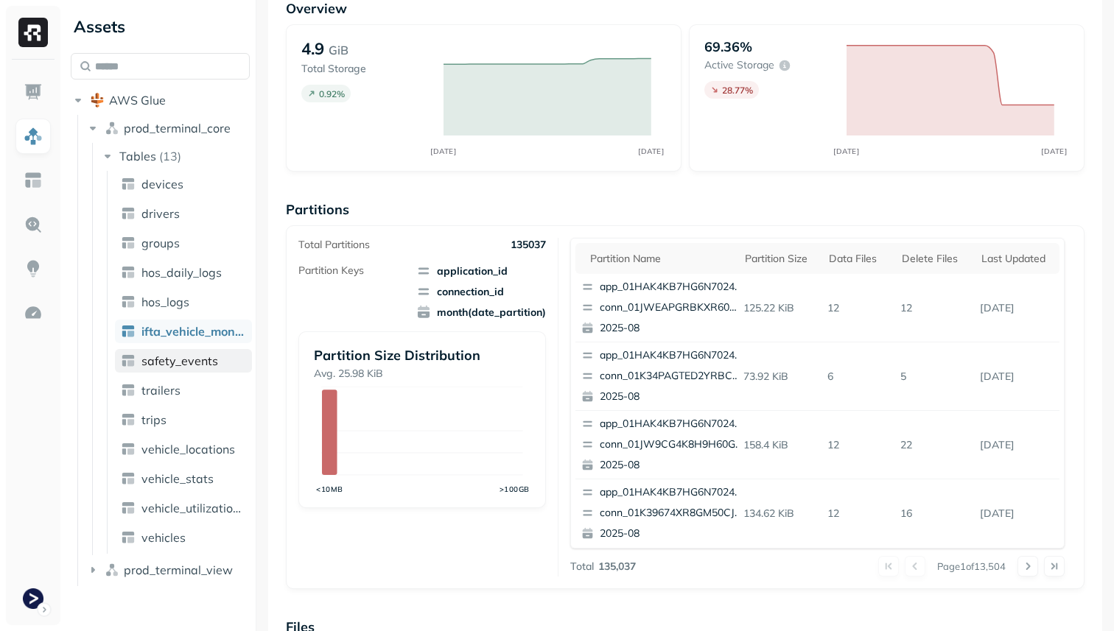
click at [198, 359] on span "safety_events" at bounding box center [179, 361] width 77 height 15
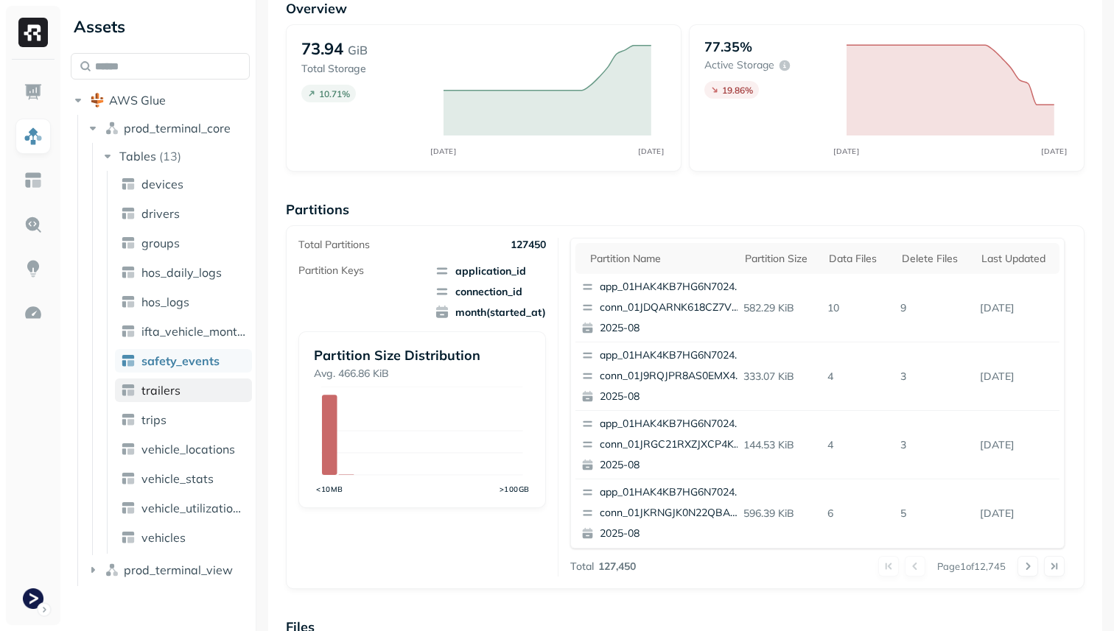
click at [191, 385] on link "trailers" at bounding box center [183, 391] width 137 height 24
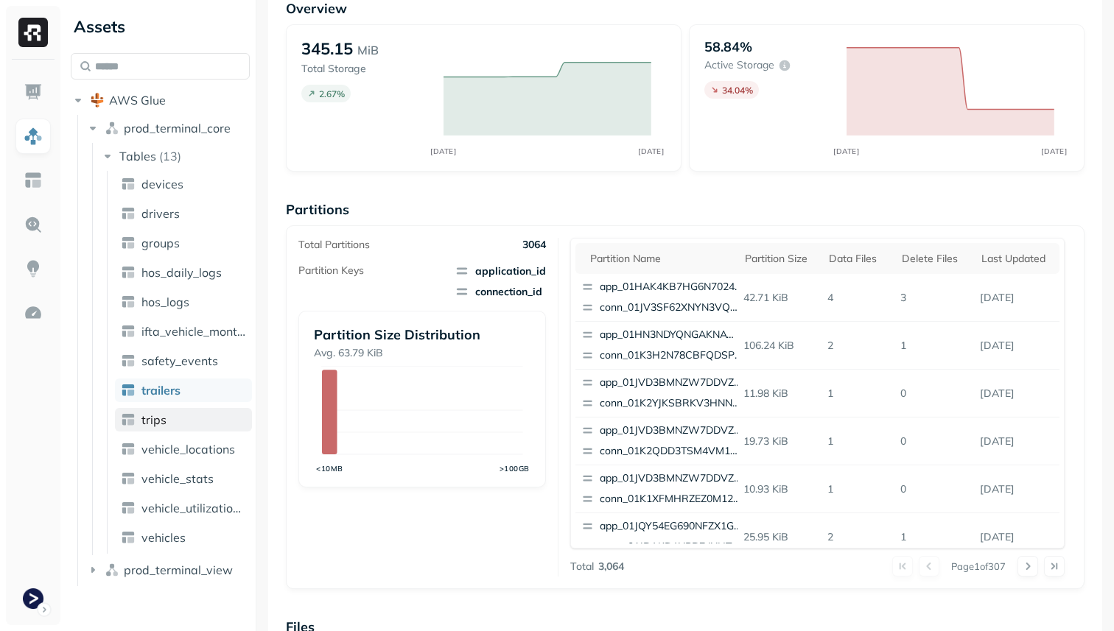
click at [188, 414] on link "trips" at bounding box center [183, 420] width 137 height 24
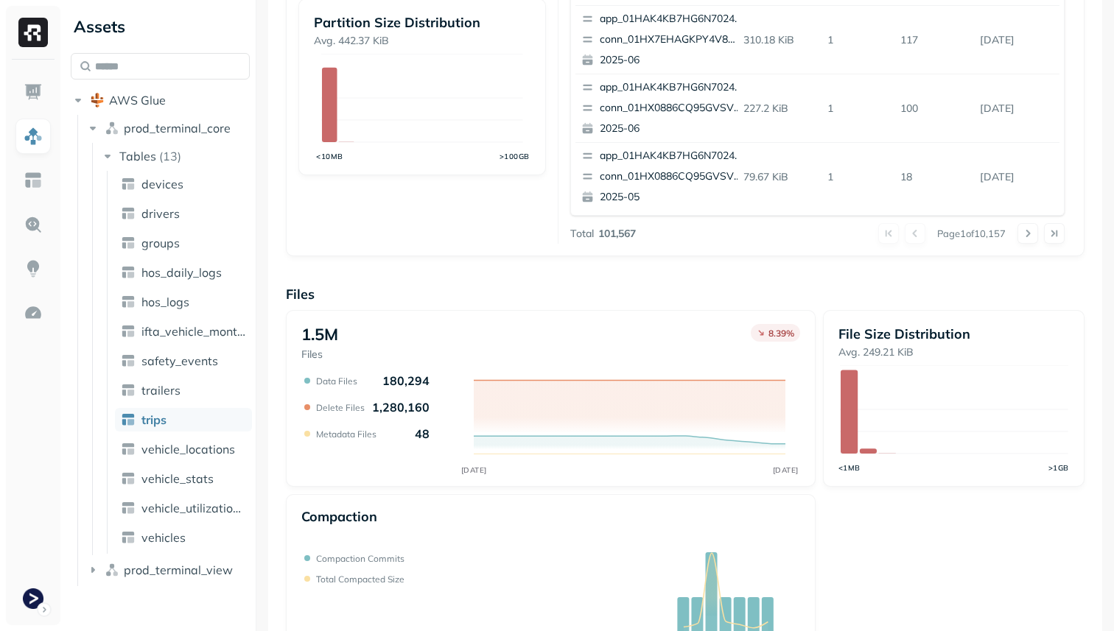
scroll to position [495, 0]
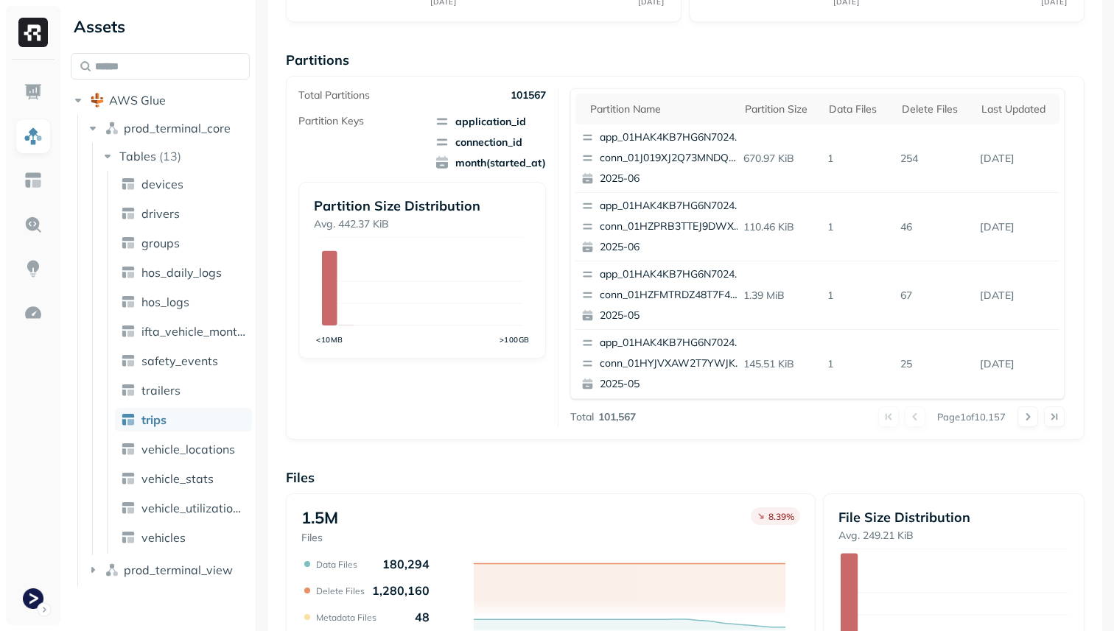
scroll to position [495, 0]
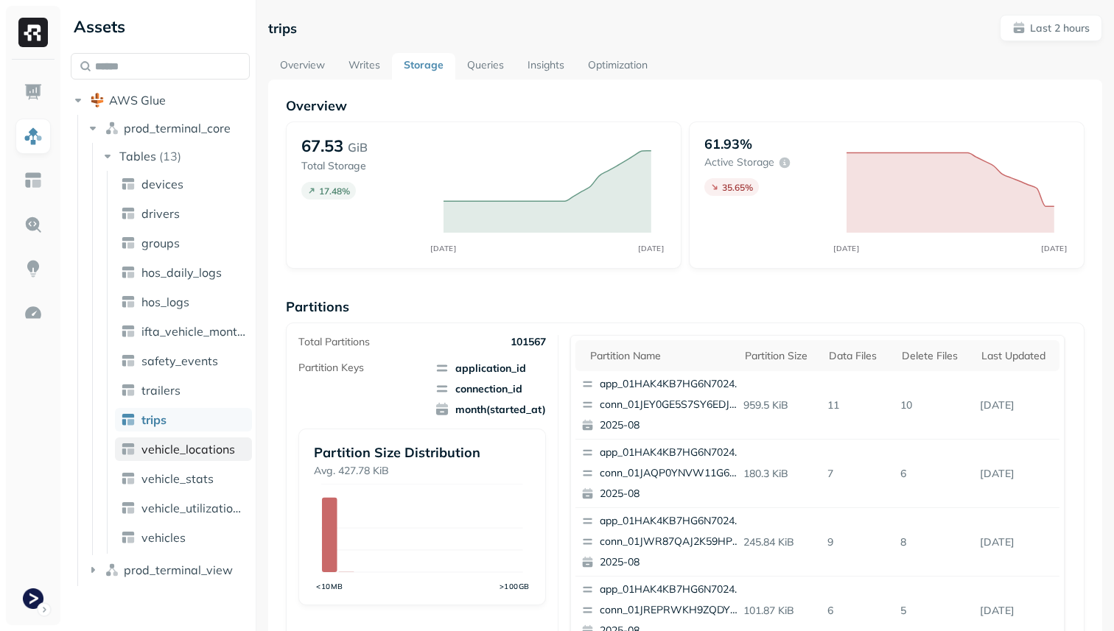
click at [210, 454] on span "vehicle_locations" at bounding box center [188, 449] width 94 height 15
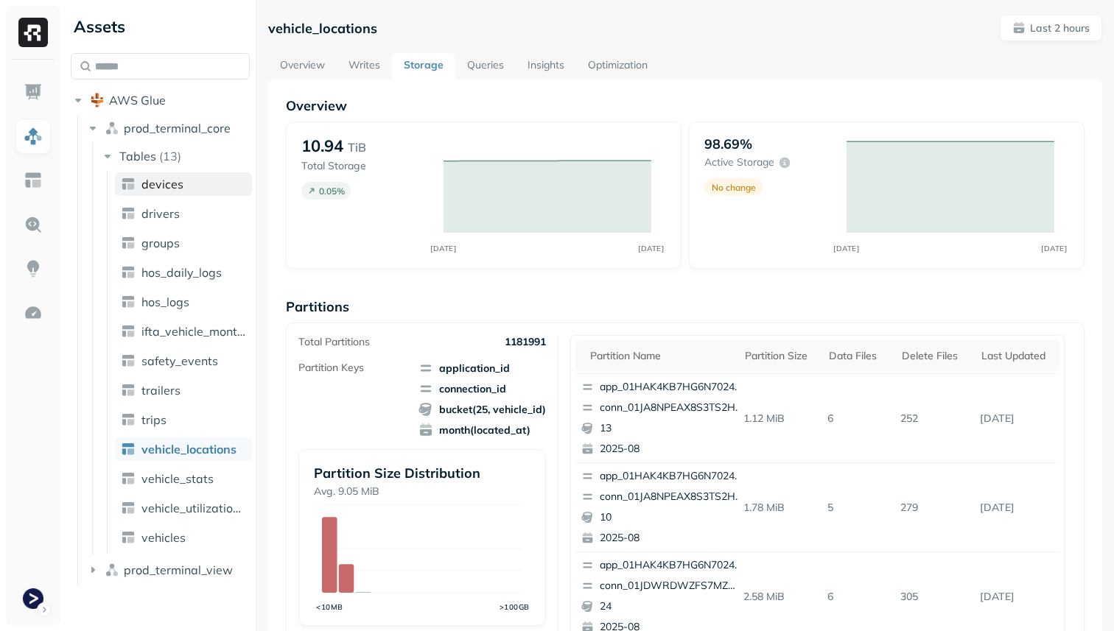
click at [167, 184] on span "devices" at bounding box center [162, 184] width 42 height 15
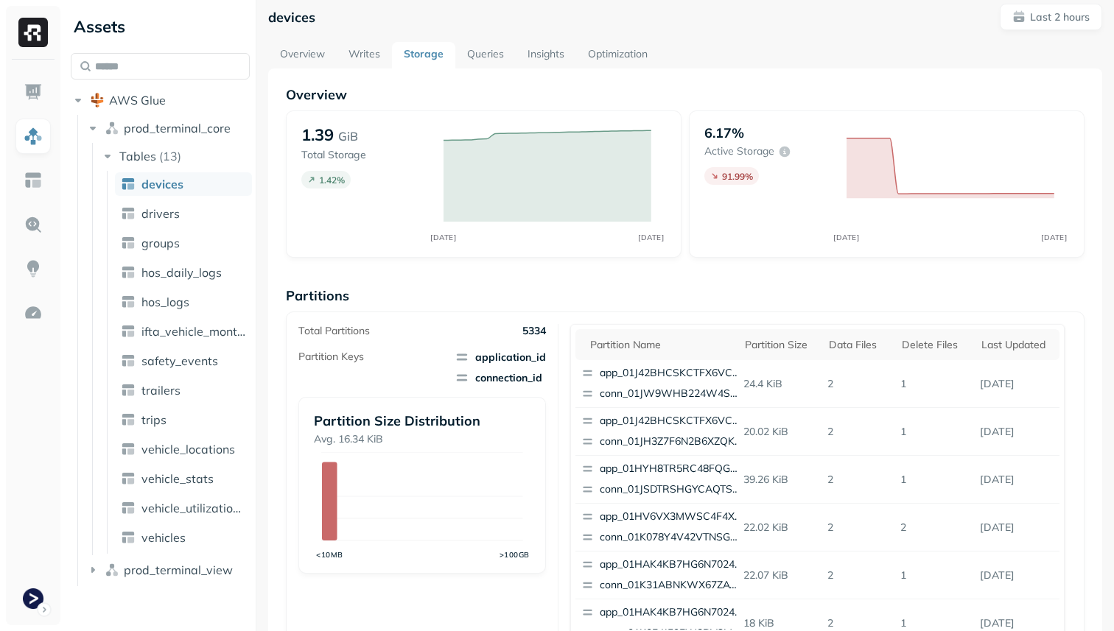
scroll to position [7, 0]
